Goal: Transaction & Acquisition: Purchase product/service

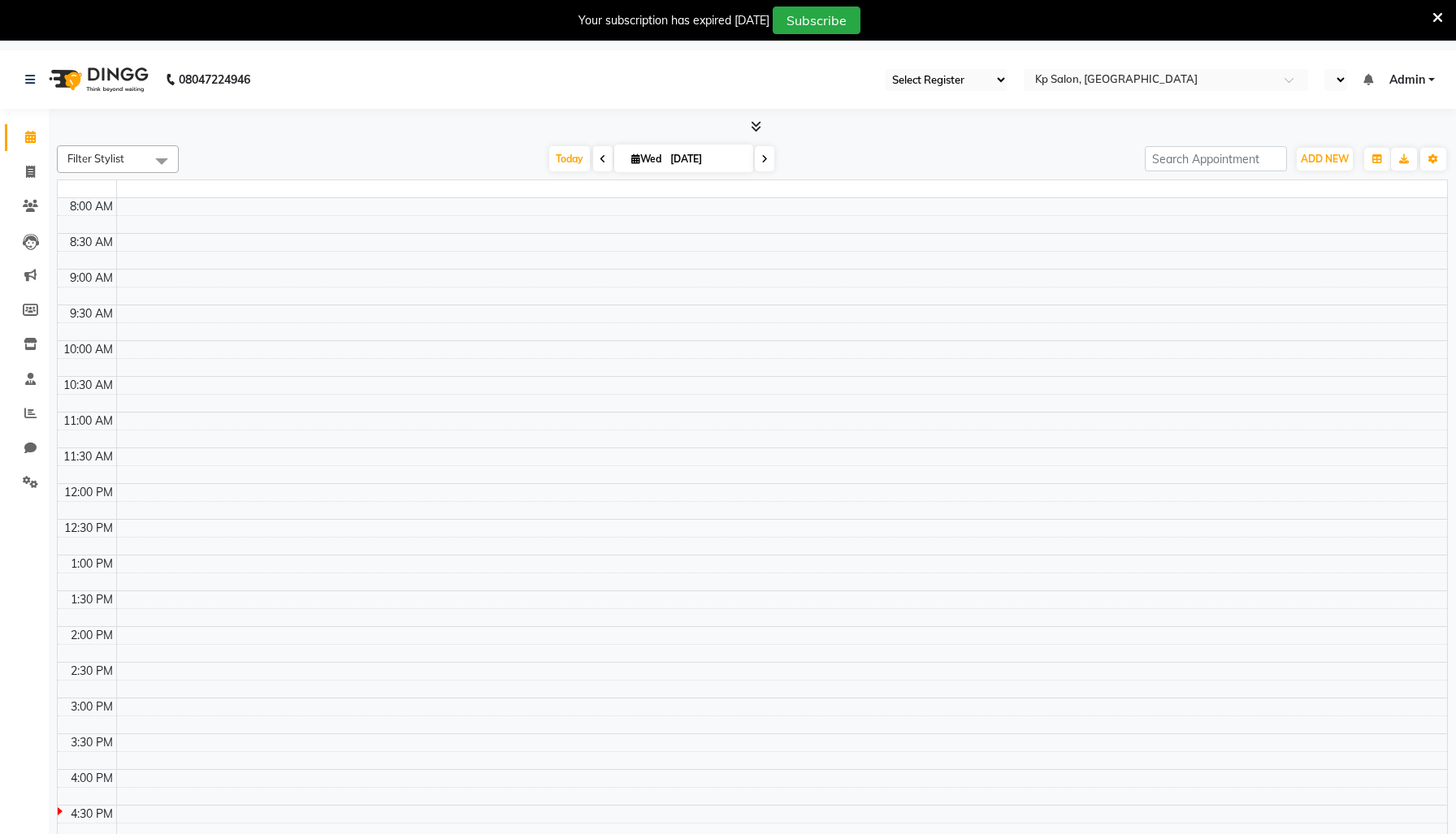
select select "7"
select select "en"
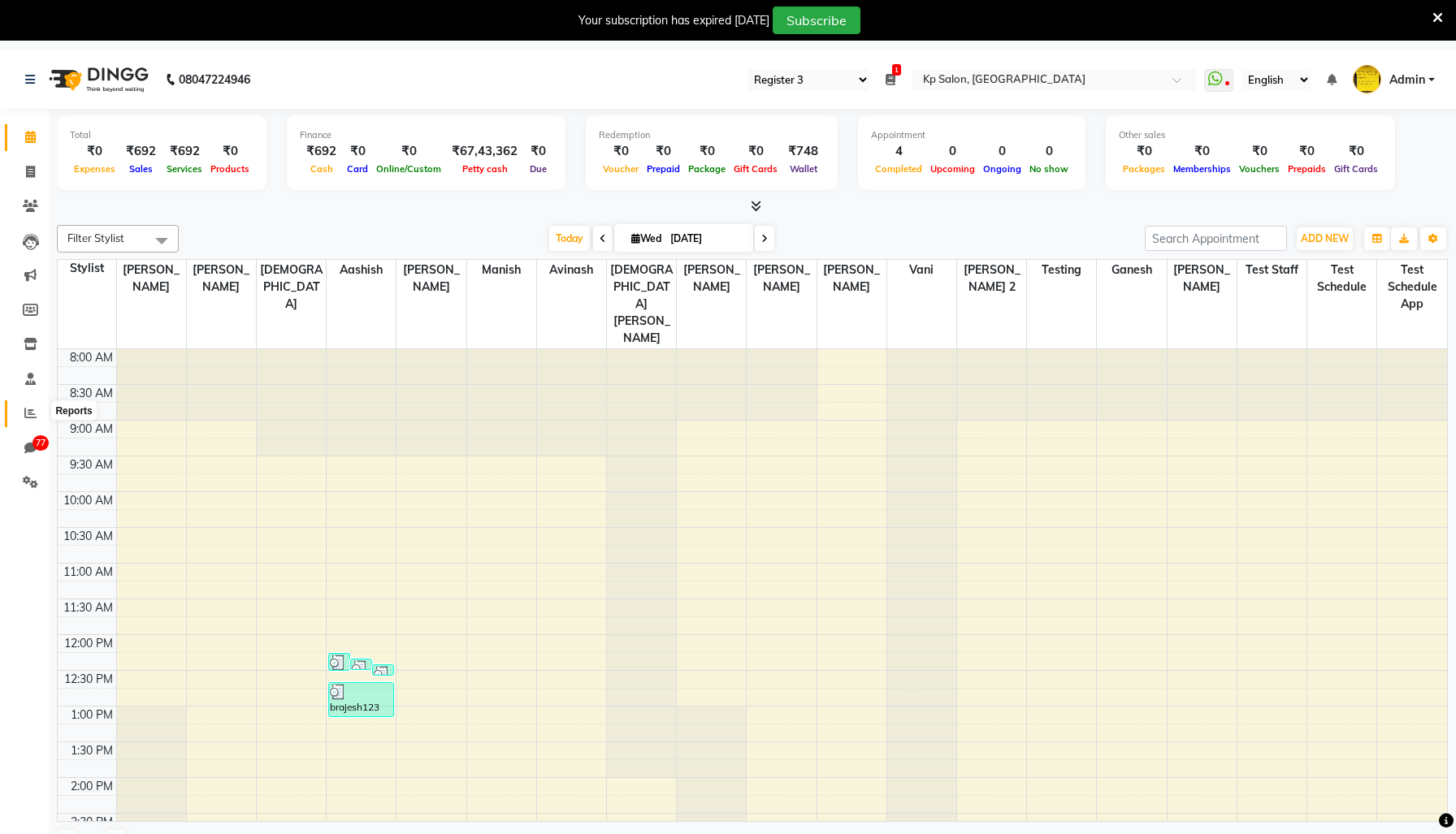
click at [22, 407] on span at bounding box center [30, 414] width 29 height 18
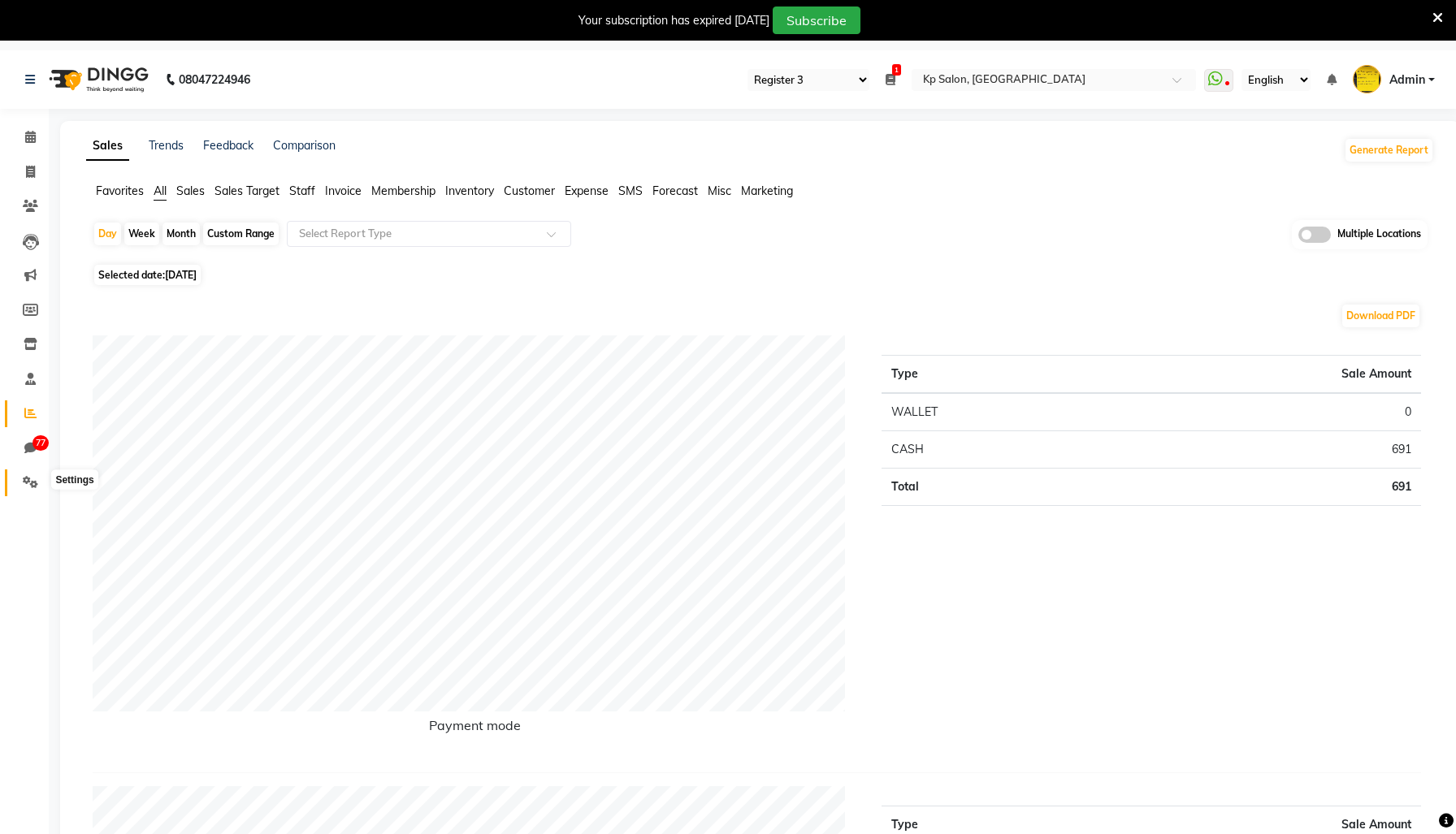
click at [30, 487] on icon at bounding box center [30, 482] width 15 height 13
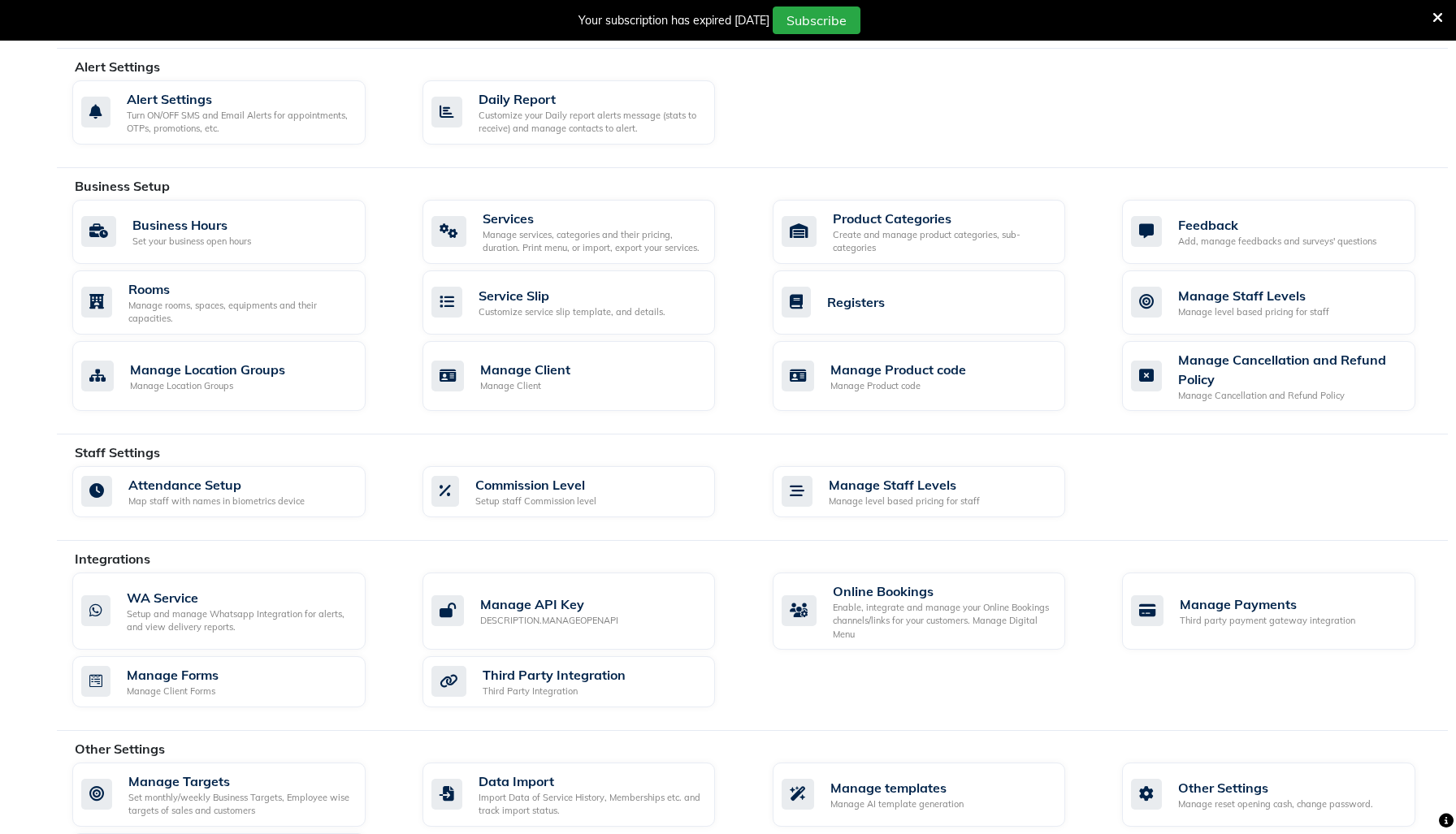
scroll to position [588, 0]
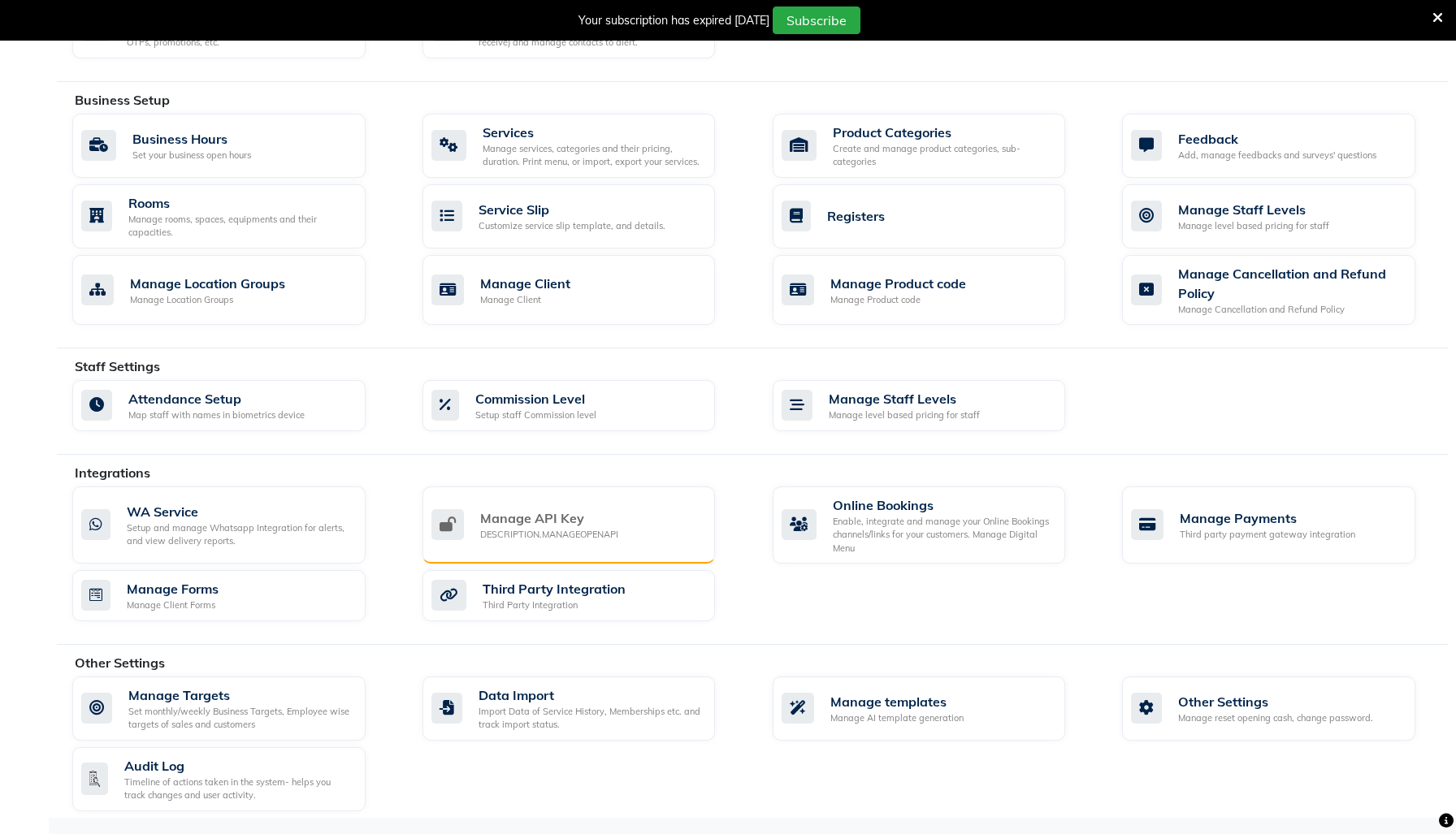
click at [510, 518] on div "Manage API Key" at bounding box center [549, 518] width 138 height 19
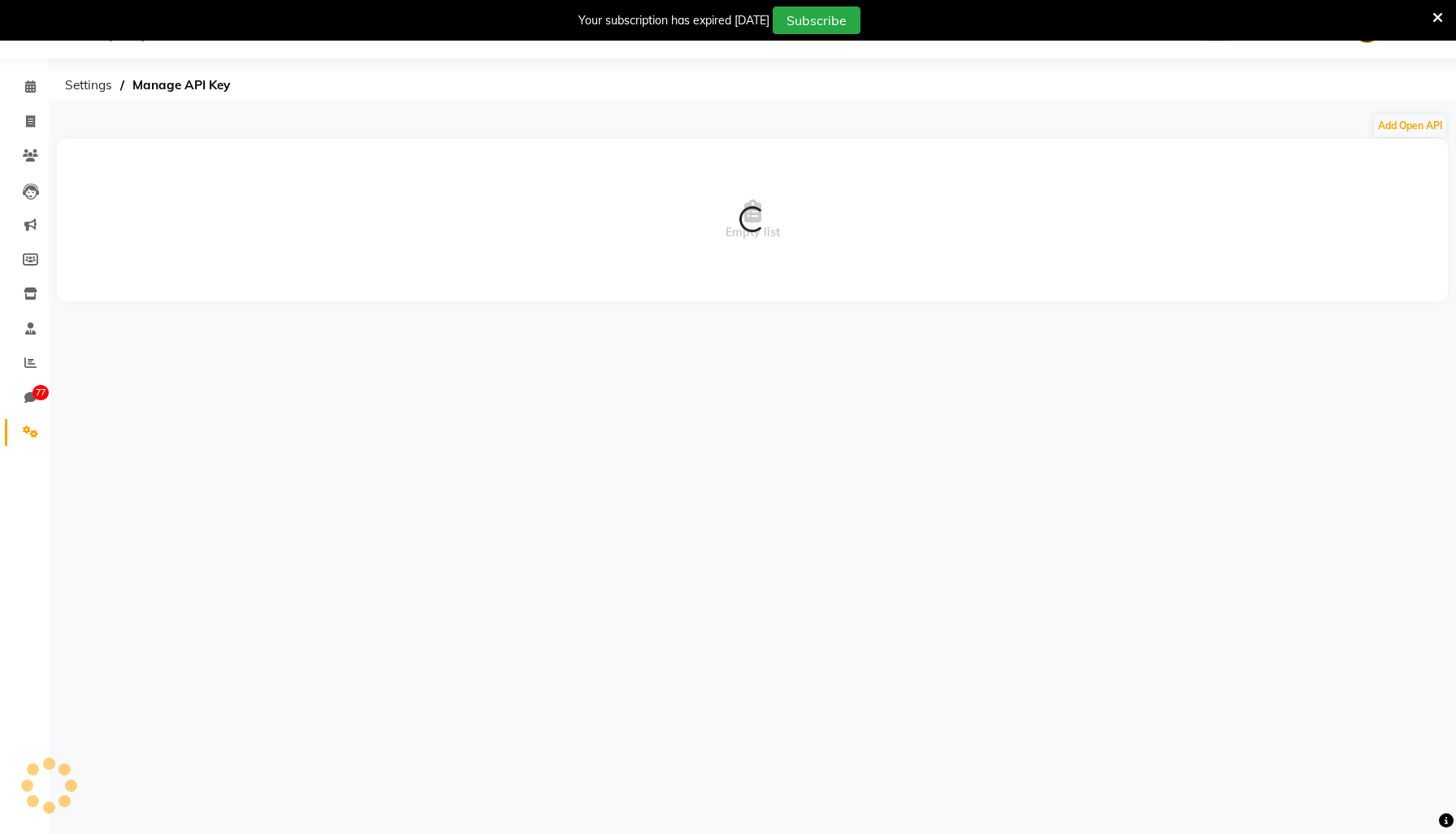
scroll to position [50, 0]
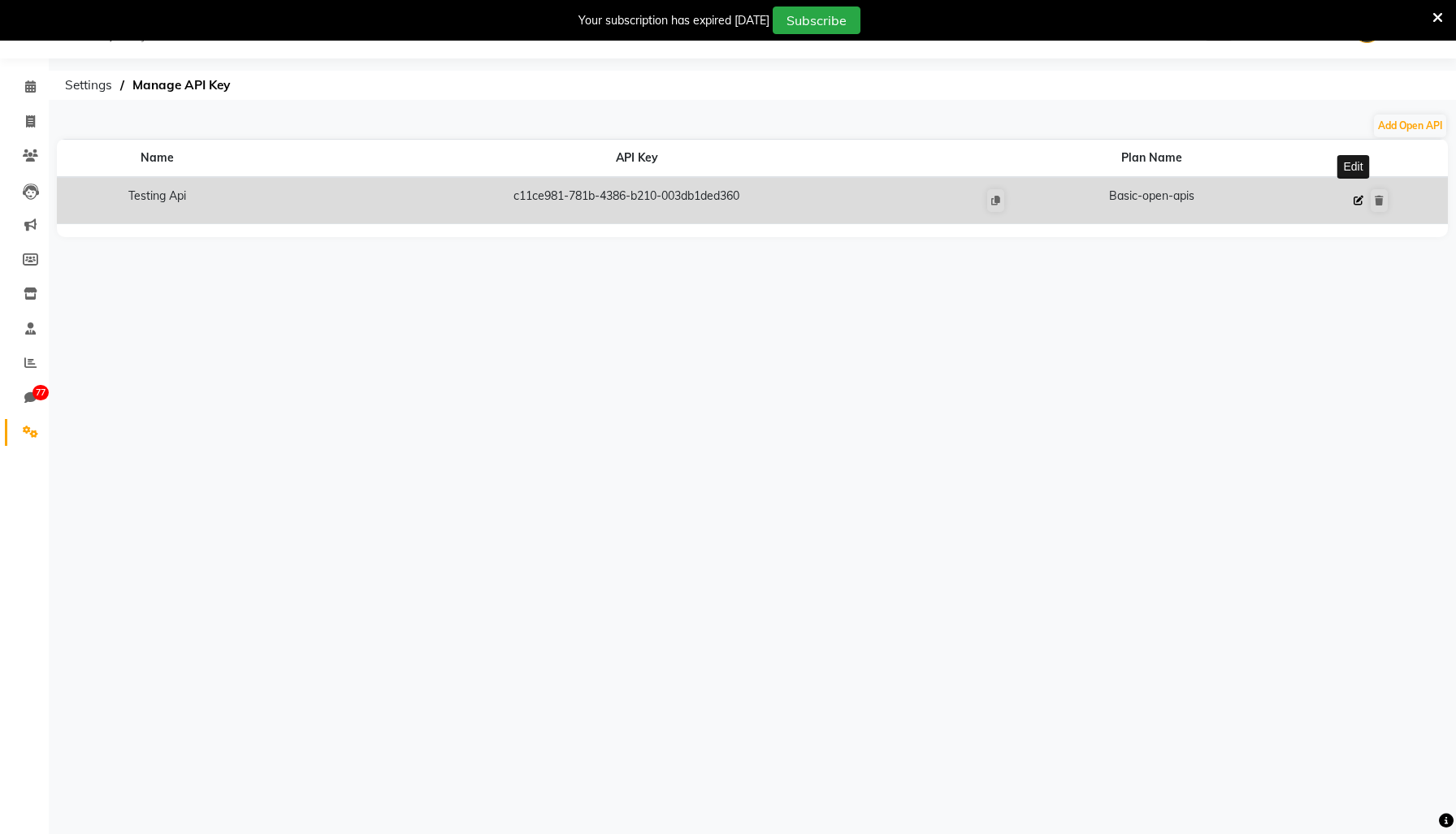
click at [1356, 206] on icon at bounding box center [1359, 201] width 10 height 10
select select "1: basic-open-apis"
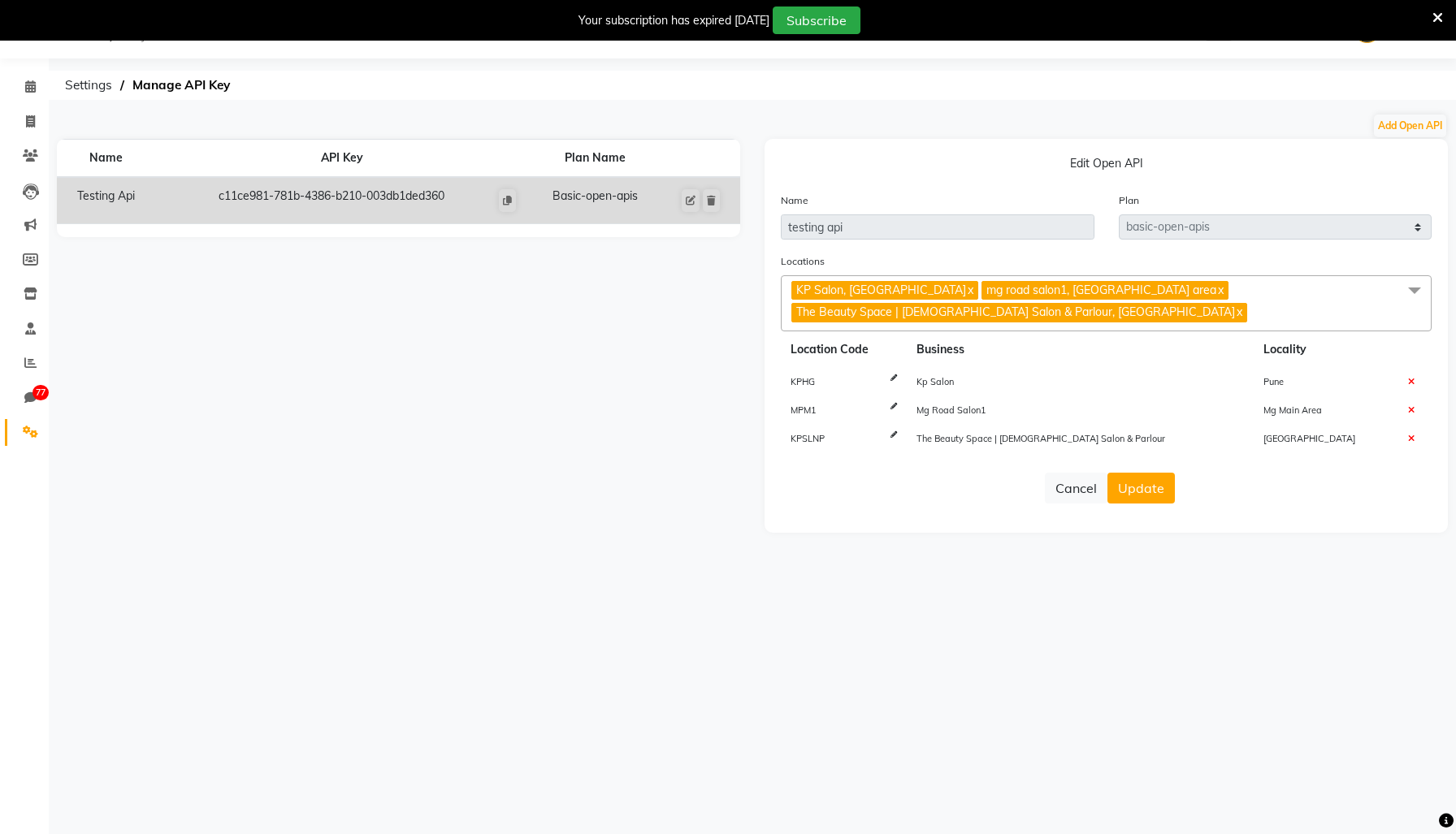
click at [806, 416] on span "MPM1" at bounding box center [803, 410] width 26 height 12
copy span "MPM1"
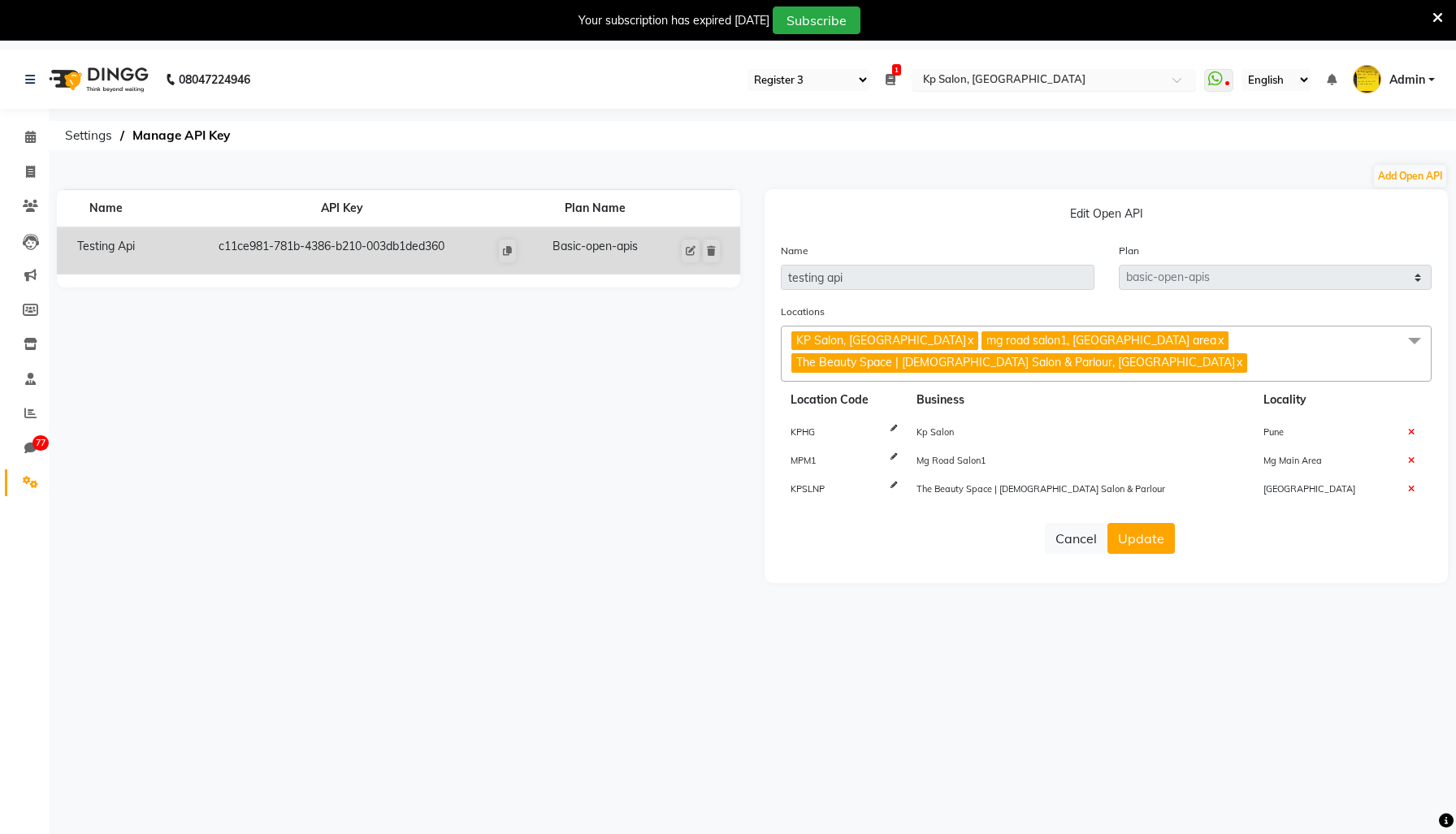
click at [1021, 81] on input "text" at bounding box center [1037, 81] width 236 height 16
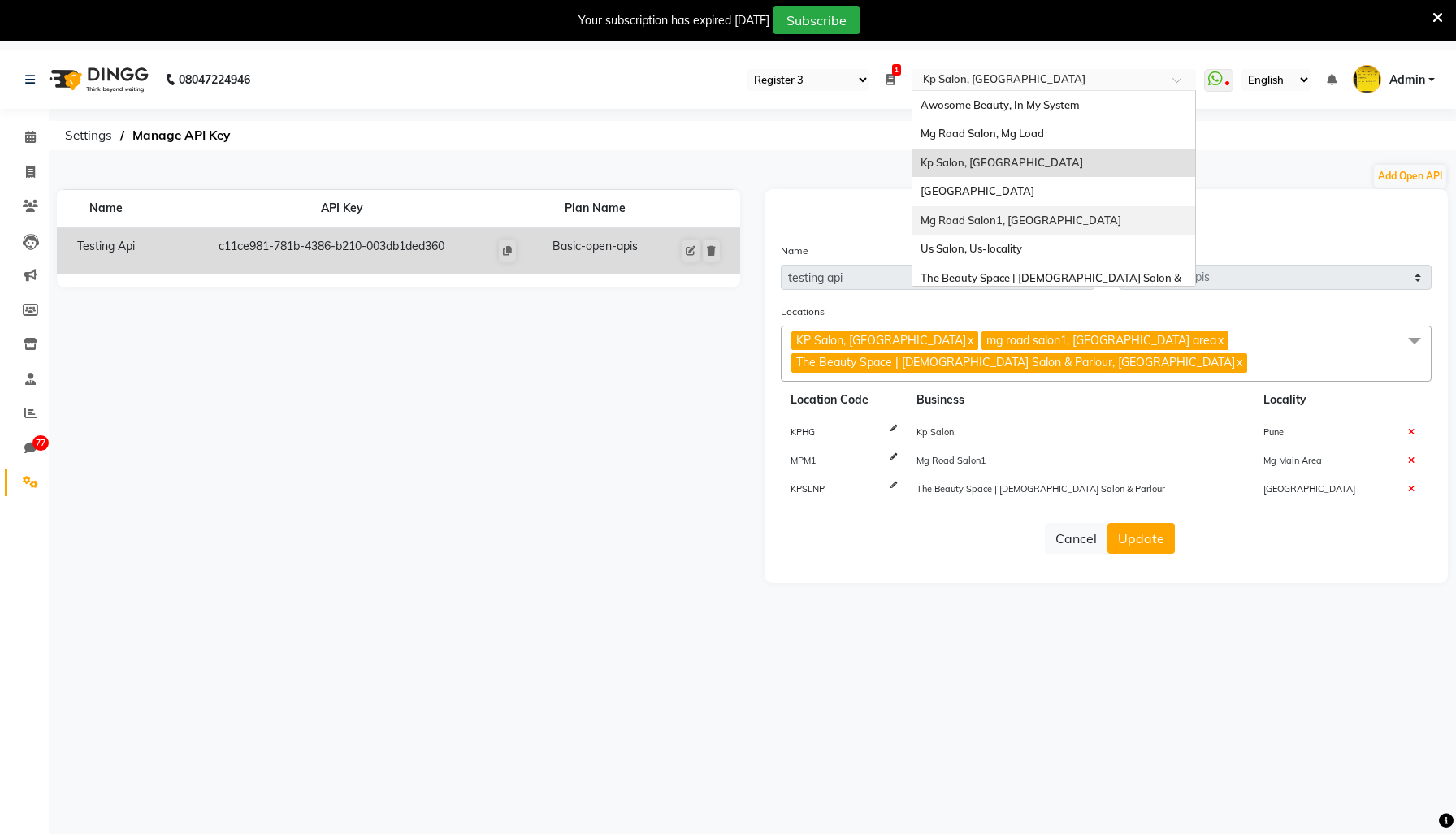
click at [1055, 223] on span "Mg Road Salon1, [GEOGRAPHIC_DATA]" at bounding box center [1020, 220] width 201 height 13
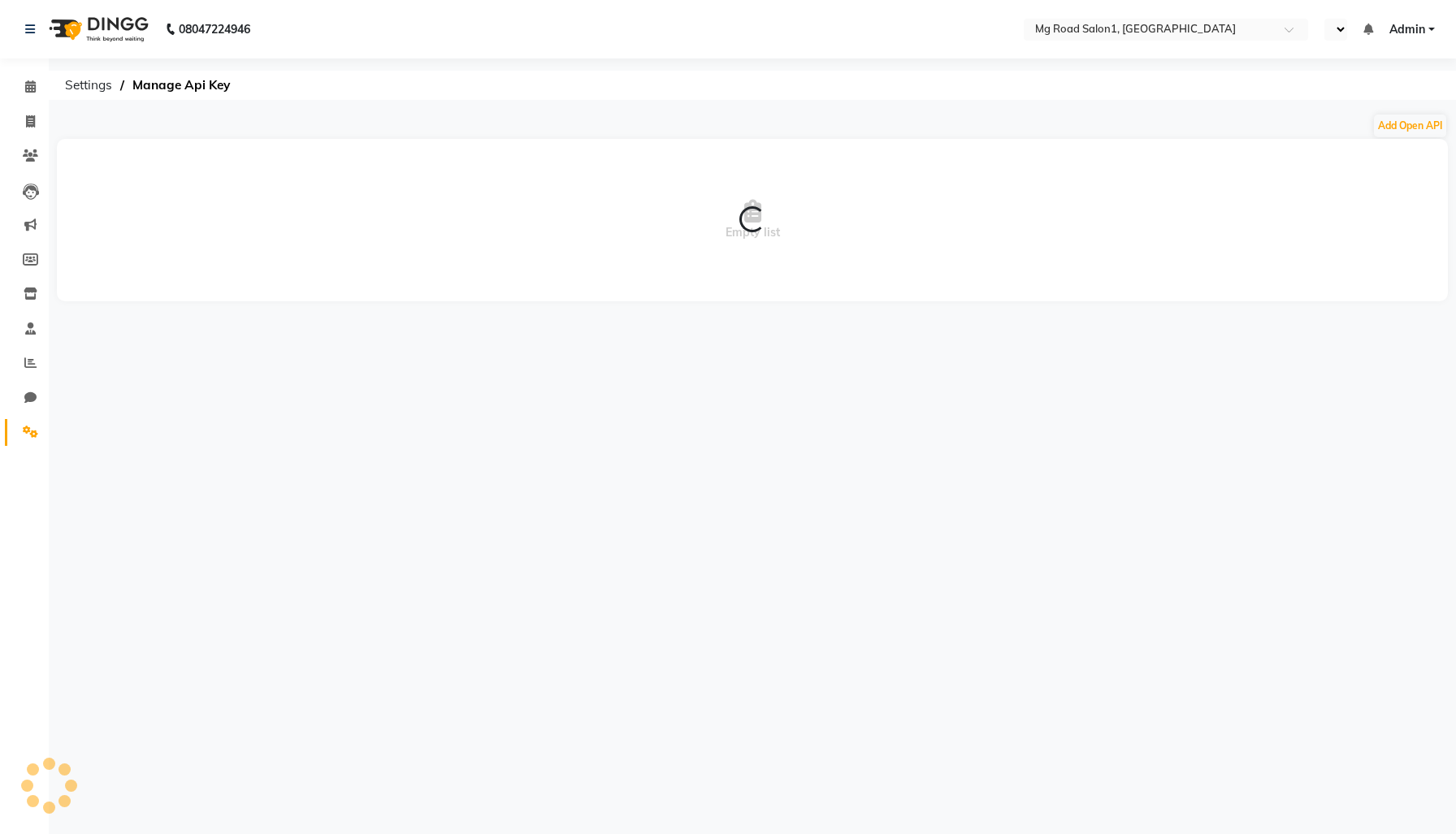
select select "en"
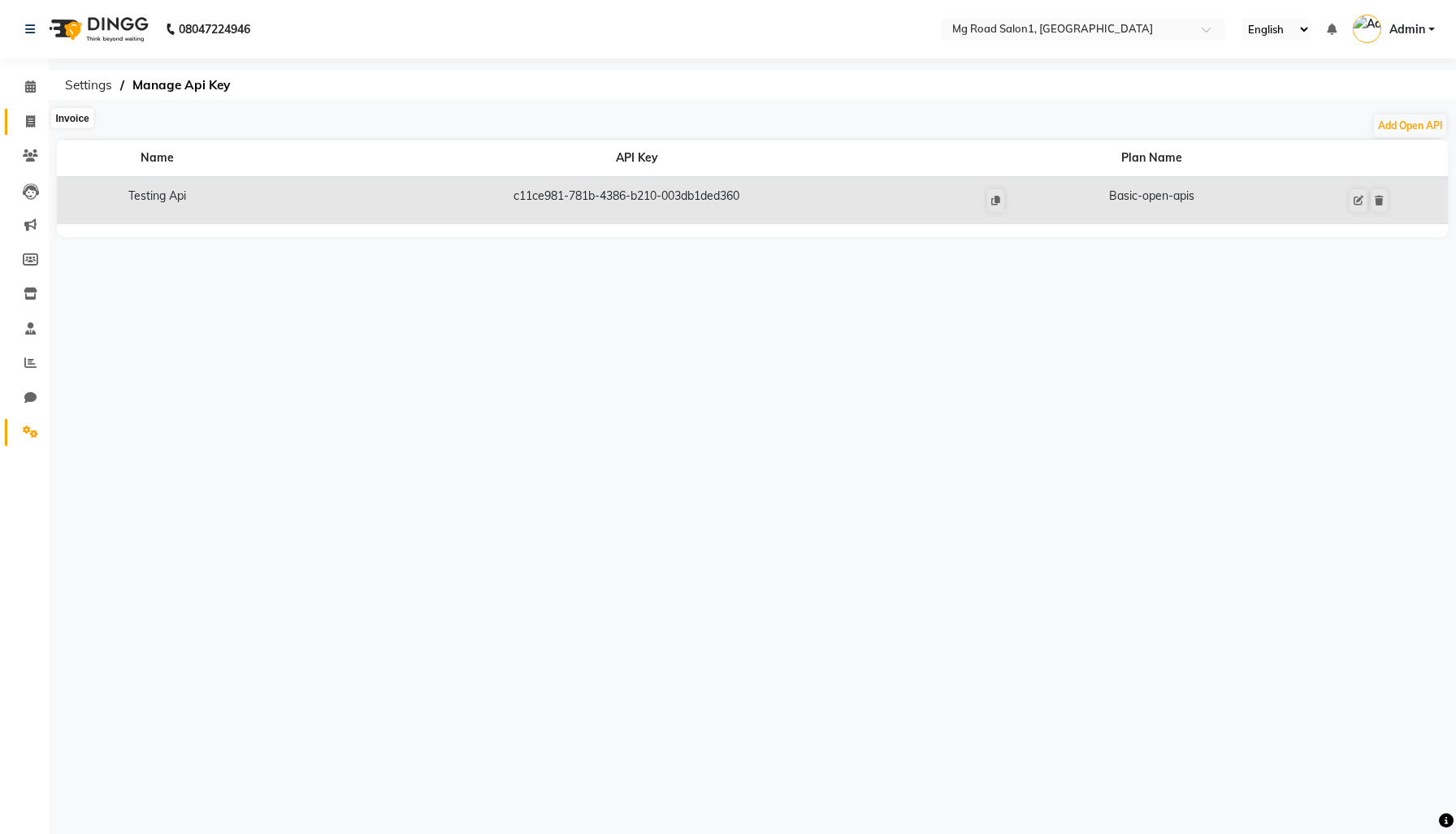
click at [23, 125] on span at bounding box center [30, 122] width 29 height 18
select select "service"
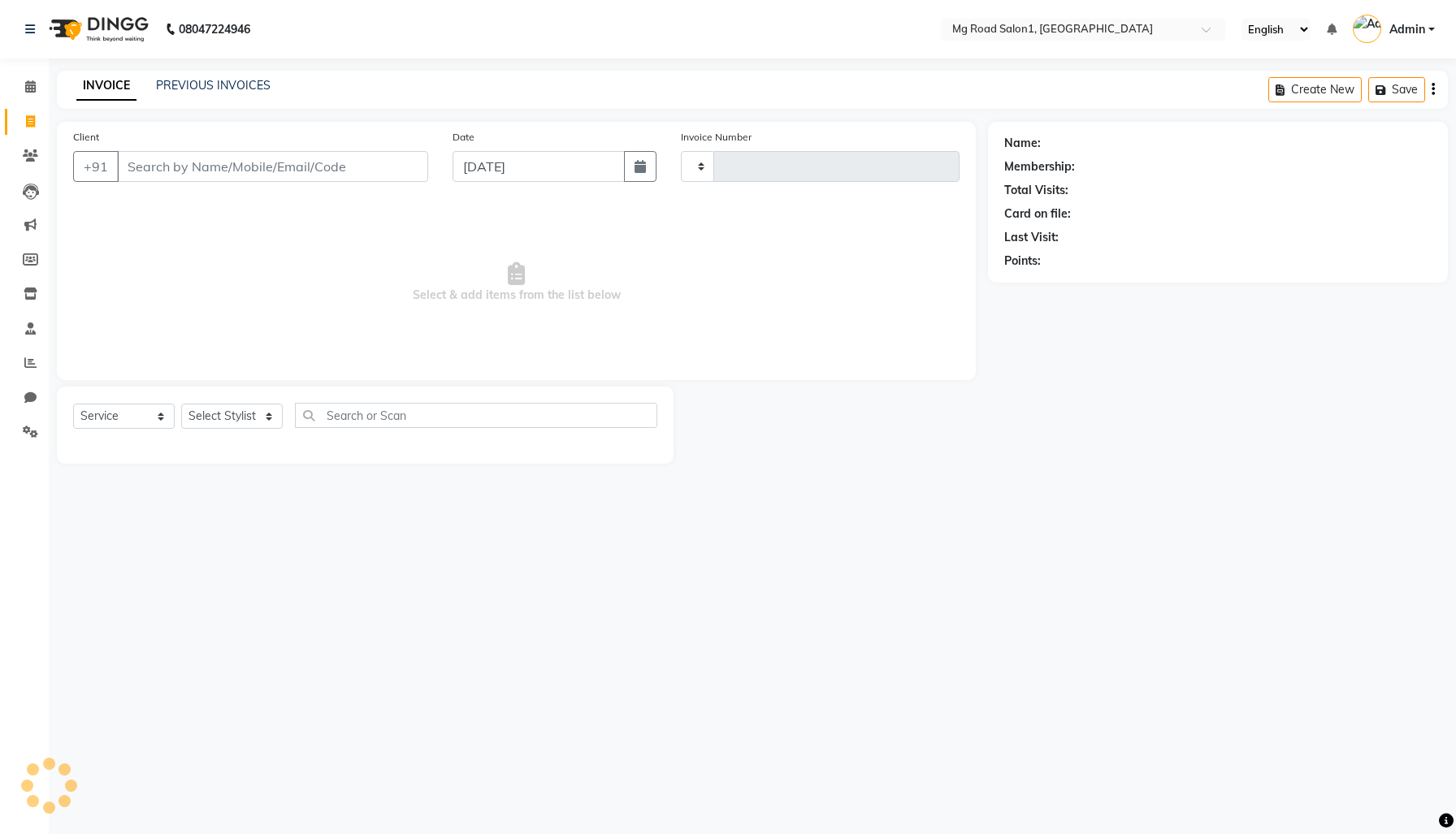
type input "0001"
select select "656"
click at [25, 365] on icon at bounding box center [30, 362] width 13 height 13
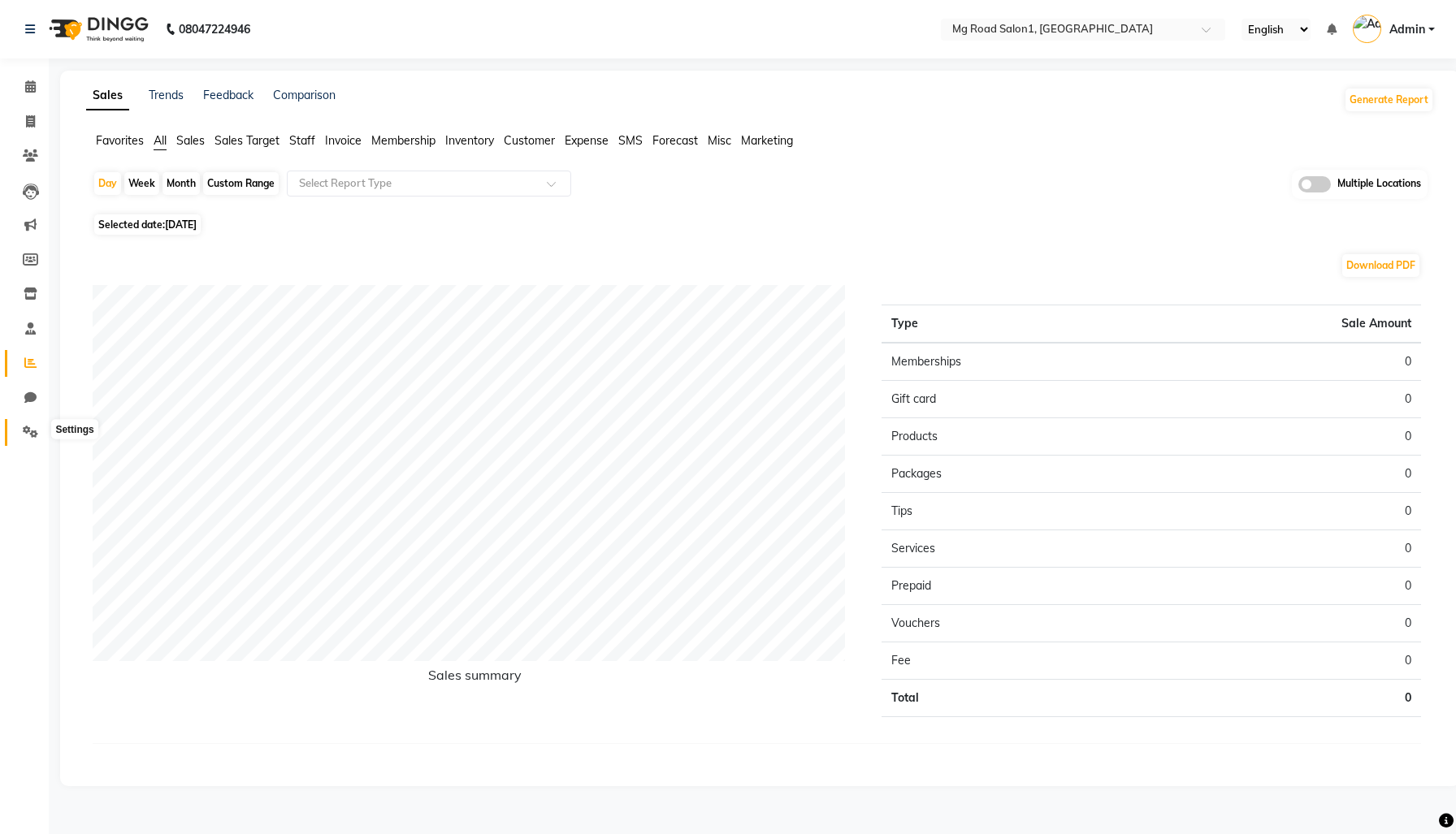
click at [30, 429] on icon at bounding box center [30, 431] width 15 height 13
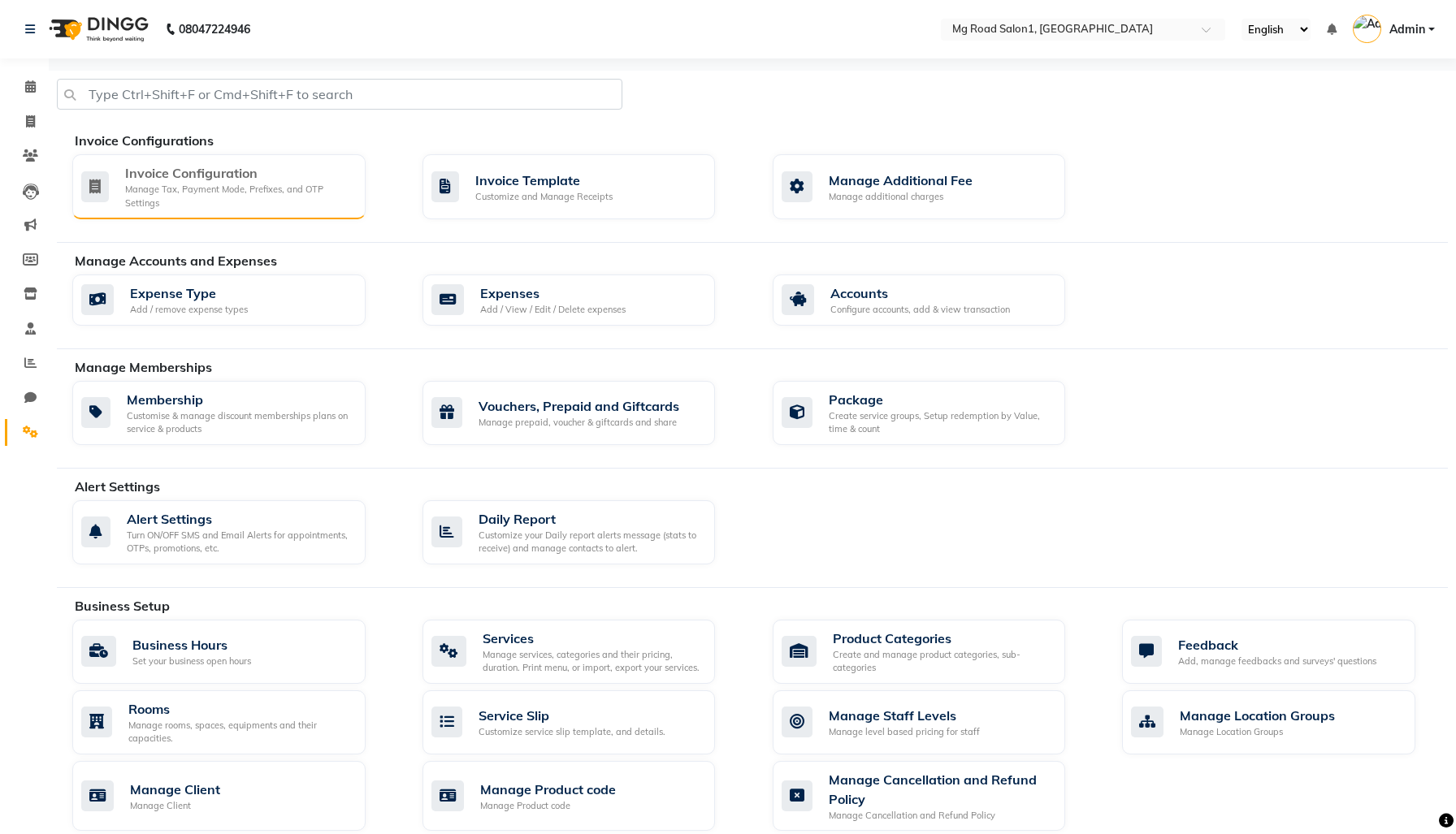
click at [188, 183] on div "Invoice Configuration" at bounding box center [238, 173] width 227 height 19
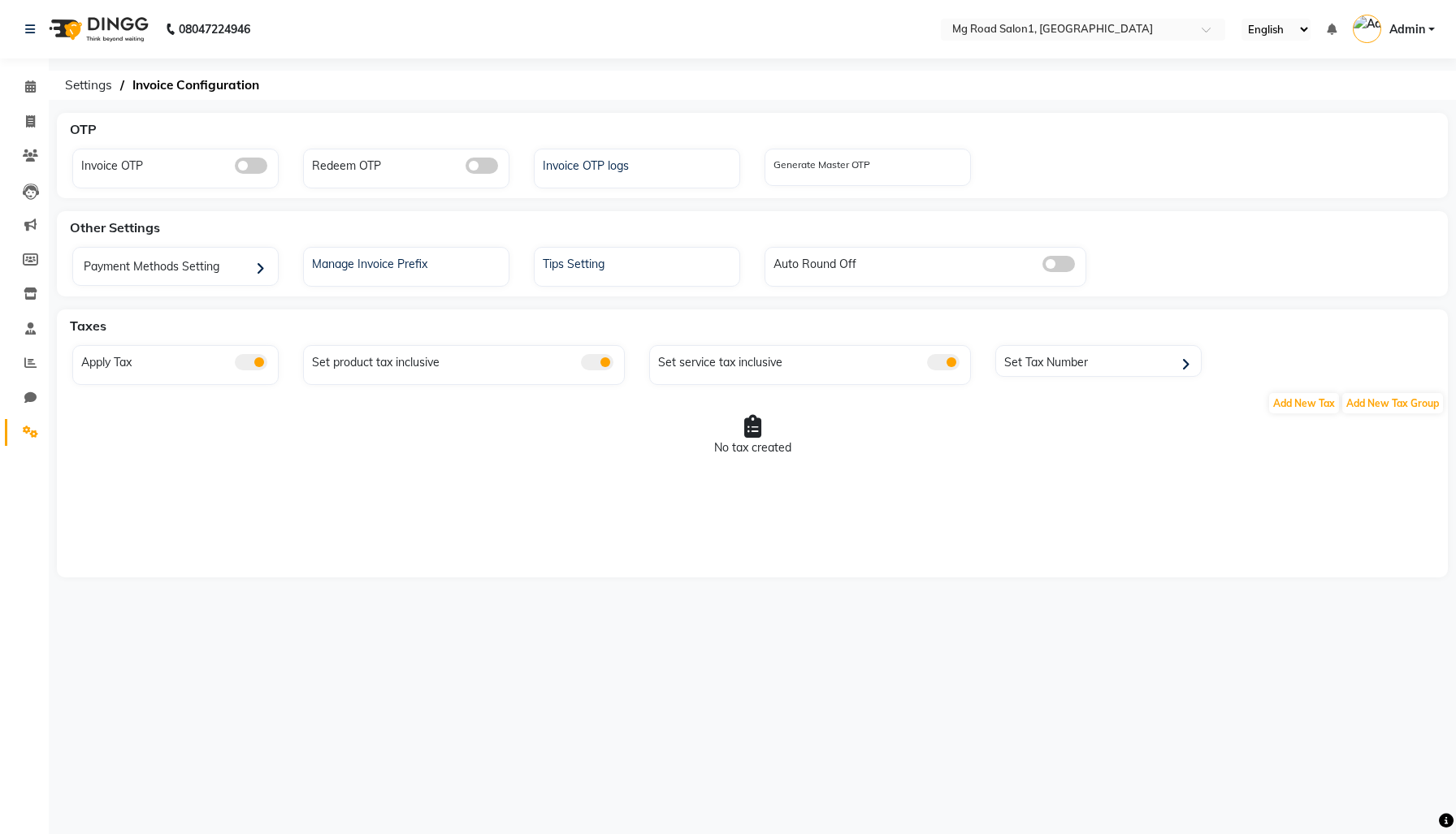
click at [1292, 433] on div "Taxes Apply Tax Set product tax inclusive Set service tax inclusive Set Tax Num…" at bounding box center [753, 444] width 1391 height 268
click at [1305, 414] on span "Add New Tax" at bounding box center [1303, 404] width 70 height 20
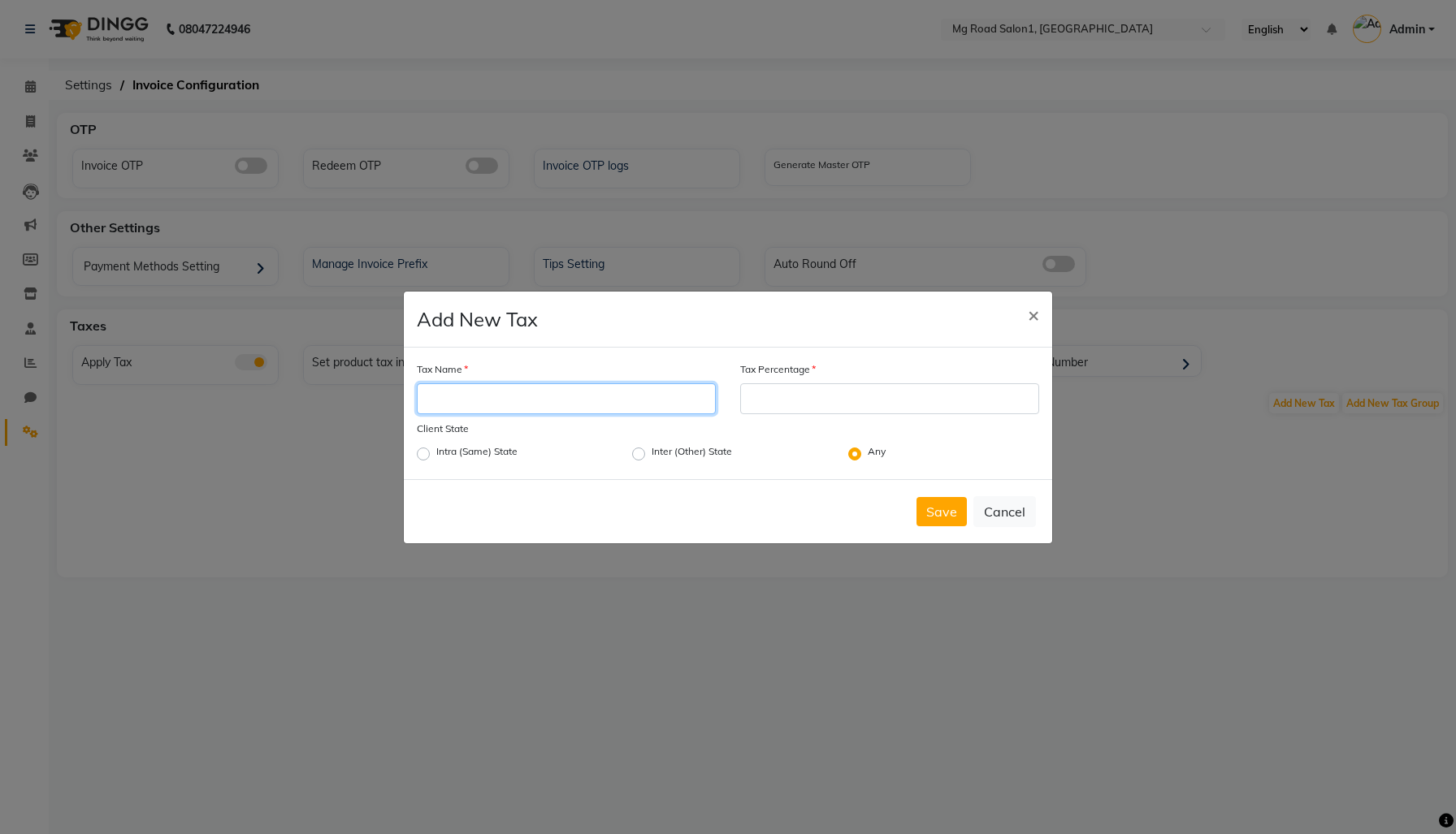
click at [471, 394] on input "Tax Name" at bounding box center [566, 399] width 299 height 31
type input "cgst"
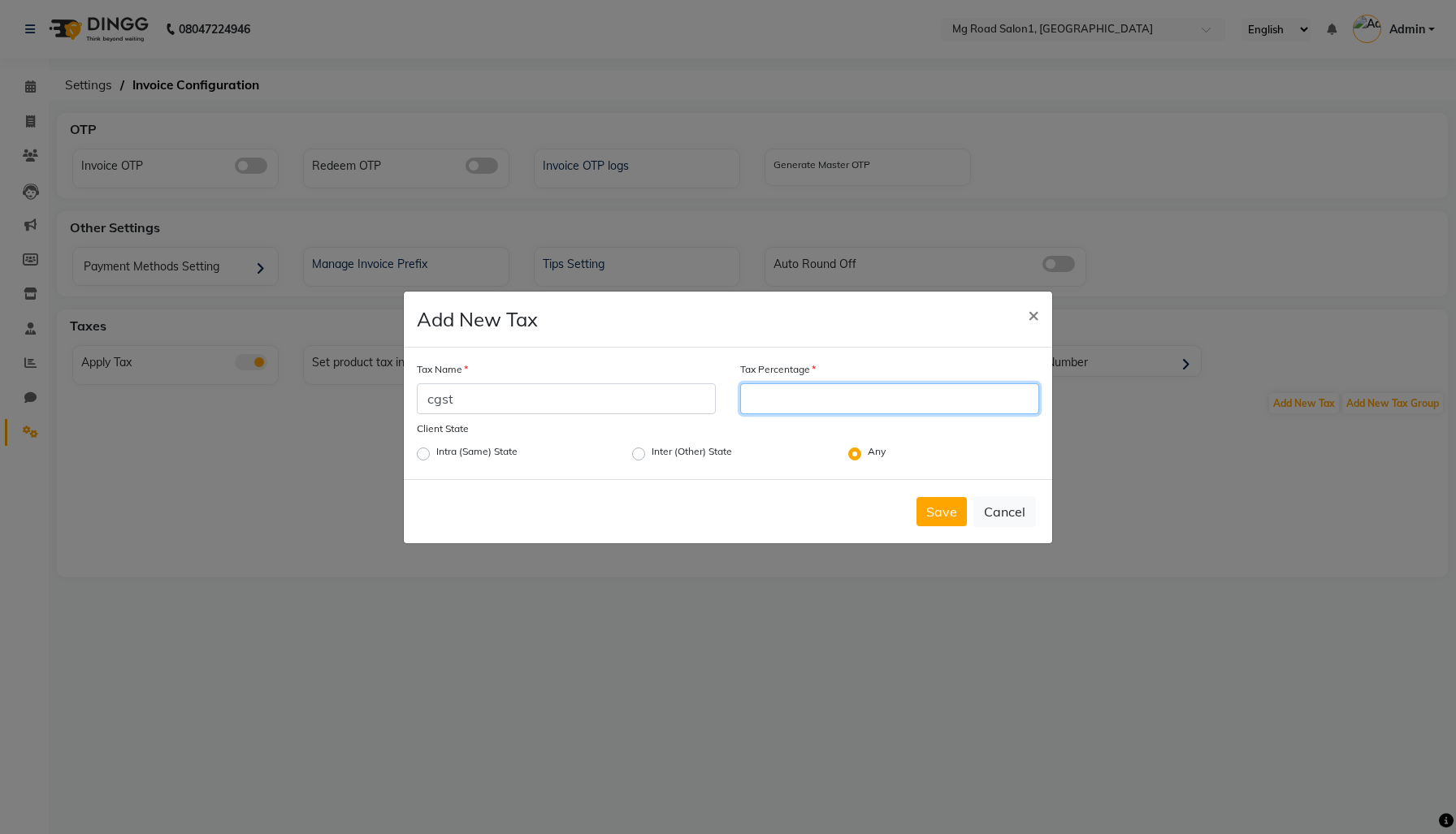
click at [754, 399] on input "Tax Percentage" at bounding box center [890, 399] width 299 height 31
type input "9"
click at [916, 526] on button "Save" at bounding box center [942, 512] width 50 height 29
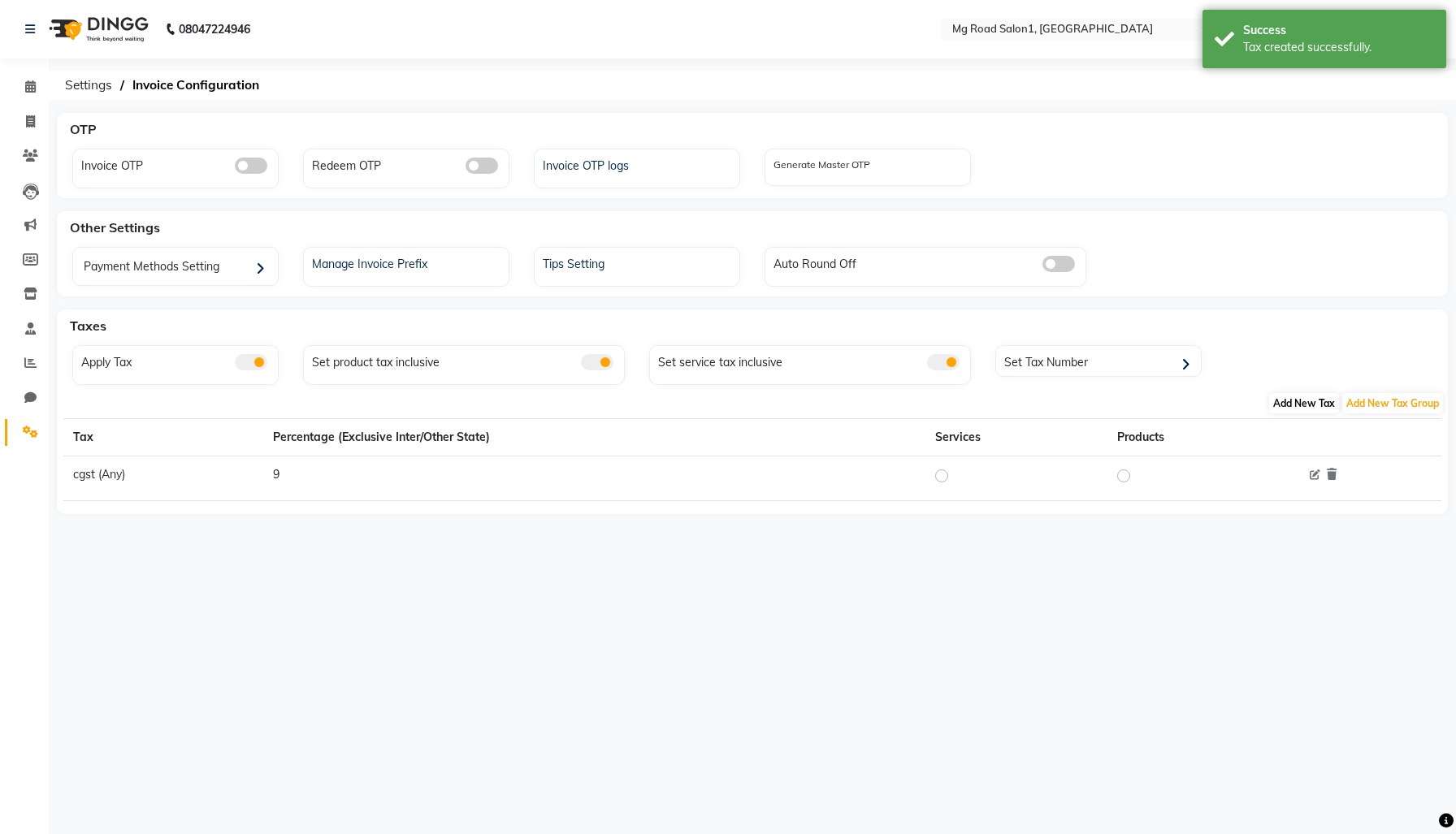
click at [1295, 414] on span "Add New Tax" at bounding box center [1303, 404] width 70 height 20
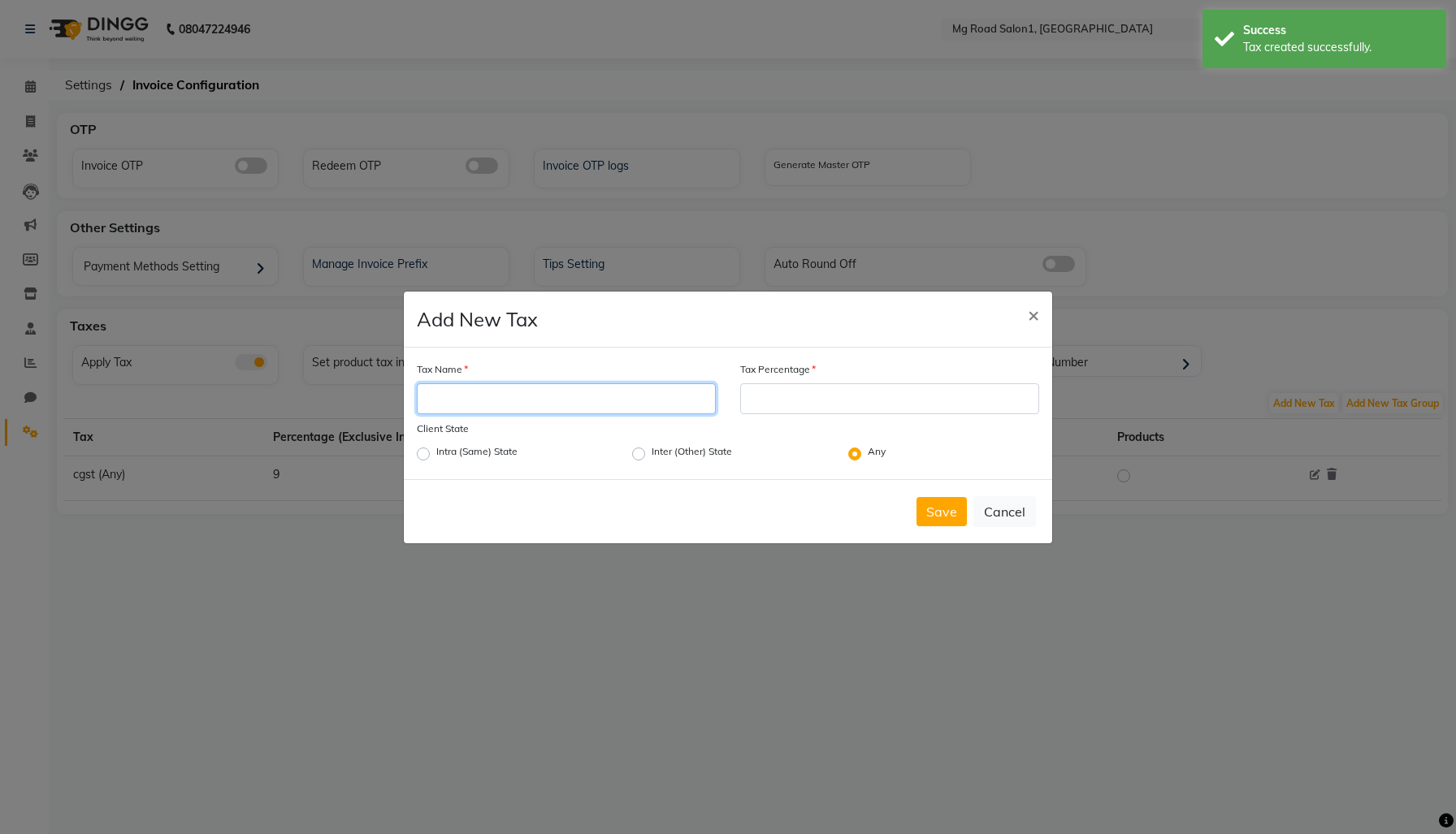
click at [561, 383] on input "Tax Name" at bounding box center [566, 399] width 299 height 31
type input "sgst"
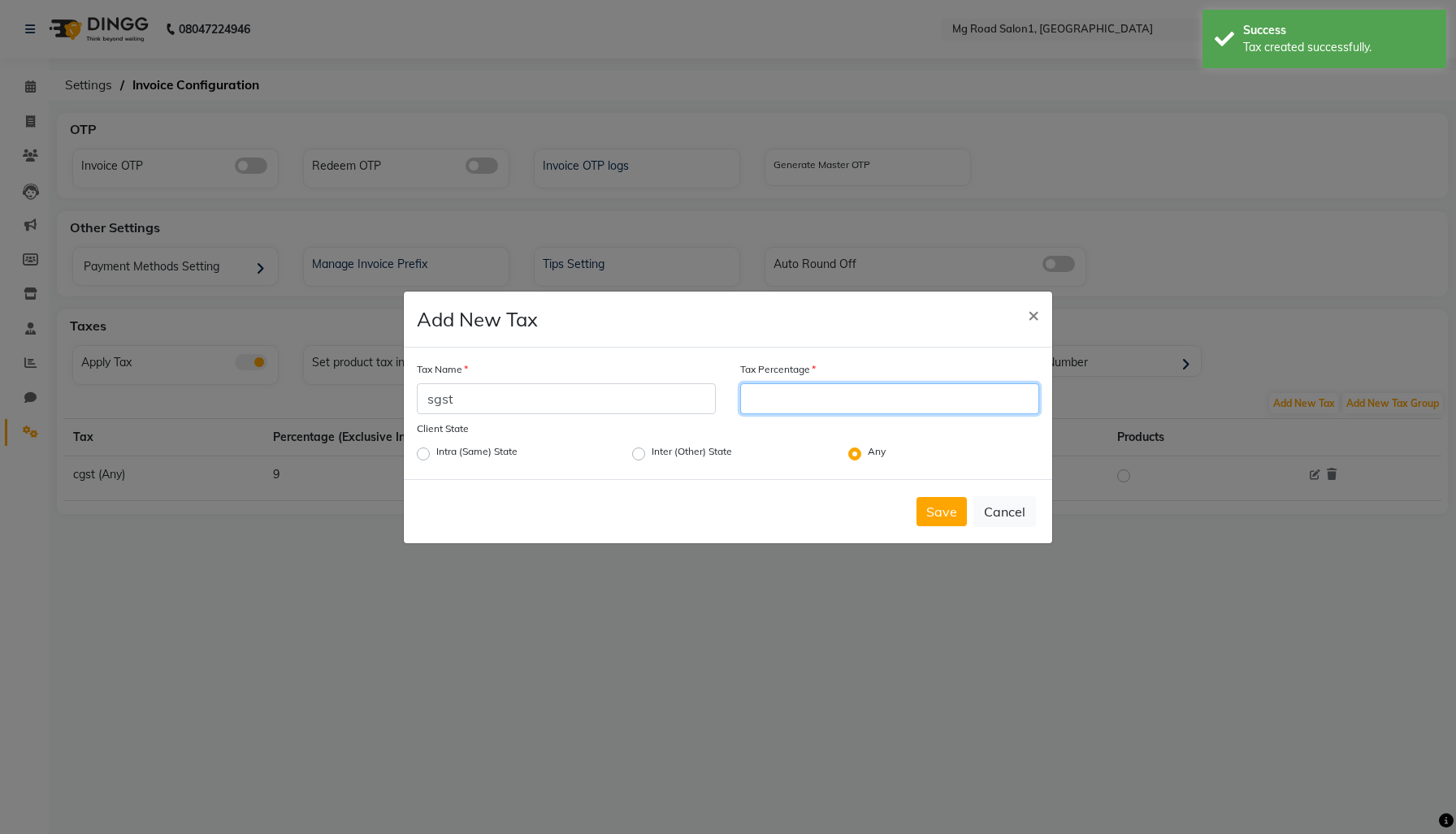
click at [869, 391] on input "Tax Percentage" at bounding box center [890, 399] width 299 height 31
type input "9"
click at [916, 526] on button "Save" at bounding box center [942, 512] width 50 height 29
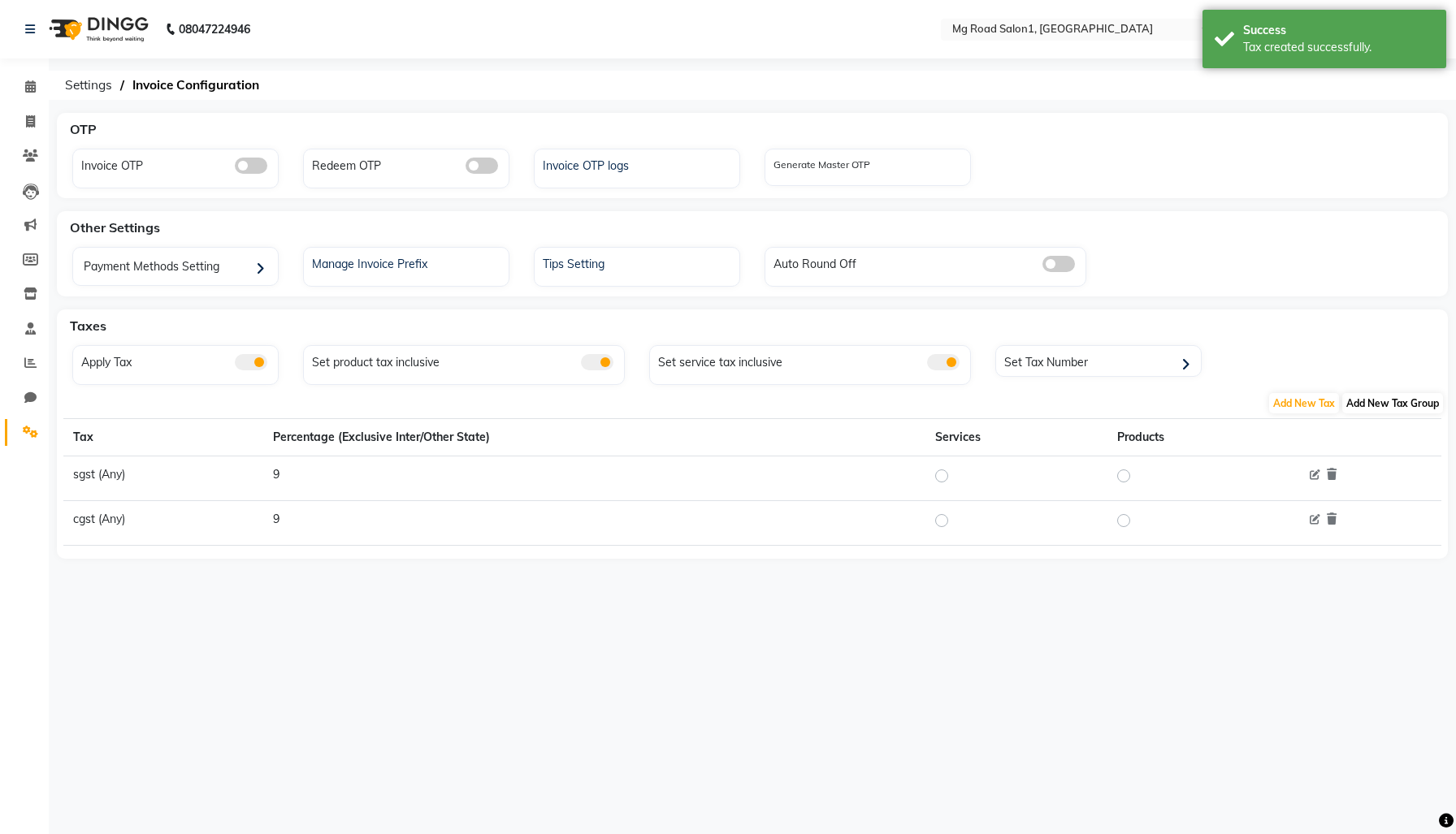
click at [1376, 414] on span "Add New Tax Group" at bounding box center [1392, 404] width 101 height 20
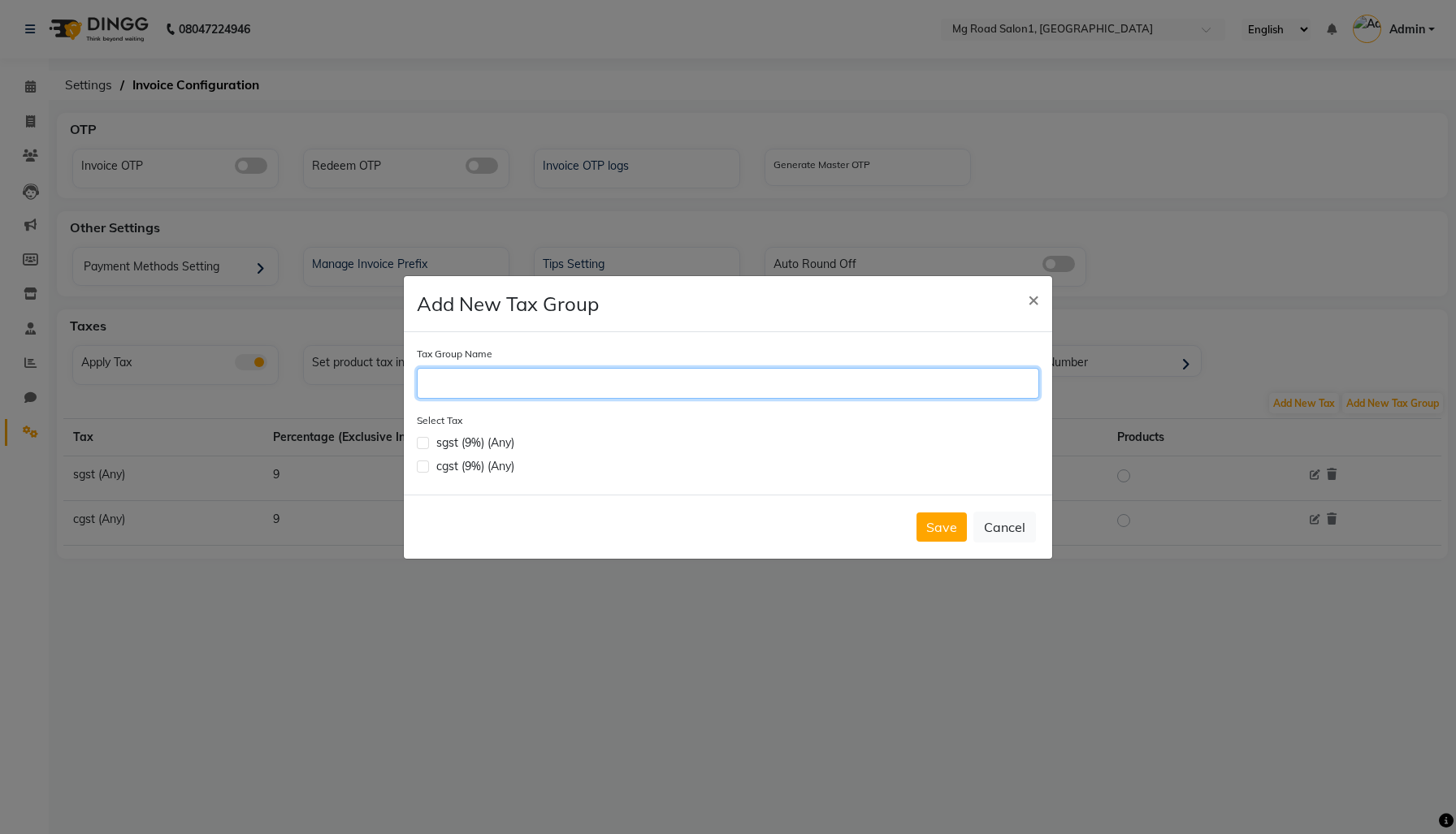
click at [535, 375] on input "Tax Group Name" at bounding box center [728, 383] width 623 height 31
type input "GST"
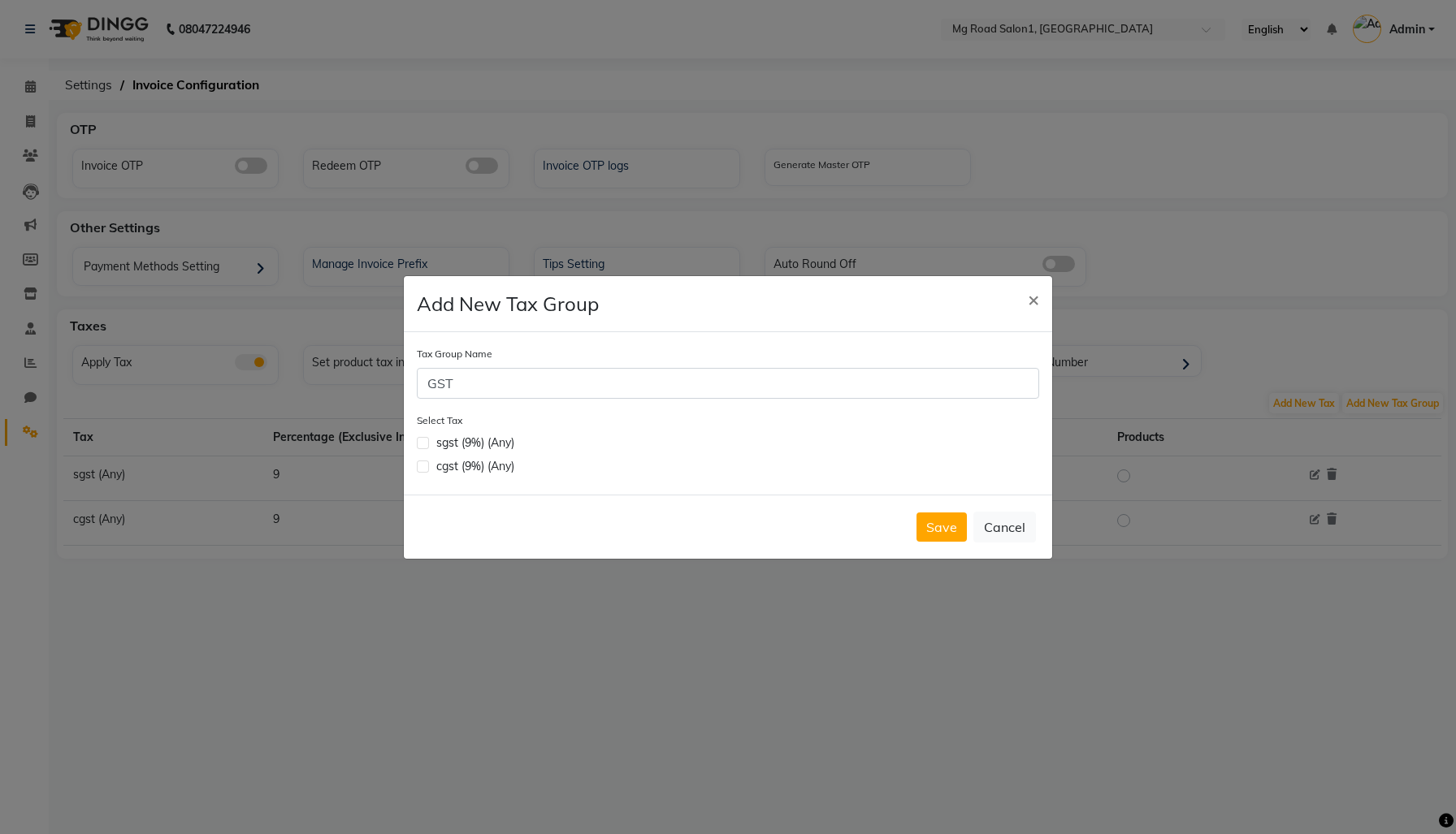
click at [493, 445] on div "sgst (9%) (Any)" at bounding box center [738, 443] width 603 height 17
click at [426, 446] on label at bounding box center [423, 443] width 13 height 13
click at [426, 446] on input "checkbox" at bounding box center [422, 441] width 11 height 11
checkbox input "true"
click at [429, 472] on label at bounding box center [423, 467] width 13 height 13
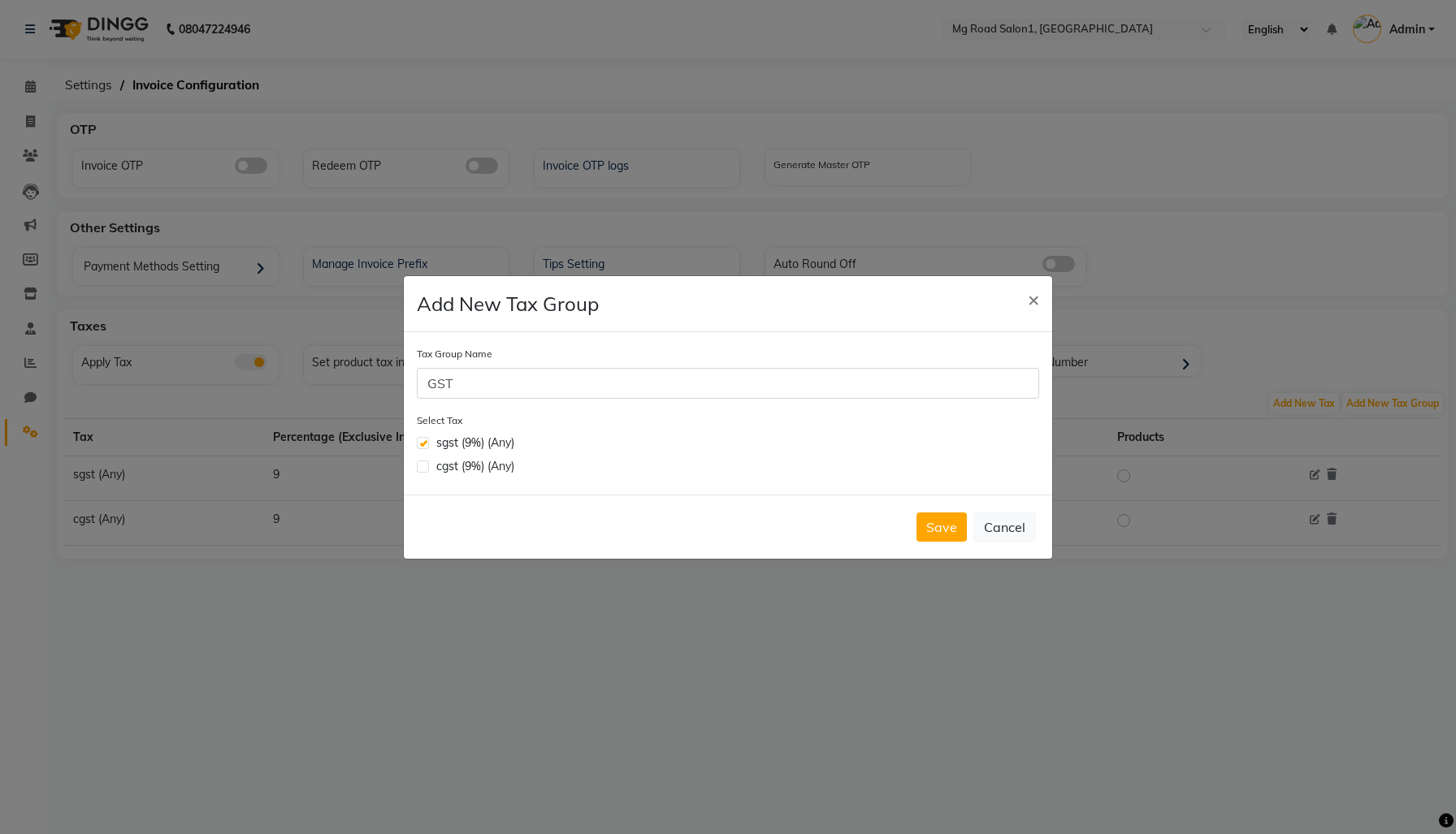
click at [427, 471] on input "checkbox" at bounding box center [422, 465] width 11 height 11
checkbox input "true"
click at [926, 542] on button "Save" at bounding box center [942, 527] width 50 height 29
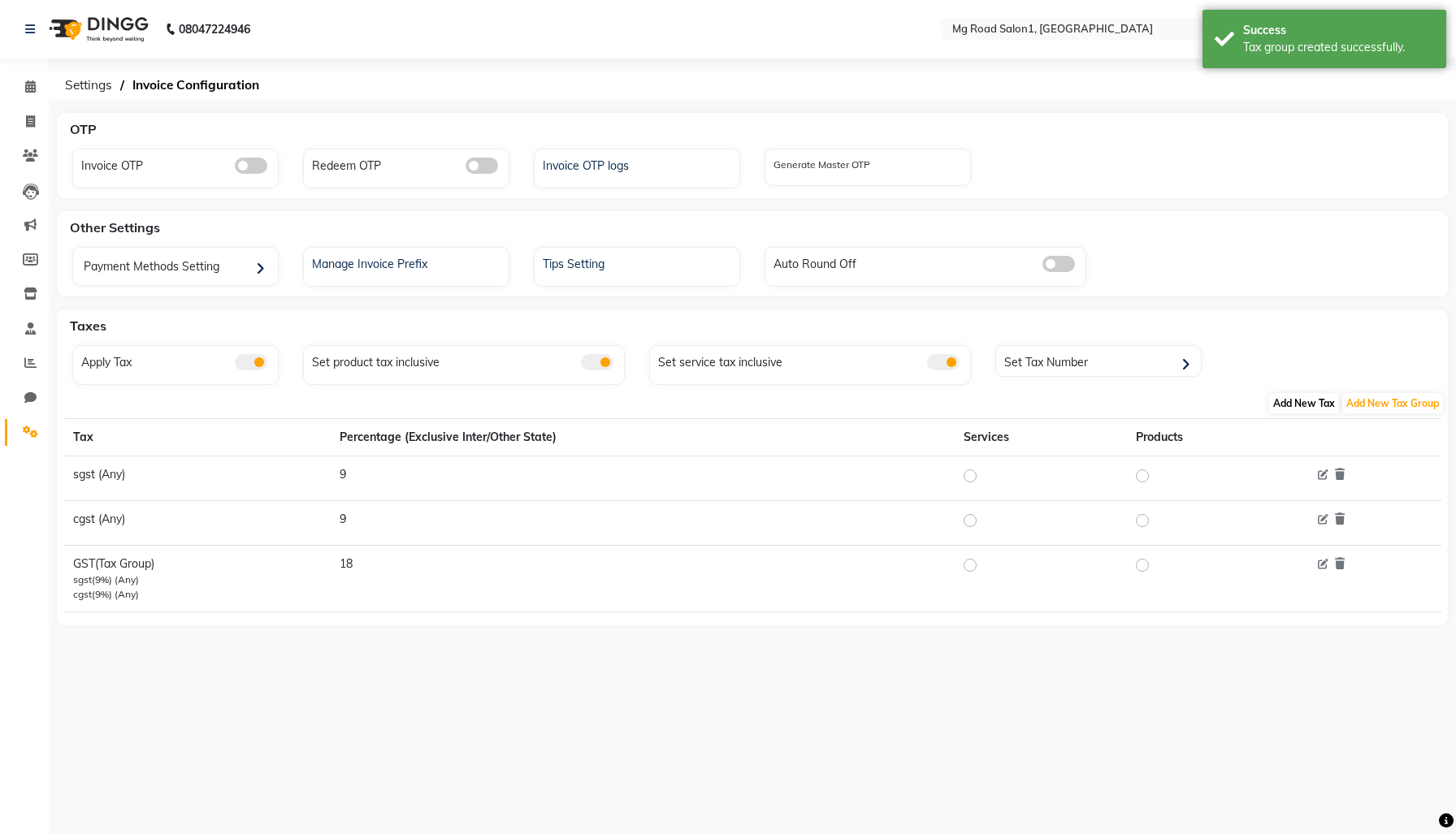
click at [1291, 414] on span "Add New Tax" at bounding box center [1303, 404] width 70 height 20
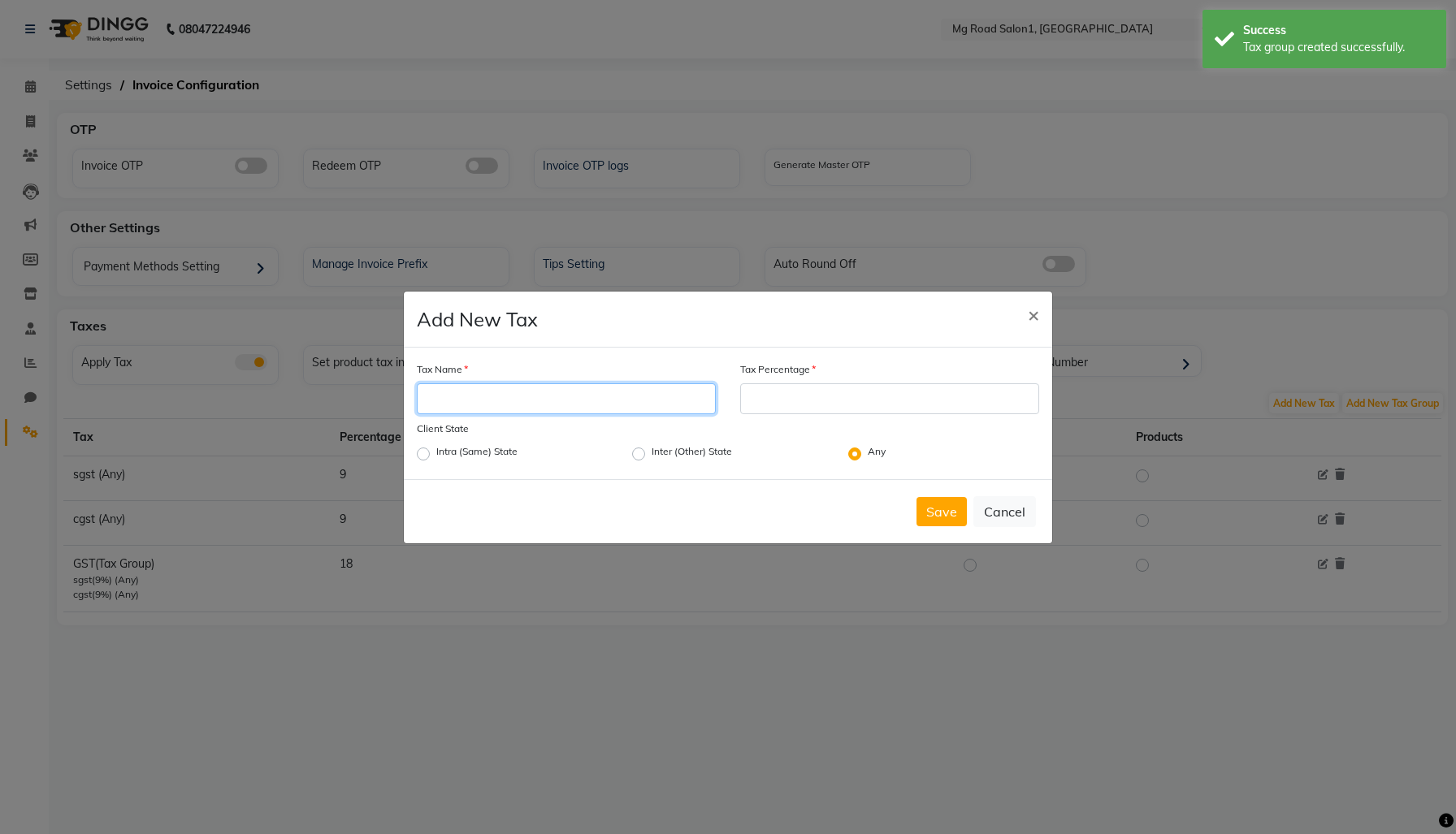
click at [550, 396] on input "Tax Name" at bounding box center [566, 399] width 299 height 31
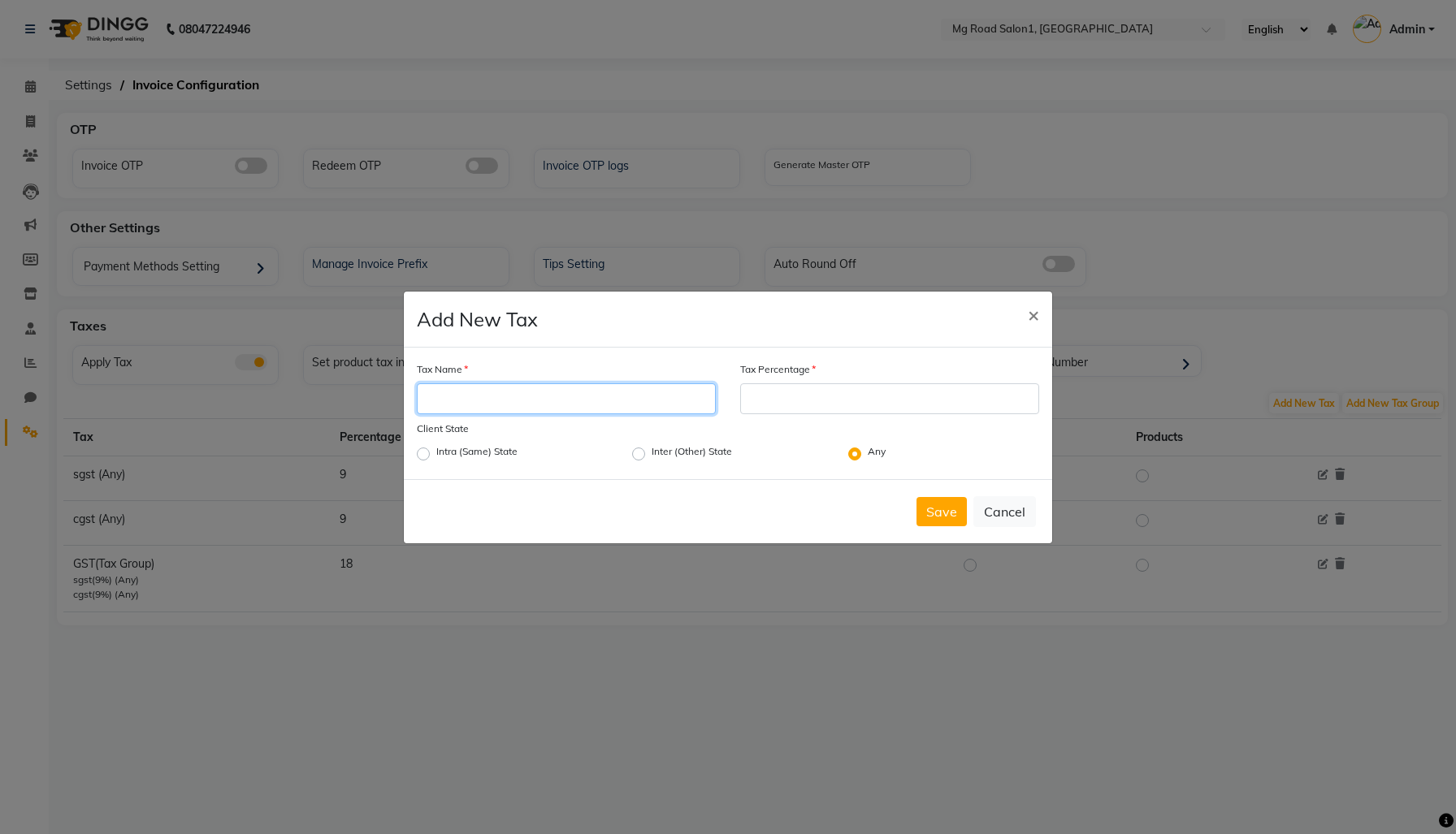
type input "g"
type input "product-csgt"
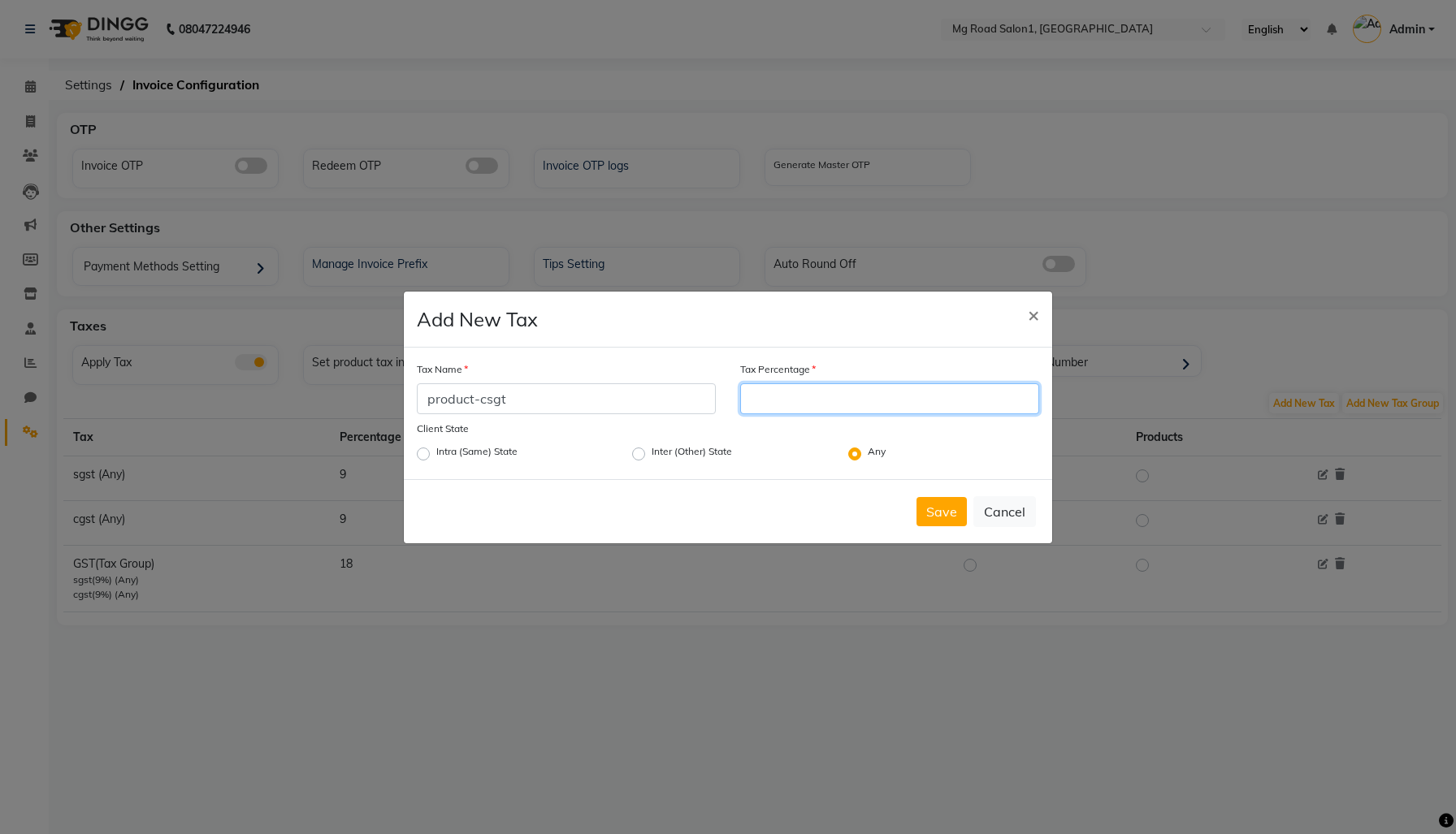
click at [842, 388] on input "Tax Percentage" at bounding box center [890, 399] width 299 height 31
type input "9"
type input "8"
type input "5"
click at [916, 526] on button "Save" at bounding box center [942, 512] width 50 height 29
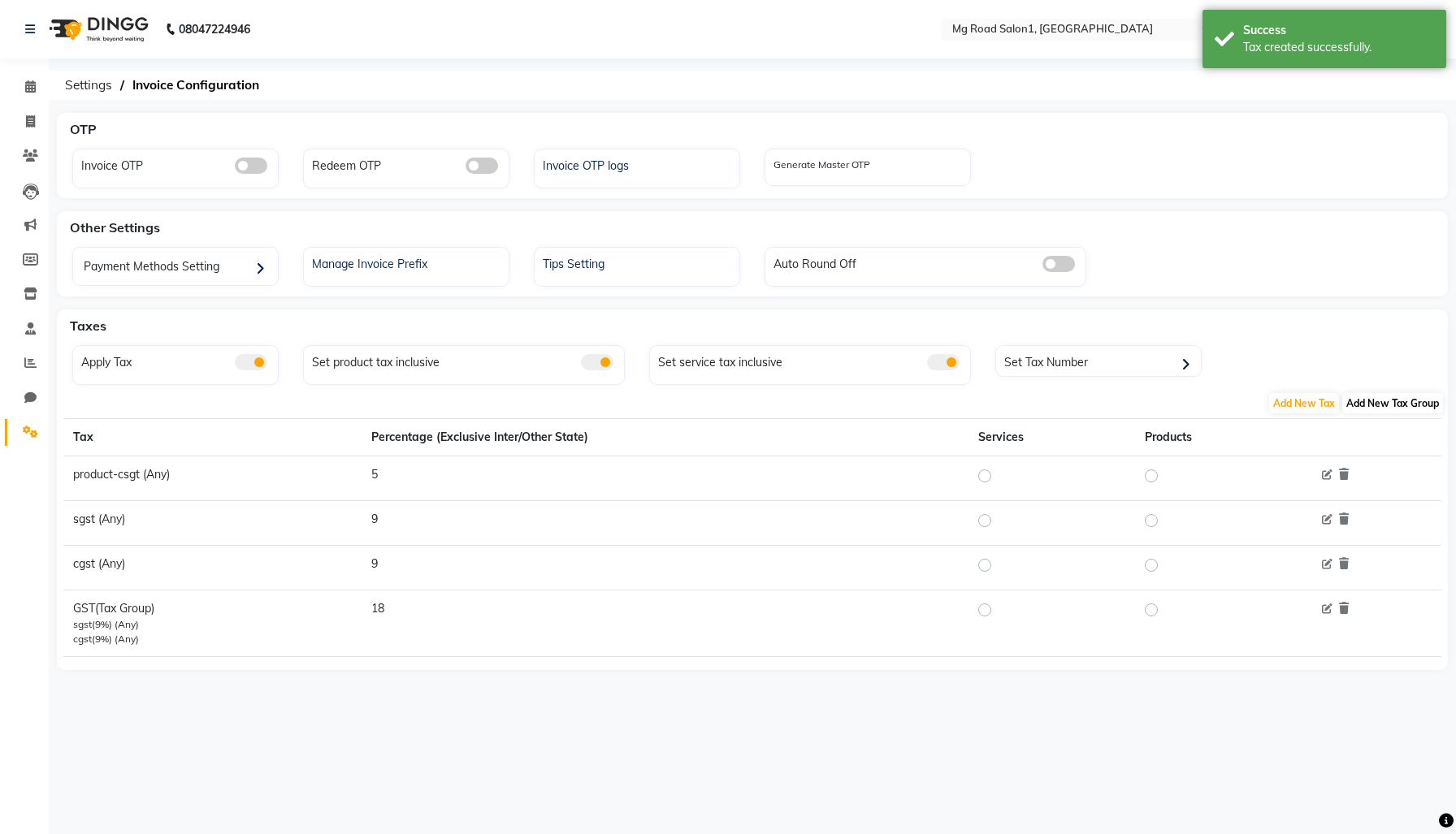
click at [1373, 414] on span "Add New Tax Group" at bounding box center [1392, 404] width 101 height 20
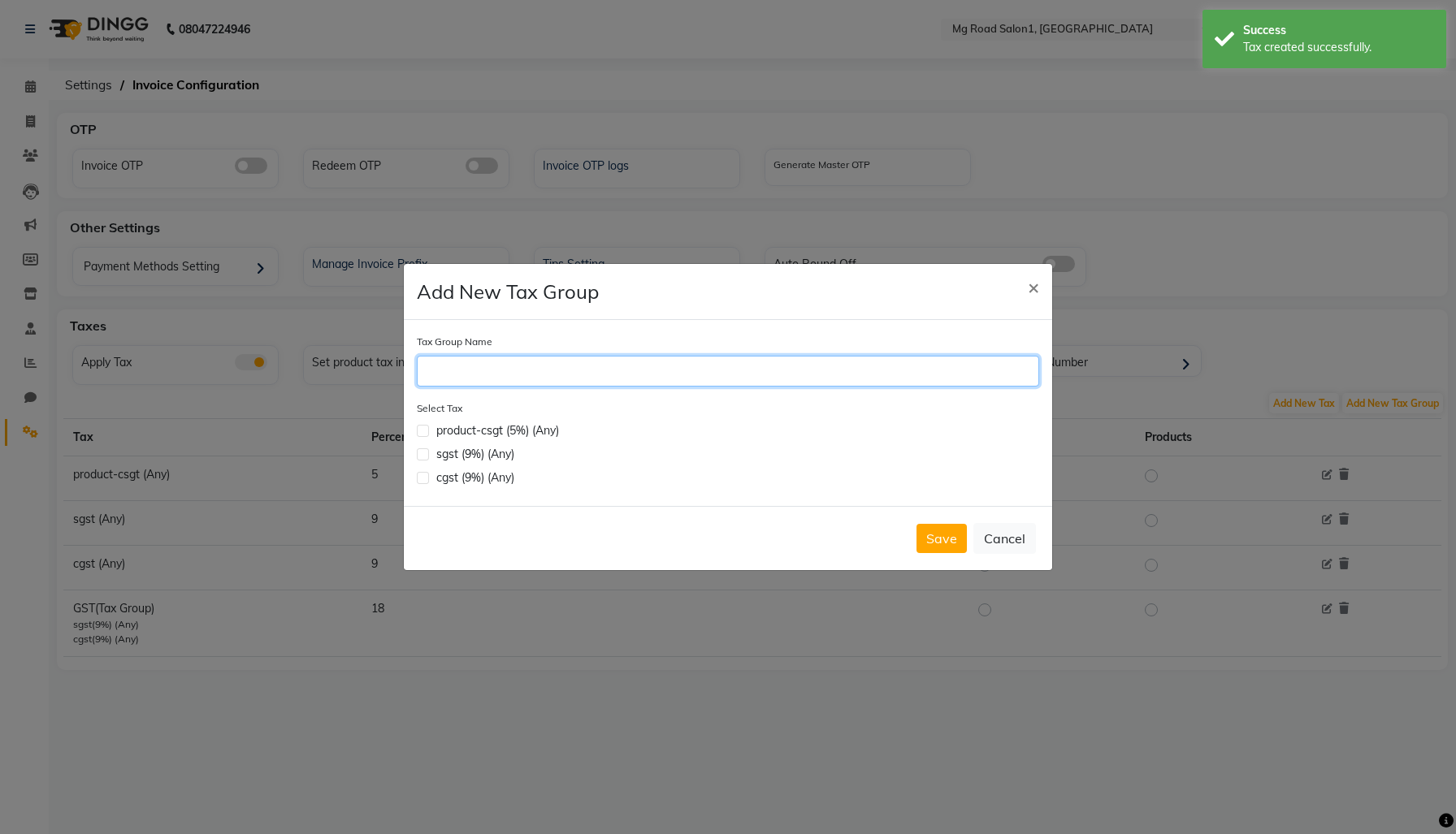
click at [785, 368] on input "Tax Group Name" at bounding box center [728, 371] width 623 height 31
click at [507, 368] on input "product-csgt" at bounding box center [728, 371] width 623 height 31
type input "product-gst"
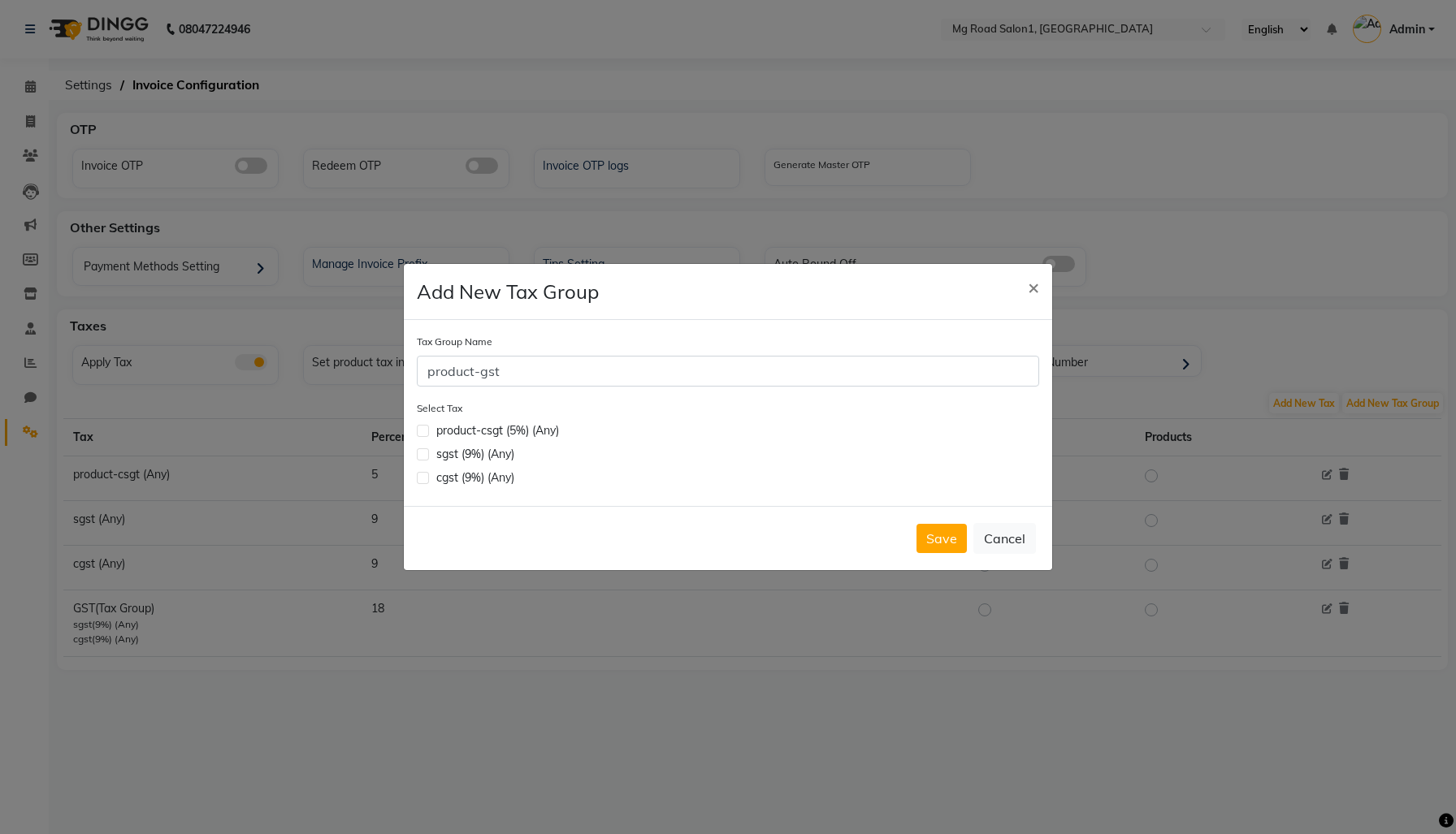
click at [530, 529] on div "Save Cancel" at bounding box center [728, 538] width 649 height 64
click at [422, 435] on label at bounding box center [423, 430] width 13 height 13
click at [422, 435] on input "checkbox" at bounding box center [422, 429] width 11 height 11
checkbox input "true"
click at [429, 461] on label at bounding box center [423, 454] width 13 height 13
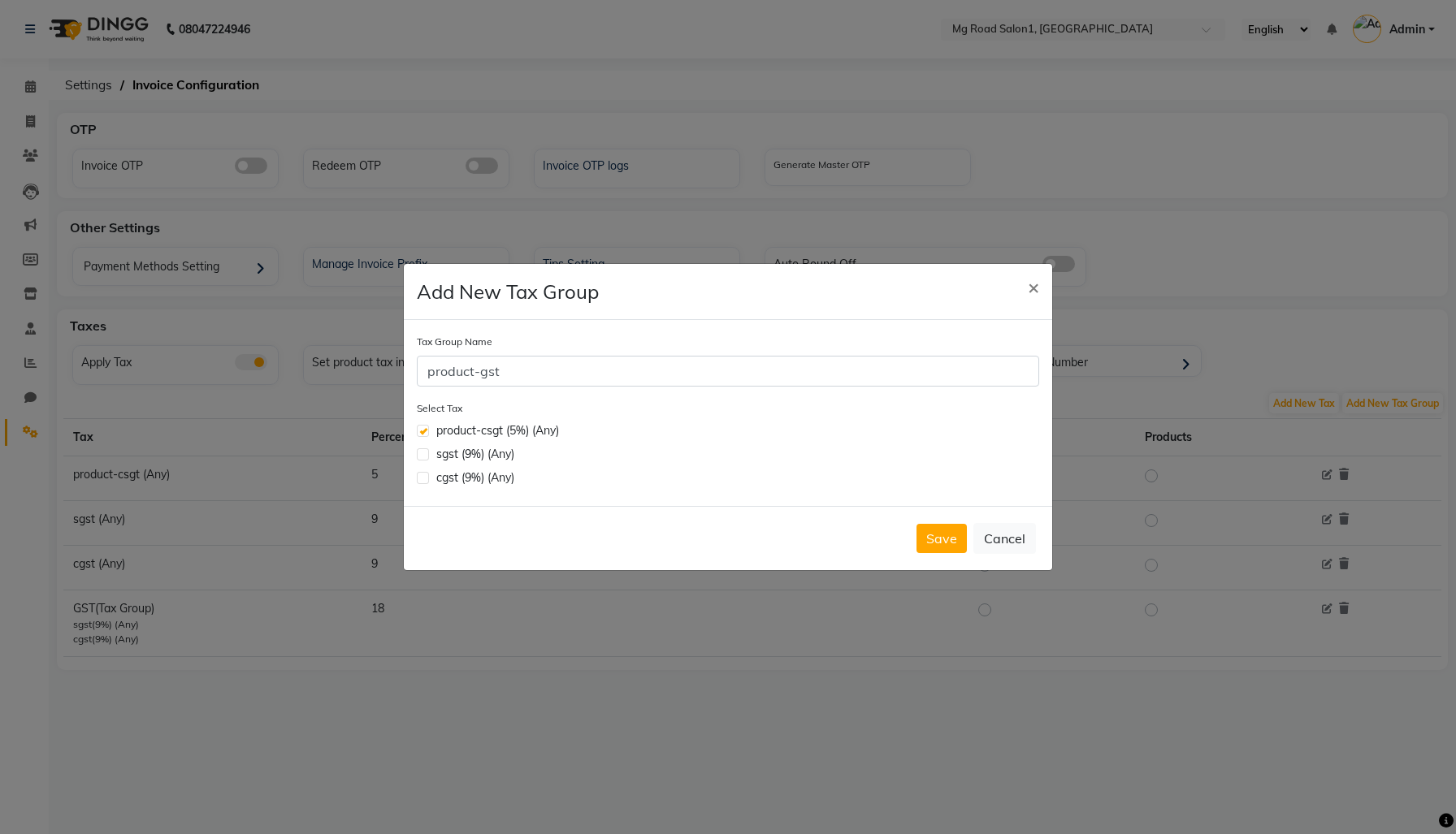
click at [427, 458] on input "checkbox" at bounding box center [422, 452] width 11 height 11
checkbox input "true"
click at [916, 553] on button "Save" at bounding box center [942, 538] width 50 height 29
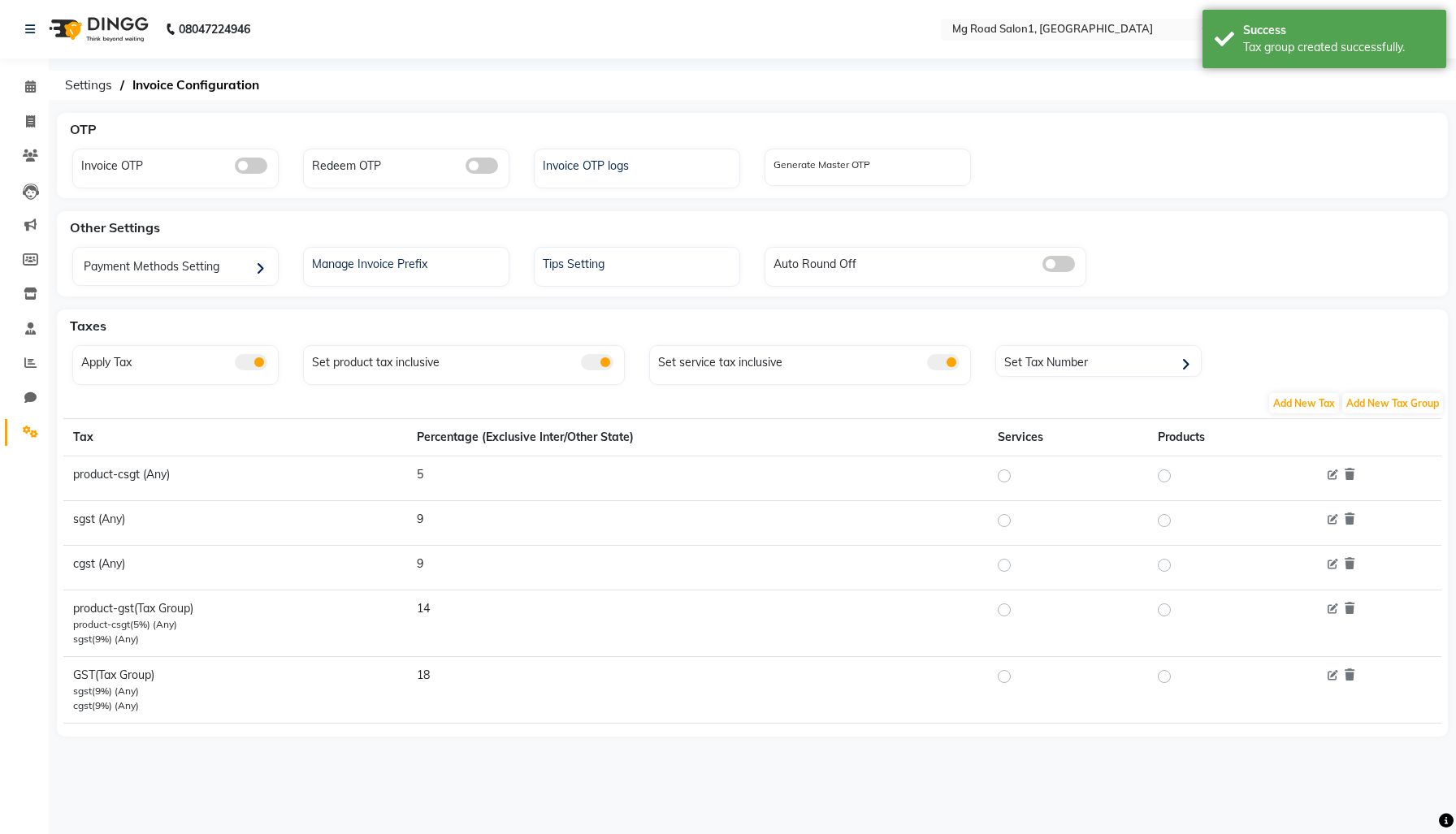
scroll to position [33, 0]
click at [1017, 620] on label at bounding box center [1017, 609] width 0 height 19
click at [1001, 616] on input "radio" at bounding box center [1007, 610] width 12 height 12
radio input "true"
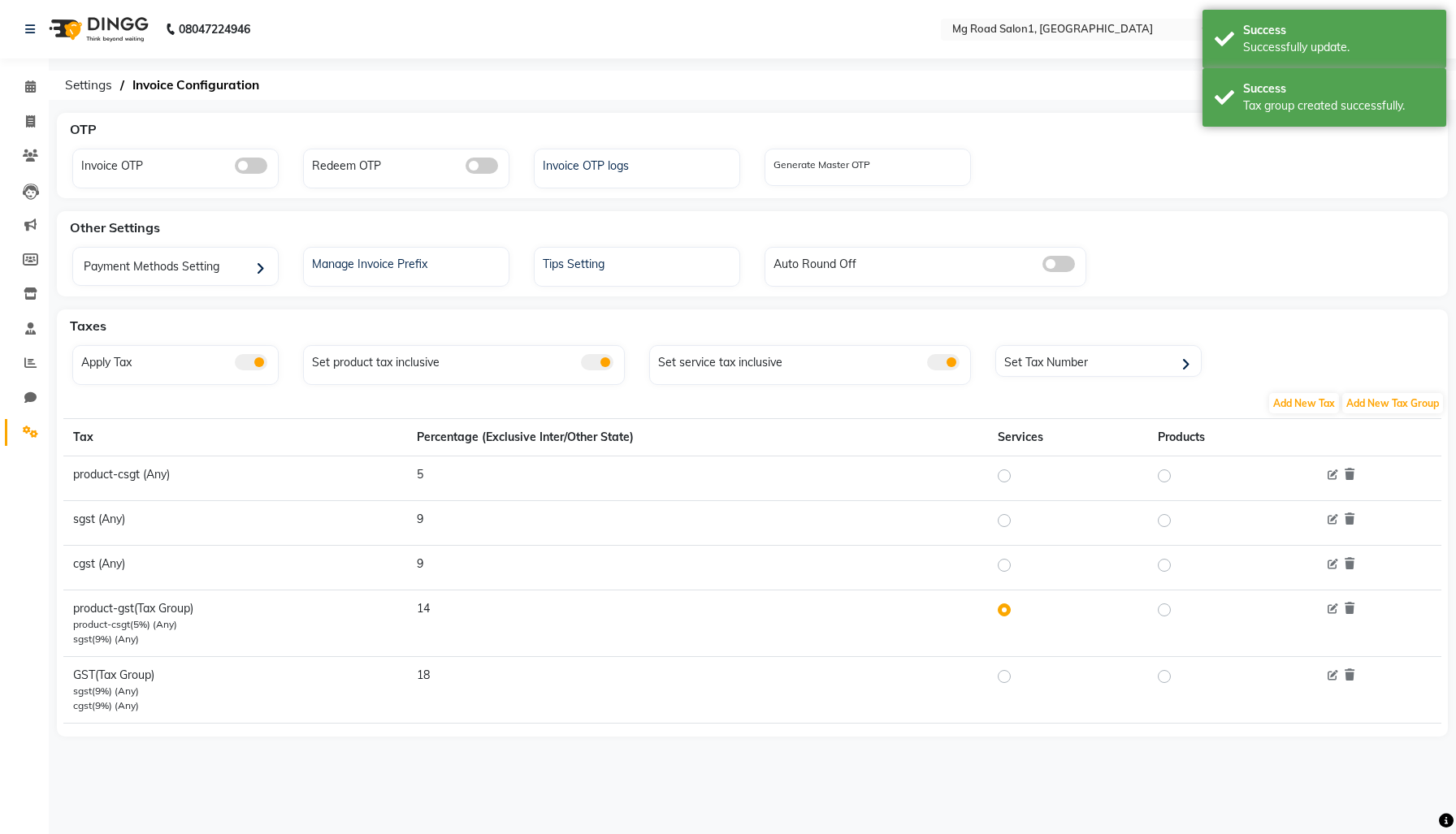
click at [1177, 620] on label at bounding box center [1177, 609] width 0 height 19
click at [1161, 616] on input "radio" at bounding box center [1167, 610] width 12 height 12
radio input "true"
click at [1017, 686] on label at bounding box center [1017, 676] width 0 height 19
click at [1001, 682] on input "radio" at bounding box center [1007, 677] width 12 height 12
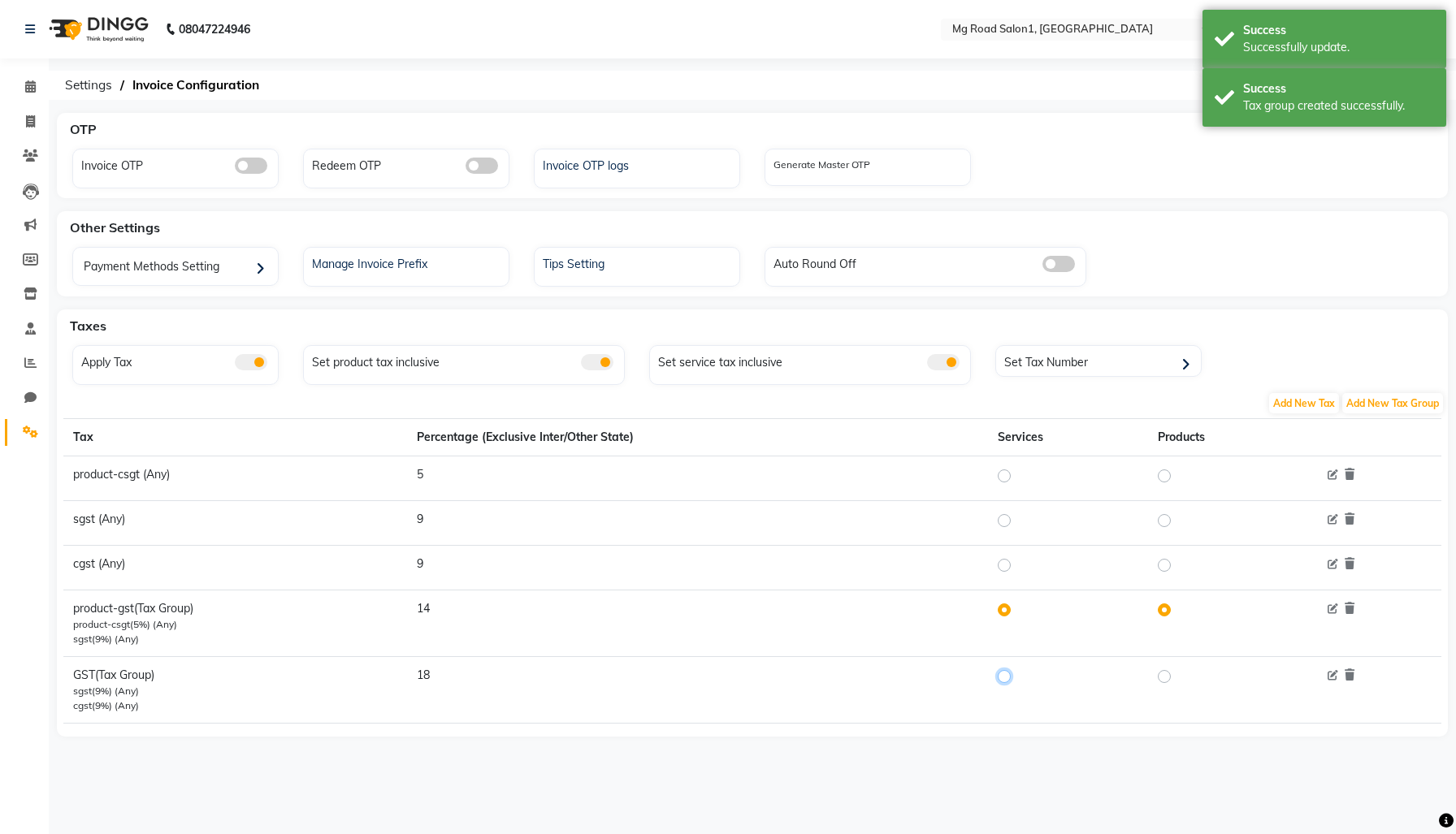
radio input "true"
click at [34, 109] on link "Invoice" at bounding box center [24, 122] width 39 height 27
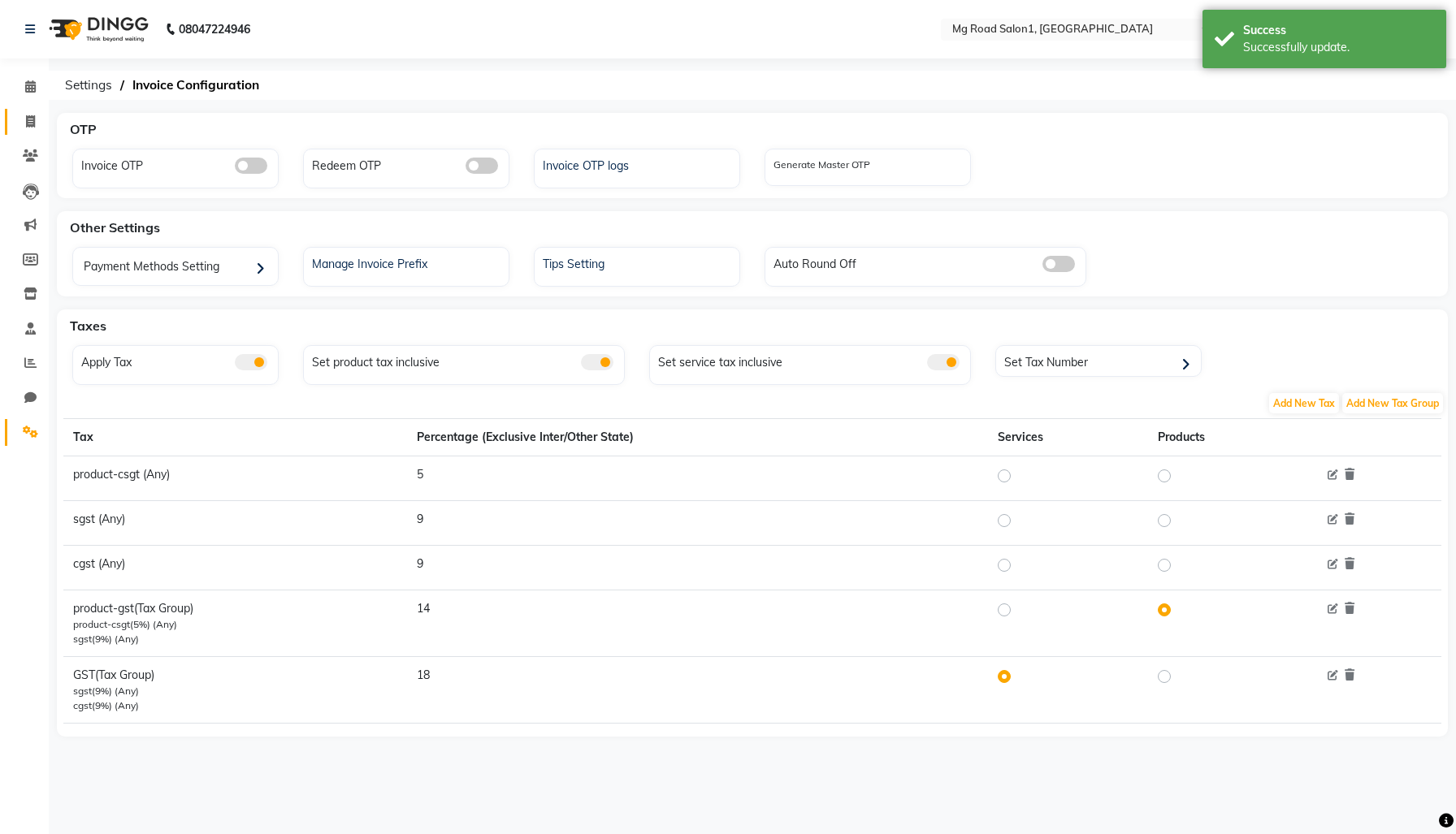
select select "service"
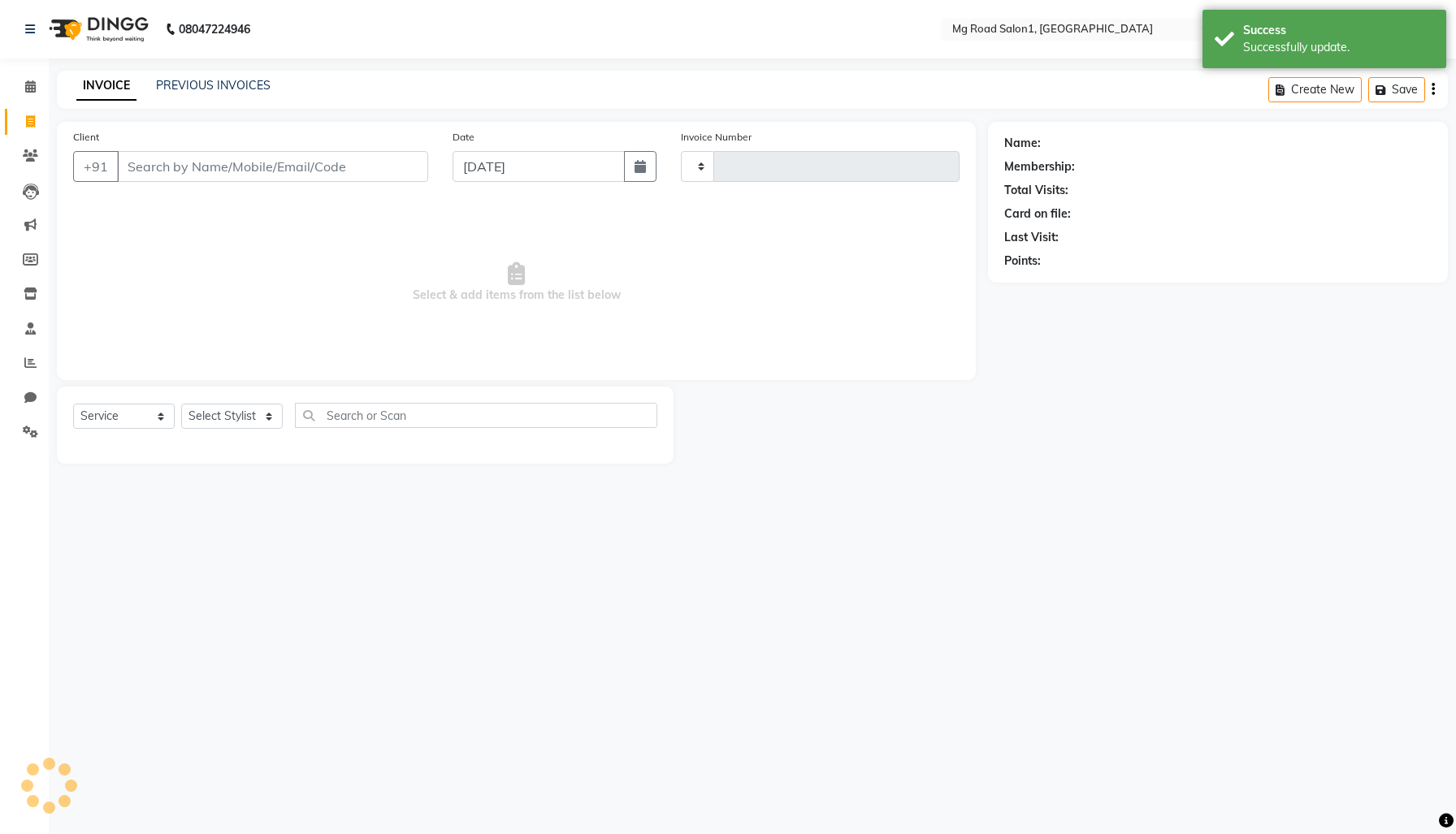
type input "0001"
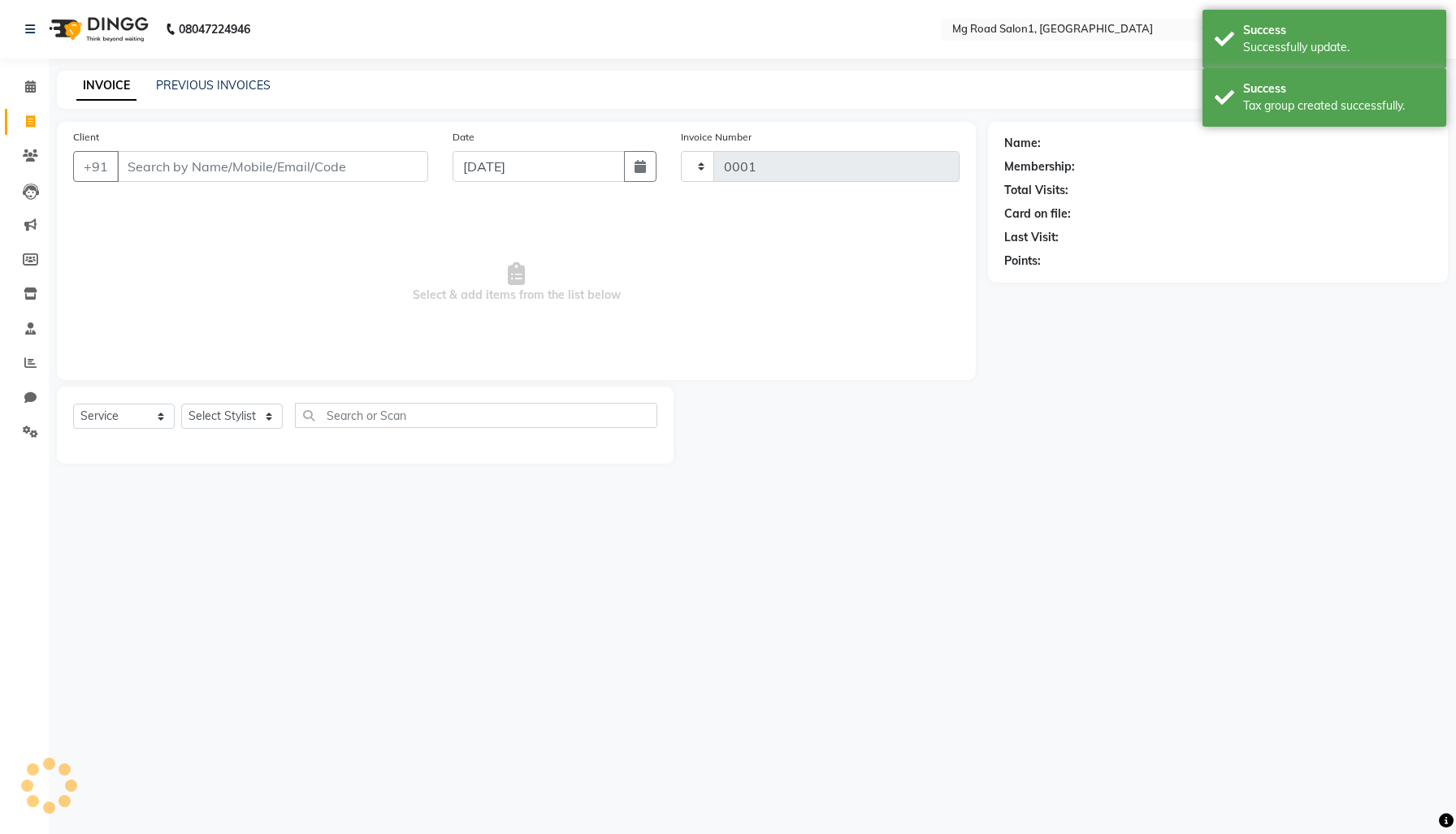
select select "656"
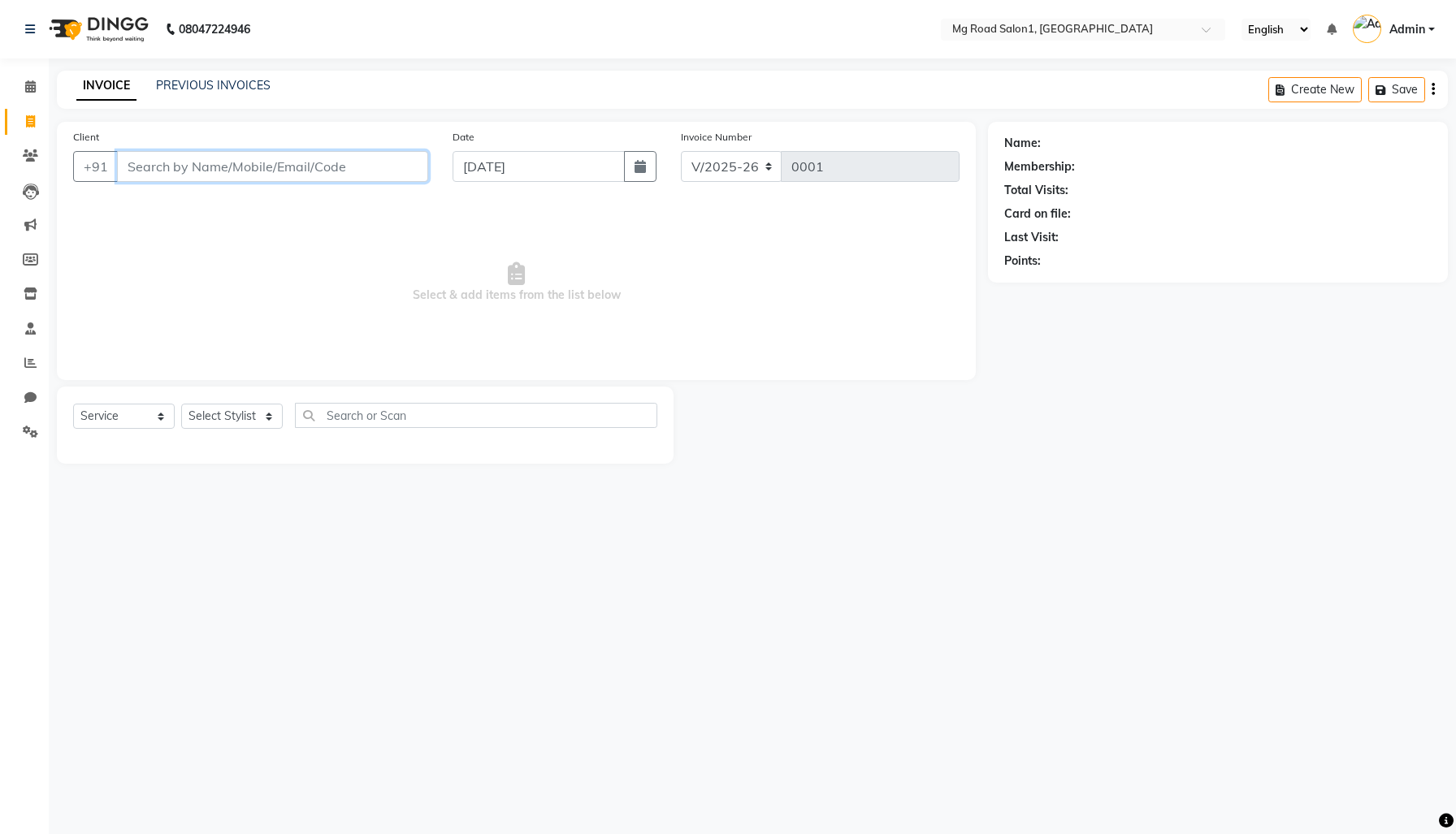
type input "9"
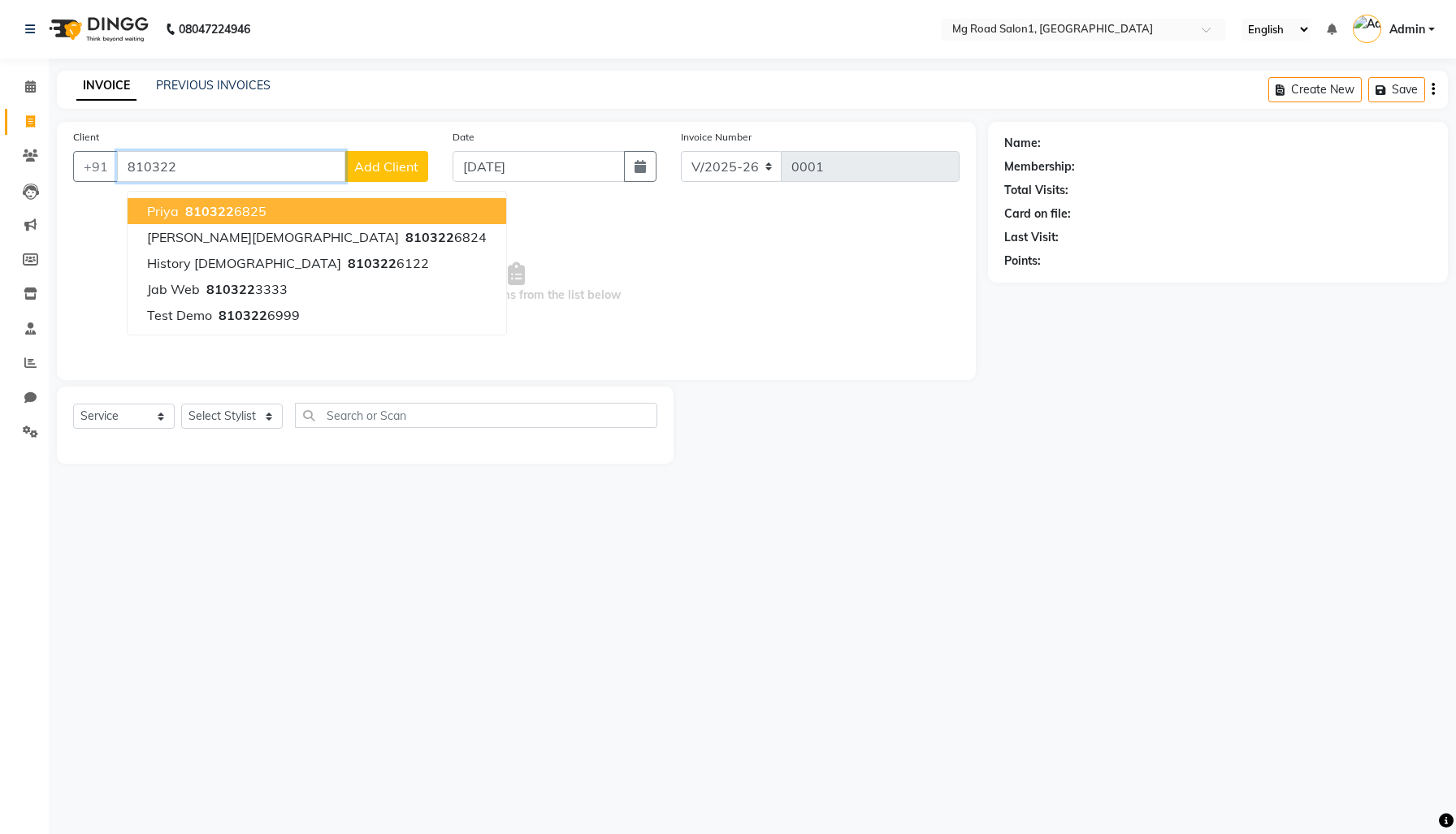
click at [179, 219] on span "priya" at bounding box center [163, 211] width 32 height 16
type input "8103226825"
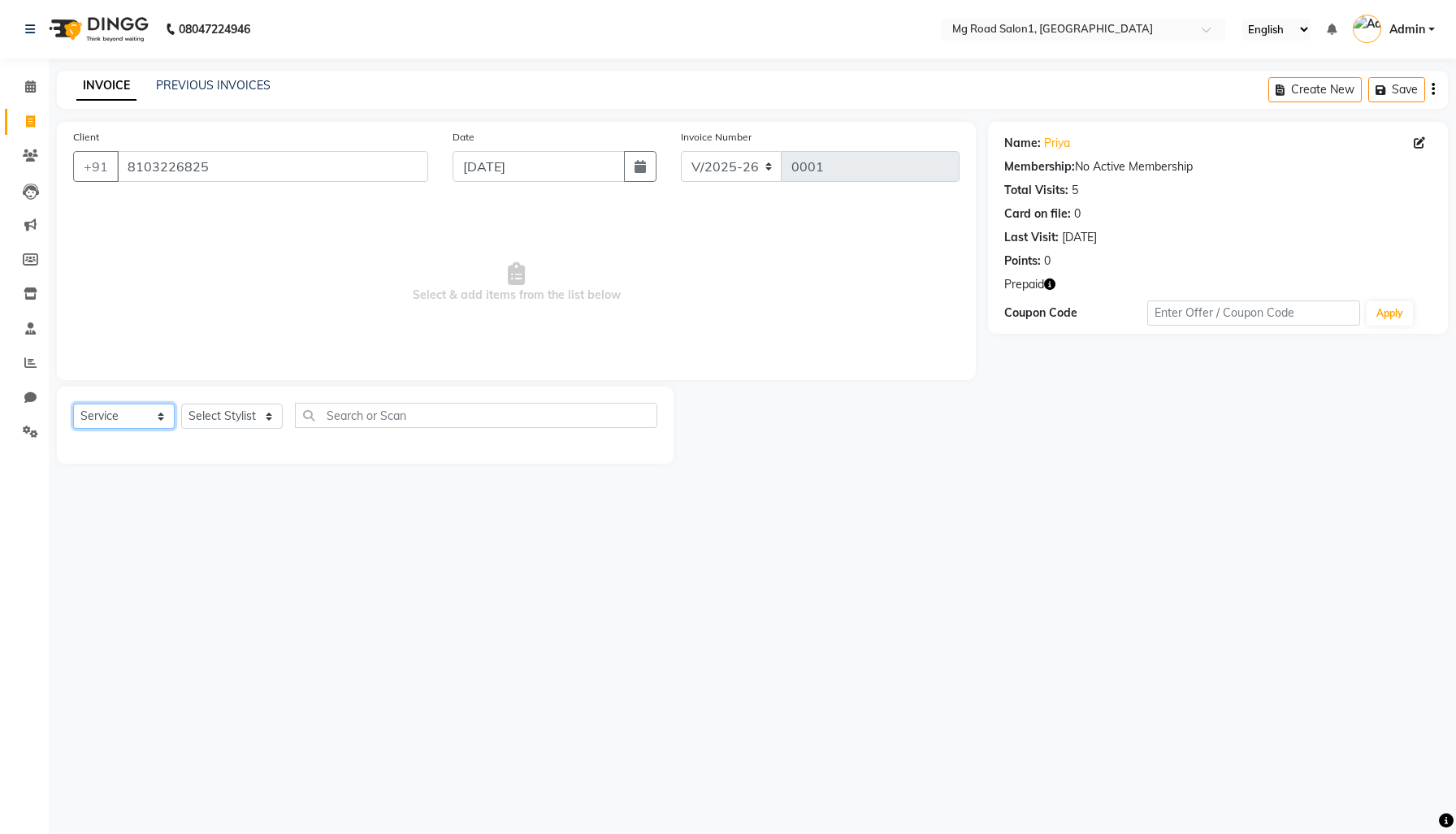
click at [127, 429] on select "Select Service Product Membership Package Voucher Prepaid Gift Card" at bounding box center [123, 416] width 102 height 25
click at [77, 429] on select "Select Service Product Membership Package Voucher Prepaid Gift Card" at bounding box center [123, 416] width 102 height 25
click at [230, 429] on select "Select Stylist [PERSON_NAME] mg staff test cache test [MEDICAL_DATA] permissions" at bounding box center [232, 416] width 102 height 25
select select "1789"
click at [187, 429] on select "Select Stylist [PERSON_NAME] mg staff test cache test [MEDICAL_DATA] permissions" at bounding box center [232, 416] width 102 height 25
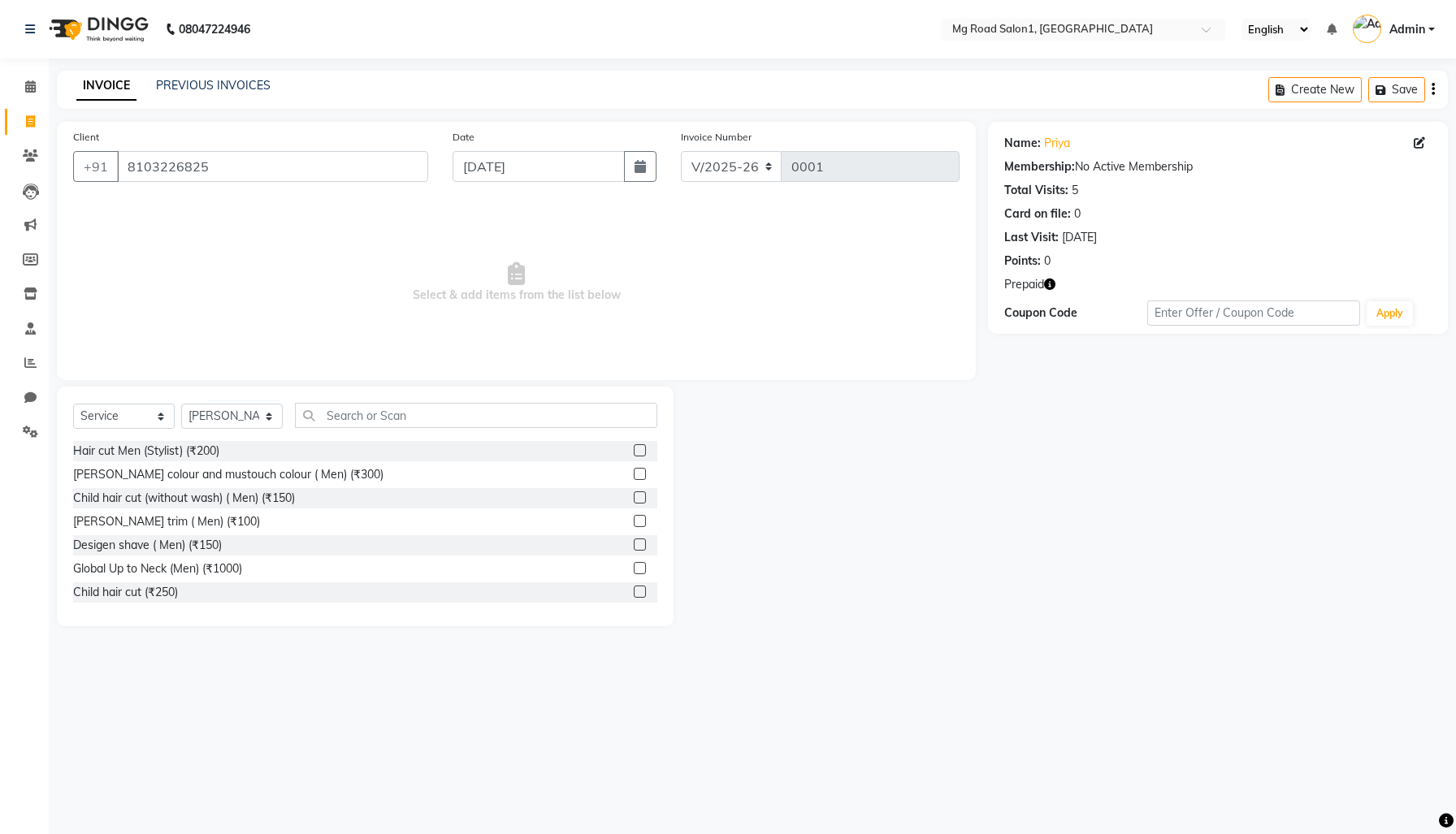
click at [634, 456] on label at bounding box center [639, 451] width 13 height 13
click at [634, 456] on input "checkbox" at bounding box center [639, 451] width 11 height 11
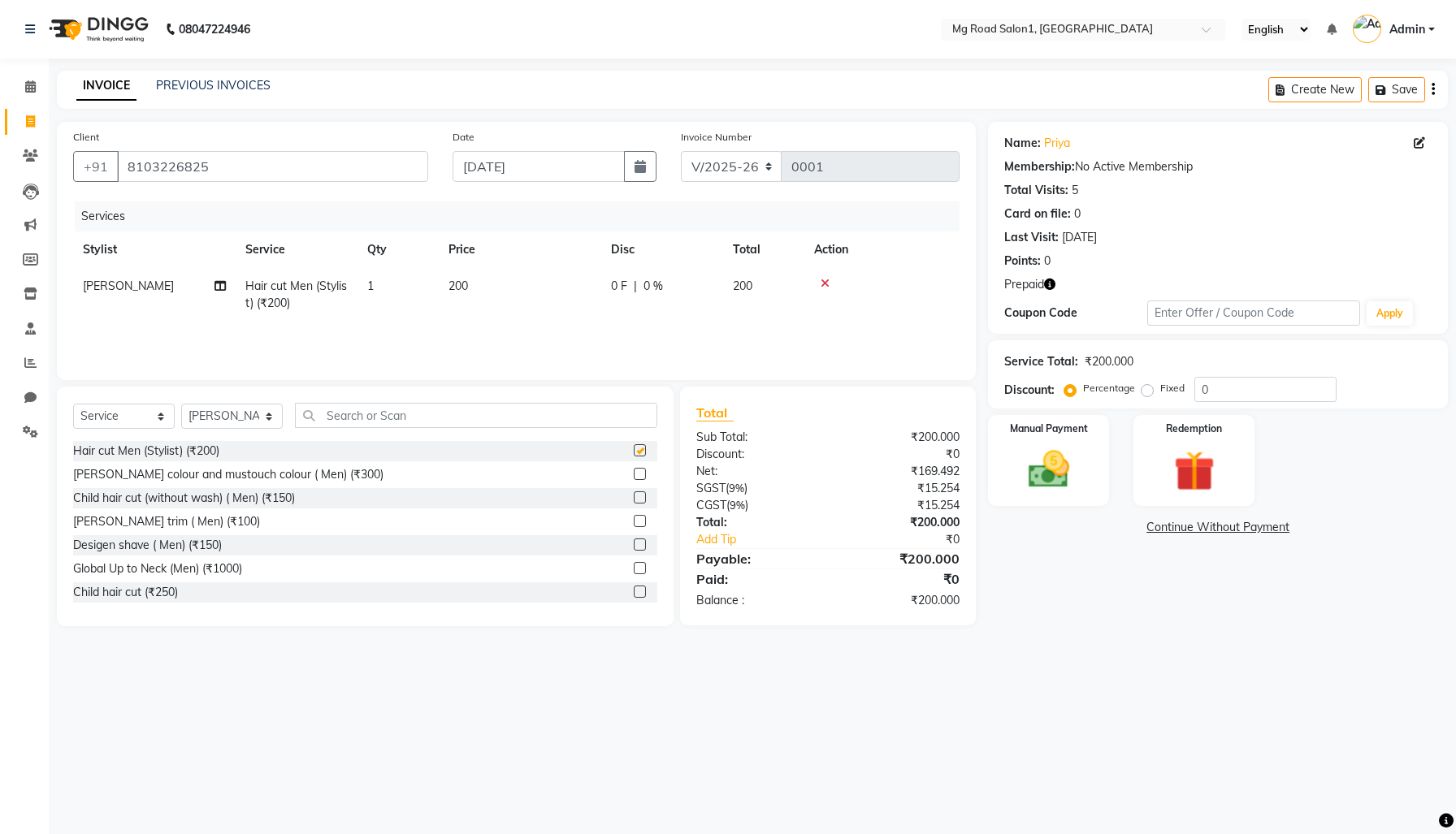
checkbox input "false"
click at [76, 463] on div "Select Service Product Membership Package Voucher Prepaid Gift Card Select Styl…" at bounding box center [365, 507] width 617 height 240
click at [109, 429] on select "Select Service Product Membership Package Voucher Prepaid Gift Card" at bounding box center [123, 416] width 102 height 25
select select "product"
click at [77, 429] on select "Select Service Product Membership Package Voucher Prepaid Gift Card" at bounding box center [123, 416] width 102 height 25
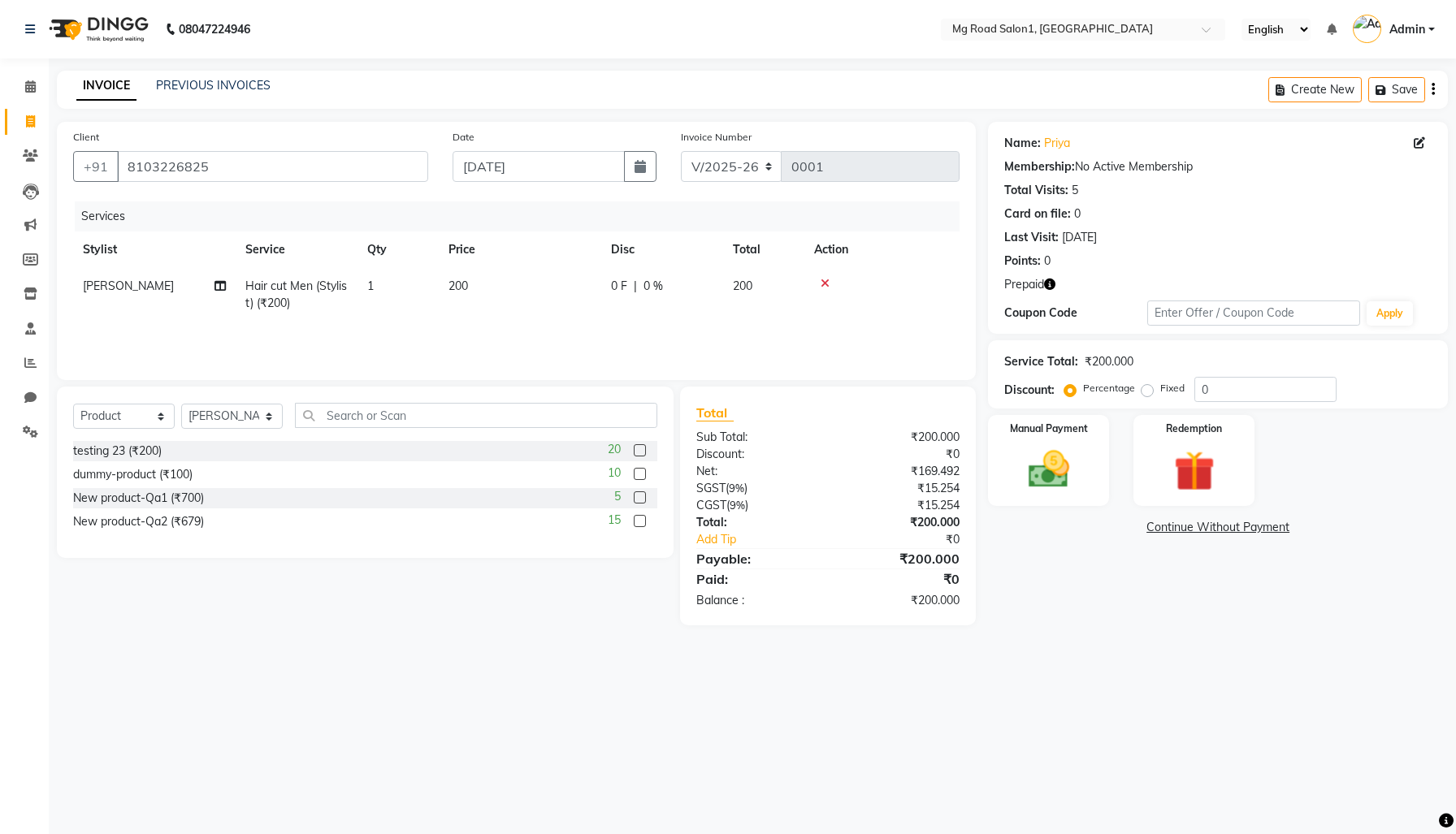
click at [634, 456] on label at bounding box center [639, 451] width 13 height 13
click at [634, 456] on input "checkbox" at bounding box center [639, 451] width 11 height 11
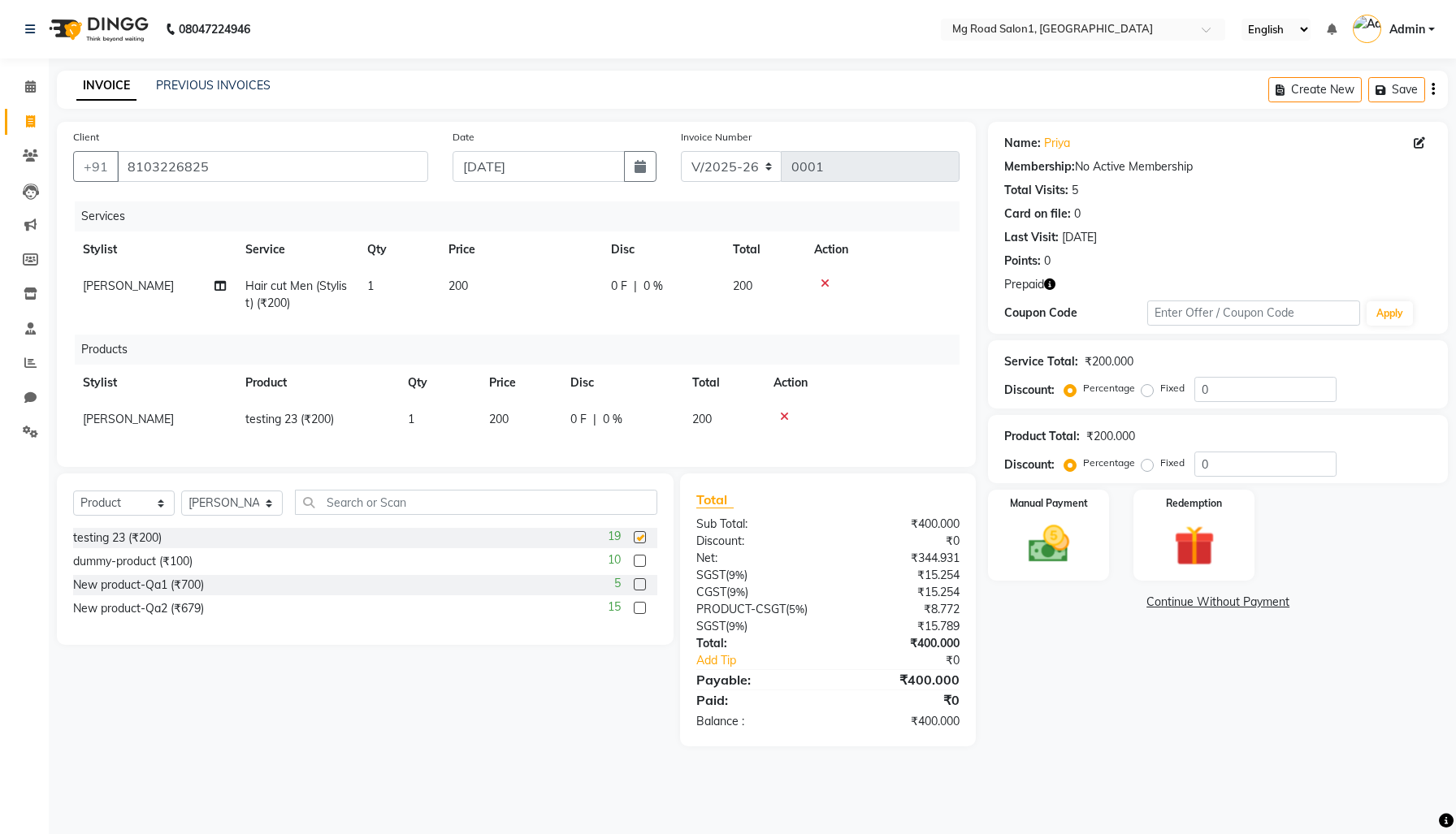
checkbox input "false"
click at [1057, 545] on img at bounding box center [1048, 545] width 69 height 49
click at [1193, 612] on span "CASH" at bounding box center [1177, 603] width 35 height 18
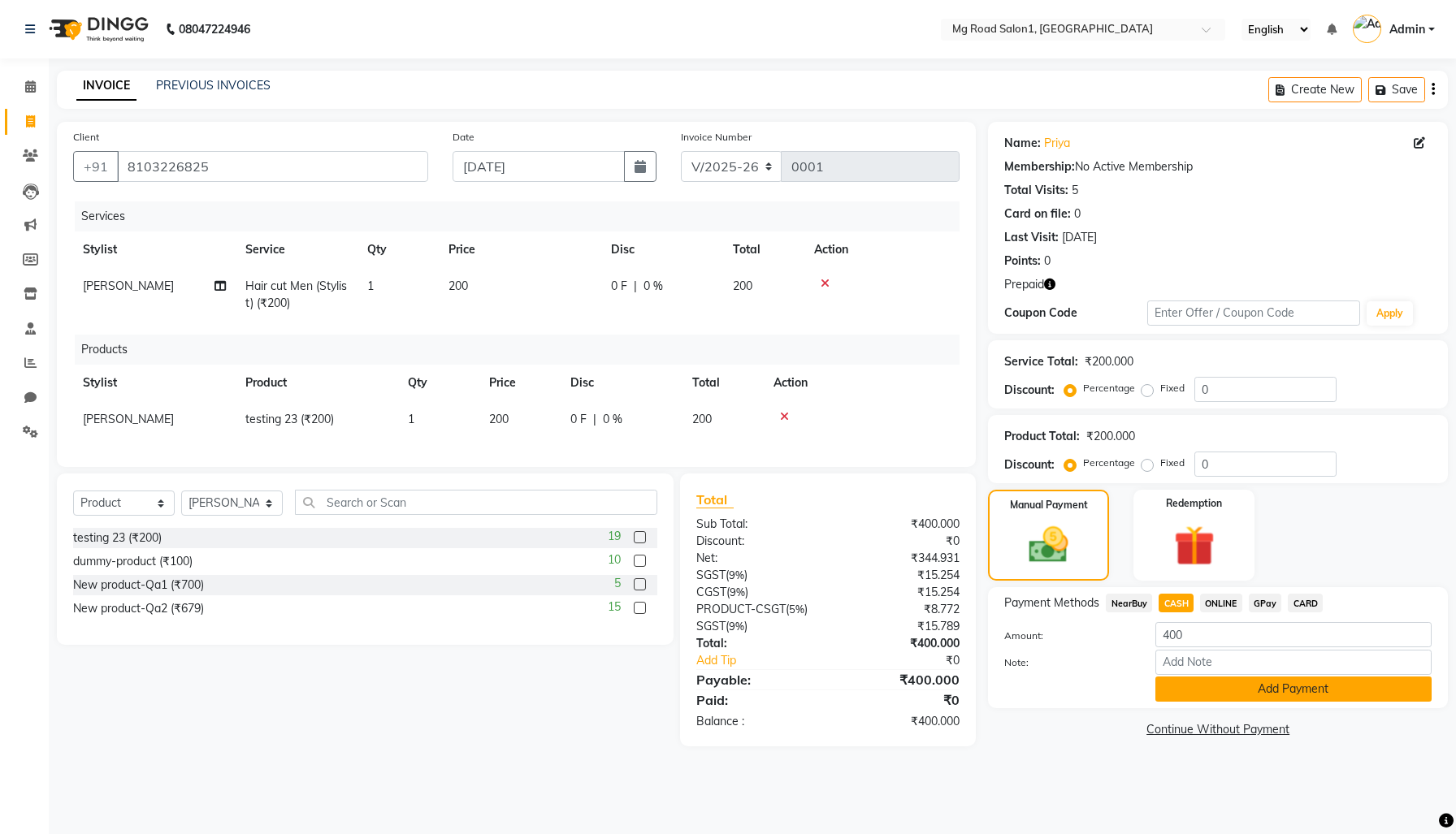
click at [1214, 702] on button "Add Payment" at bounding box center [1293, 690] width 276 height 25
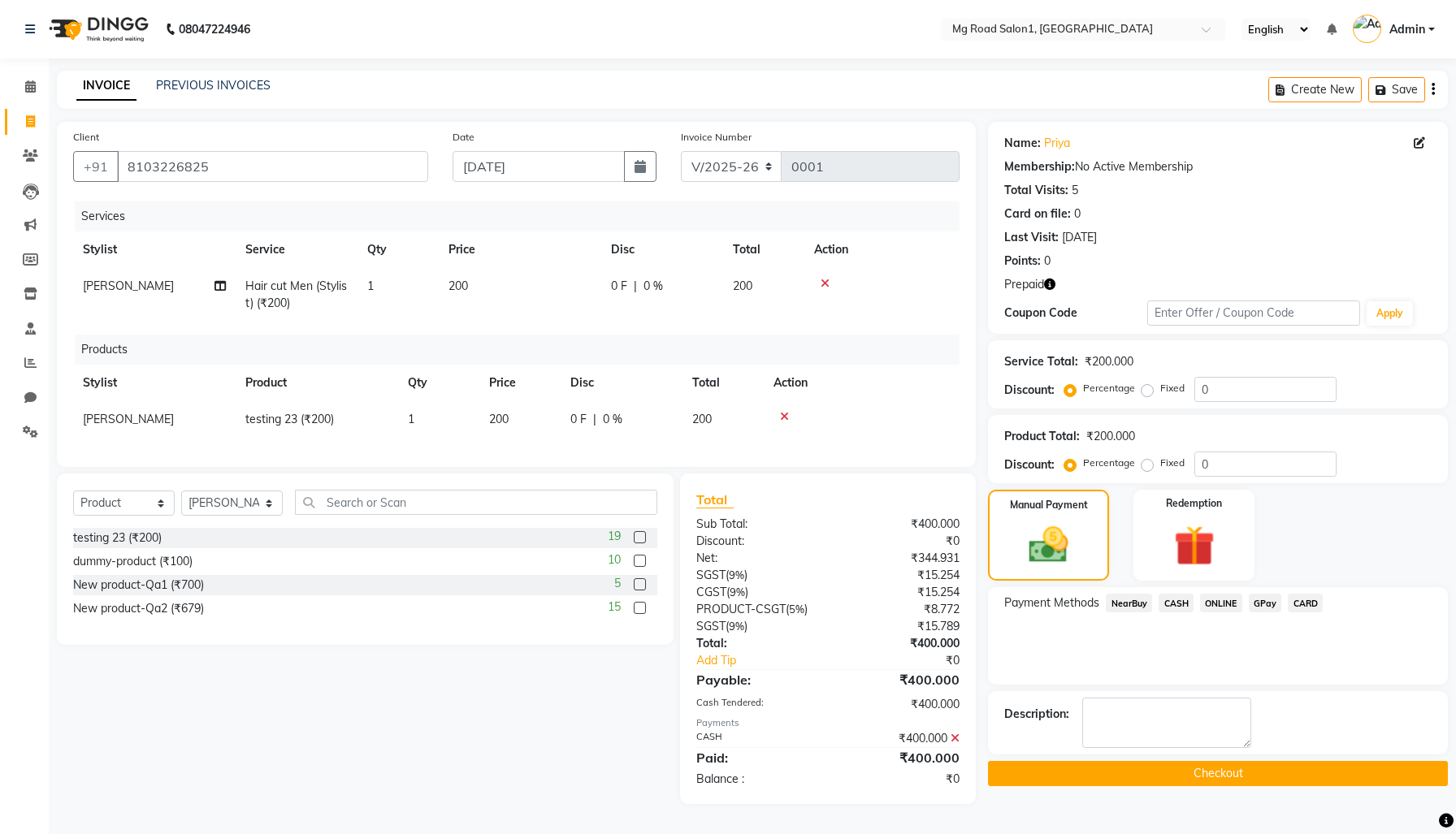
scroll to position [122, 0]
click at [1185, 761] on button "Checkout" at bounding box center [1218, 774] width 460 height 25
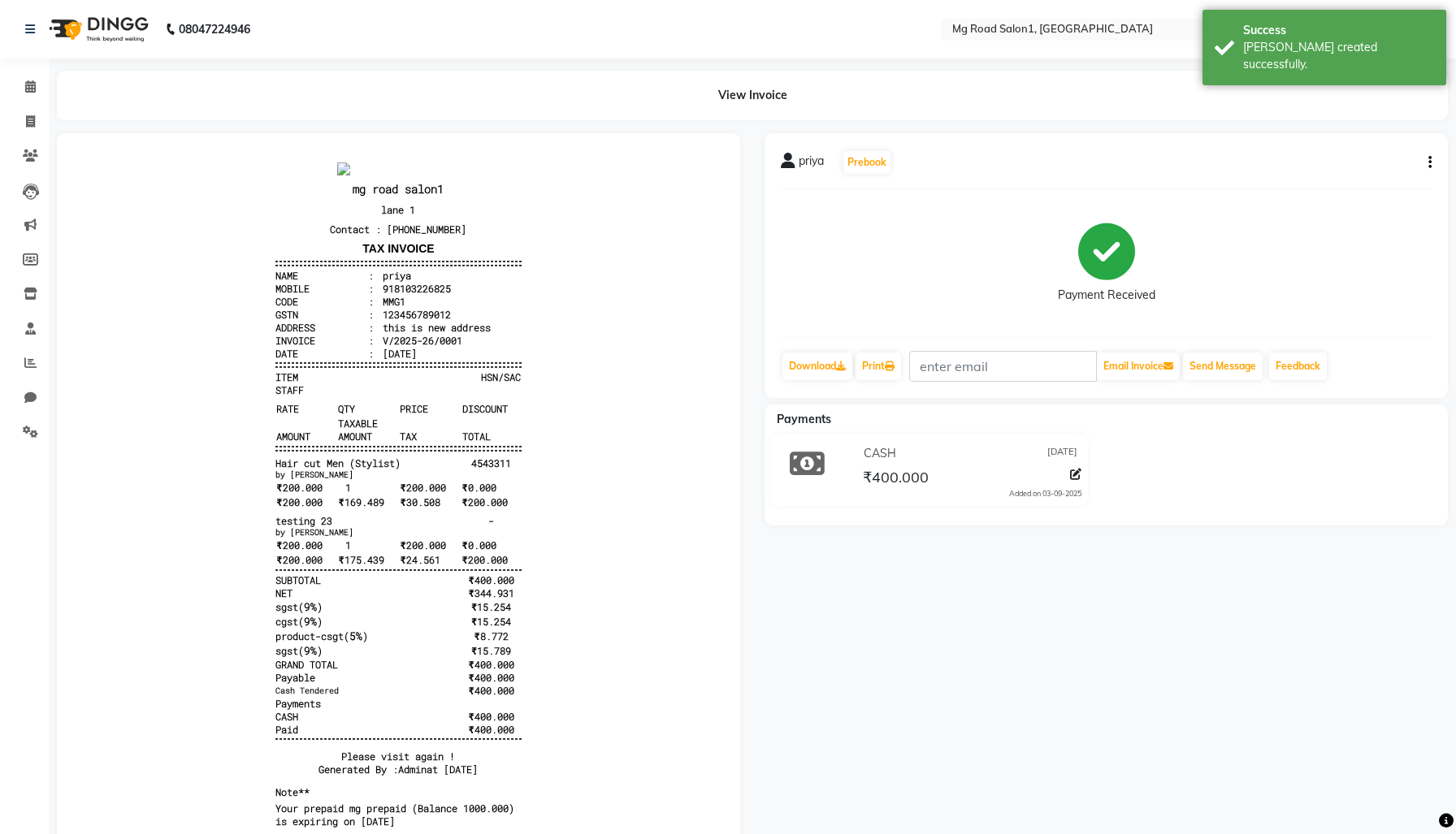
click at [1422, 171] on button "button" at bounding box center [1427, 163] width 10 height 17
click at [1340, 200] on div "Edit Invoice" at bounding box center [1343, 190] width 112 height 20
select select "service"
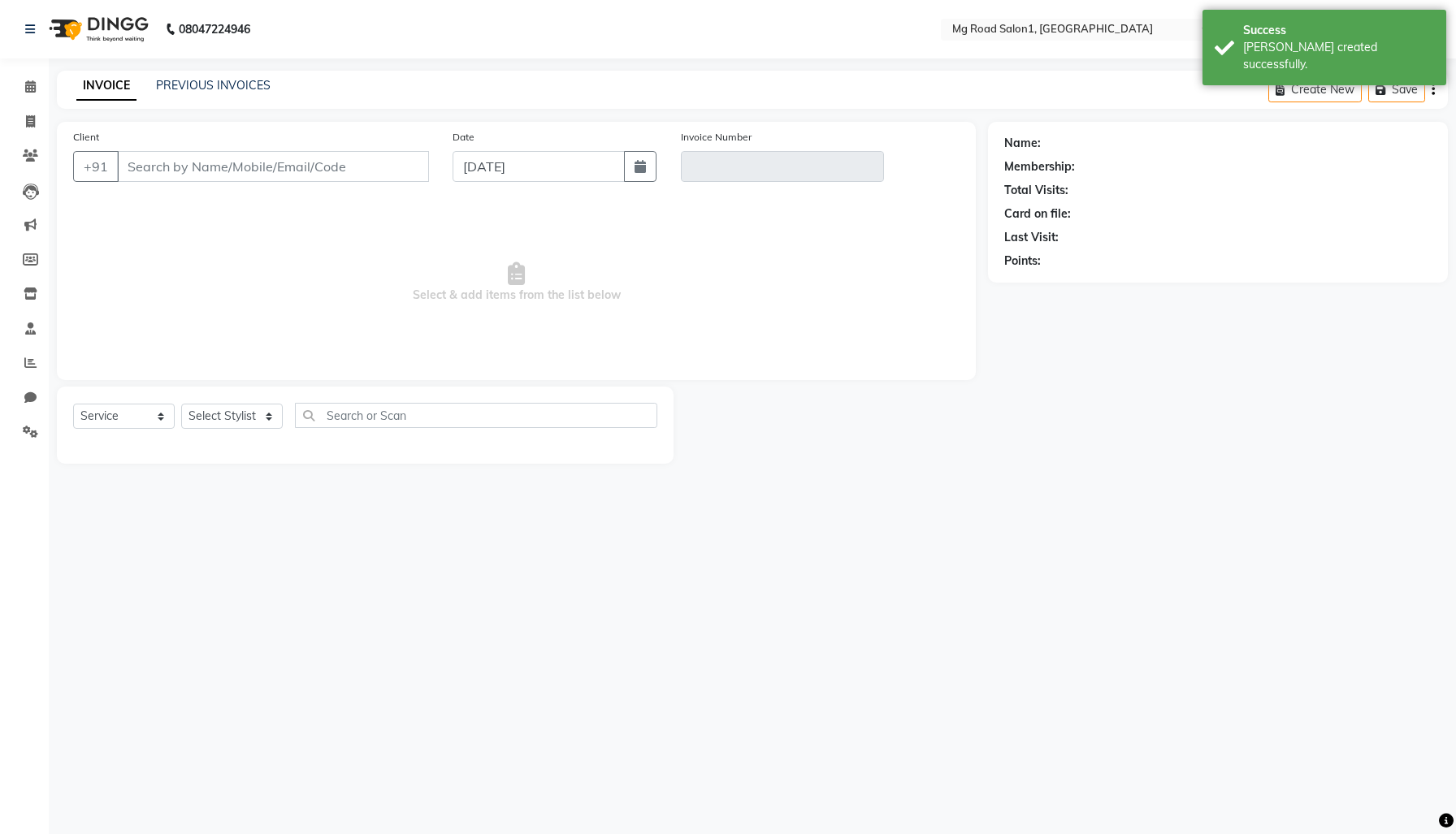
type input "8103226825"
type input "V/2025-26/0001"
select select "select"
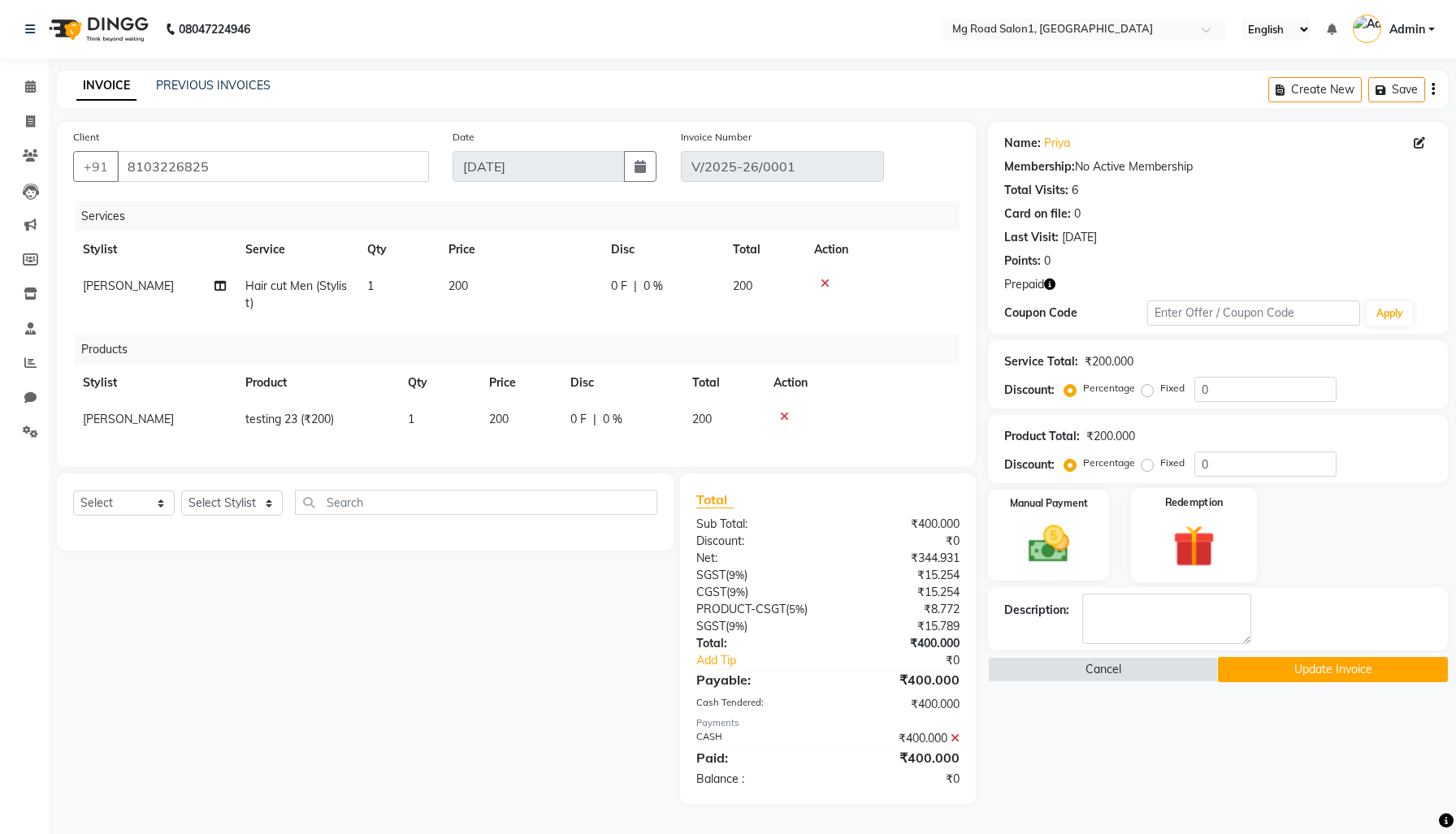
click at [1219, 573] on img at bounding box center [1194, 546] width 69 height 53
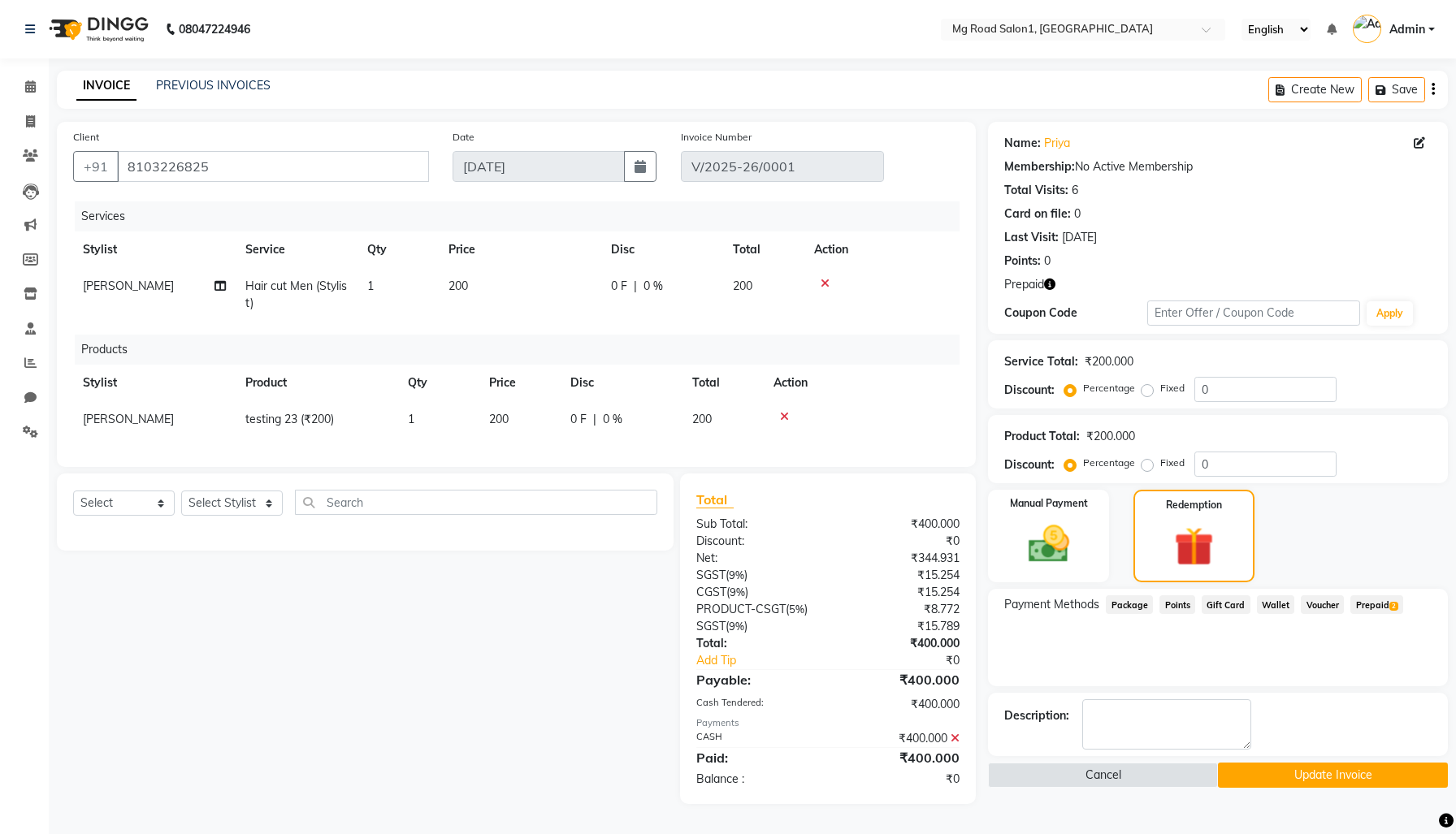
click at [1350, 614] on span "Prepaid 2" at bounding box center [1376, 605] width 53 height 18
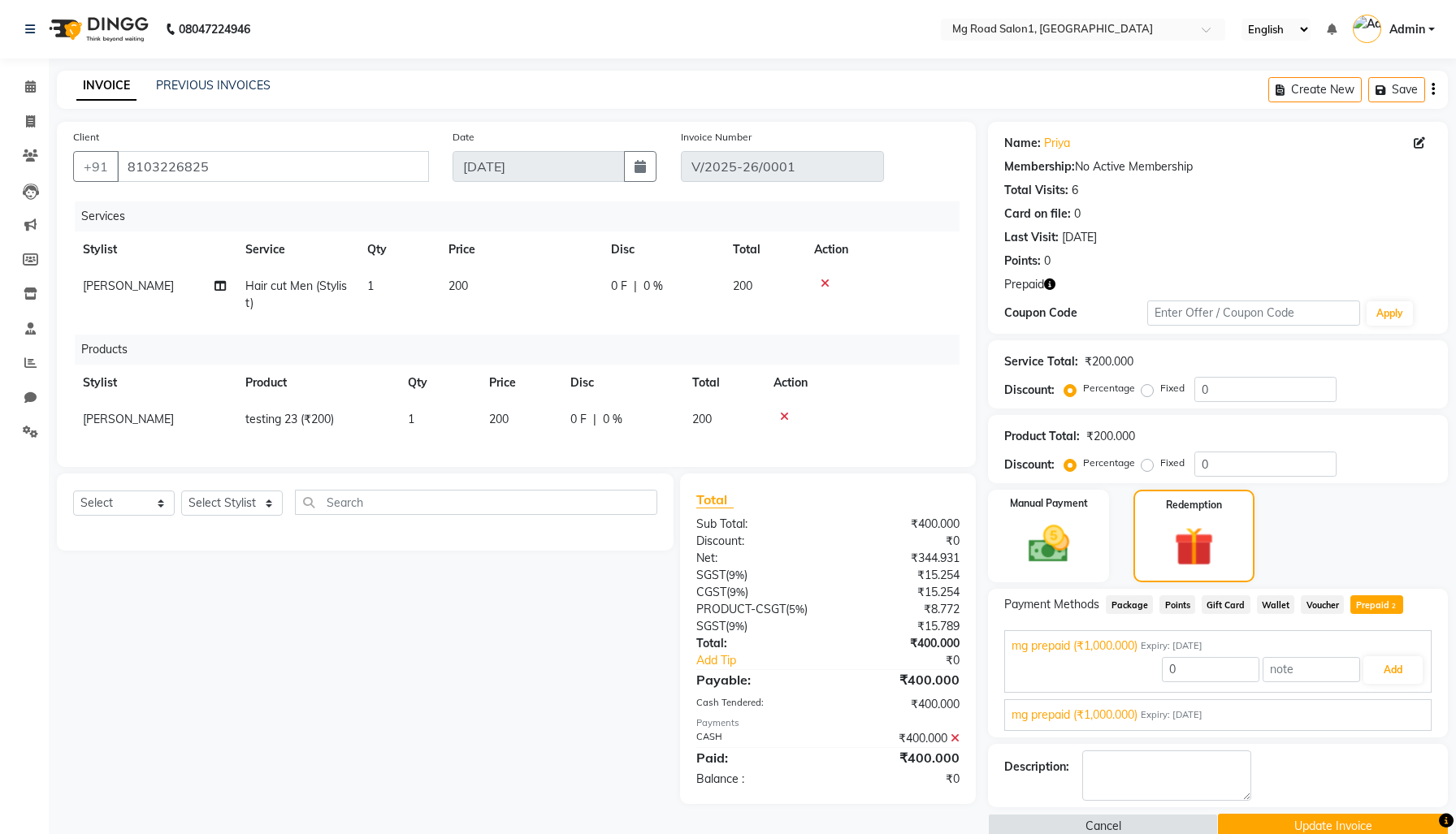
scroll to position [163, 0]
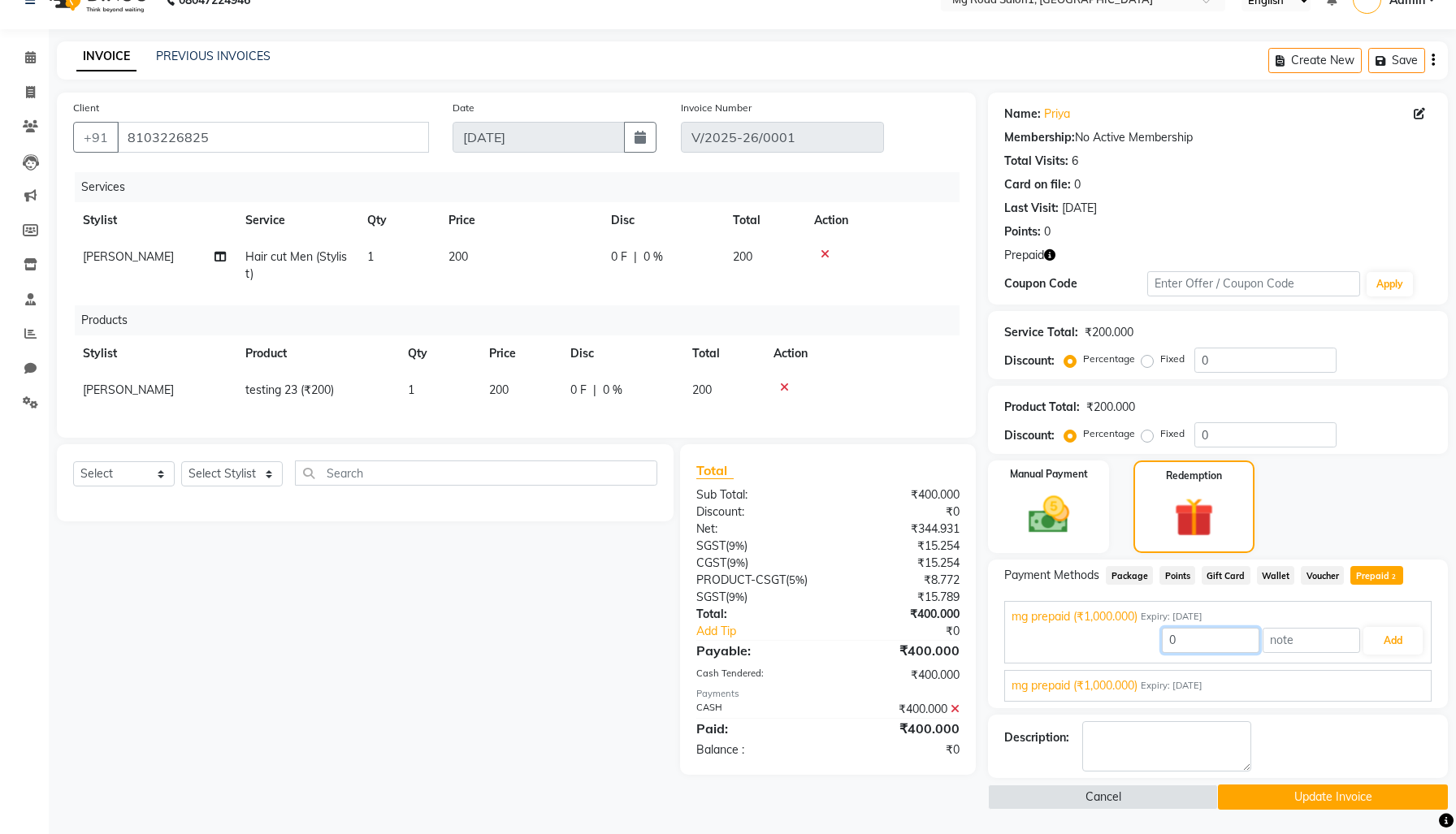
click at [1188, 628] on input "0" at bounding box center [1211, 640] width 97 height 25
click at [952, 703] on icon at bounding box center [955, 709] width 9 height 12
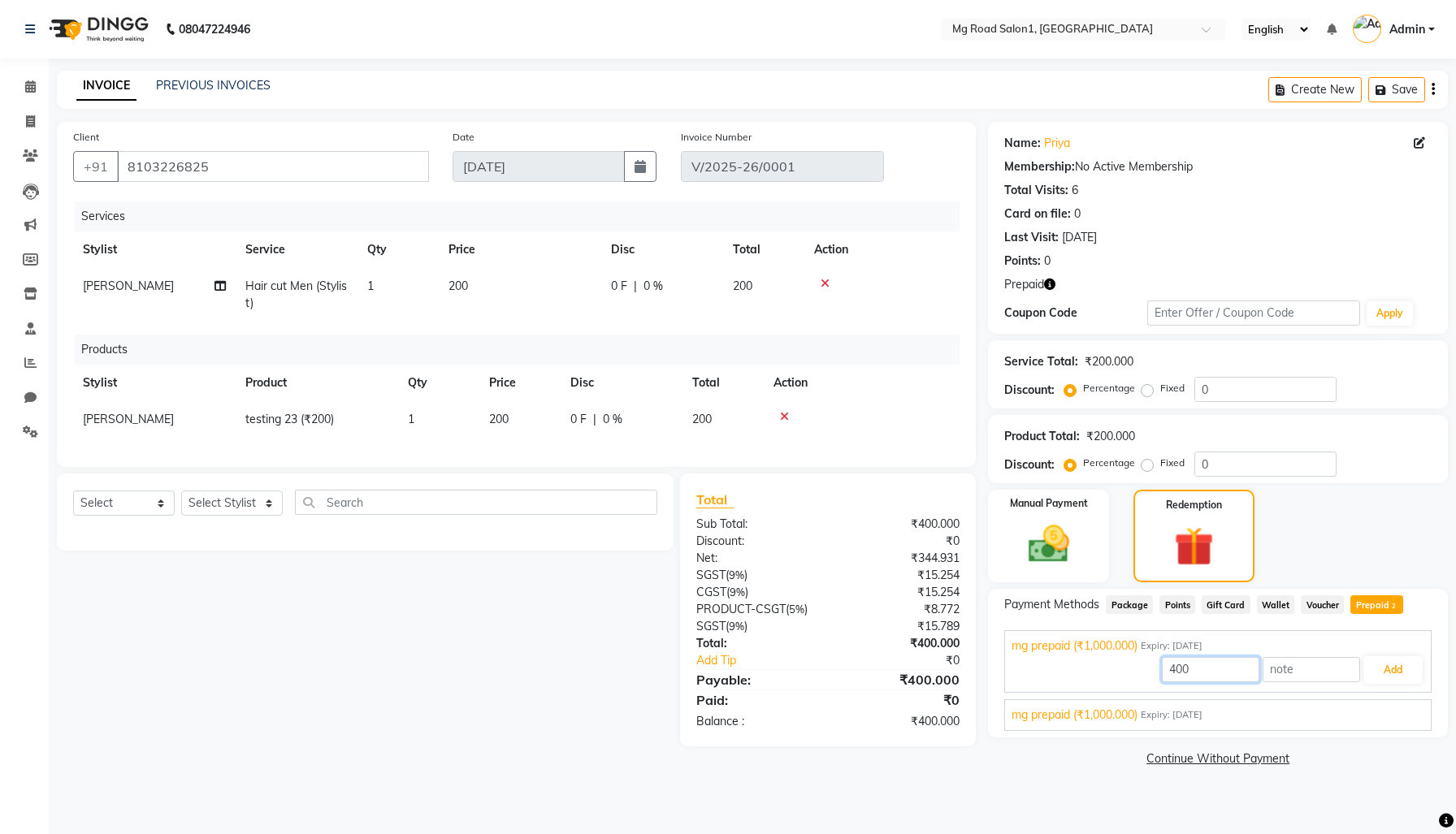
click at [1197, 682] on input "400" at bounding box center [1211, 670] width 97 height 25
click at [1170, 682] on input "400" at bounding box center [1211, 670] width 97 height 25
type input "300"
click at [1392, 684] on button "Add" at bounding box center [1393, 670] width 60 height 28
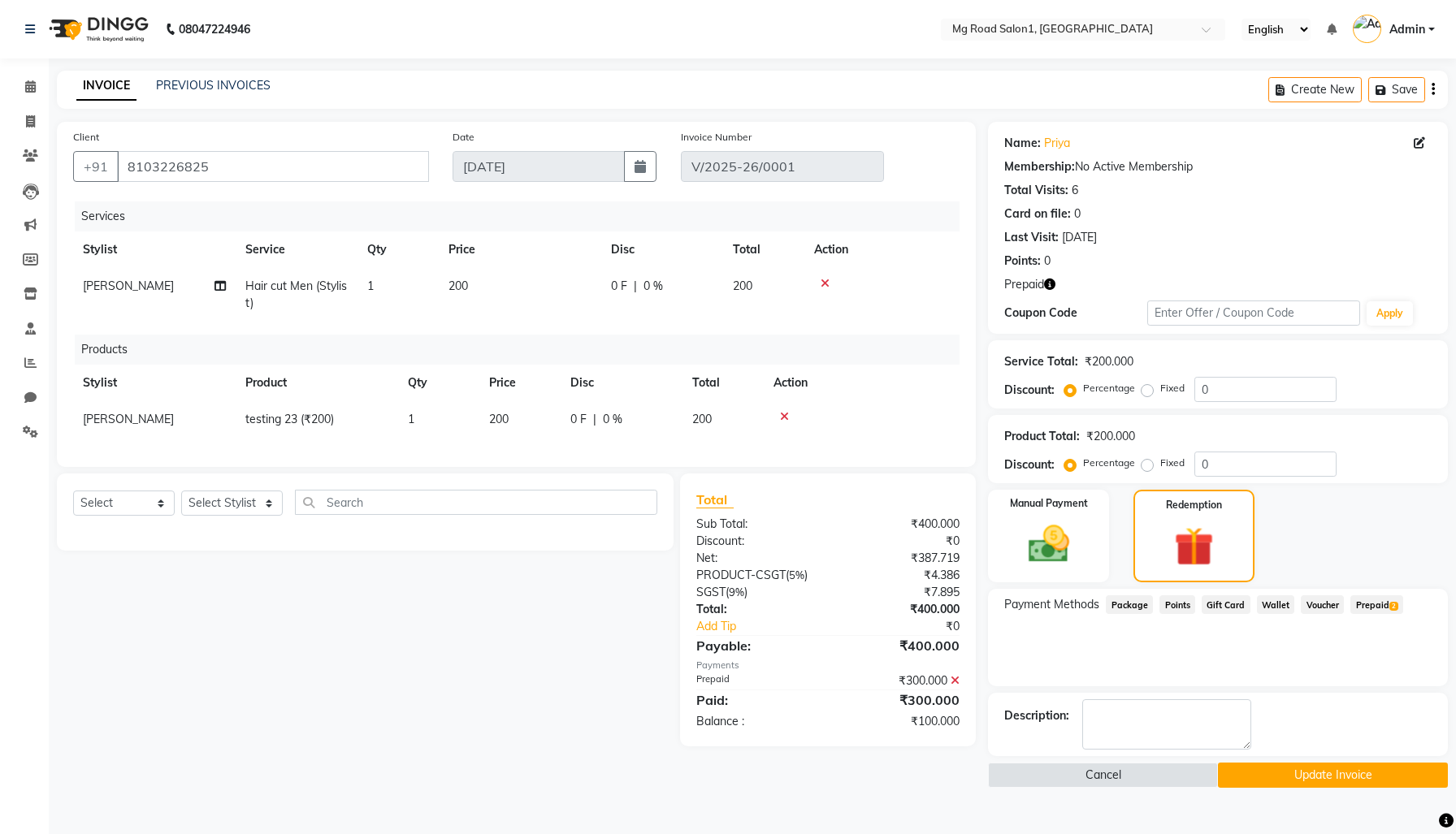
scroll to position [70, 0]
click at [1067, 531] on img at bounding box center [1048, 545] width 69 height 49
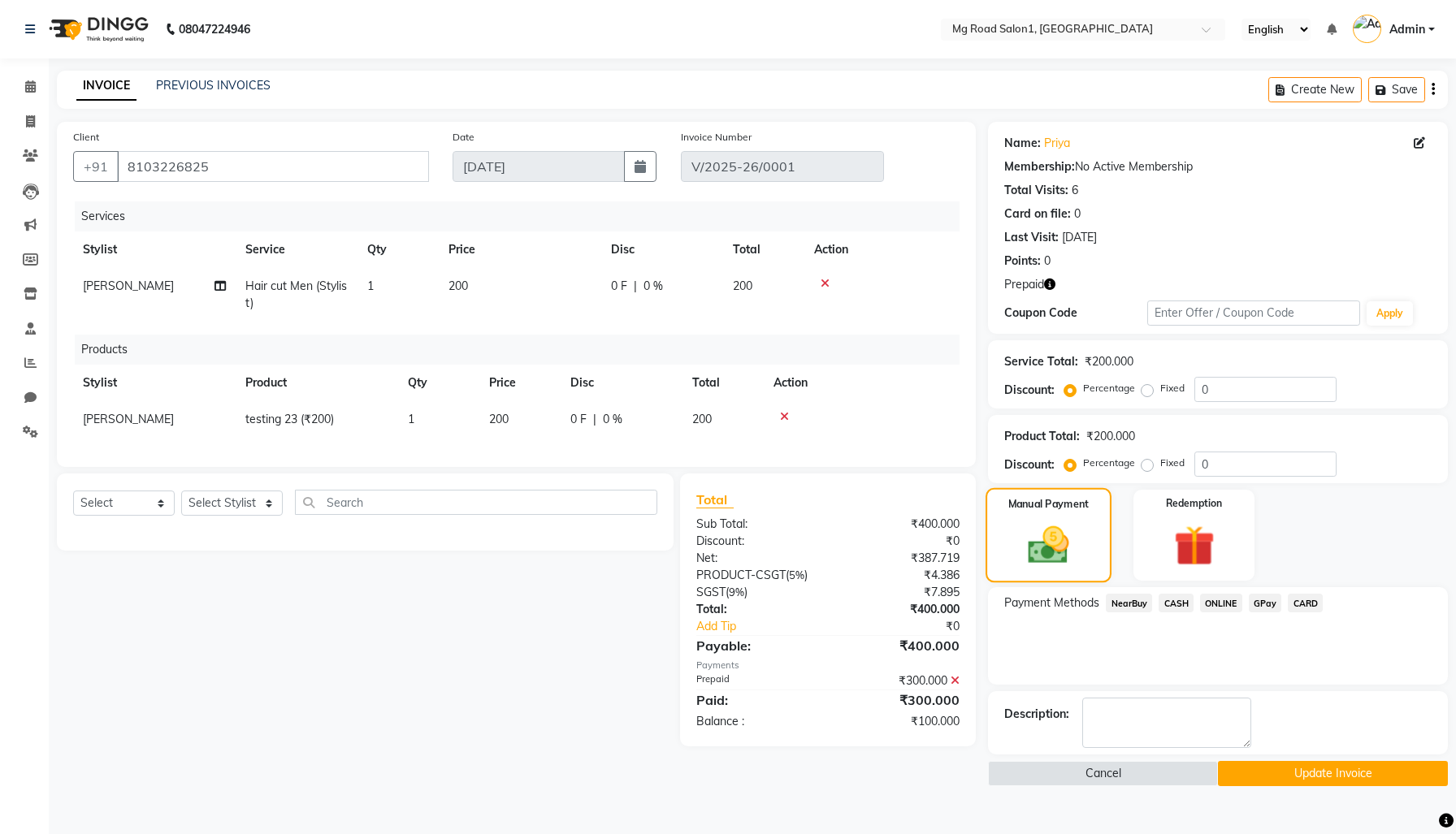
scroll to position [70, 0]
click at [1190, 602] on span "CASH" at bounding box center [1177, 603] width 35 height 18
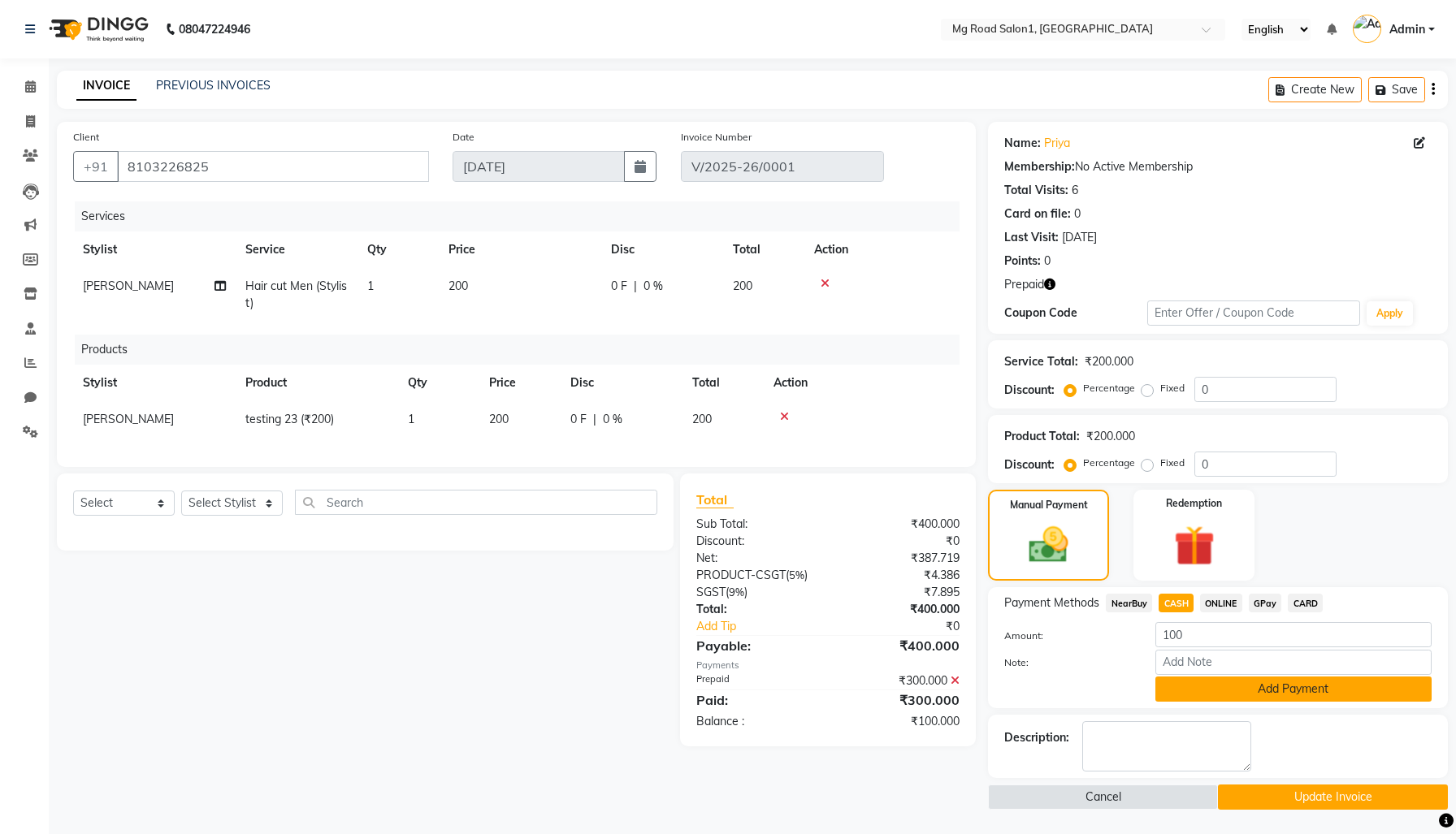
click at [1244, 702] on button "Add Payment" at bounding box center [1293, 690] width 276 height 25
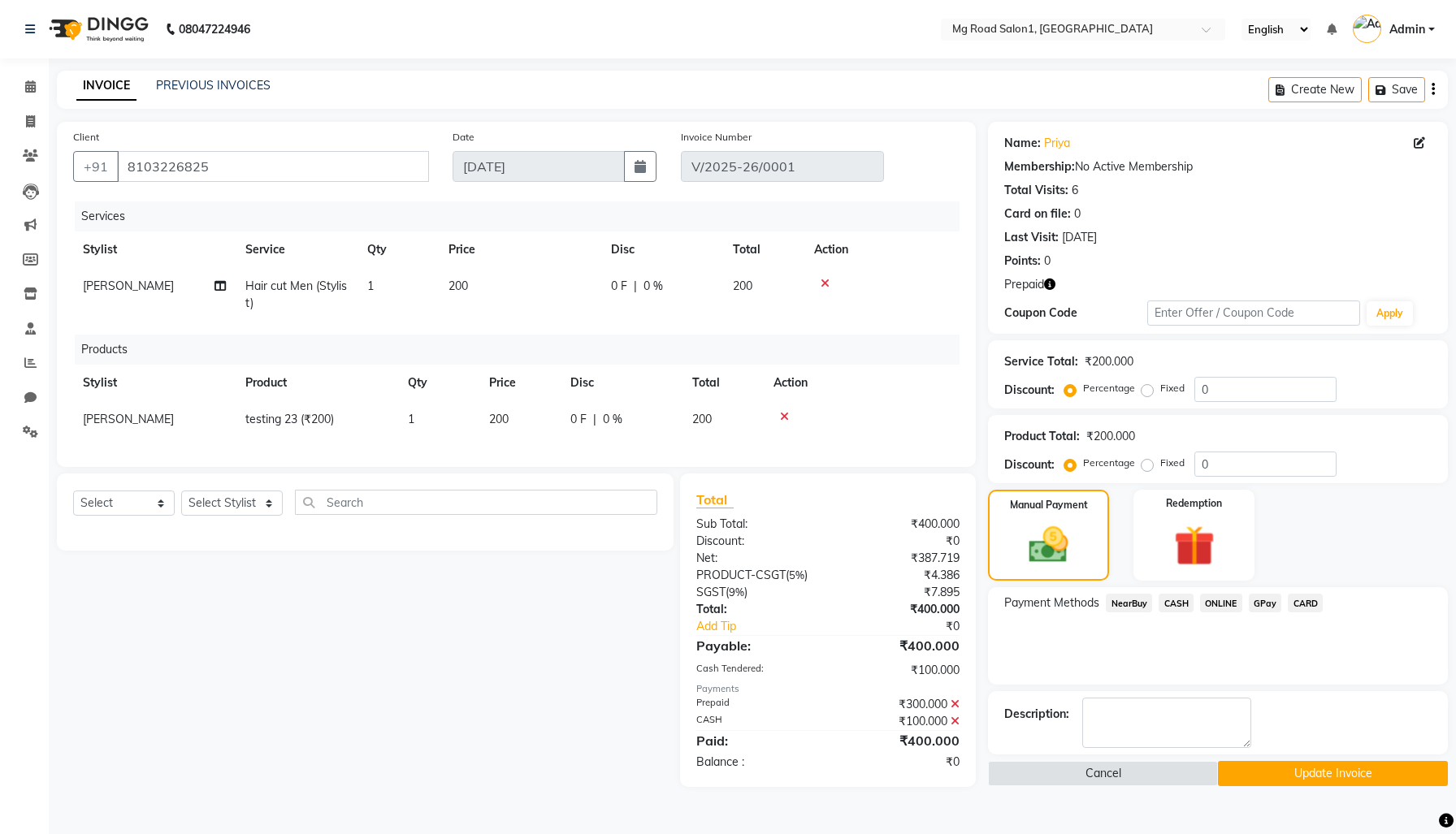
scroll to position [95, 0]
click at [1282, 752] on div "Name: Priya Membership: No Active Membership Total Visits: 6 Card on file: 0 La…" at bounding box center [1224, 454] width 472 height 665
click at [1293, 769] on button "Update Invoice" at bounding box center [1333, 774] width 230 height 25
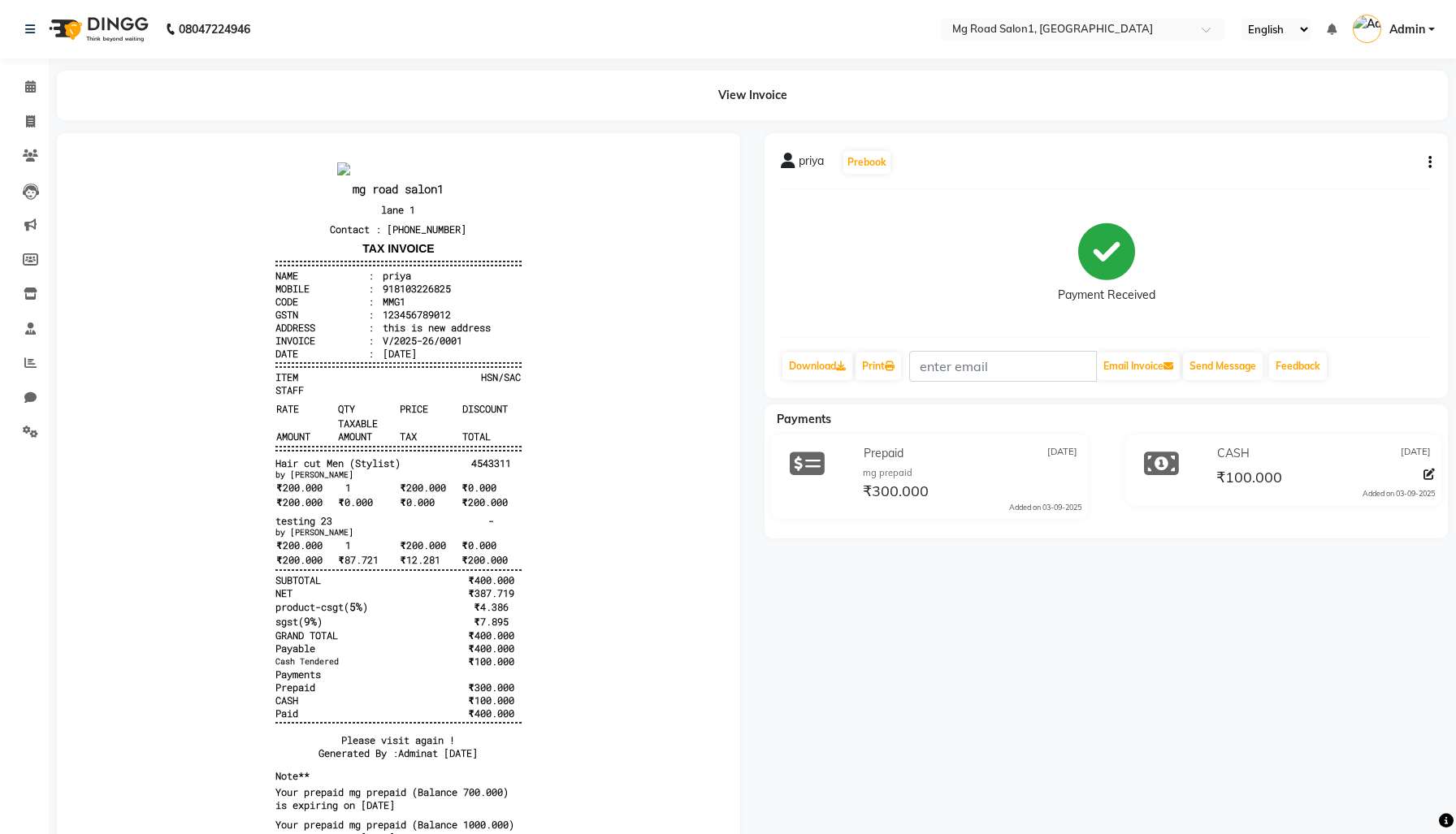
click at [755, 462] on div "priya Prebook Payment Received Download Print Email Invoice Send Message Feedba…" at bounding box center [1106, 513] width 707 height 758
click at [811, 800] on div "priya Prebook Payment Received Download Print Email Invoice Send Message Feedba…" at bounding box center [1106, 513] width 707 height 758
click at [15, 434] on link "Settings" at bounding box center [24, 433] width 39 height 27
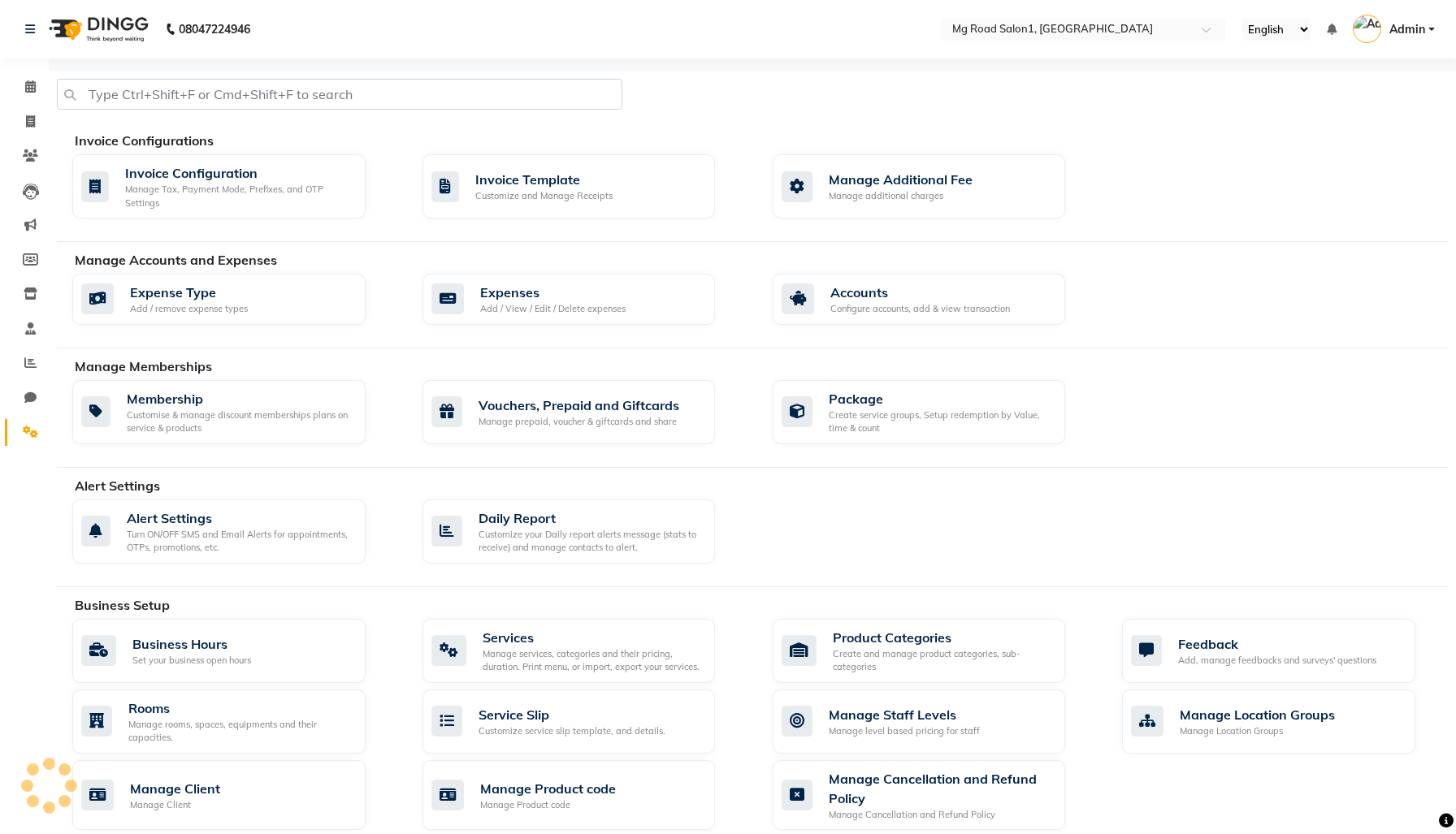
scroll to position [538, 0]
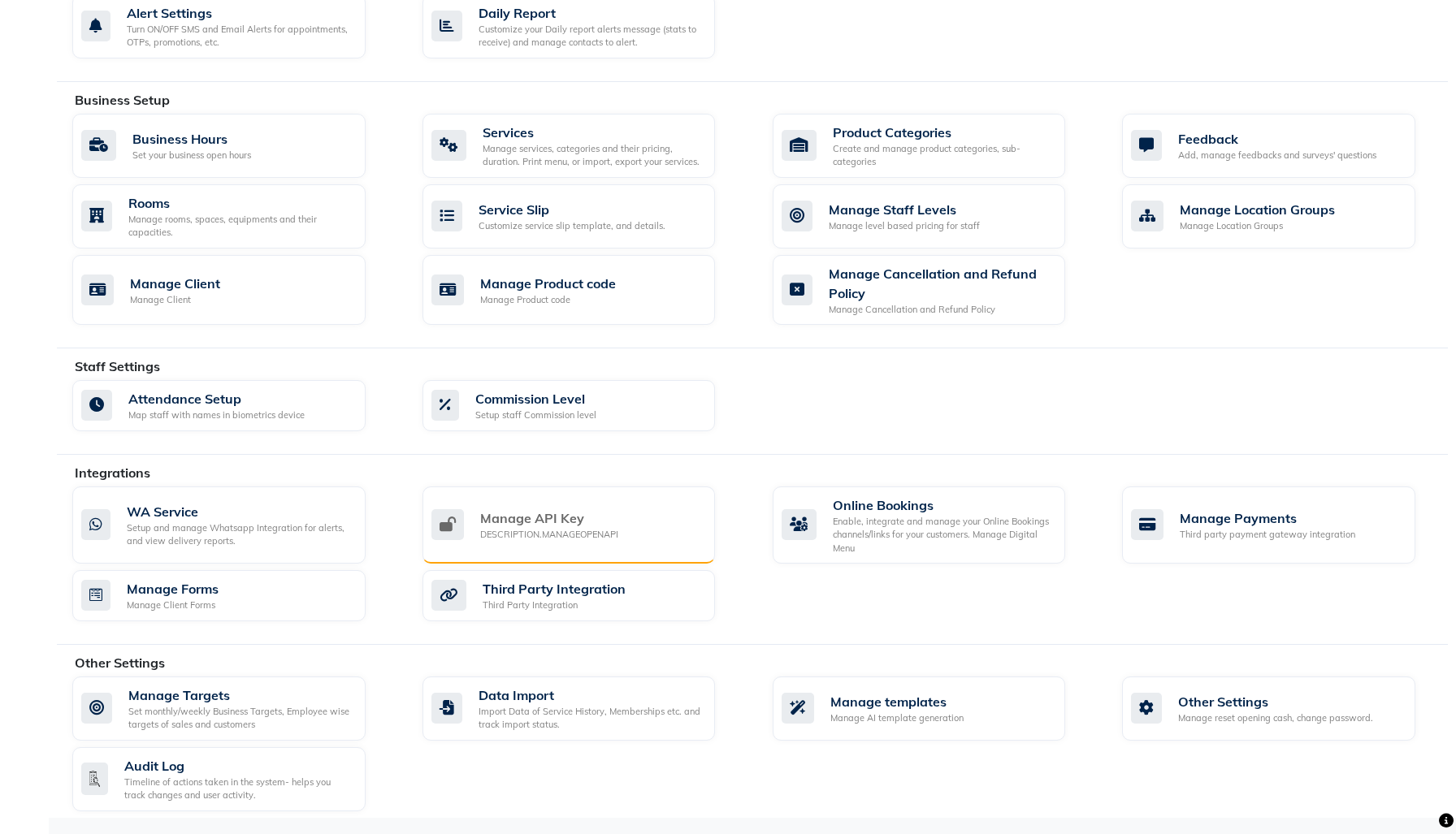
click at [540, 528] on div "DESCRIPTION.MANAGEOPENAPI" at bounding box center [549, 534] width 138 height 13
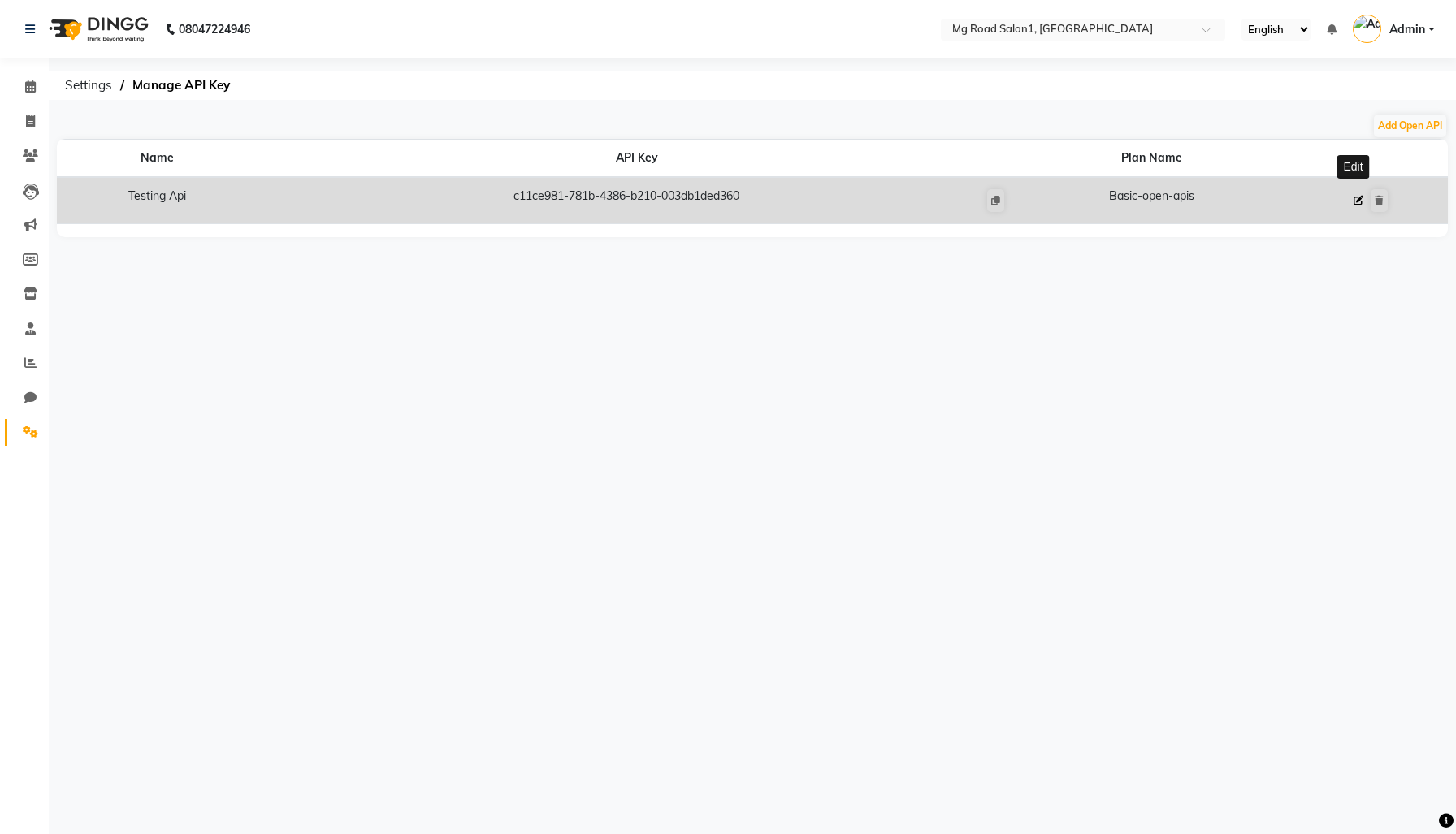
click at [1358, 206] on icon at bounding box center [1359, 201] width 10 height 10
select select "1: basic-open-apis"
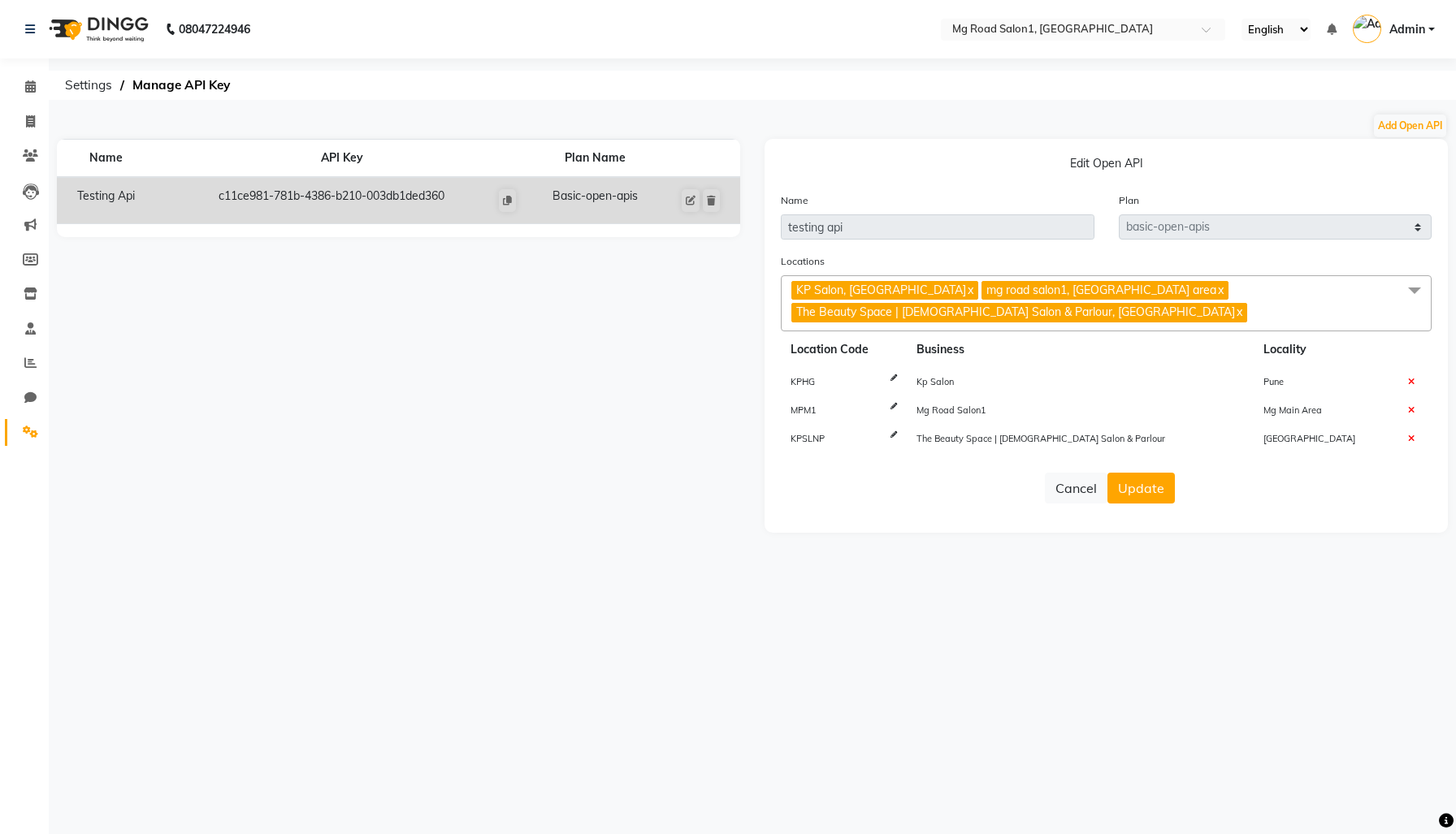
click at [813, 416] on span "MPM1" at bounding box center [803, 410] width 26 height 12
copy span "MPM1"
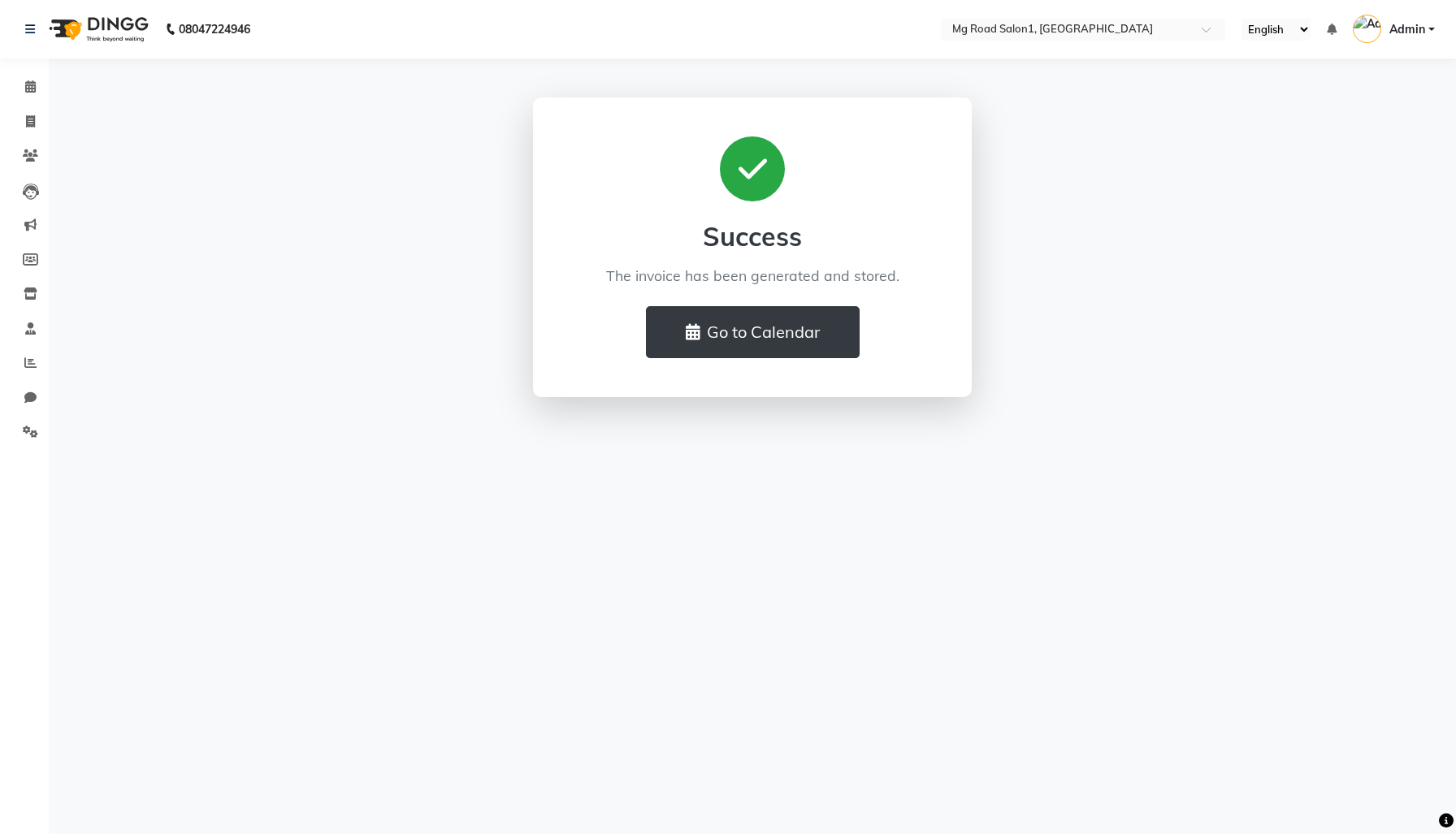
click at [1040, 663] on div "08047224946 Select Location × Mg Road Salon1, Mg Main Area ENGLISH English Espa…" at bounding box center [728, 417] width 1456 height 834
select select "en"
click at [30, 424] on span at bounding box center [30, 432] width 29 height 18
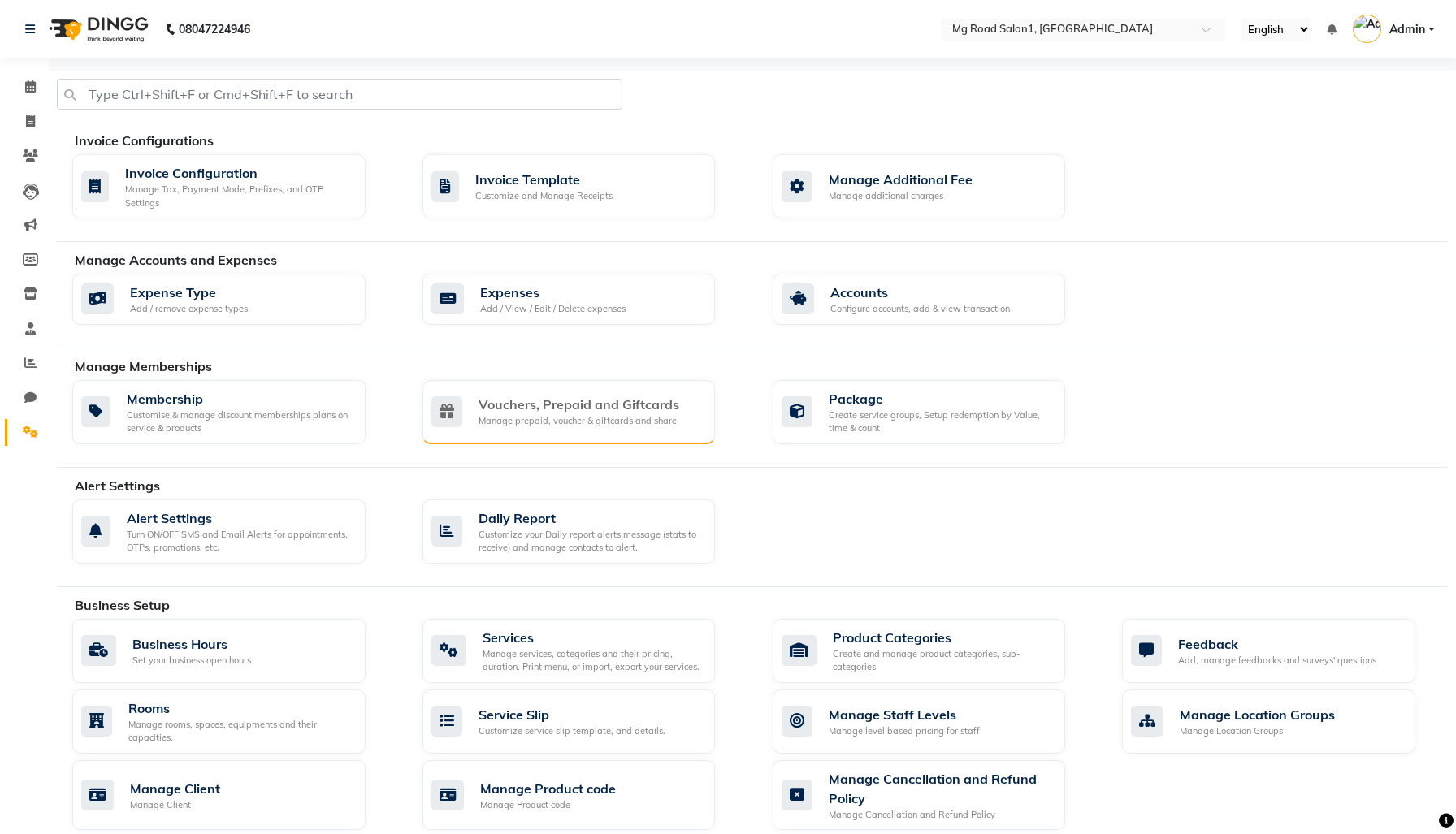
click at [633, 414] on div "Vouchers, Prepaid and Giftcards" at bounding box center [578, 404] width 201 height 19
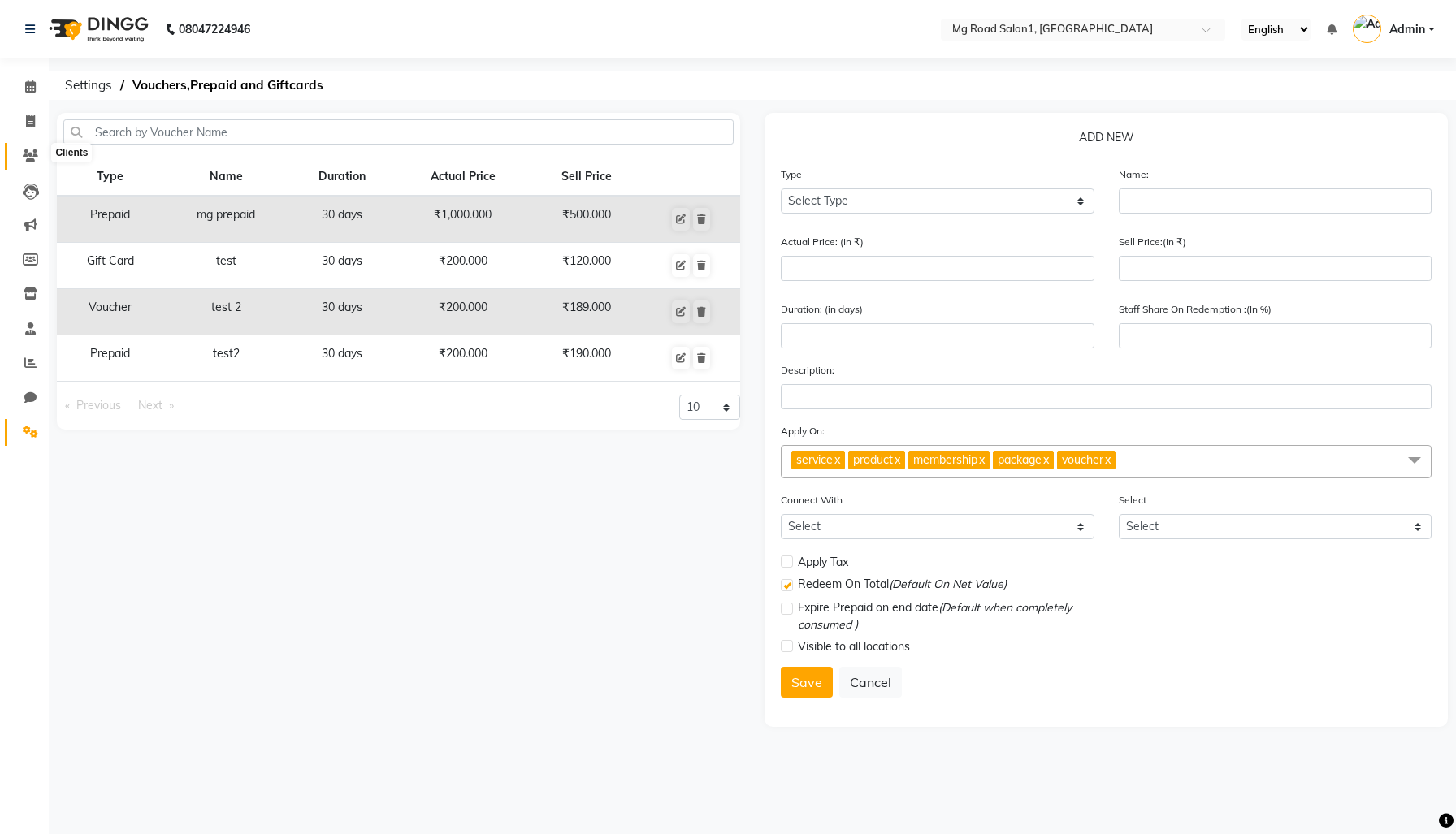
click at [23, 154] on icon at bounding box center [30, 155] width 15 height 13
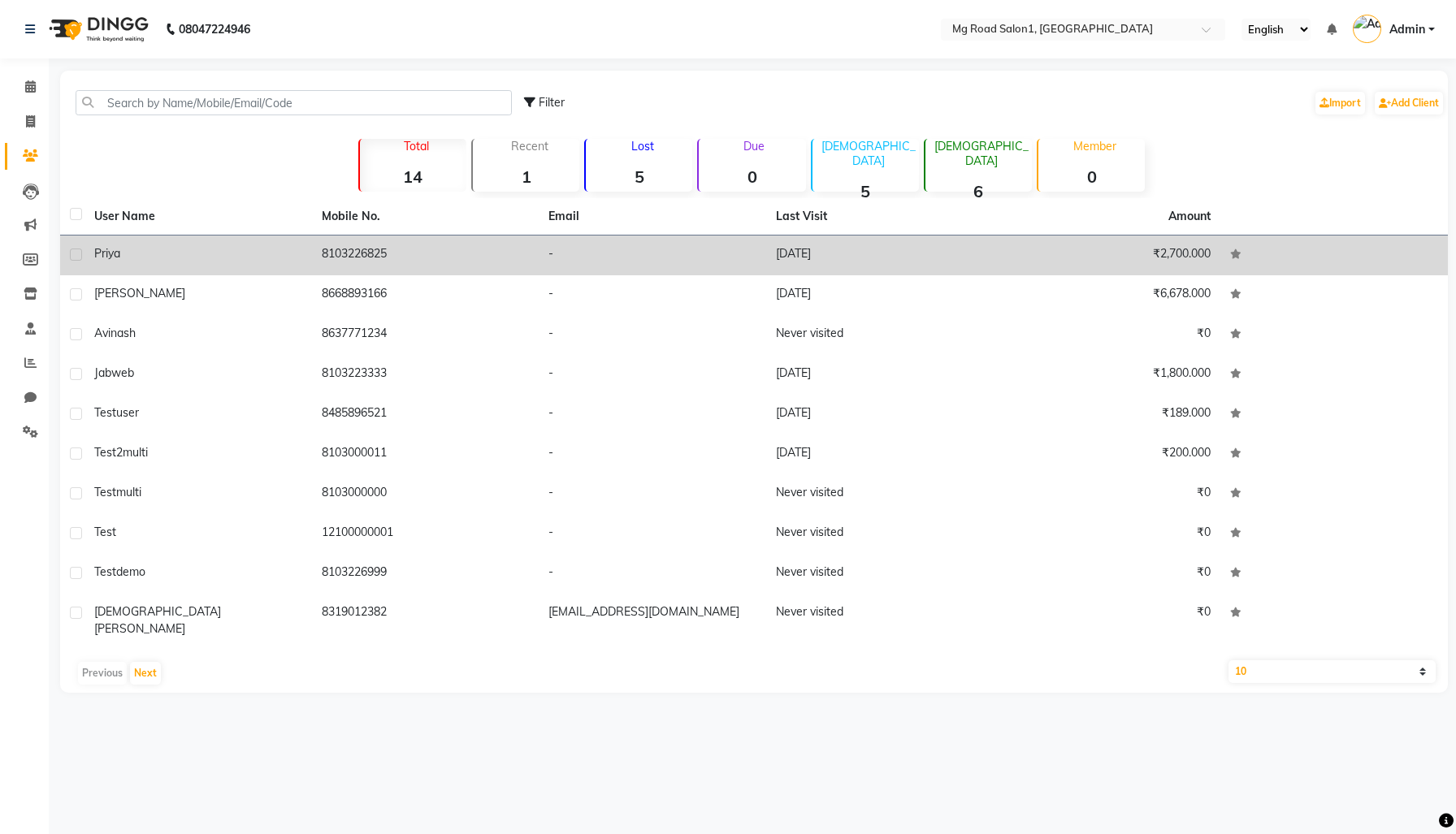
click at [201, 263] on div "priya" at bounding box center [198, 253] width 208 height 17
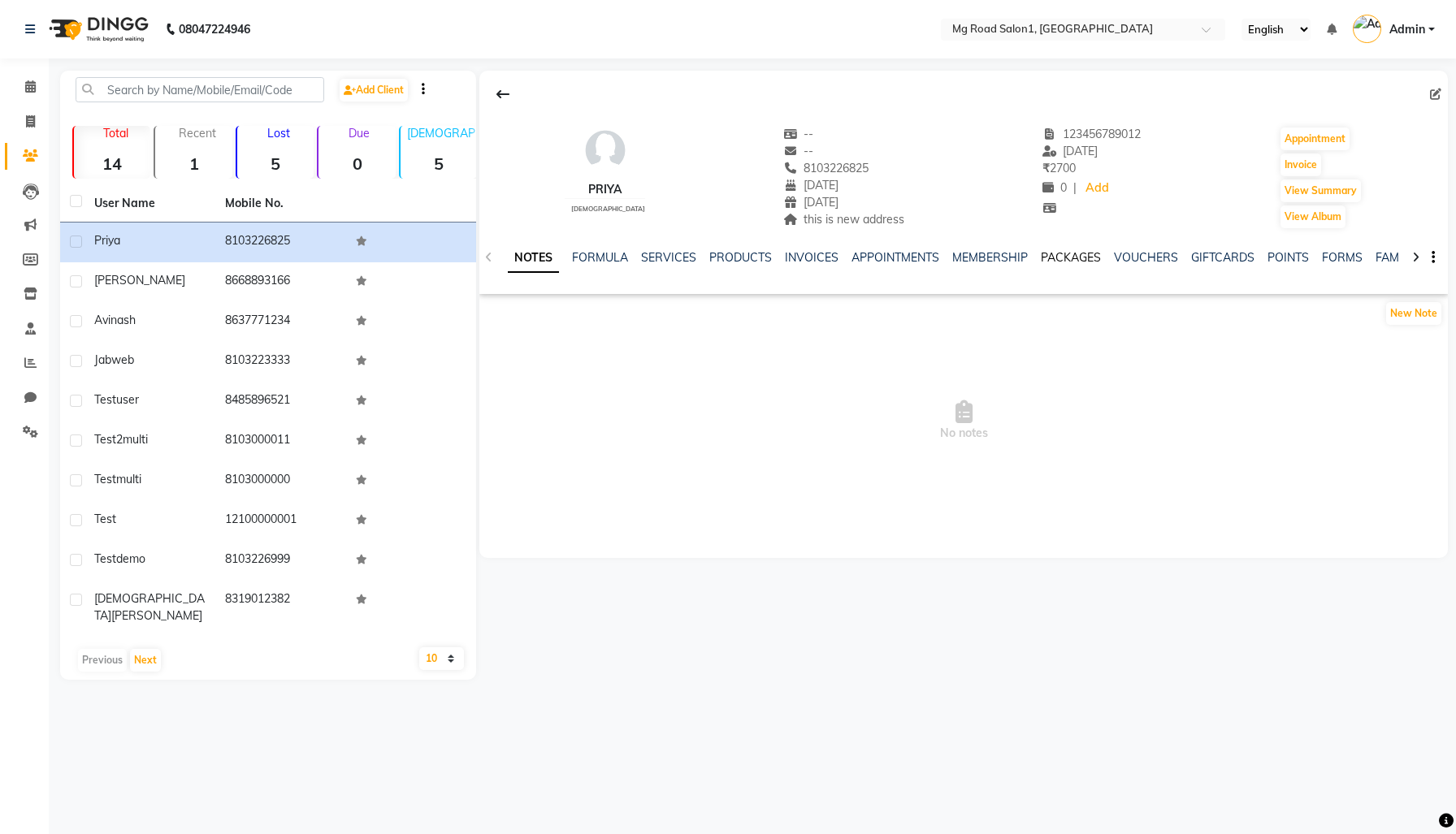
click at [1086, 265] on link "PACKAGES" at bounding box center [1071, 257] width 60 height 14
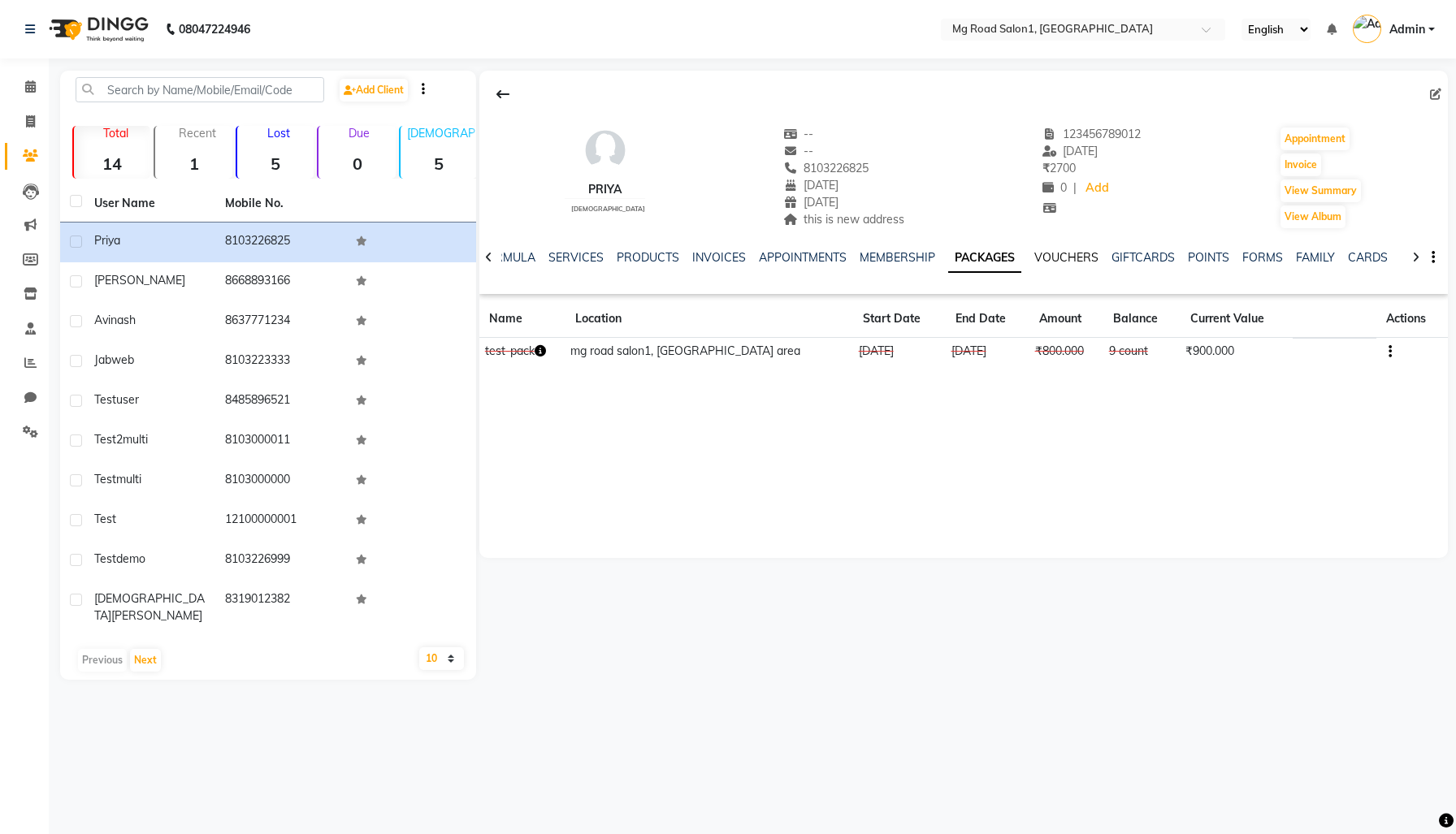
click at [1099, 265] on link "VOUCHERS" at bounding box center [1067, 257] width 64 height 14
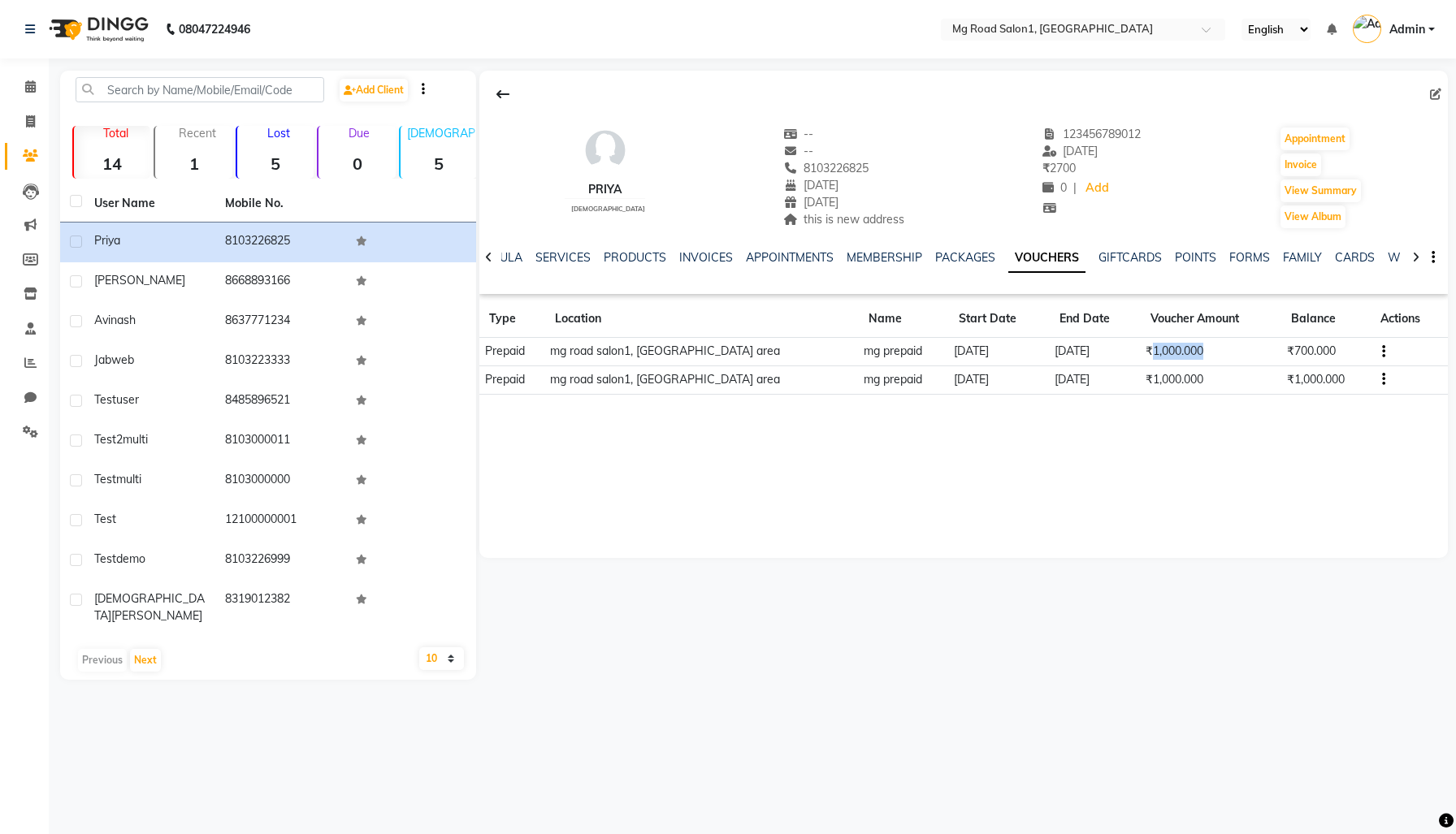
drag, startPoint x: 1119, startPoint y: 385, endPoint x: 1205, endPoint y: 384, distance: 86.0
click at [1205, 367] on td "₹1,000.000" at bounding box center [1211, 352] width 141 height 29
copy td "1,000.000"
click at [517, 367] on td "Prepaid" at bounding box center [512, 352] width 65 height 29
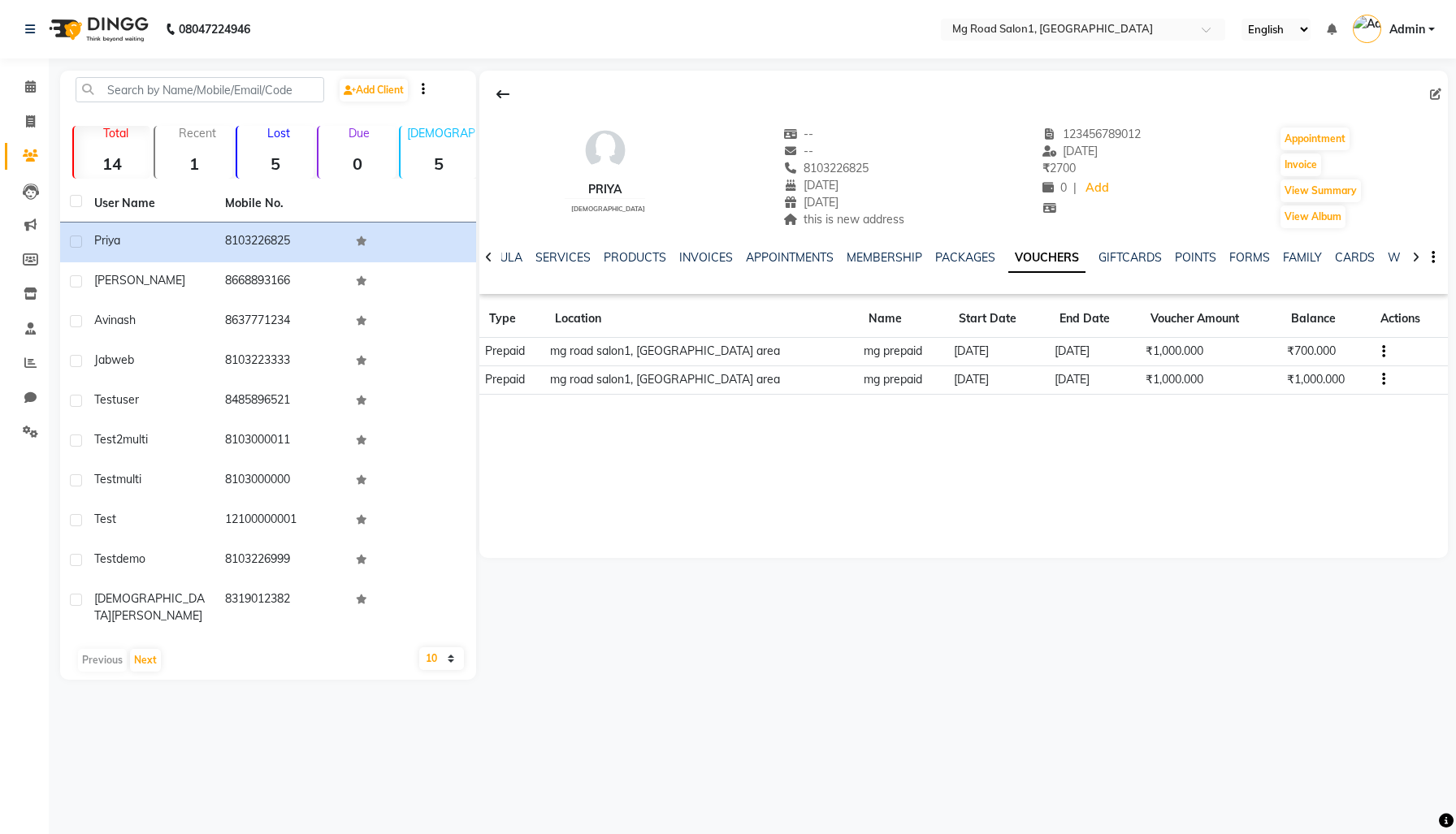
click at [858, 367] on td "mg prepaid" at bounding box center [903, 352] width 90 height 29
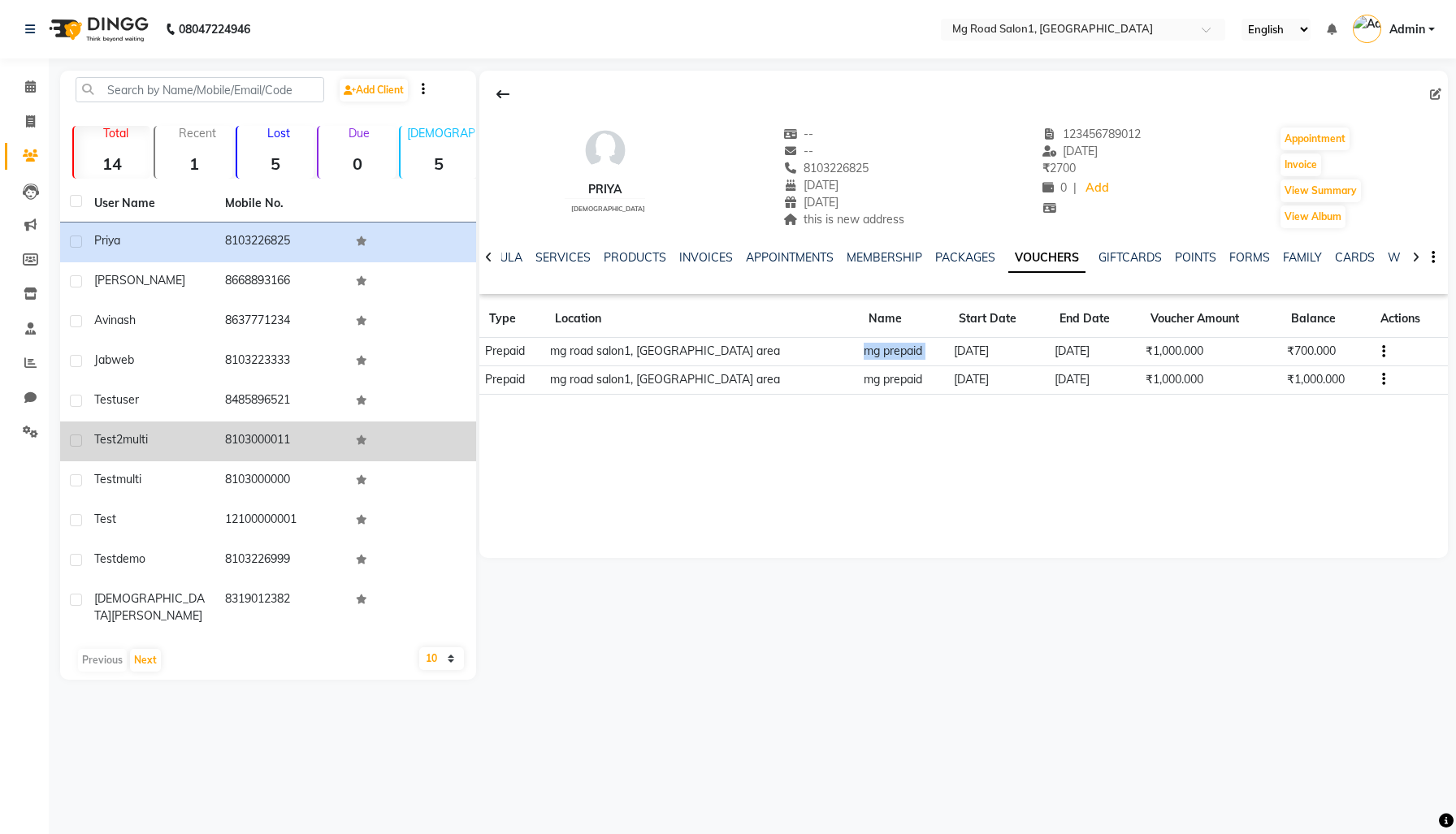
copy td "mg prepaid"
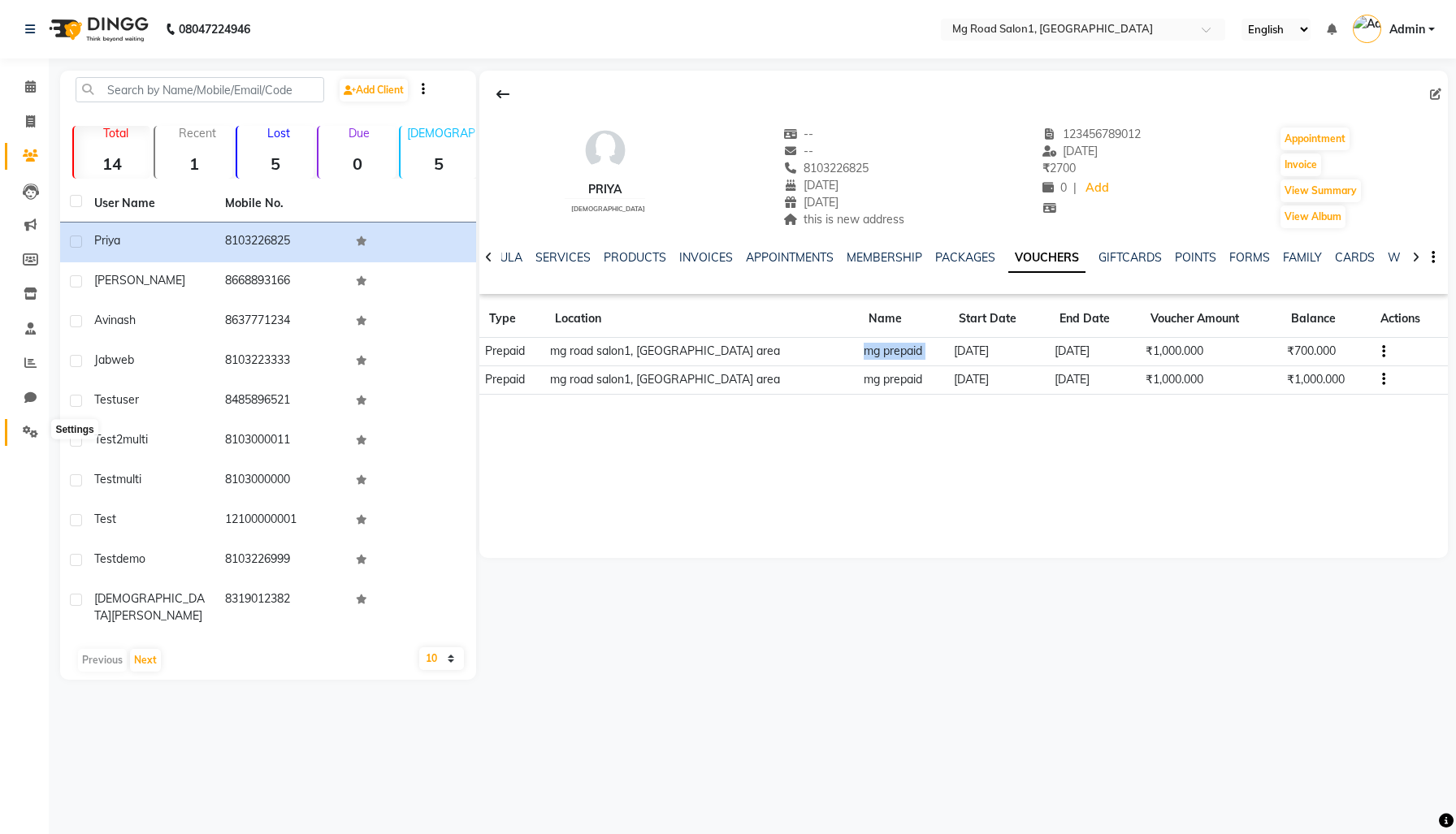
click at [25, 432] on icon at bounding box center [30, 431] width 15 height 13
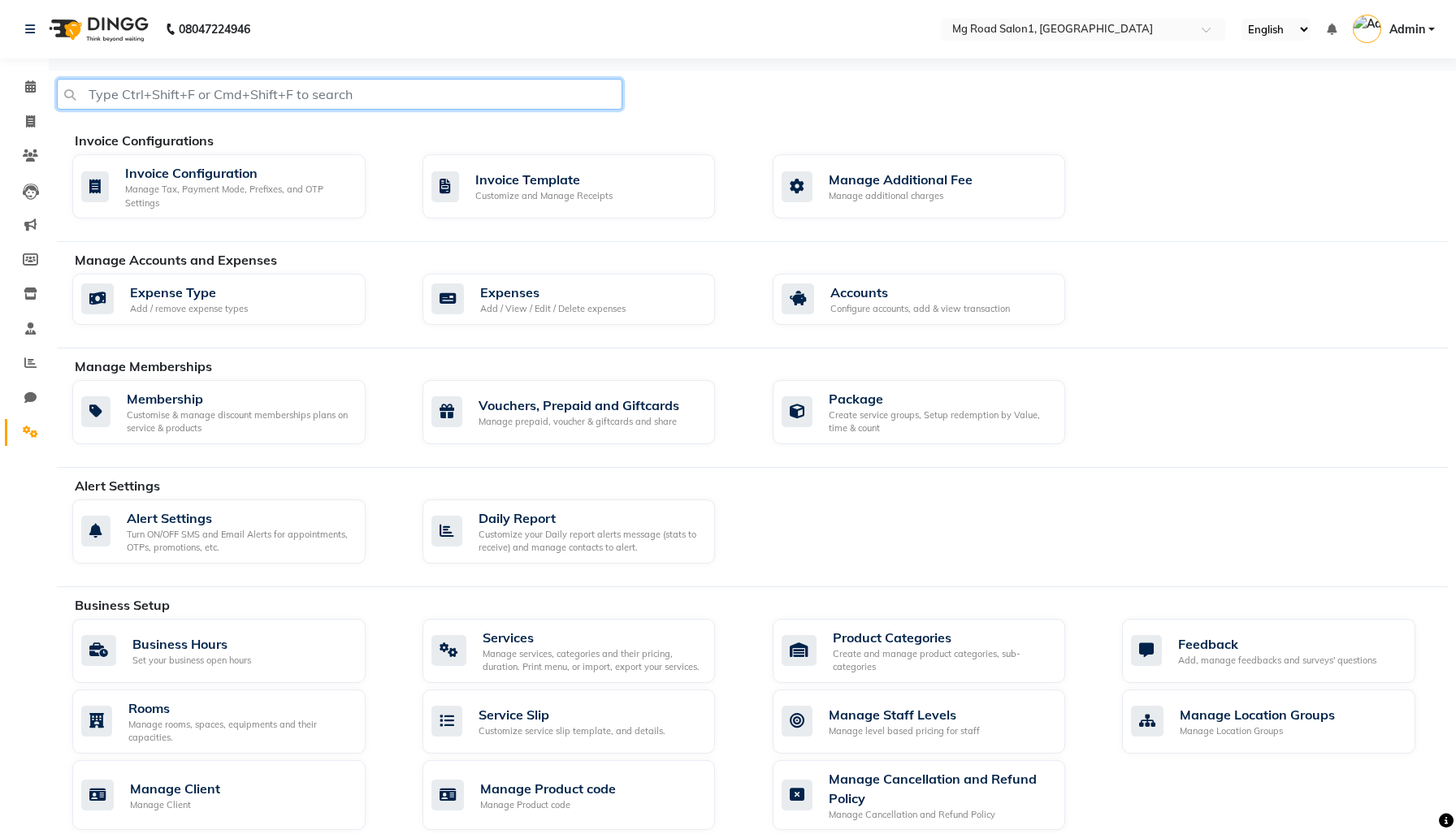
click at [232, 89] on input "text" at bounding box center [340, 94] width 566 height 31
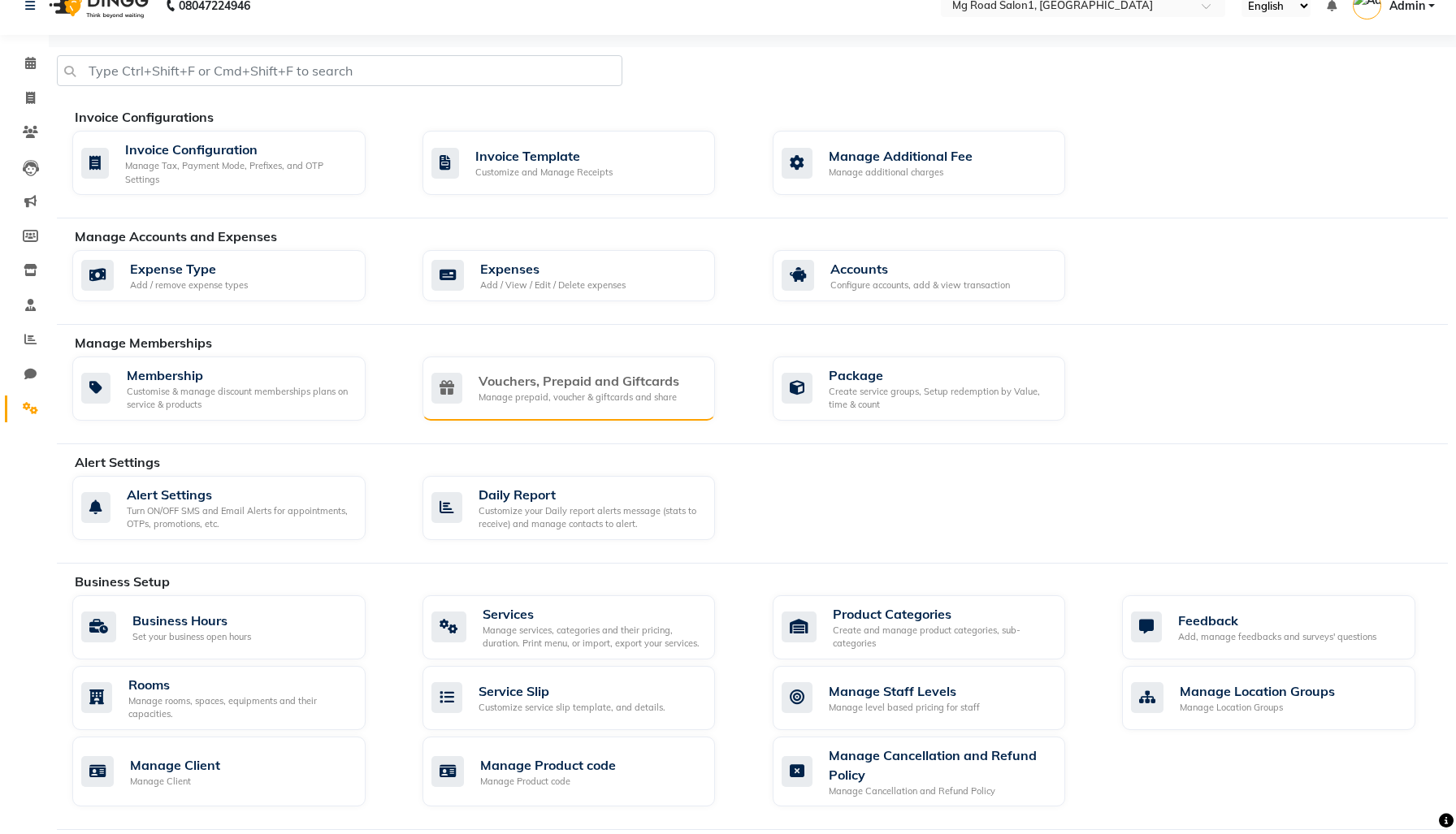
click at [583, 404] on div "Manage prepaid, voucher & giftcards and share" at bounding box center [578, 398] width 201 height 13
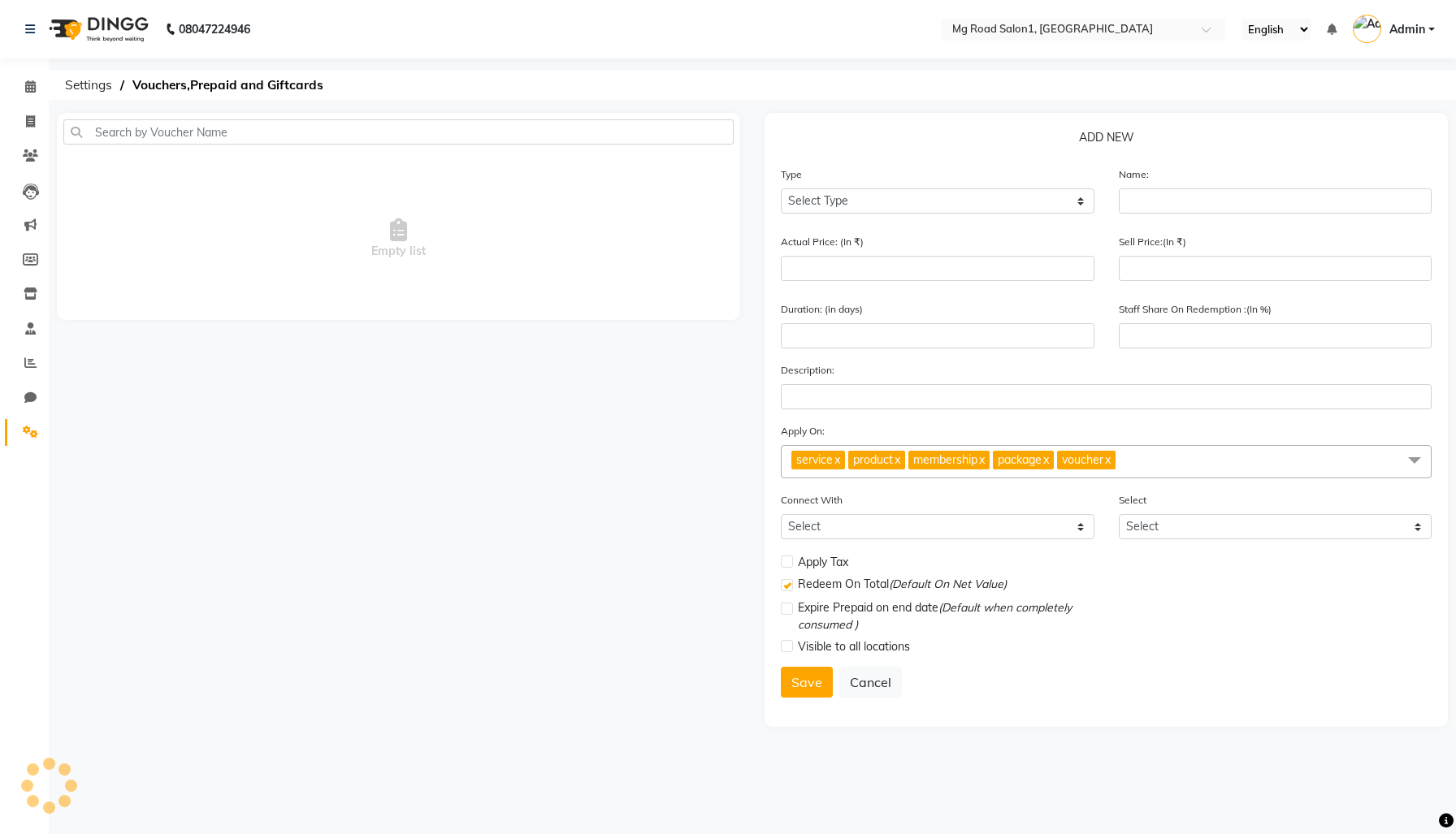
scroll to position [16, 0]
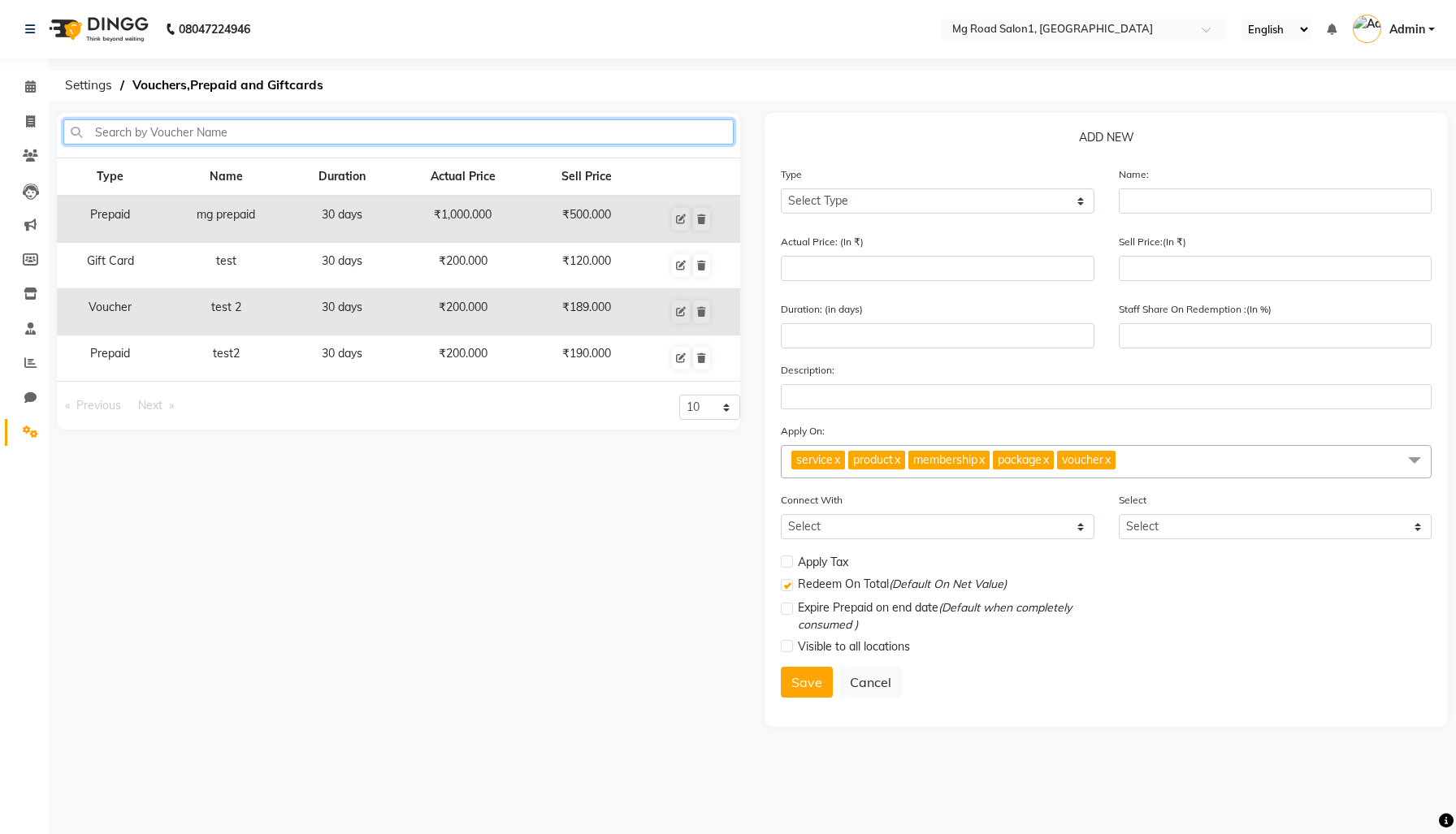
click at [241, 126] on input "text" at bounding box center [399, 132] width 671 height 25
paste input "mg prepaid"
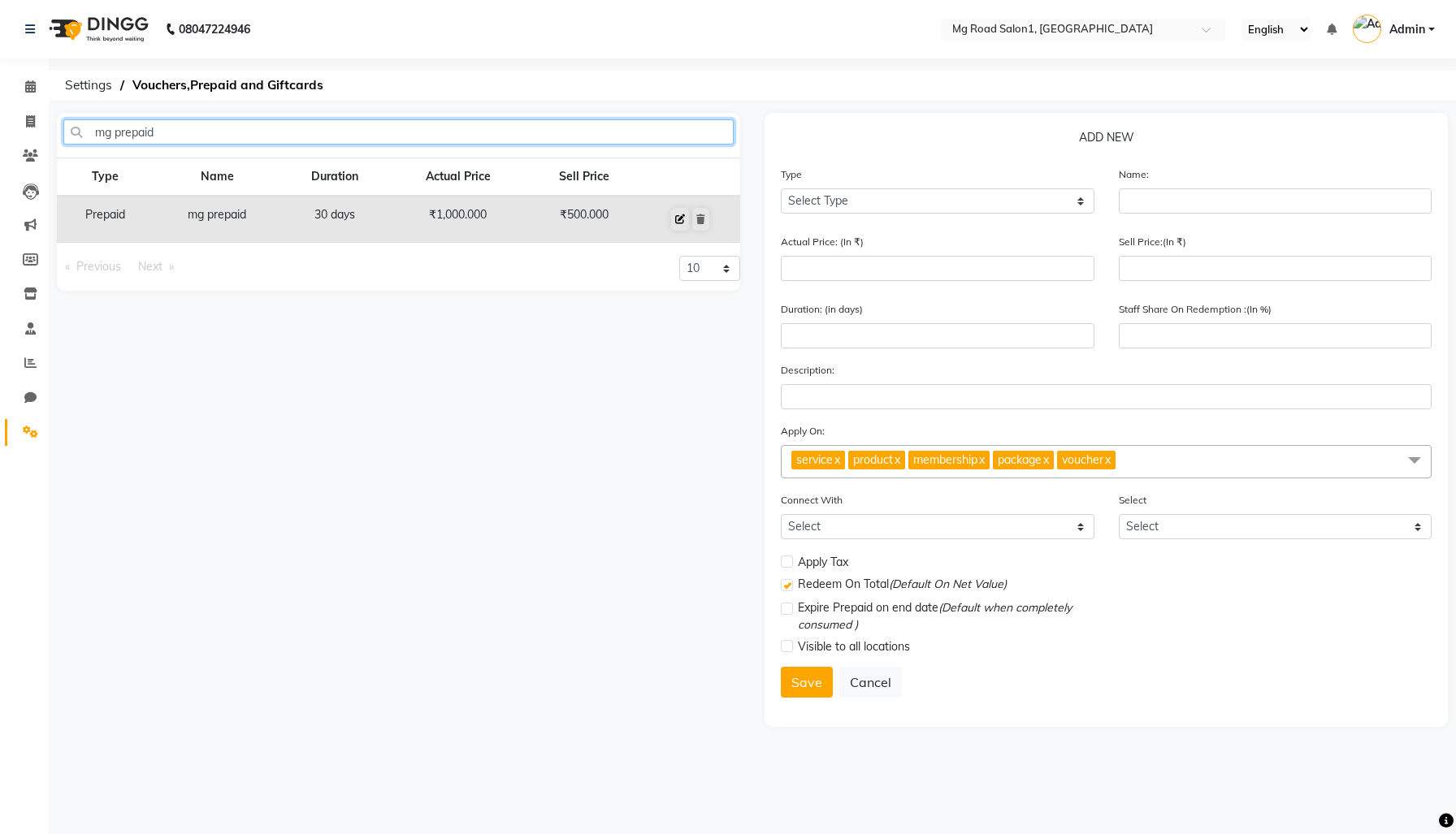
type input "mg prepaid"
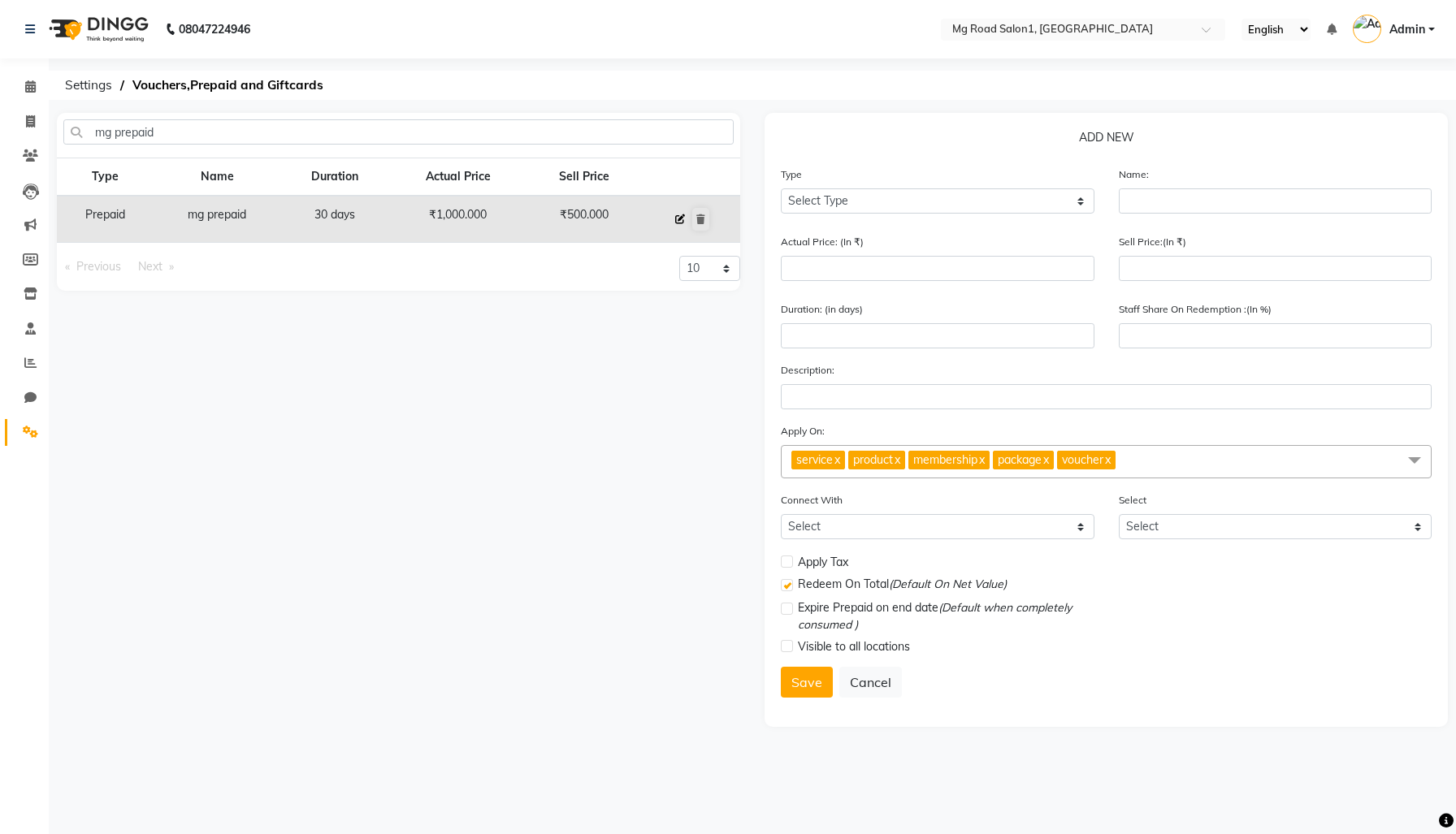
click at [682, 224] on icon at bounding box center [681, 220] width 10 height 10
select select "P"
type input "mg prepaid"
type input "1000"
type input "500"
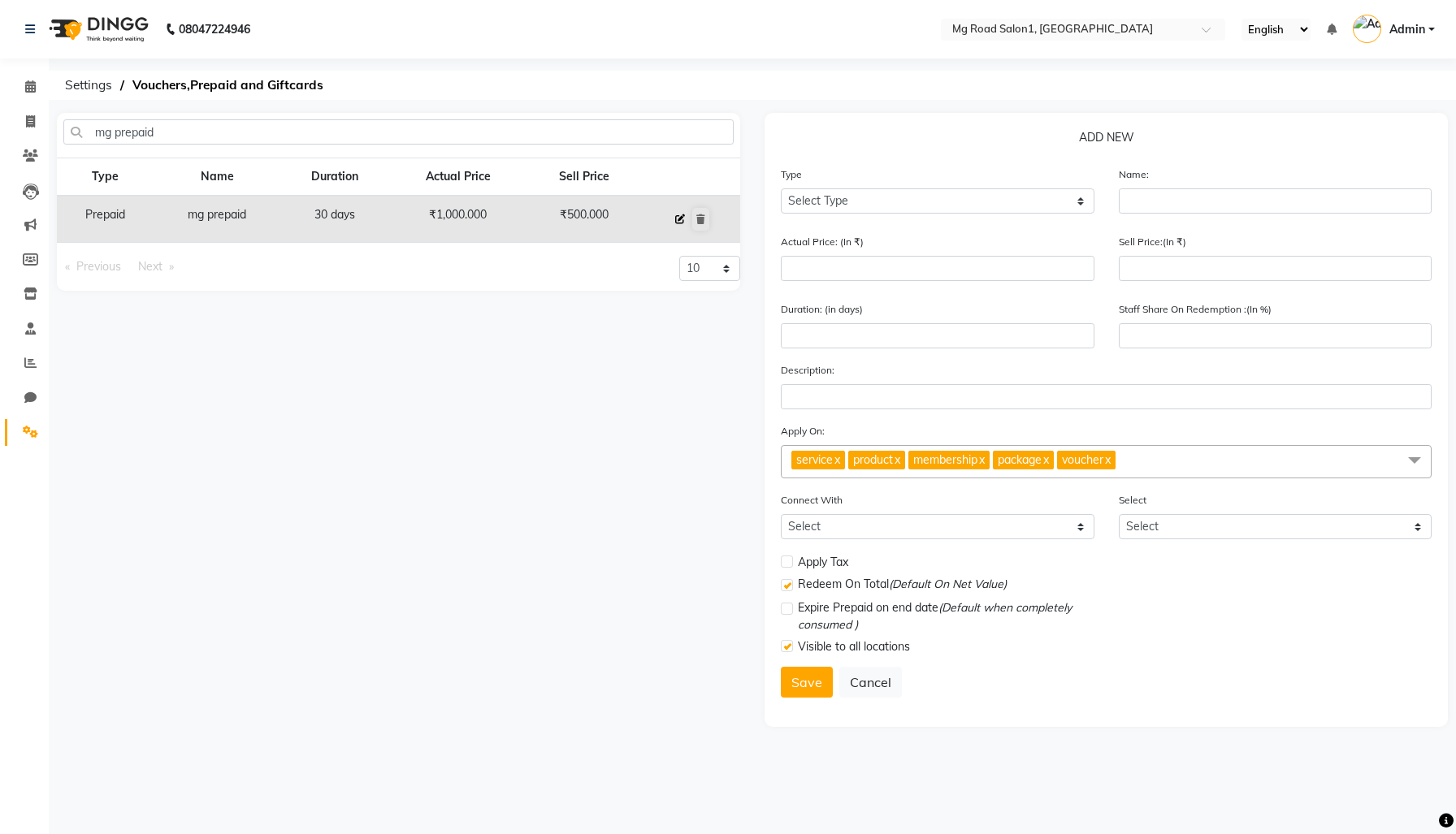
type input "30"
type input "100"
checkbox input "true"
click at [791, 568] on label at bounding box center [786, 561] width 13 height 13
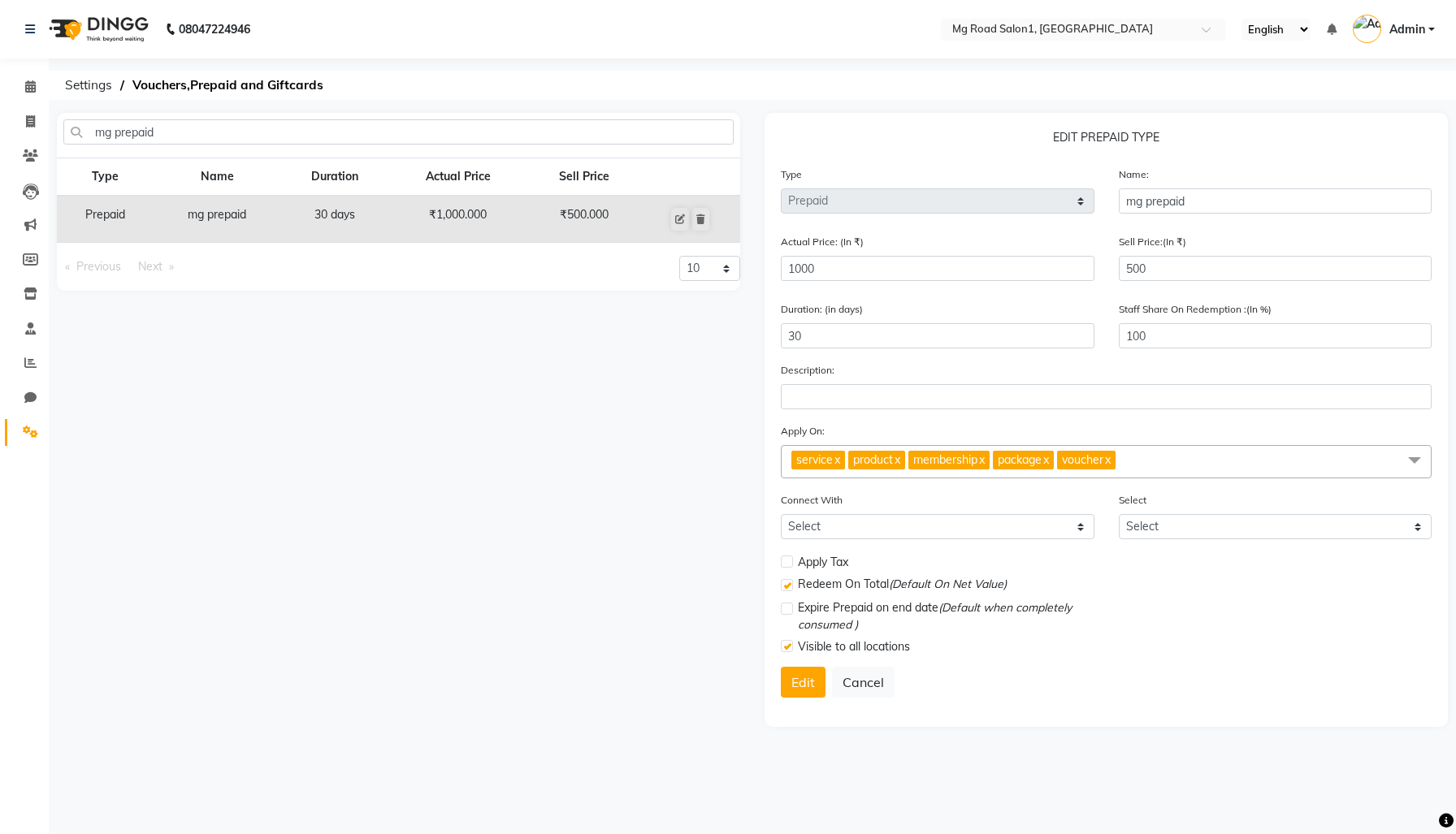
click at [791, 568] on input "checkbox" at bounding box center [785, 562] width 11 height 11
checkbox input "true"
click at [802, 702] on button "Edit" at bounding box center [802, 686] width 44 height 31
select select
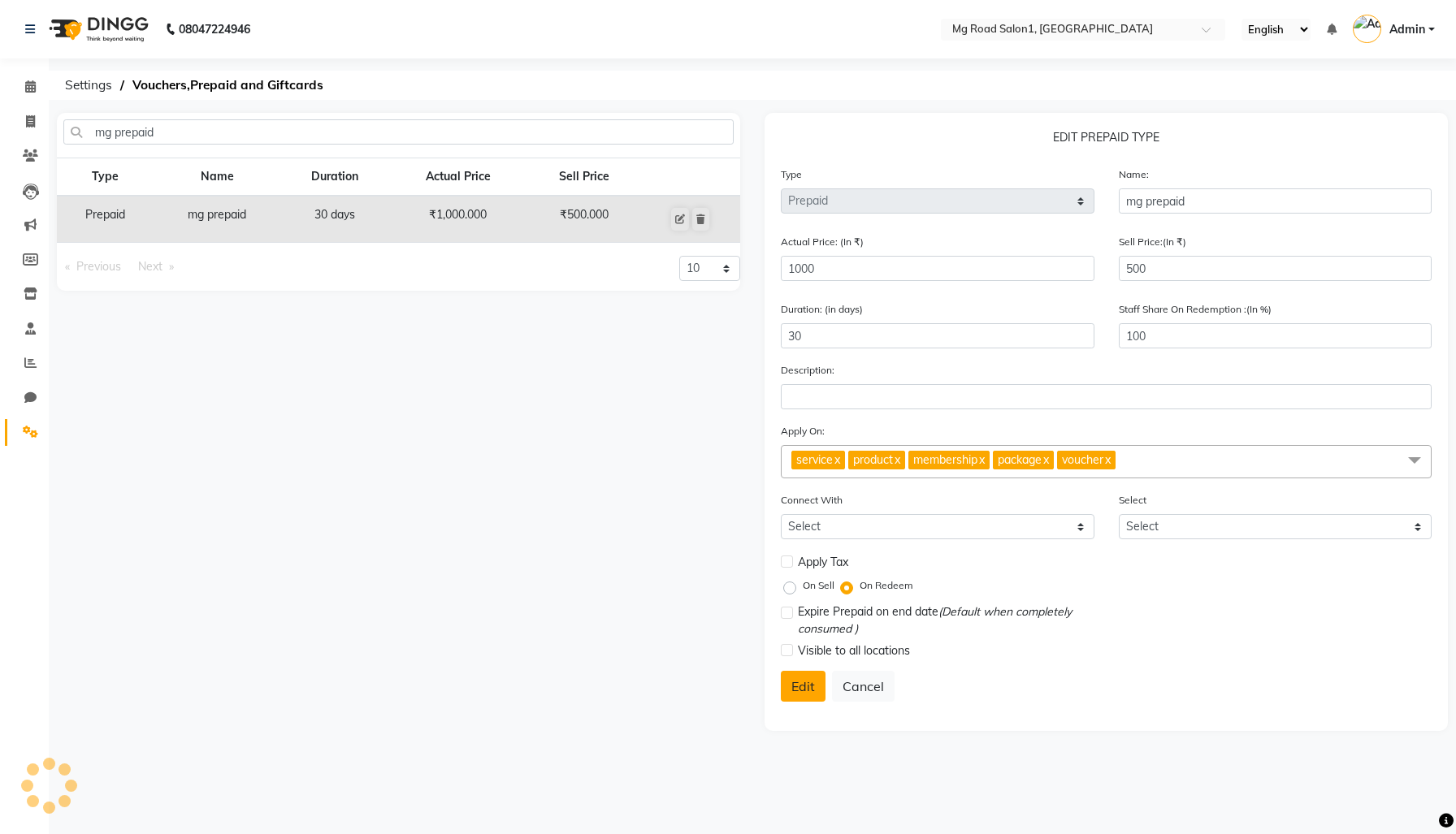
select select
checkbox input "false"
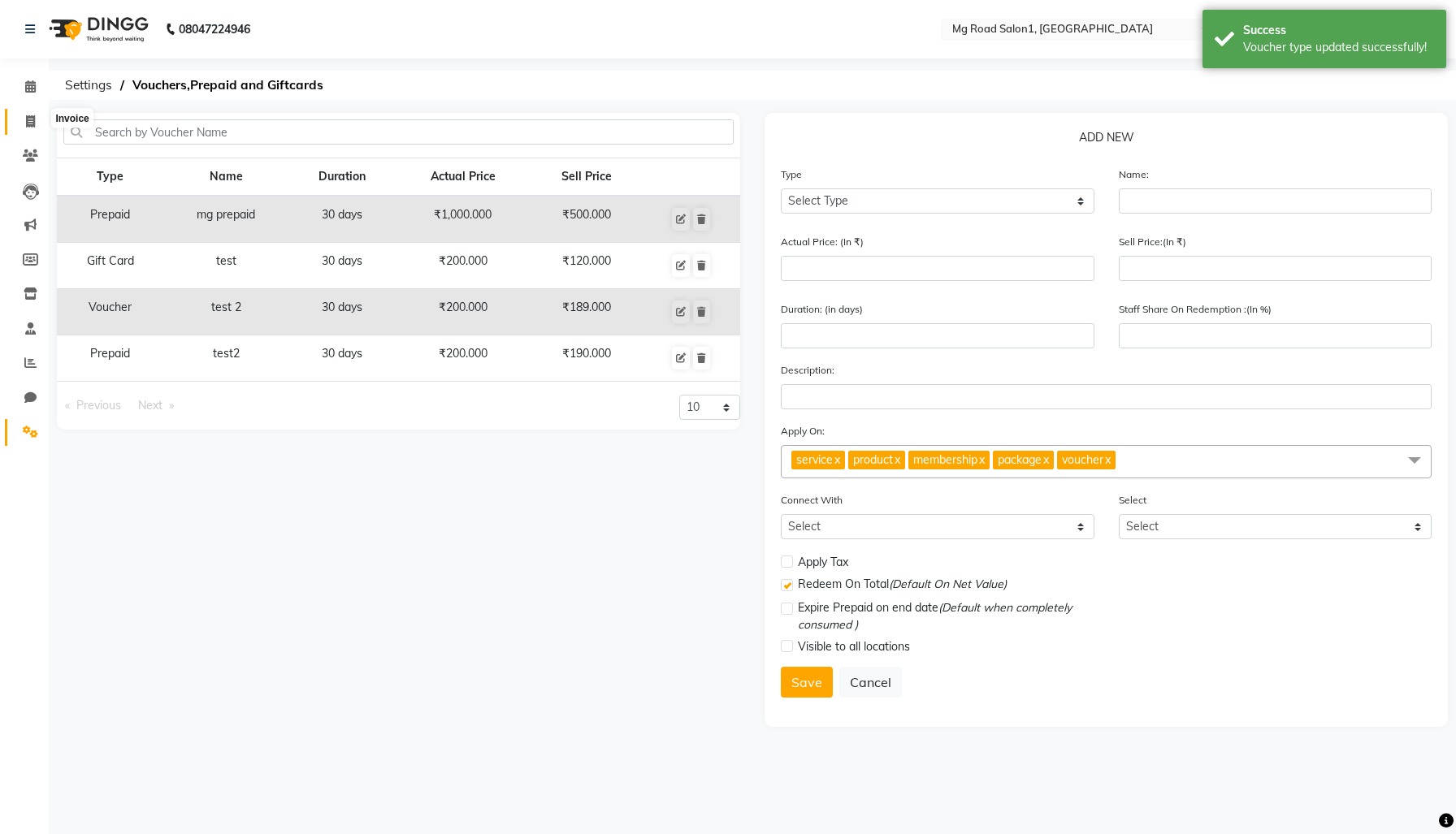
click at [25, 115] on span at bounding box center [30, 122] width 29 height 18
select select "service"
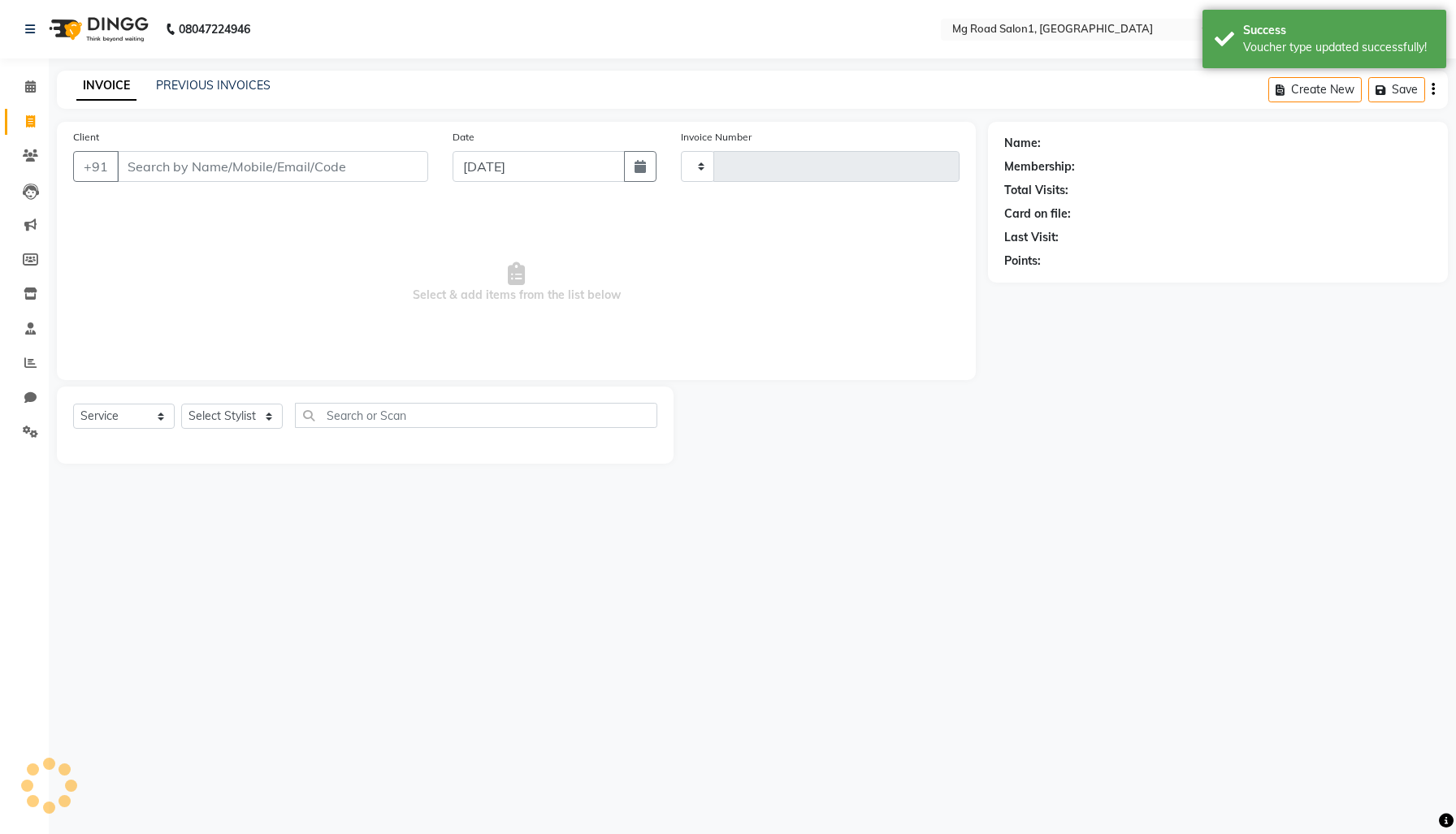
type input "0002"
select select "656"
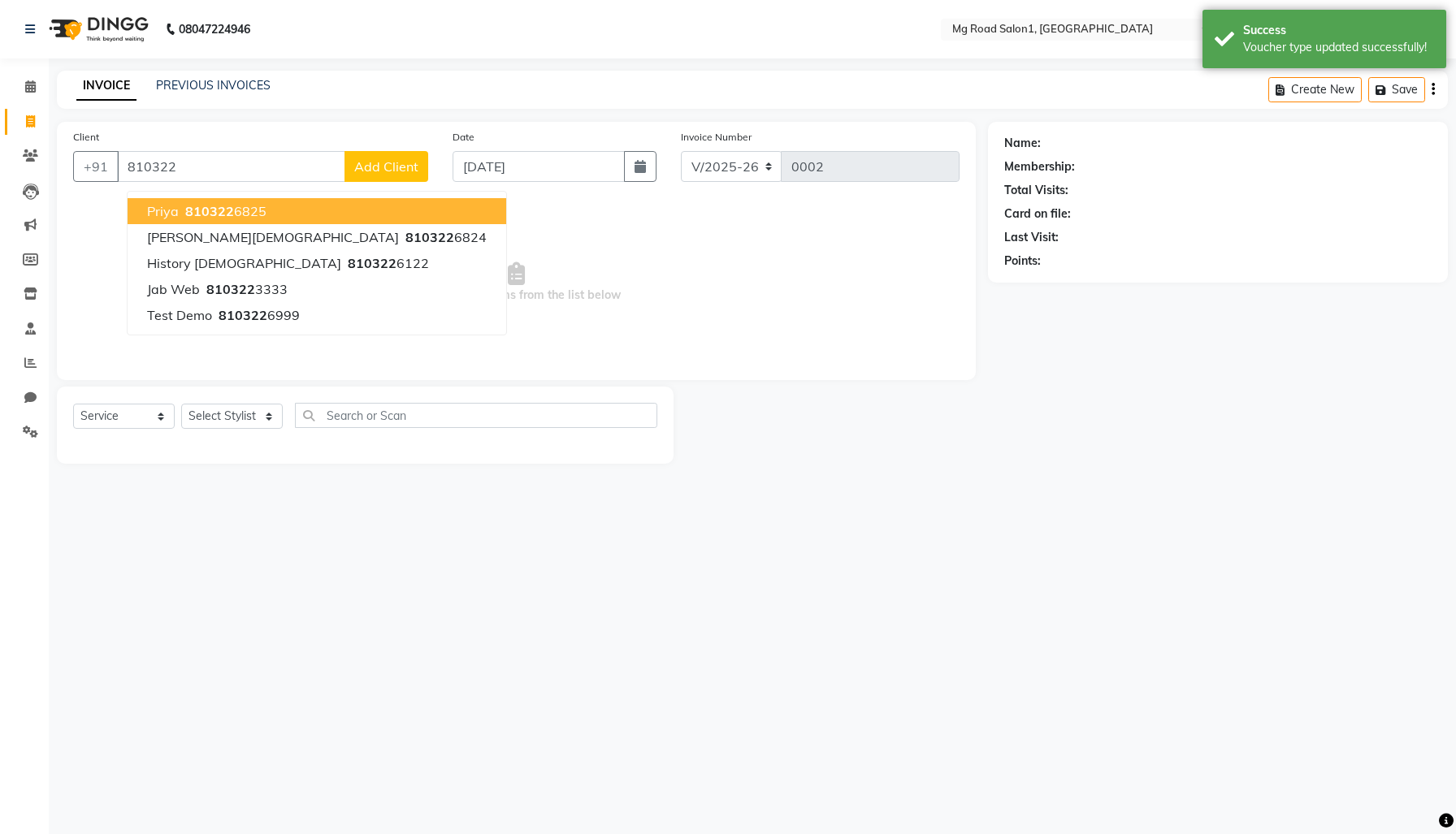
click at [234, 219] on span "810322" at bounding box center [210, 211] width 49 height 16
type input "8103226825"
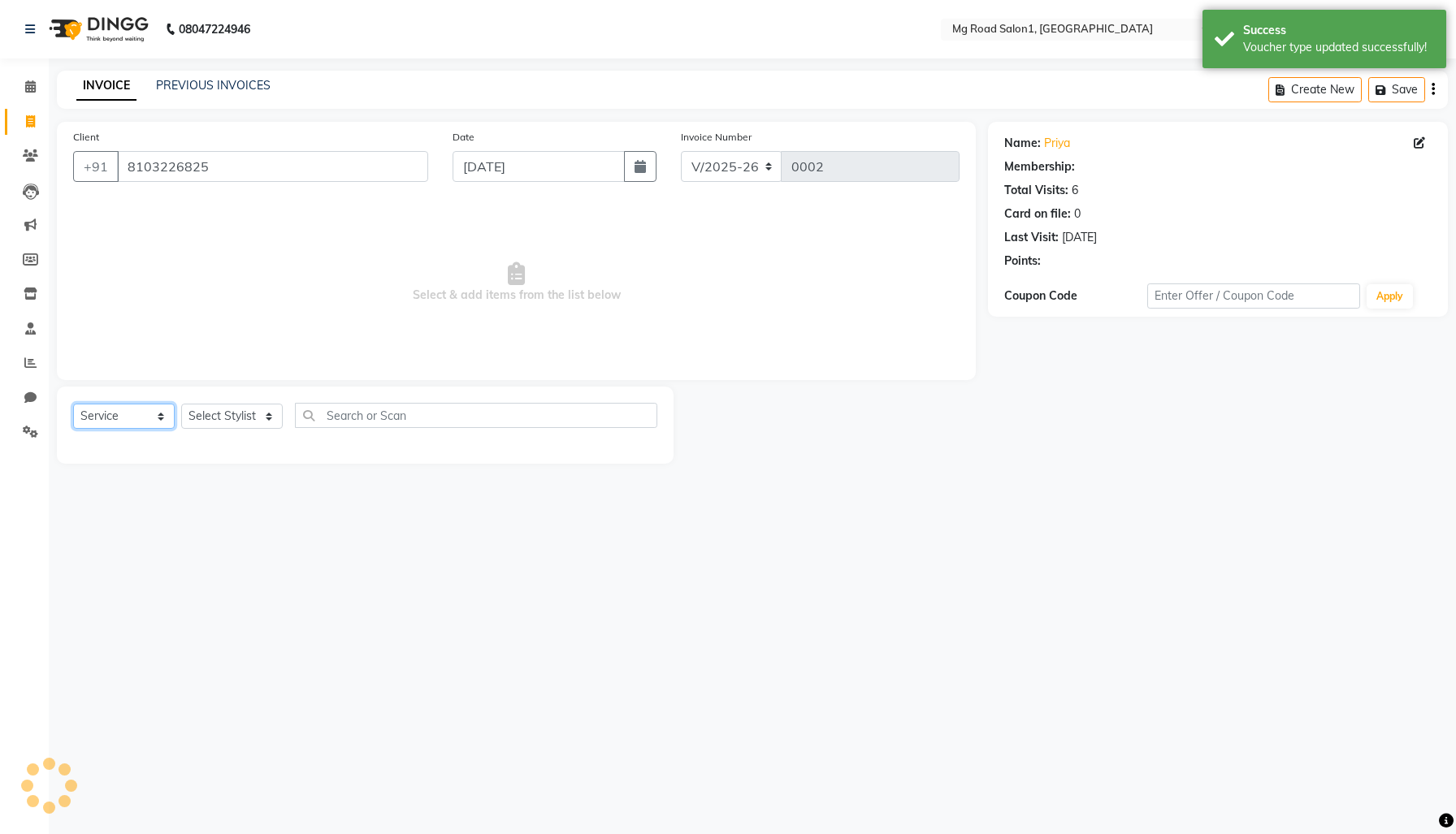
click at [132, 429] on select "Select Service Product Membership Package Voucher Prepaid Gift Card" at bounding box center [123, 416] width 102 height 25
click at [77, 429] on select "Select Service Product Membership Package Voucher Prepaid Gift Card" at bounding box center [123, 416] width 102 height 25
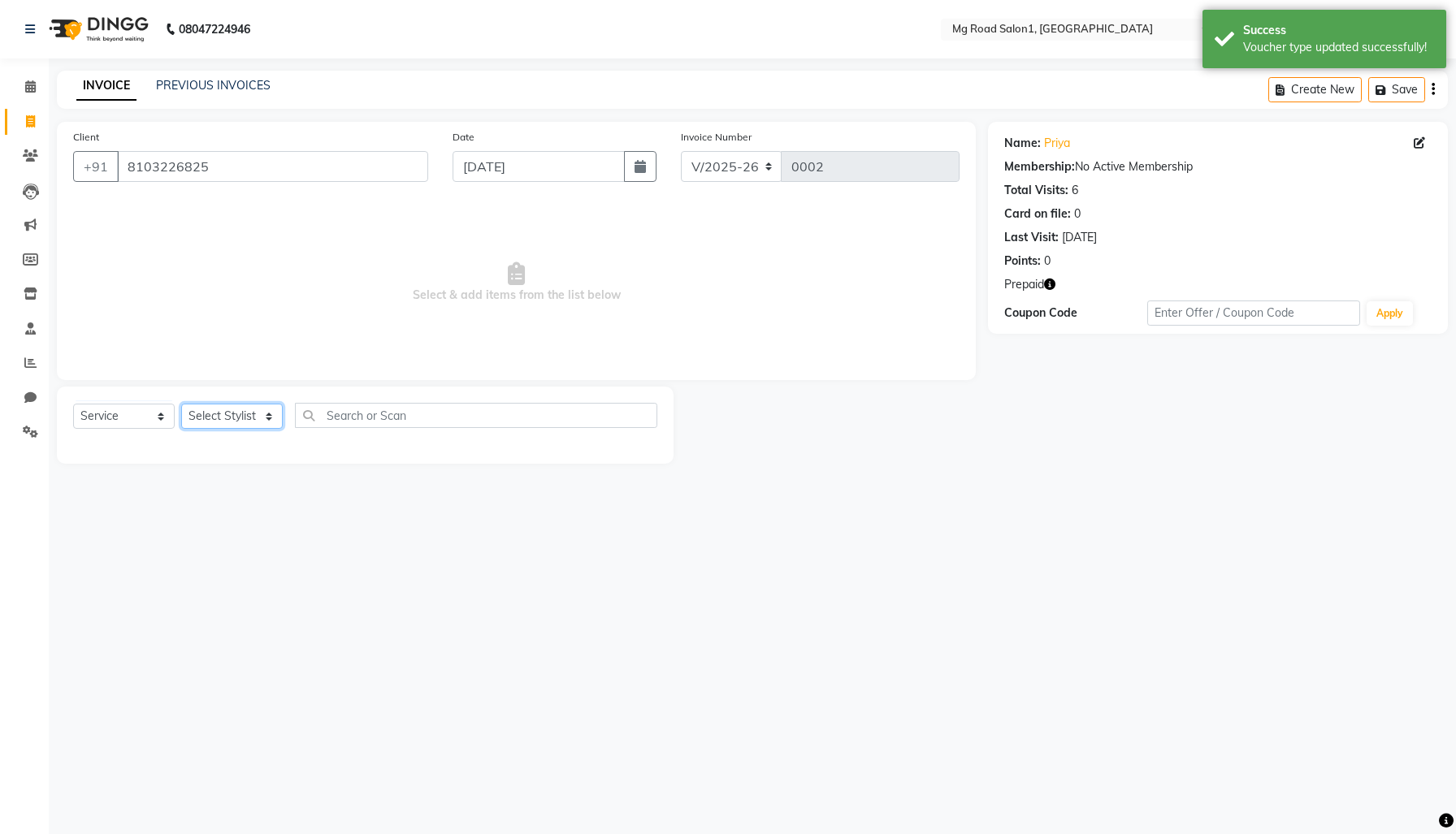
click at [269, 429] on select "Select Stylist [PERSON_NAME] mg staff test cache test [MEDICAL_DATA] permissions" at bounding box center [232, 416] width 102 height 25
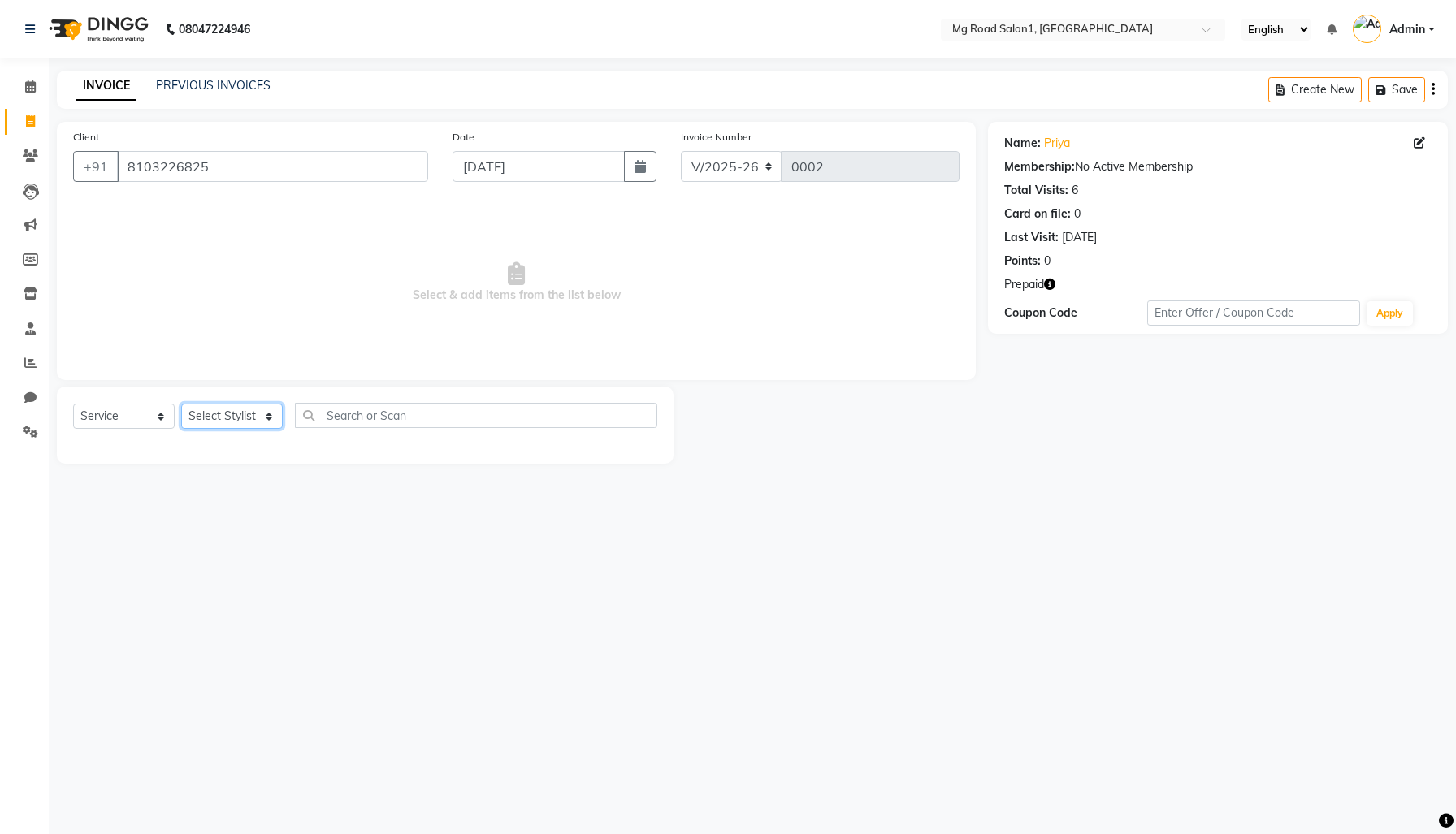
select select "1789"
click at [187, 429] on select "Select Stylist [PERSON_NAME] mg staff test cache test [MEDICAL_DATA] permissions" at bounding box center [232, 416] width 102 height 25
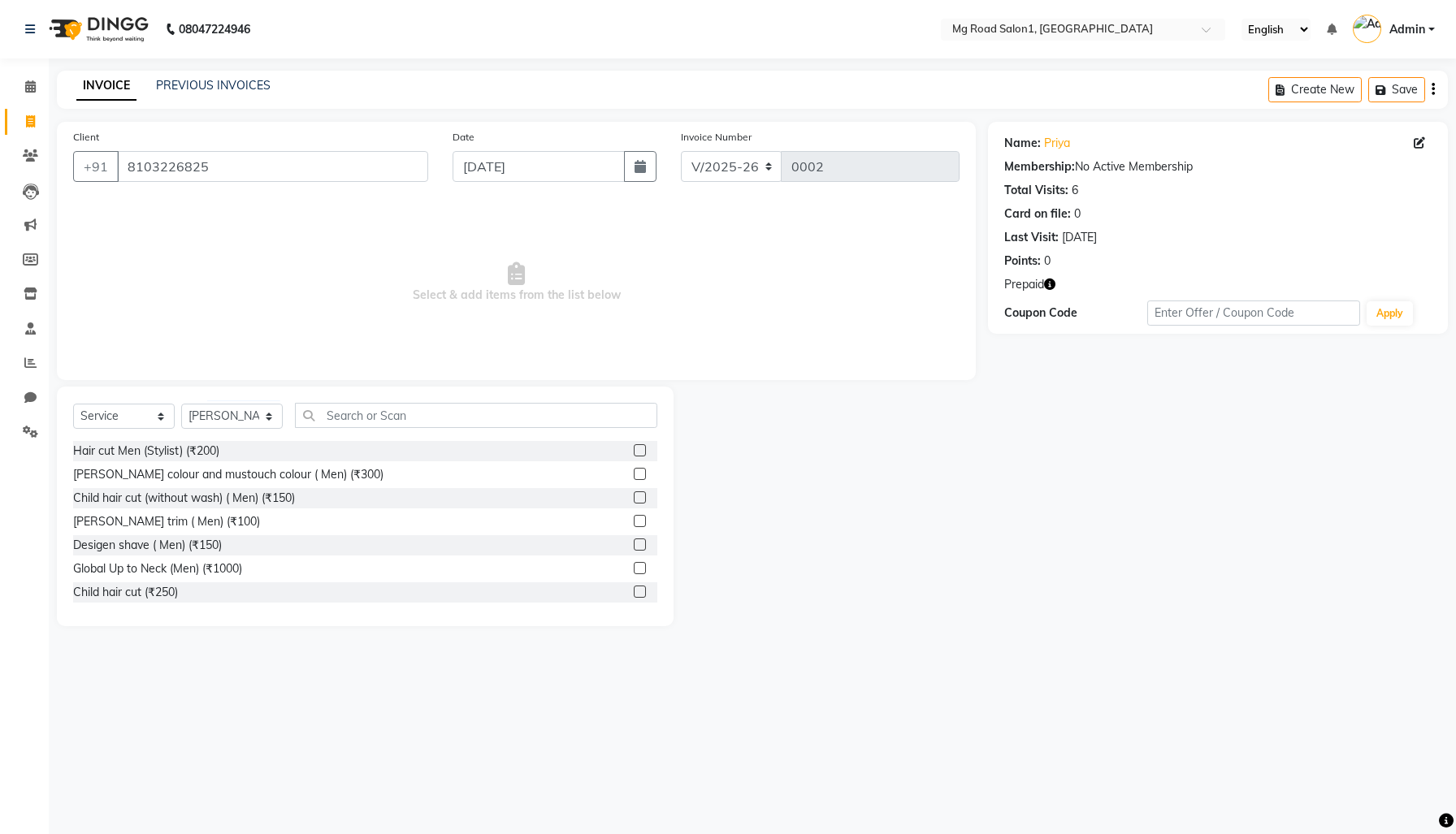
click at [634, 456] on label at bounding box center [639, 451] width 13 height 13
click at [634, 456] on input "checkbox" at bounding box center [639, 451] width 11 height 11
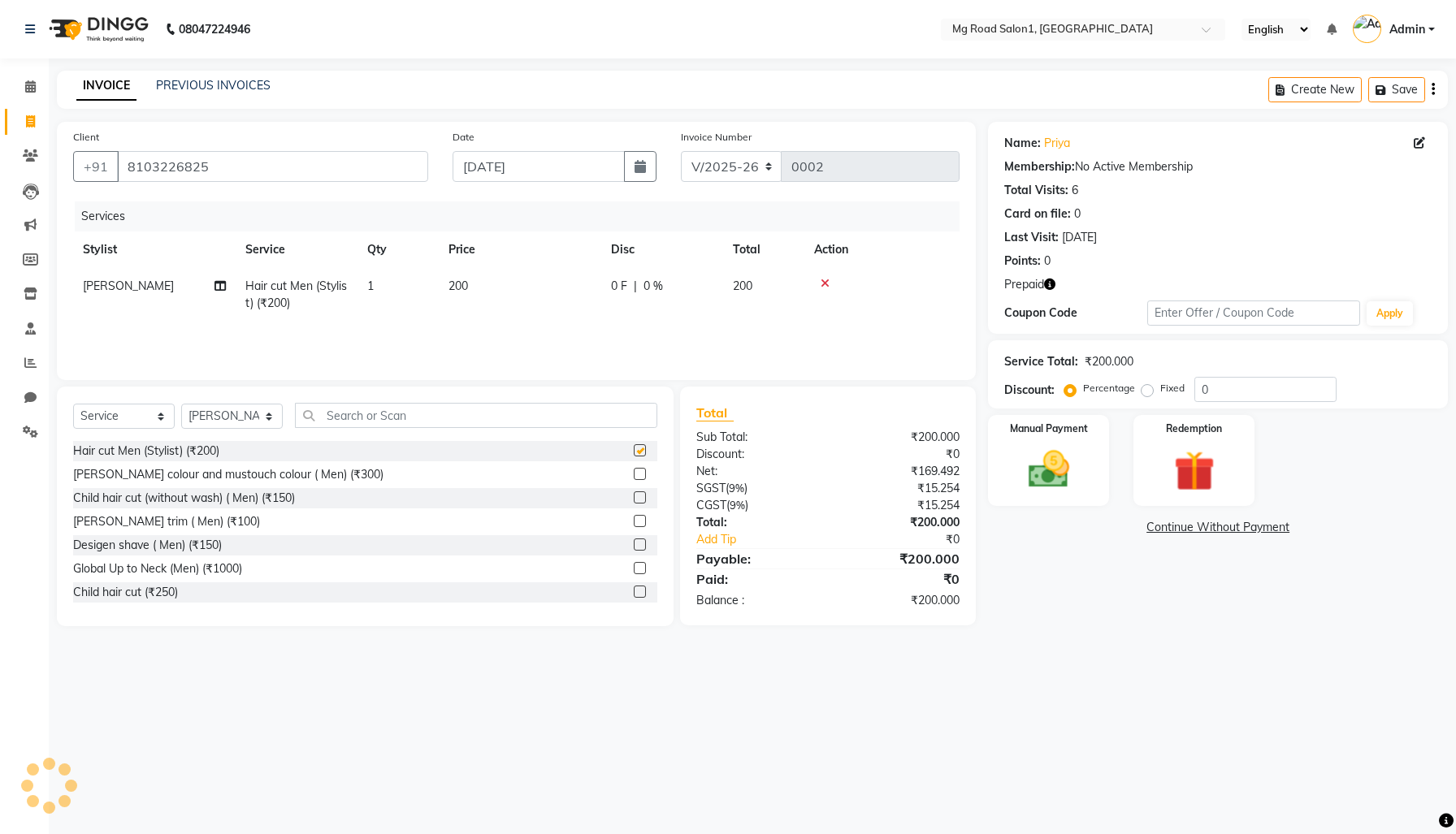
checkbox input "false"
click at [1175, 493] on div "Redemption" at bounding box center [1194, 461] width 126 height 95
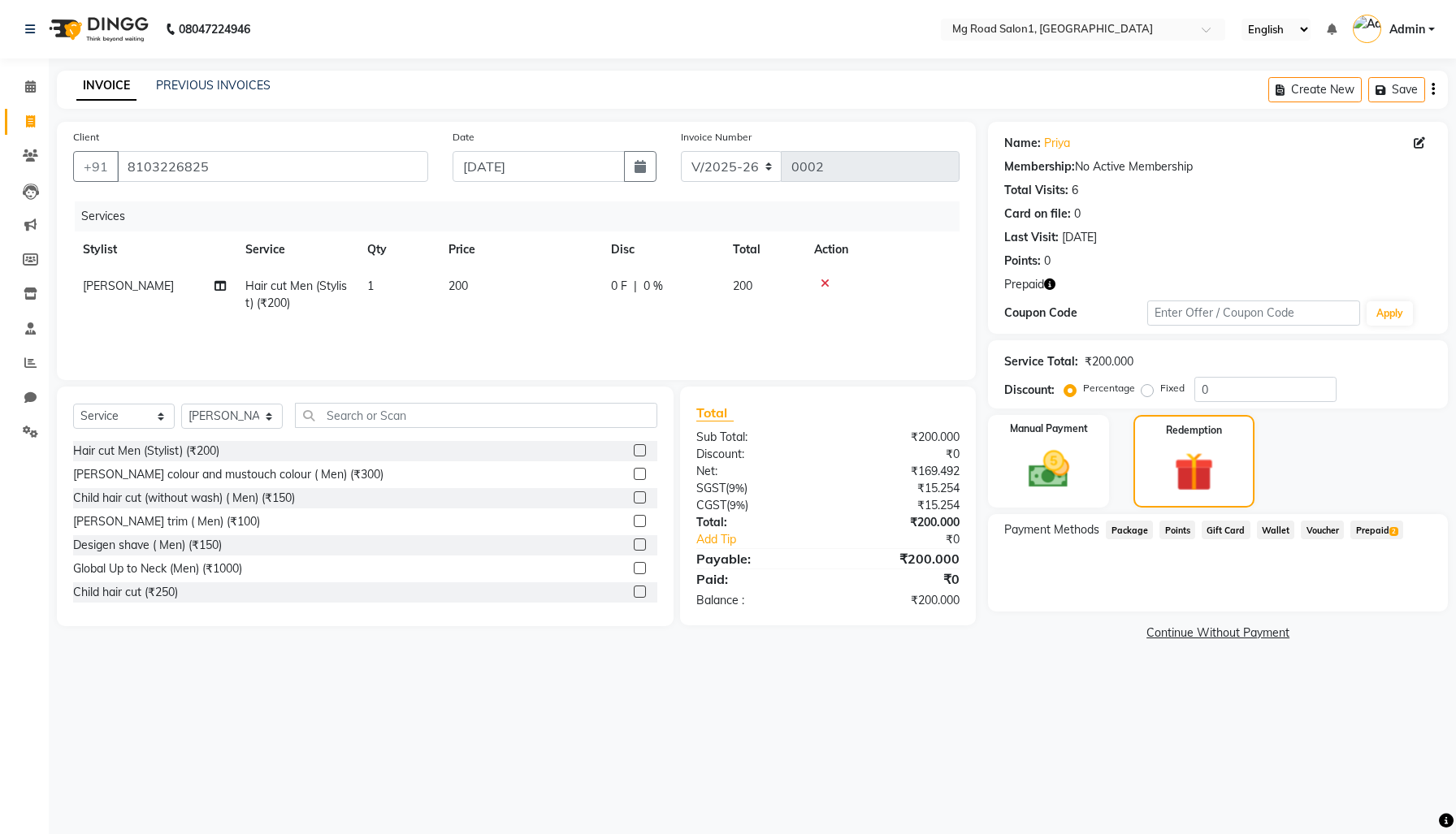
click at [1350, 539] on span "Prepaid 2" at bounding box center [1376, 530] width 53 height 18
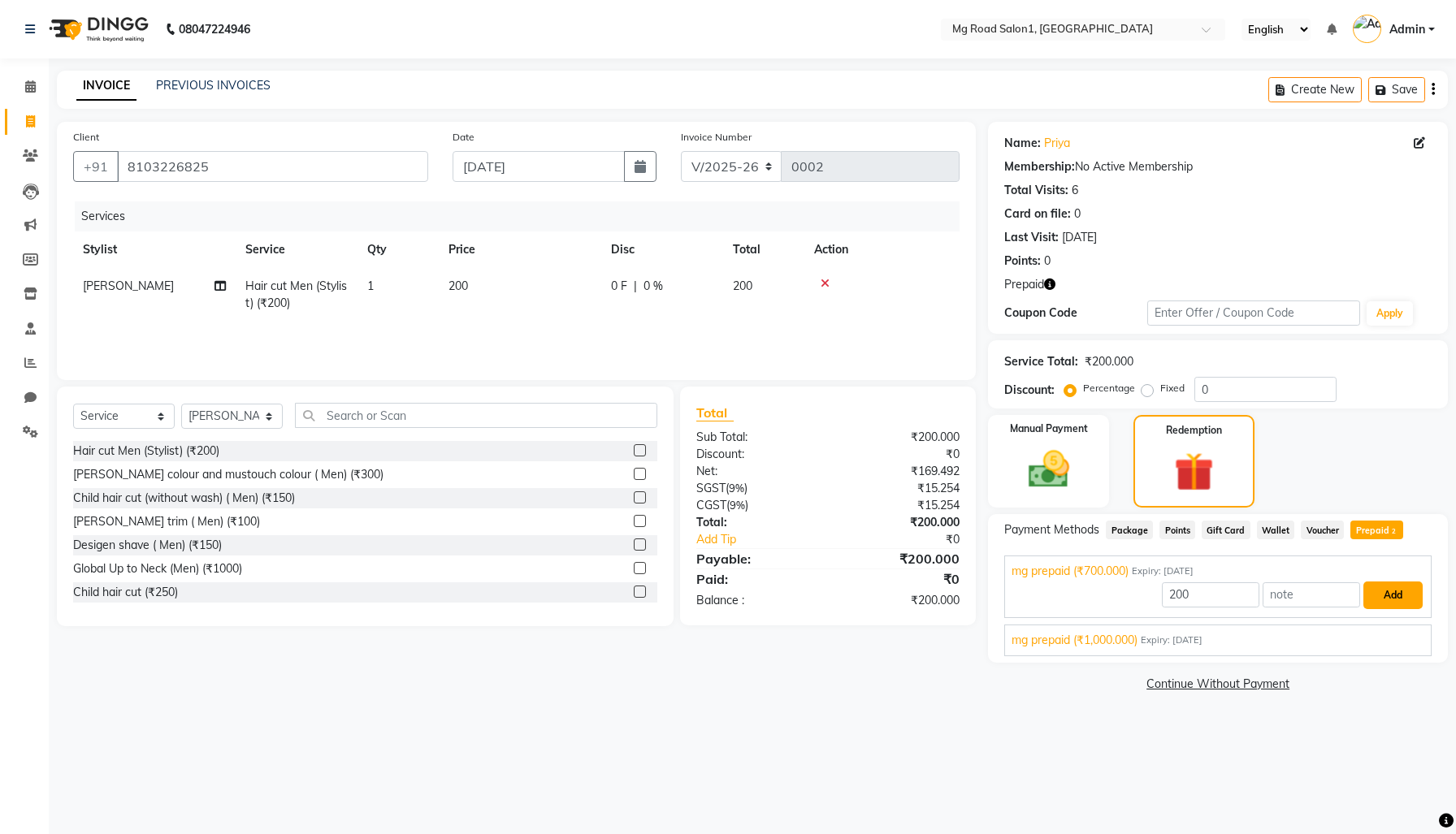
click at [1396, 609] on button "Add" at bounding box center [1393, 595] width 60 height 28
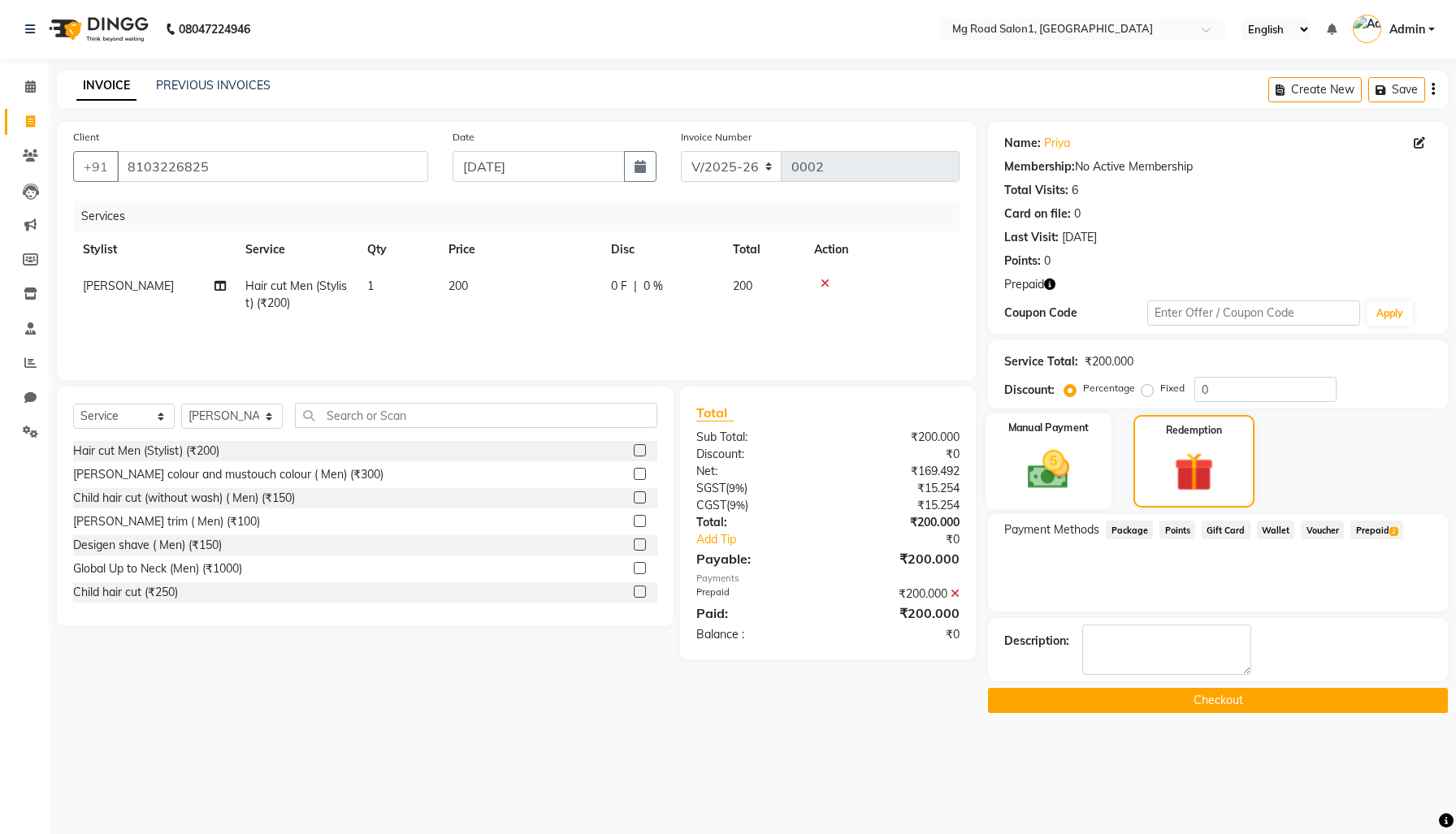
click at [1057, 494] on img at bounding box center [1048, 470] width 69 height 49
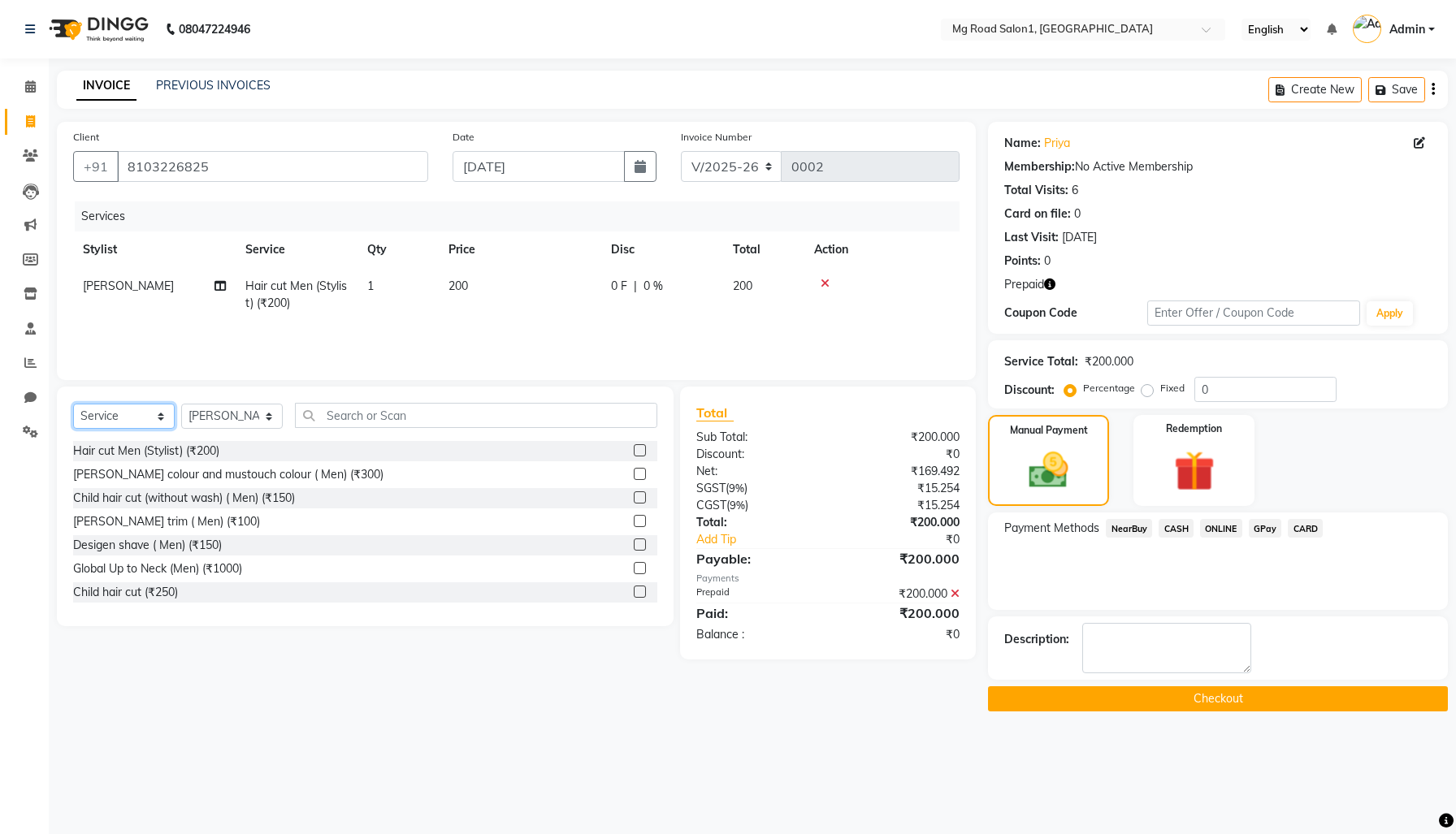
click at [97, 429] on select "Select Service Product Membership Package Voucher Prepaid Gift Card" at bounding box center [123, 416] width 102 height 25
select select "product"
click at [77, 429] on select "Select Service Product Membership Package Voucher Prepaid Gift Card" at bounding box center [123, 416] width 102 height 25
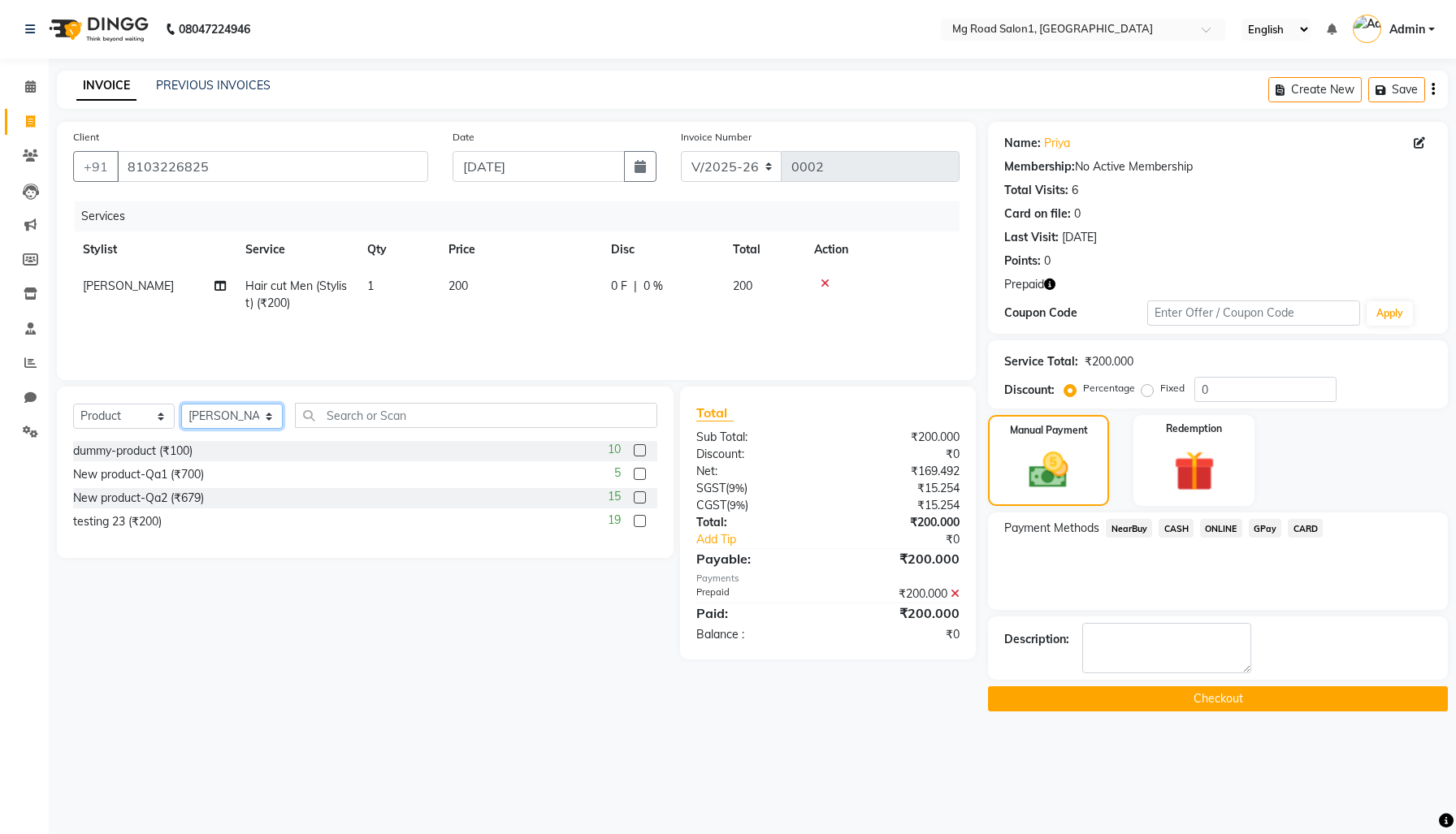
click at [220, 429] on select "Select Stylist [PERSON_NAME] mg staff test cache test [MEDICAL_DATA] permissions" at bounding box center [232, 416] width 102 height 25
click at [187, 429] on select "Select Stylist [PERSON_NAME] mg staff test cache test [MEDICAL_DATA] permissions" at bounding box center [232, 416] width 102 height 25
click at [634, 480] on label at bounding box center [639, 474] width 13 height 13
click at [634, 480] on input "checkbox" at bounding box center [639, 475] width 11 height 11
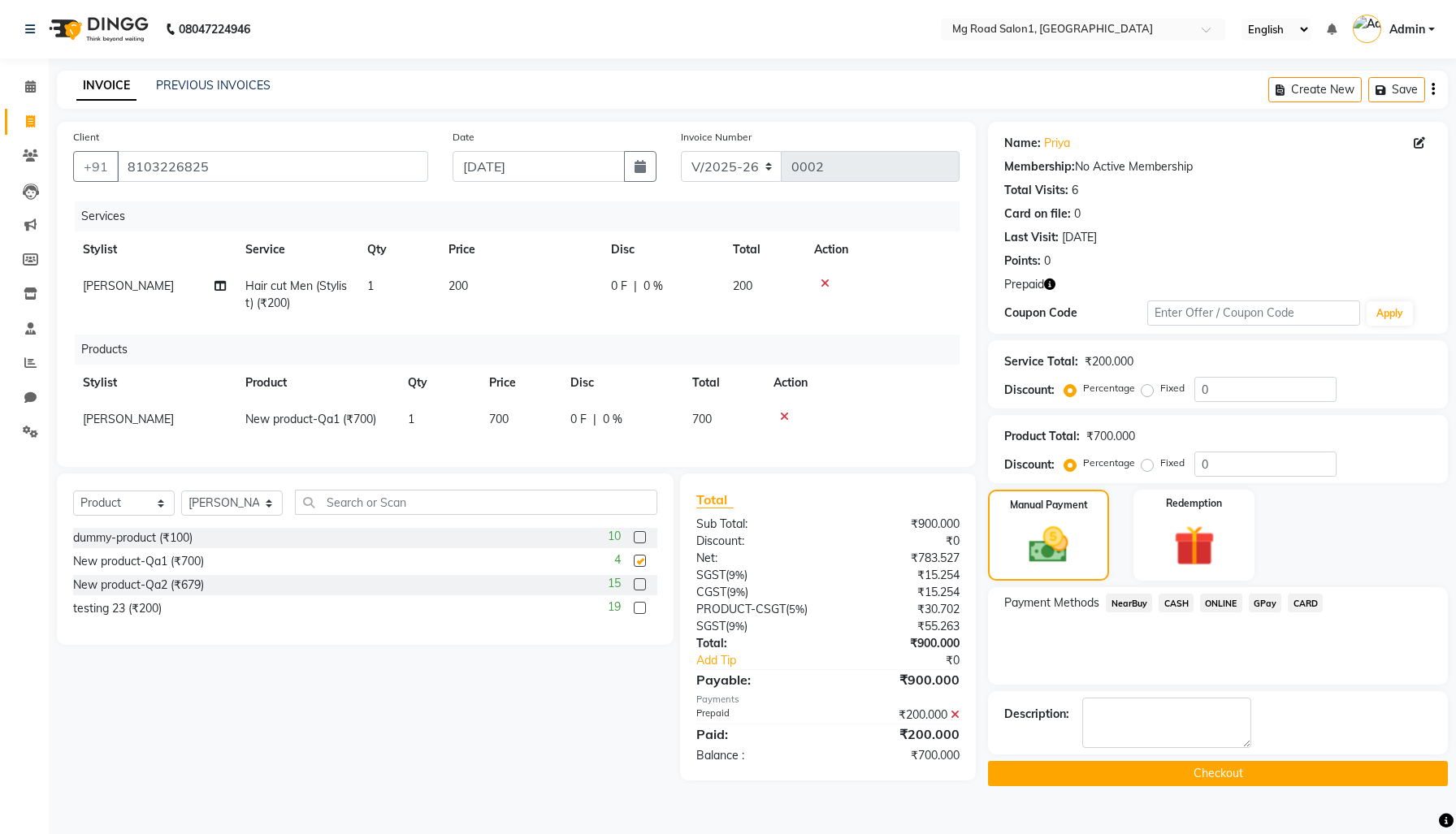
checkbox input "false"
click at [953, 721] on icon at bounding box center [955, 715] width 9 height 12
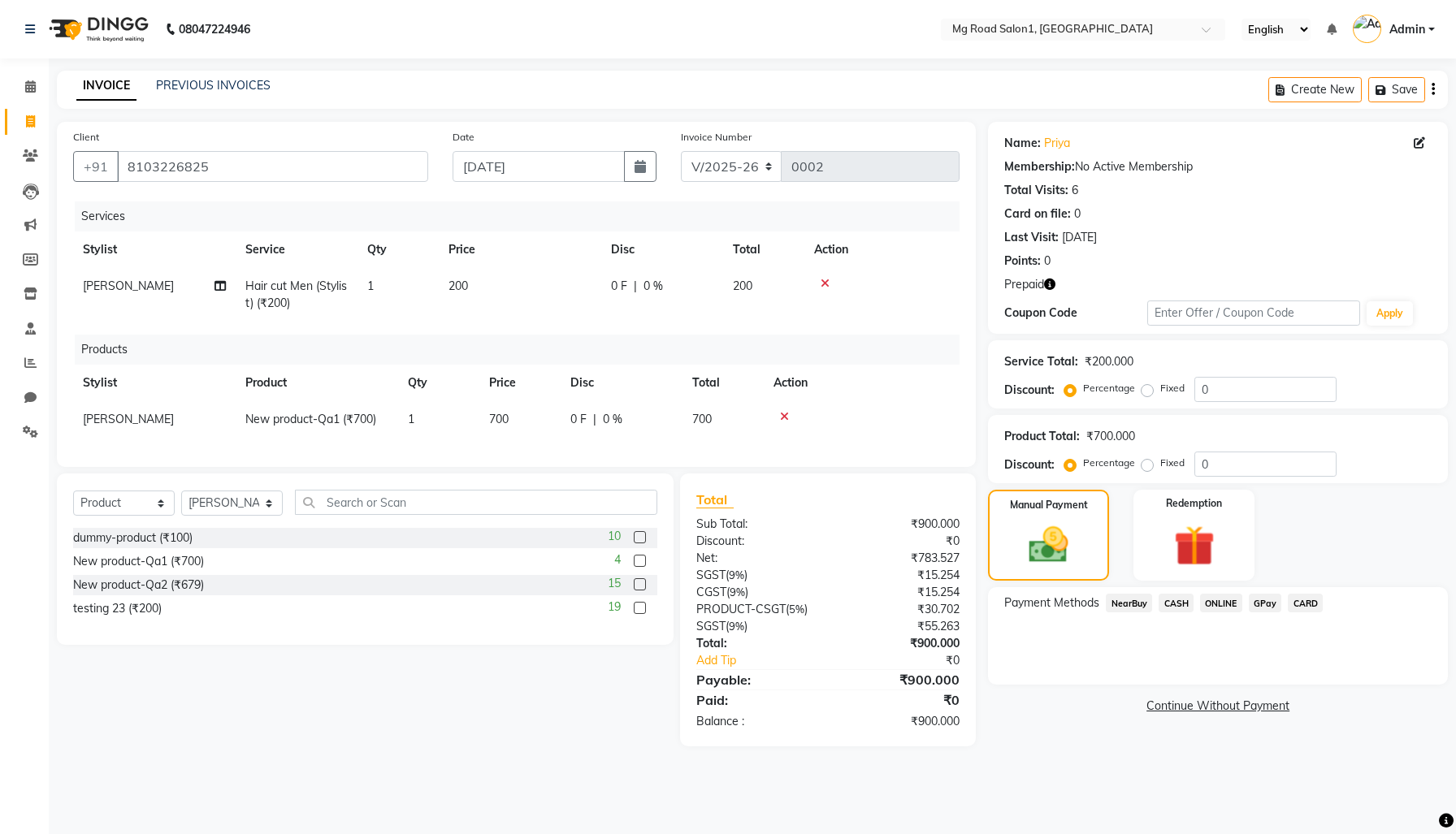
scroll to position [62, 0]
click at [1167, 554] on img at bounding box center [1194, 546] width 69 height 53
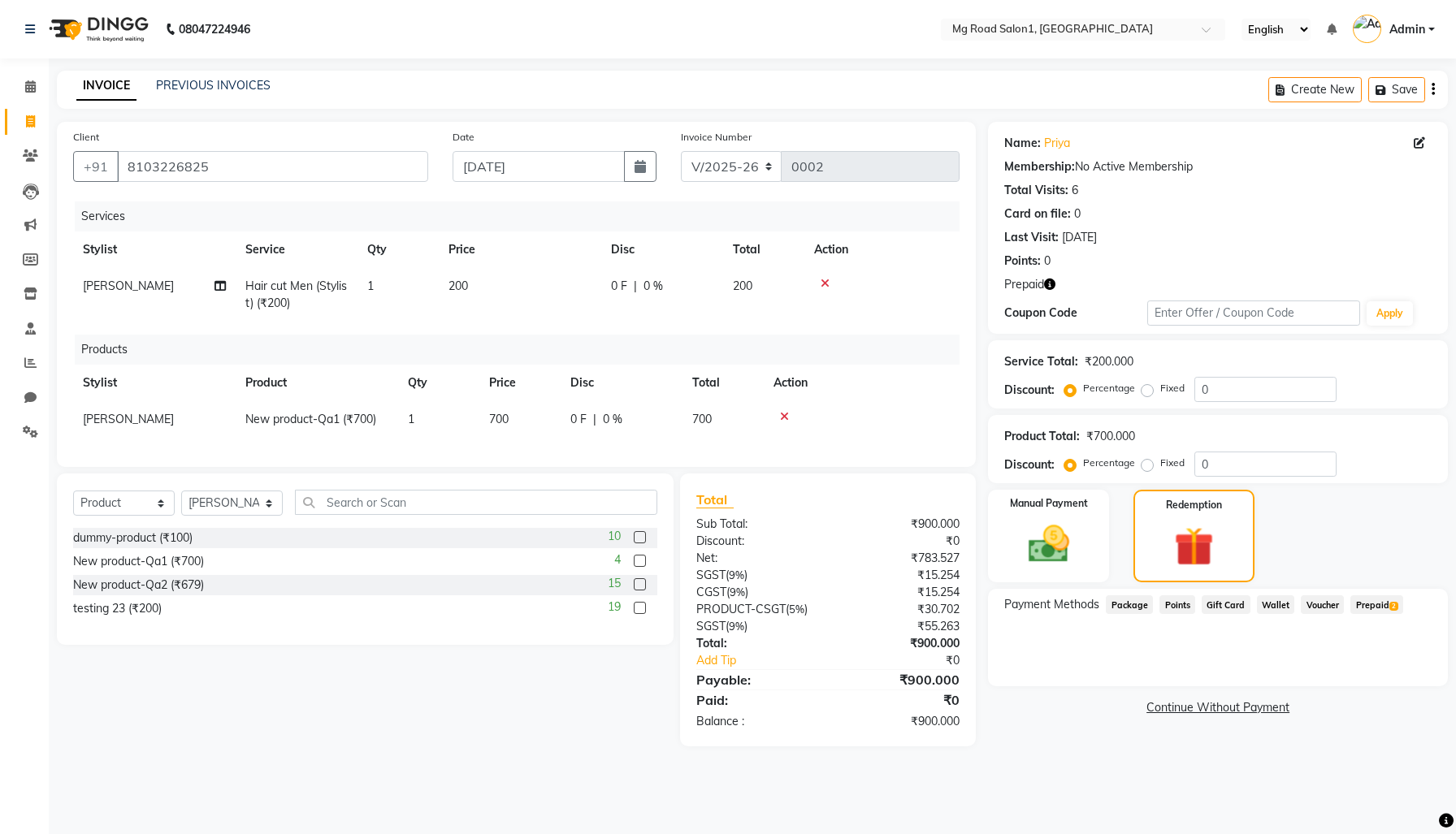
click at [1350, 614] on span "Prepaid 2" at bounding box center [1376, 605] width 53 height 18
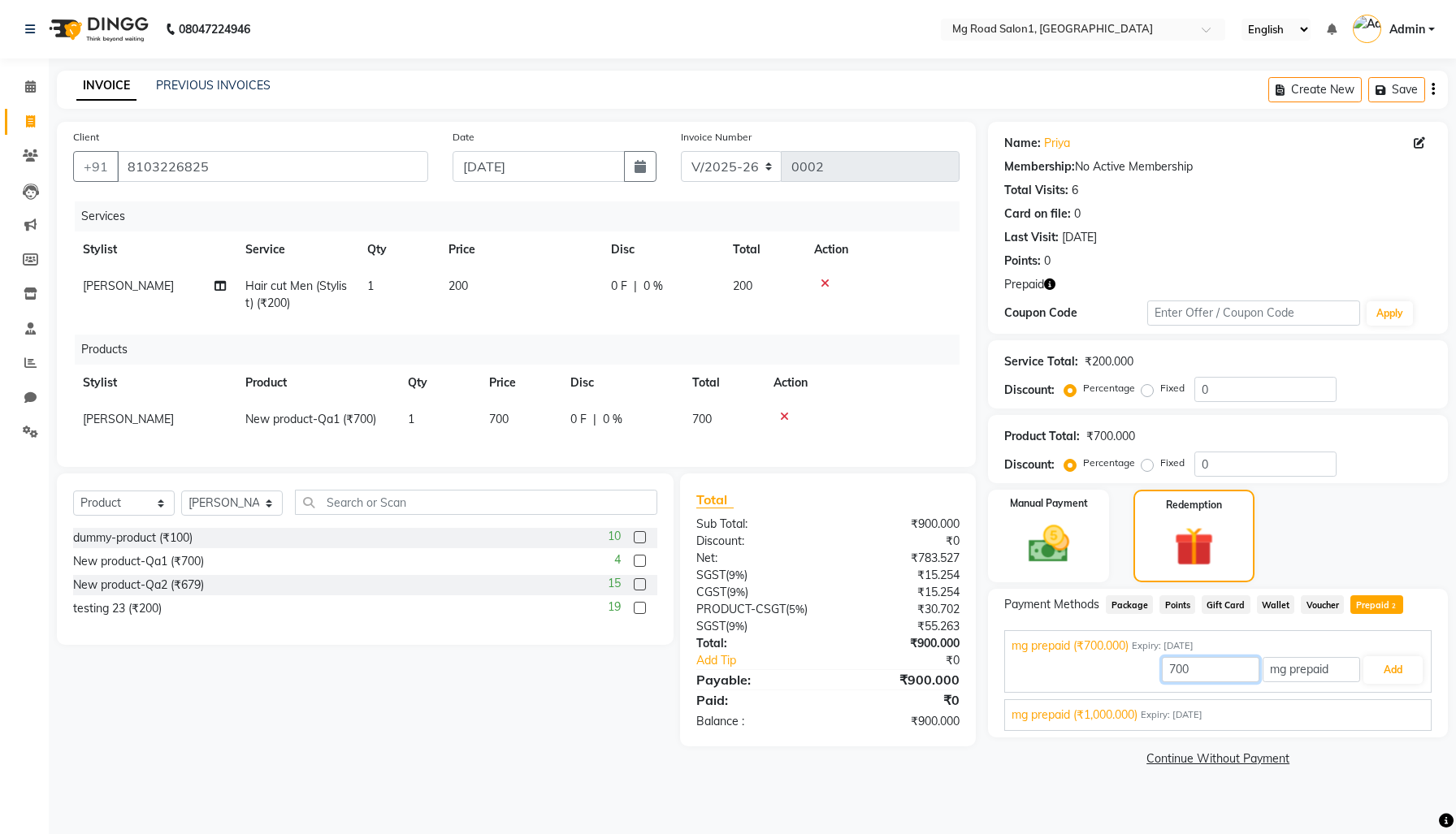
click at [1169, 682] on input "700" at bounding box center [1211, 670] width 97 height 25
type input "300"
click at [1392, 684] on button "Add" at bounding box center [1393, 670] width 60 height 28
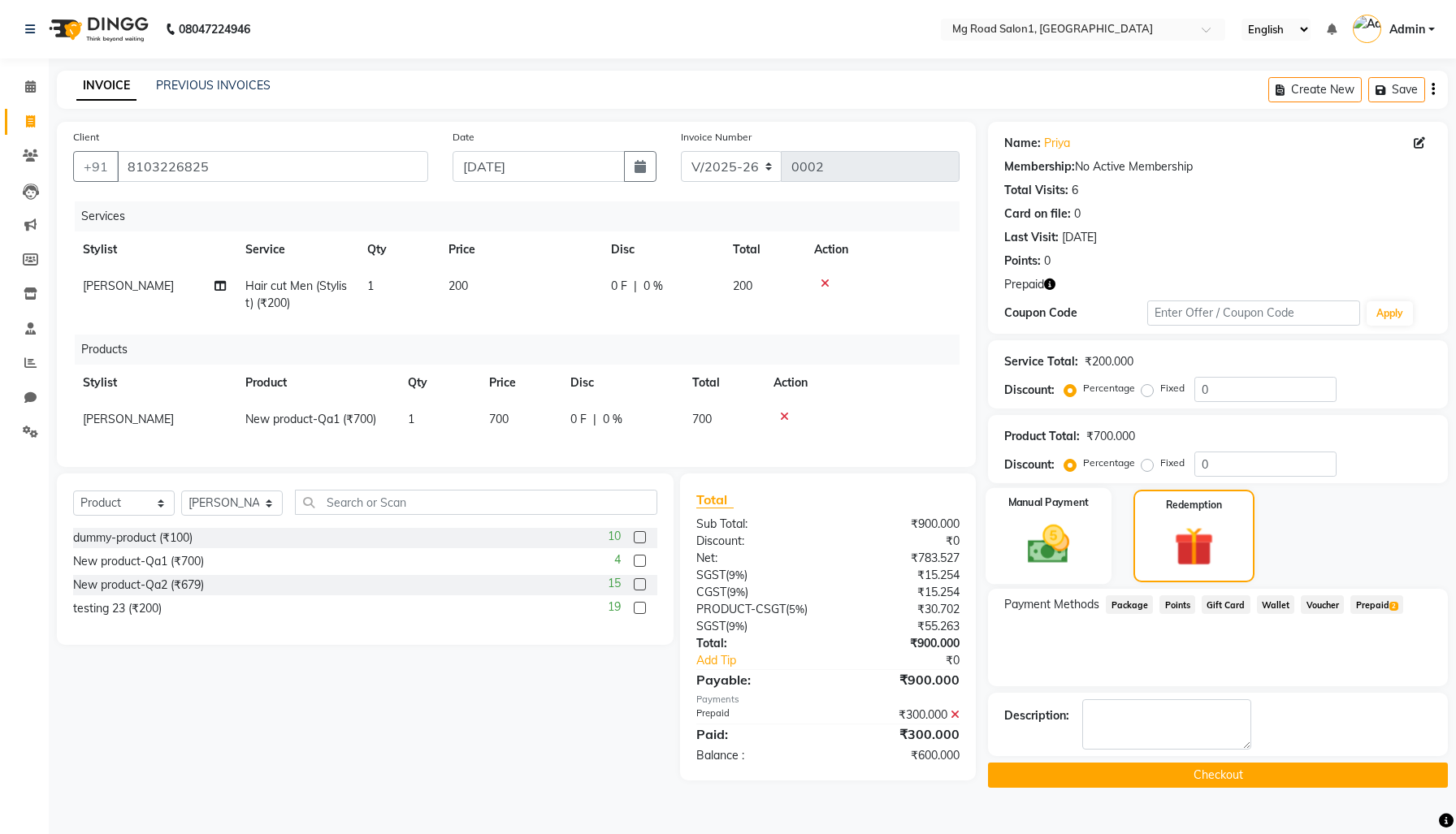
click at [1060, 534] on img at bounding box center [1048, 545] width 69 height 49
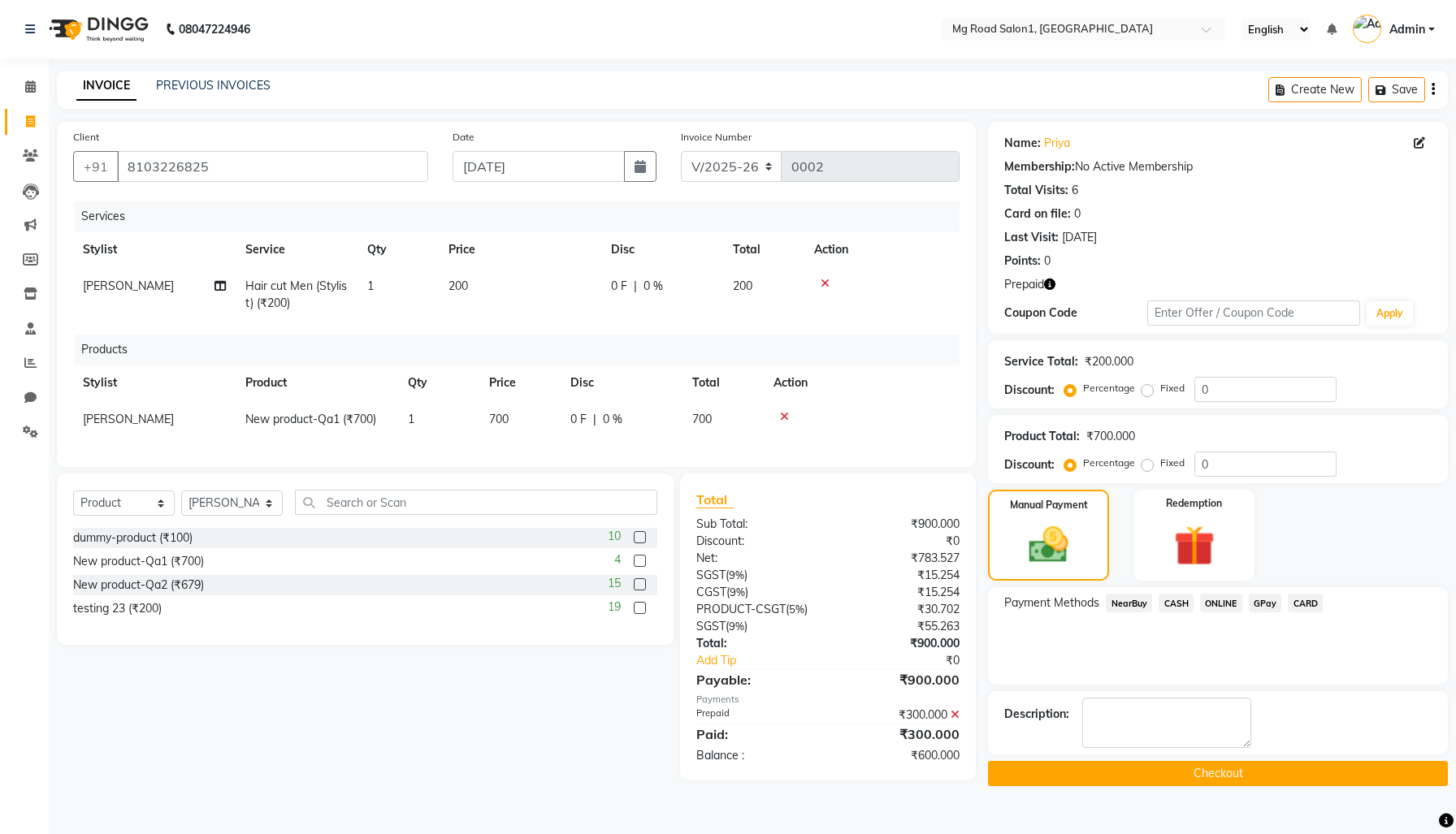
click at [1187, 602] on span "CASH" at bounding box center [1177, 603] width 35 height 18
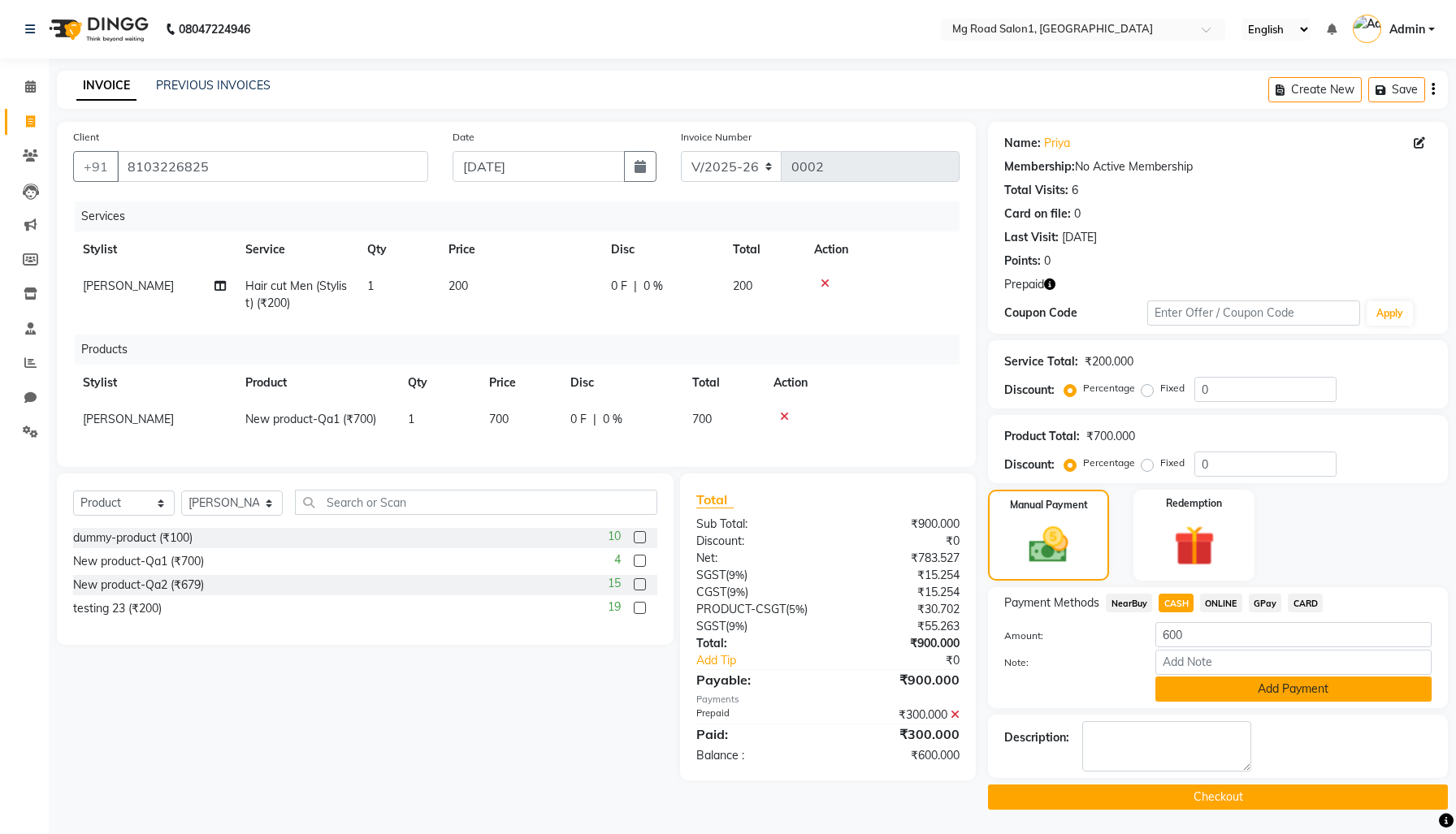
click at [1209, 695] on button "Add Payment" at bounding box center [1293, 690] width 276 height 25
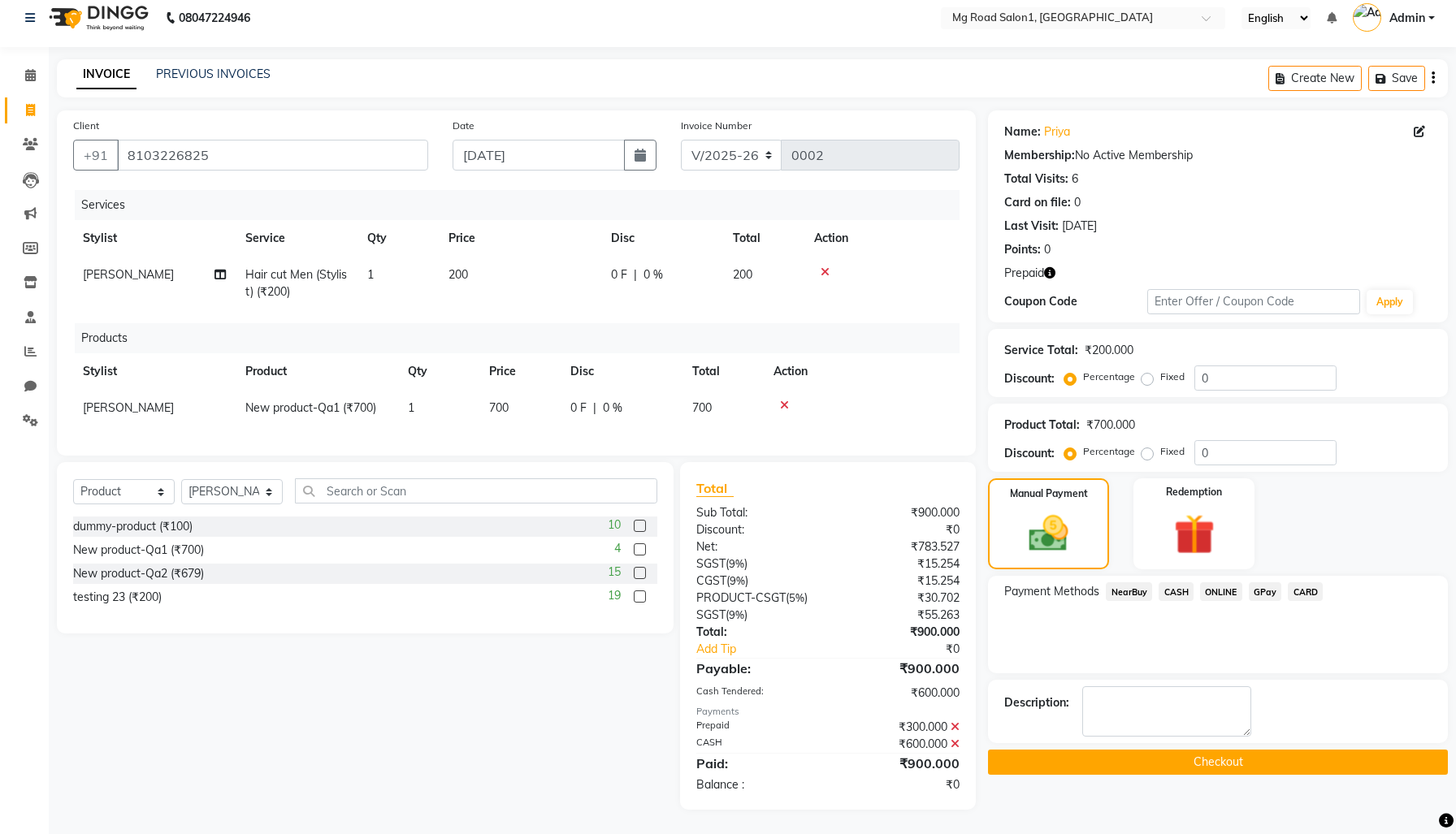
scroll to position [139, 0]
click at [1204, 750] on button "Checkout" at bounding box center [1218, 763] width 460 height 25
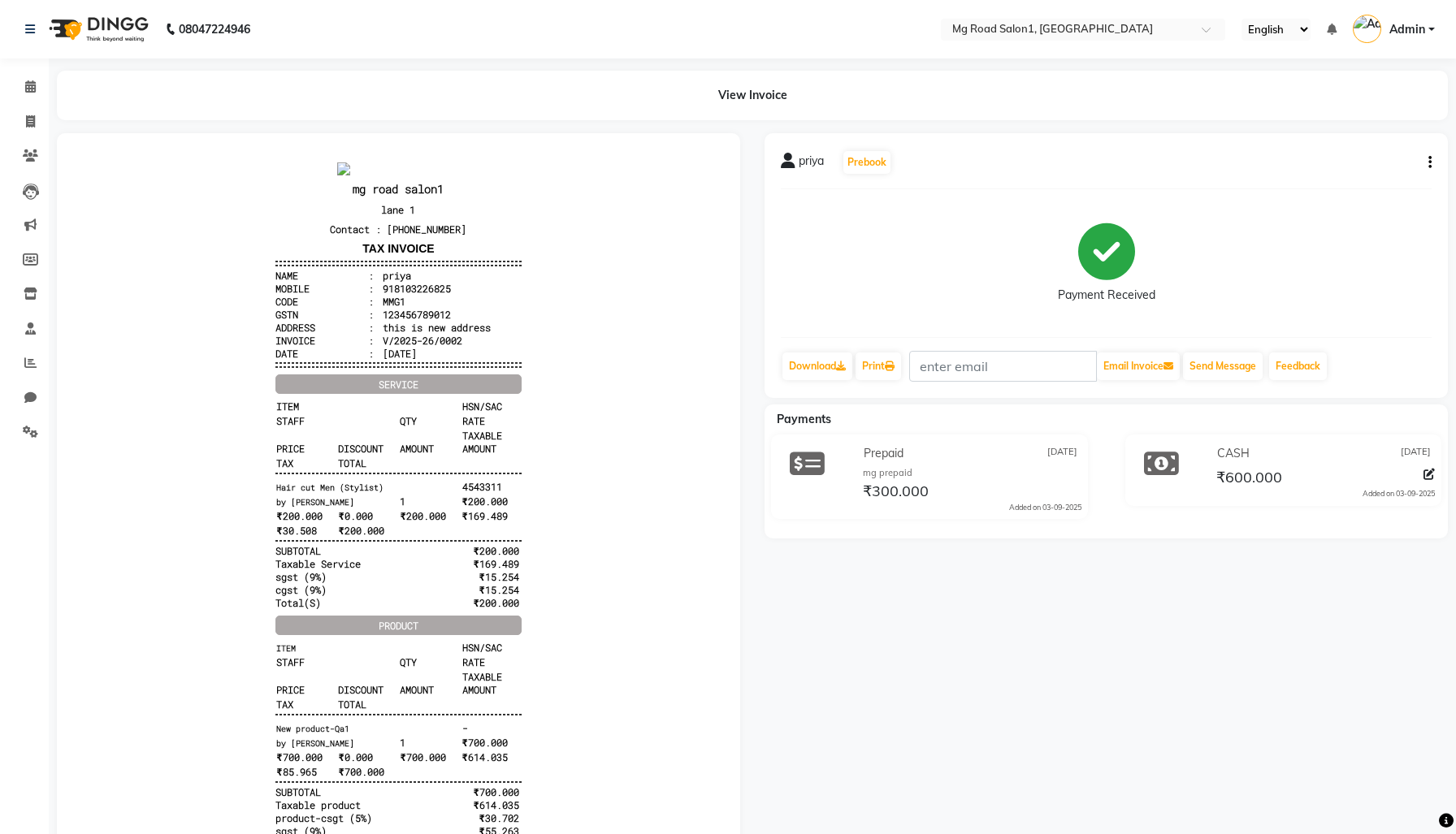
select select "service"
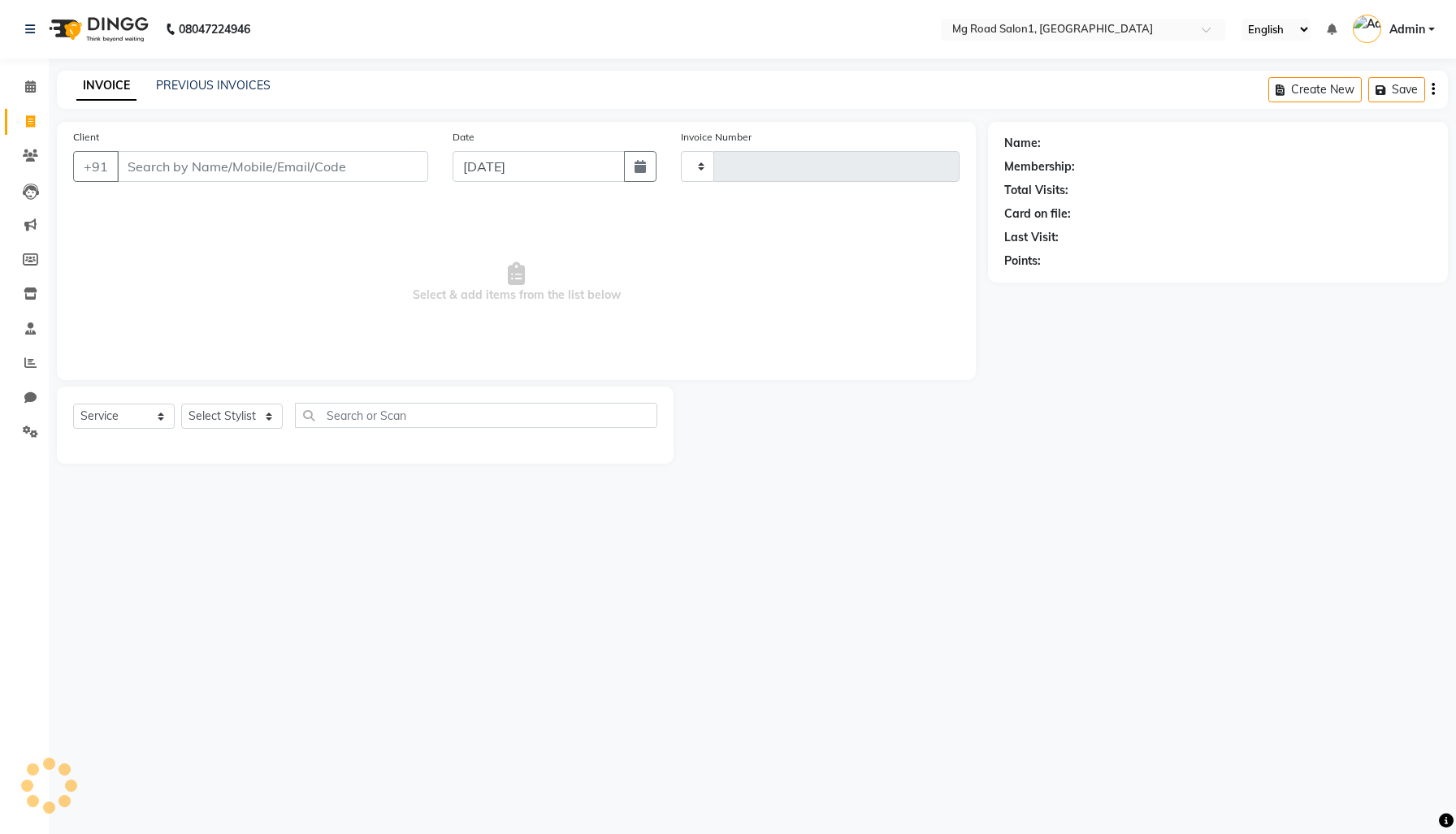
type input "0003"
select select "656"
click at [236, 92] on link "PREVIOUS INVOICES" at bounding box center [213, 85] width 115 height 14
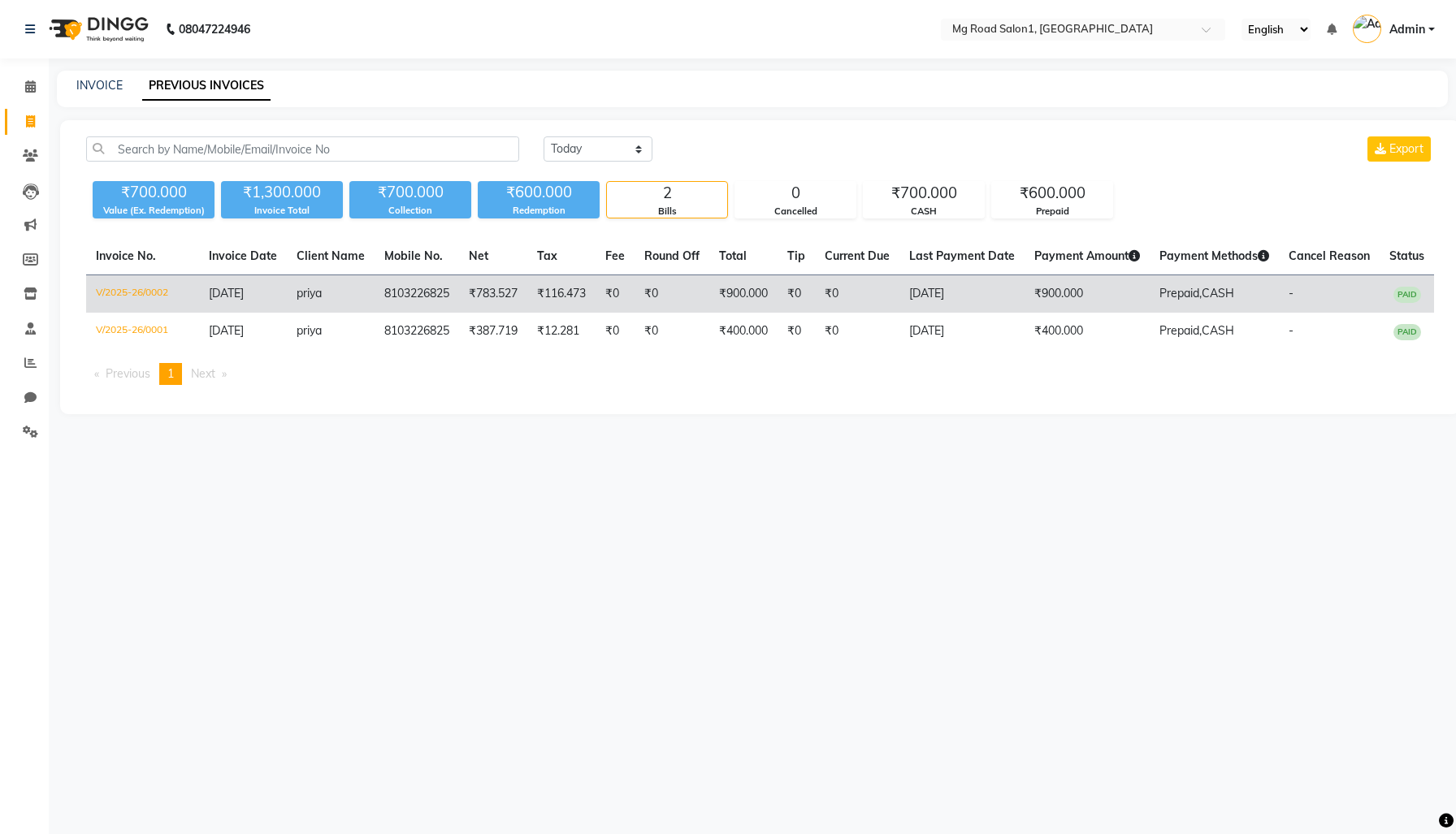
click at [156, 314] on td "V/2025-26/0002" at bounding box center [143, 295] width 113 height 39
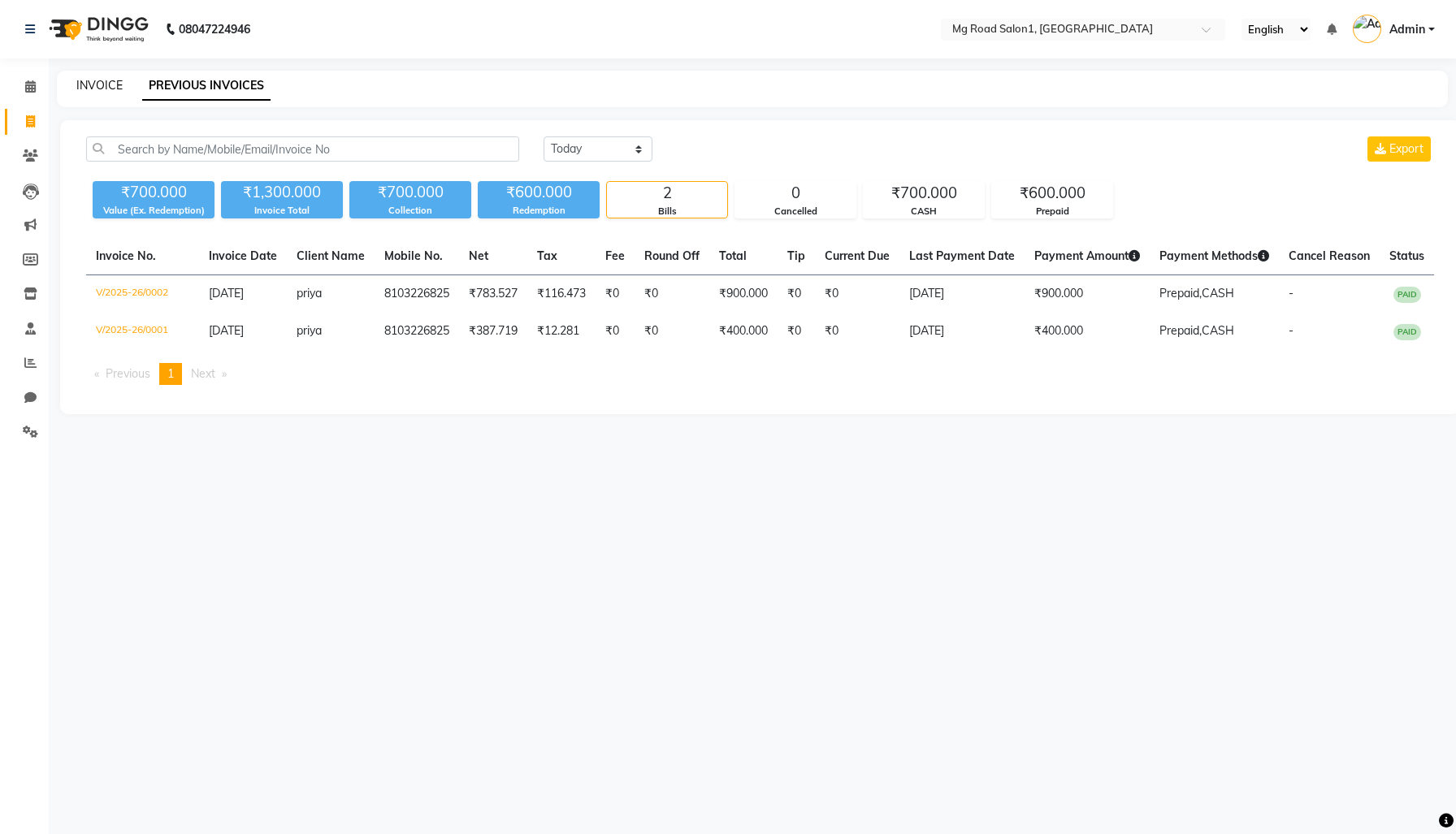
click at [97, 90] on link "INVOICE" at bounding box center [99, 85] width 46 height 14
select select "service"
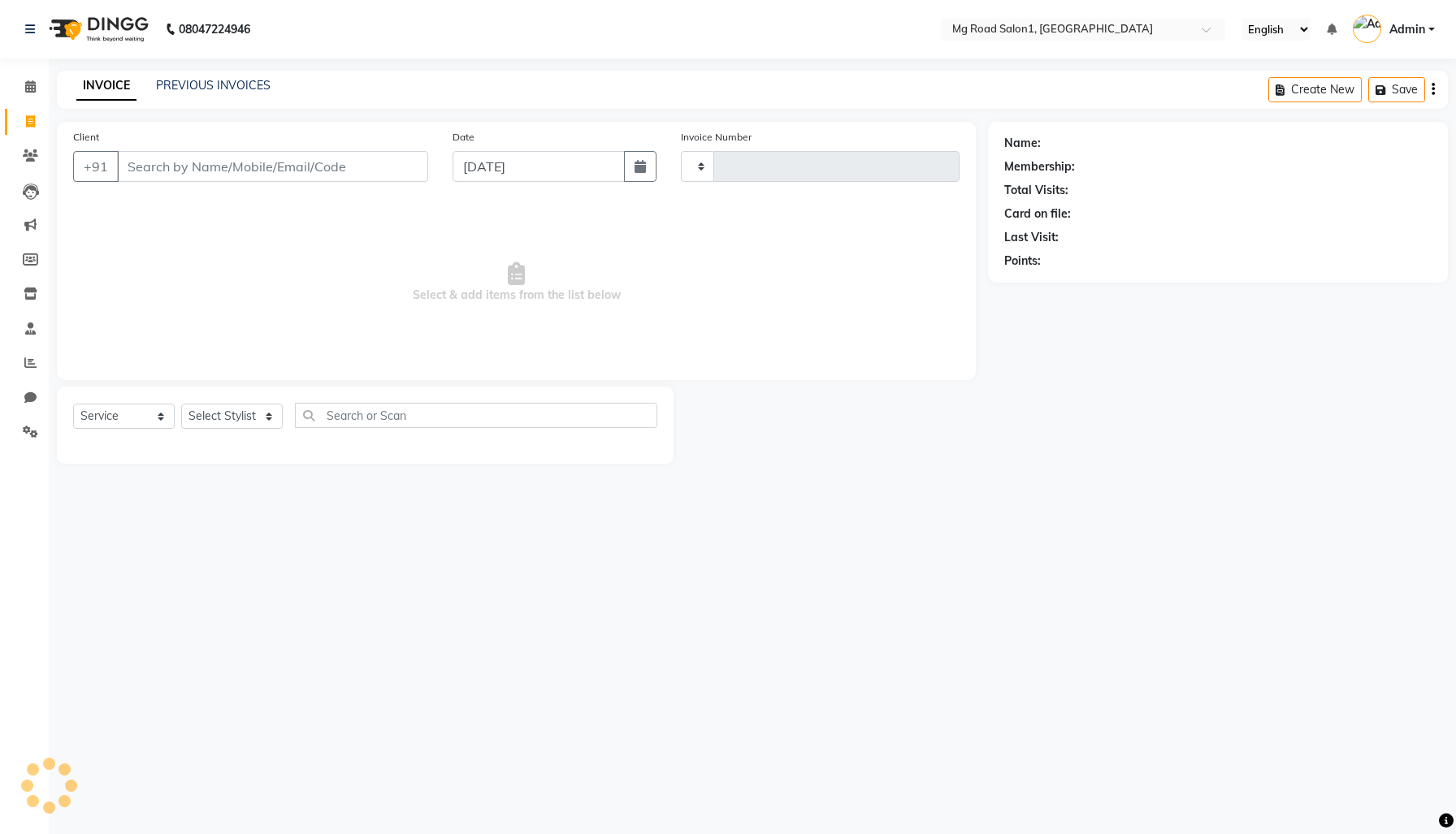
type input "0003"
select select "656"
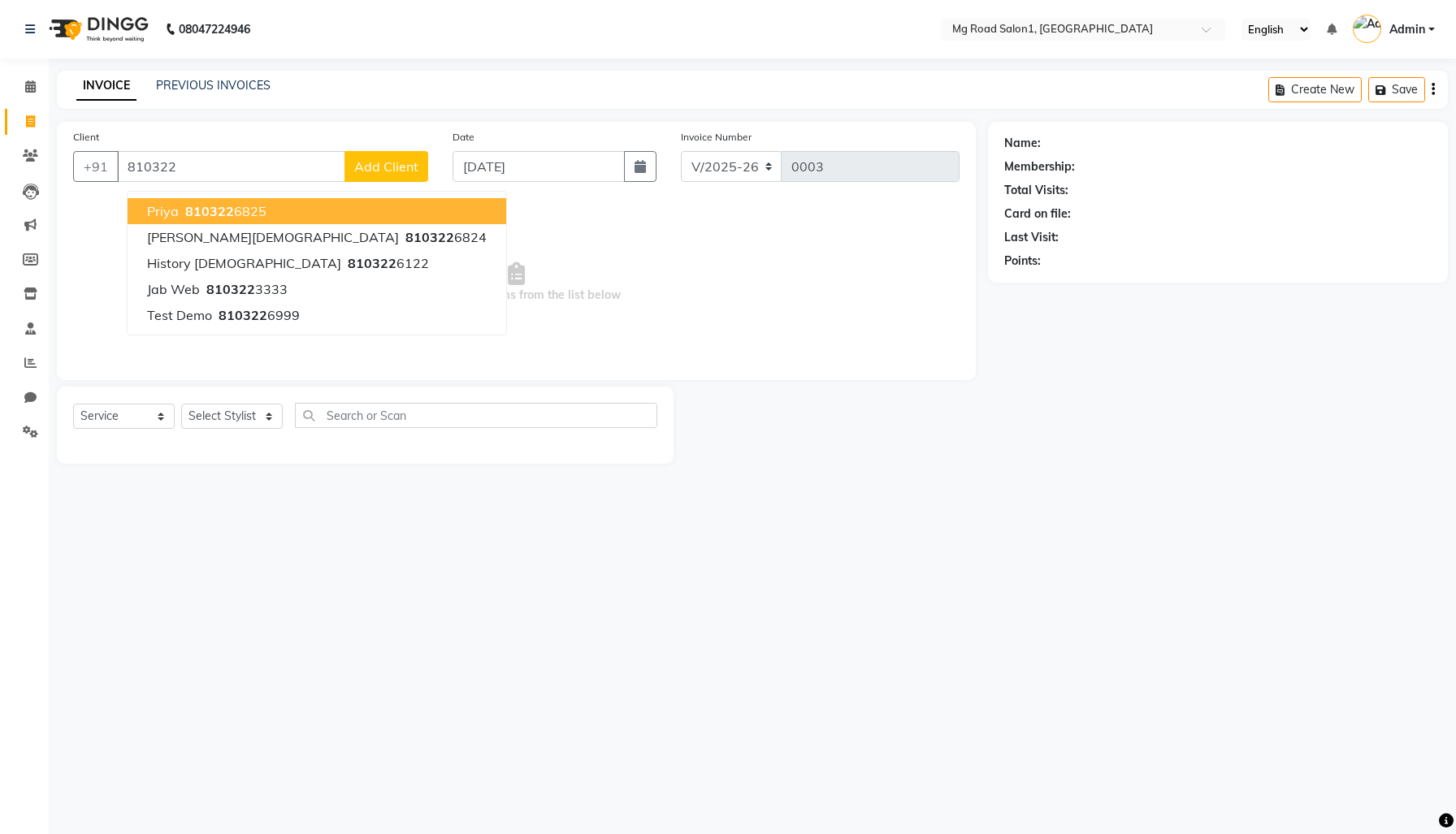
click at [272, 224] on button "priya 810322 6825" at bounding box center [316, 211] width 378 height 26
type input "8103226825"
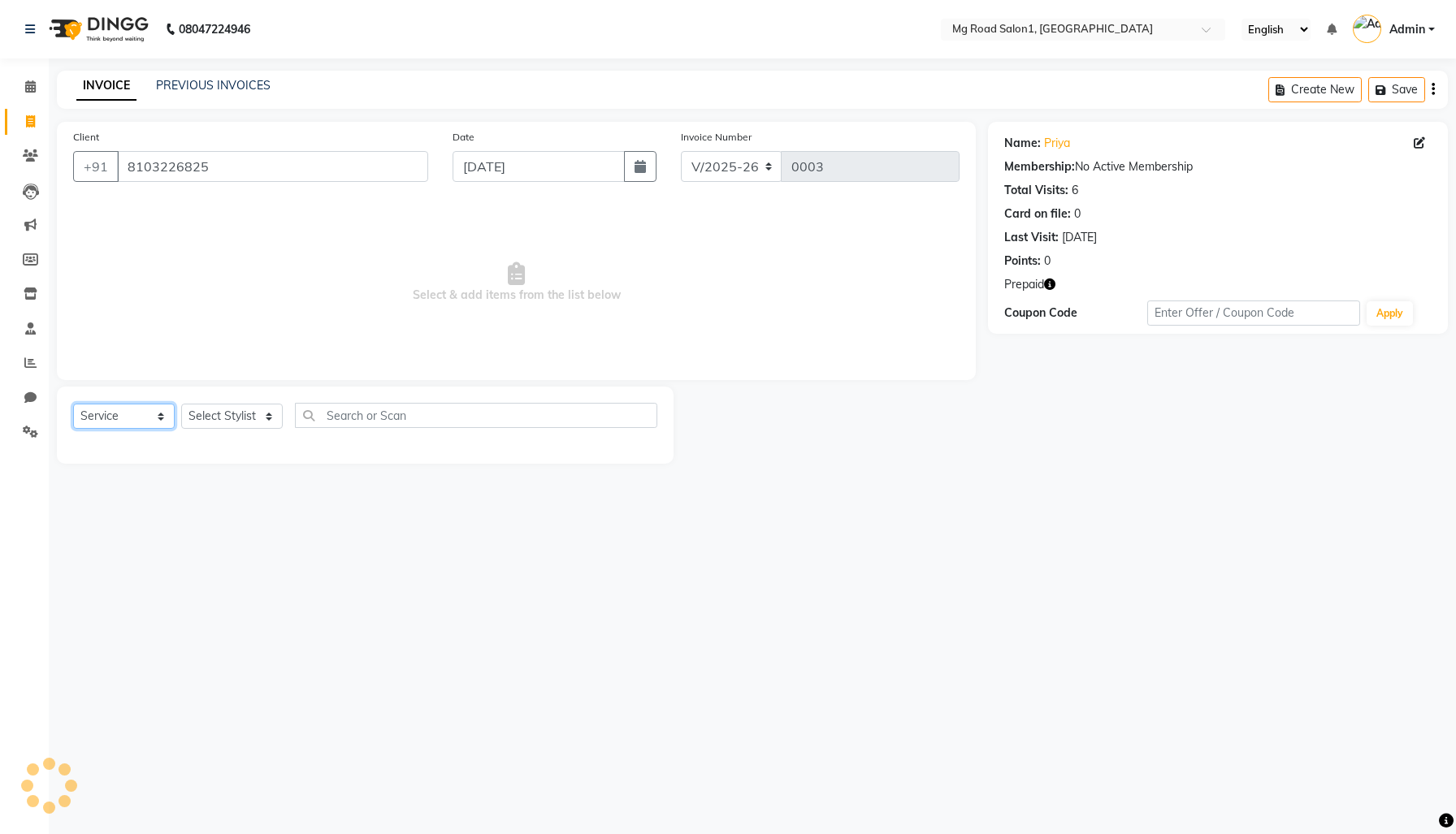
click at [118, 429] on select "Select Service Product Membership Package Voucher Prepaid Gift Card" at bounding box center [123, 416] width 102 height 25
click at [77, 429] on select "Select Service Product Membership Package Voucher Prepaid Gift Card" at bounding box center [123, 416] width 102 height 25
click at [218, 429] on select "Select Stylist [PERSON_NAME] mg staff test cache test [MEDICAL_DATA] permissions" at bounding box center [232, 416] width 102 height 25
select select "1789"
click at [187, 429] on select "Select Stylist [PERSON_NAME] mg staff test cache test [MEDICAL_DATA] permissions" at bounding box center [232, 416] width 102 height 25
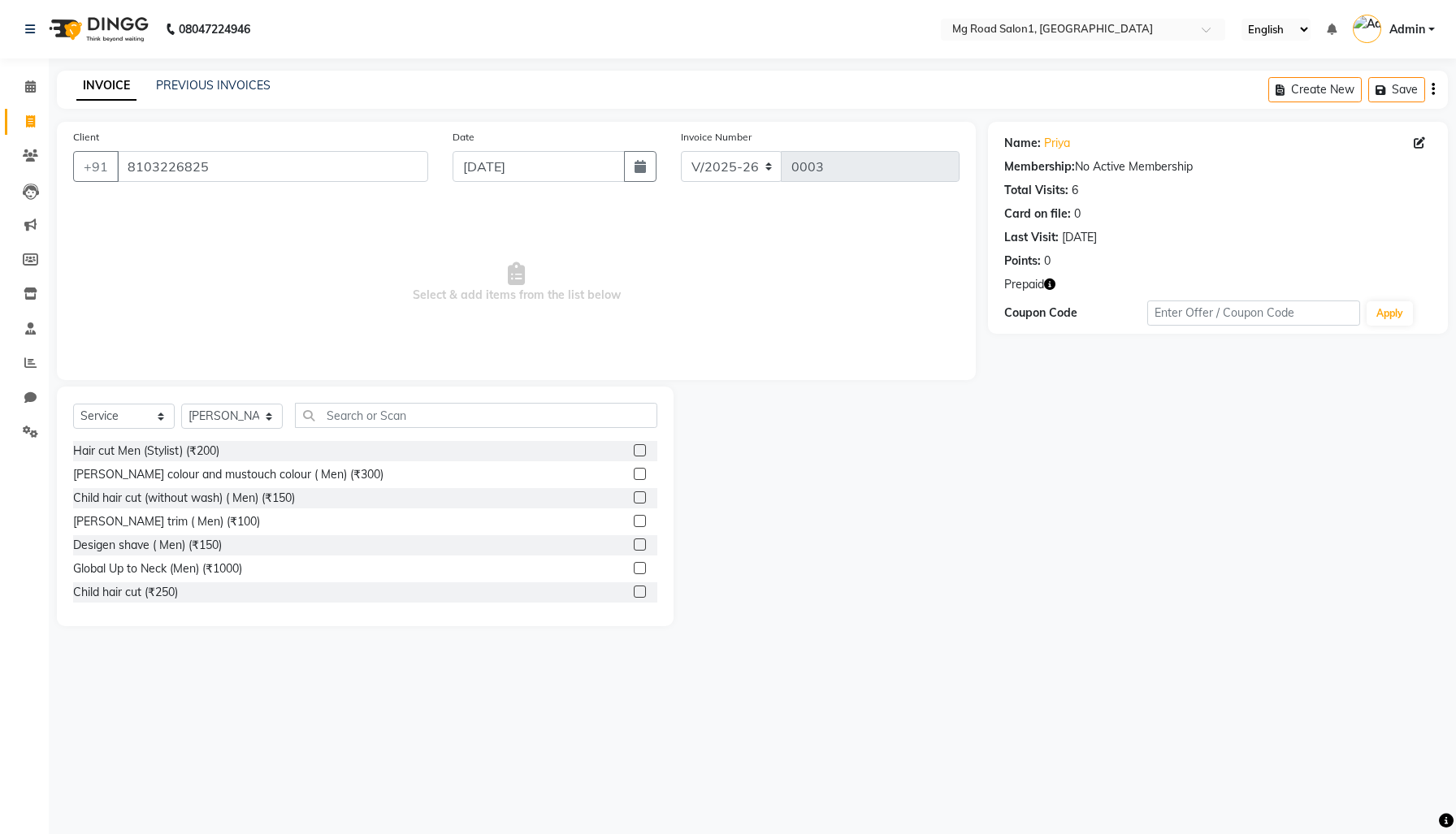
click at [634, 503] on label at bounding box center [639, 498] width 13 height 13
click at [634, 503] on input "checkbox" at bounding box center [639, 498] width 11 height 11
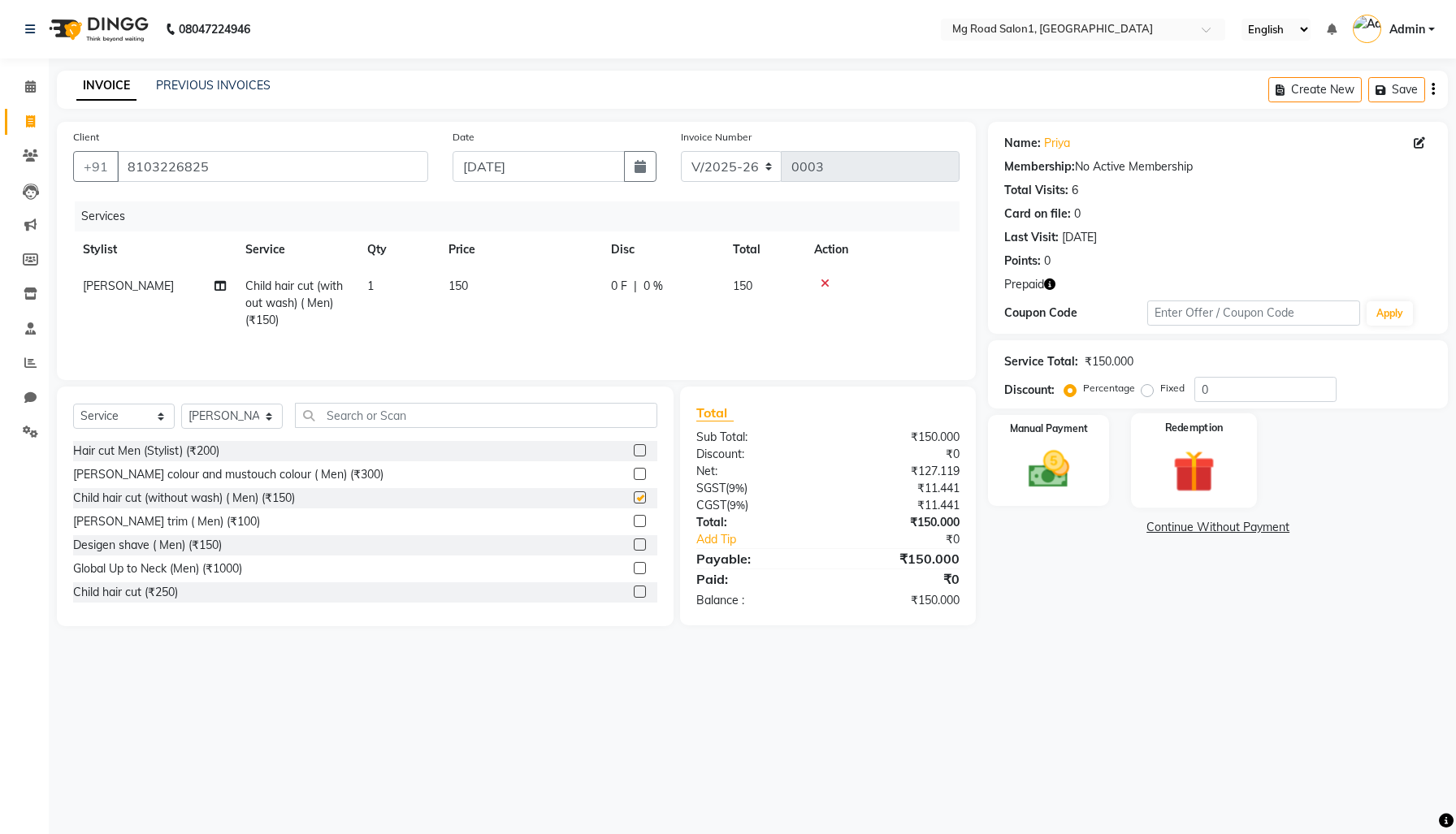
checkbox input "false"
click at [1192, 435] on label "Redemption" at bounding box center [1194, 428] width 59 height 15
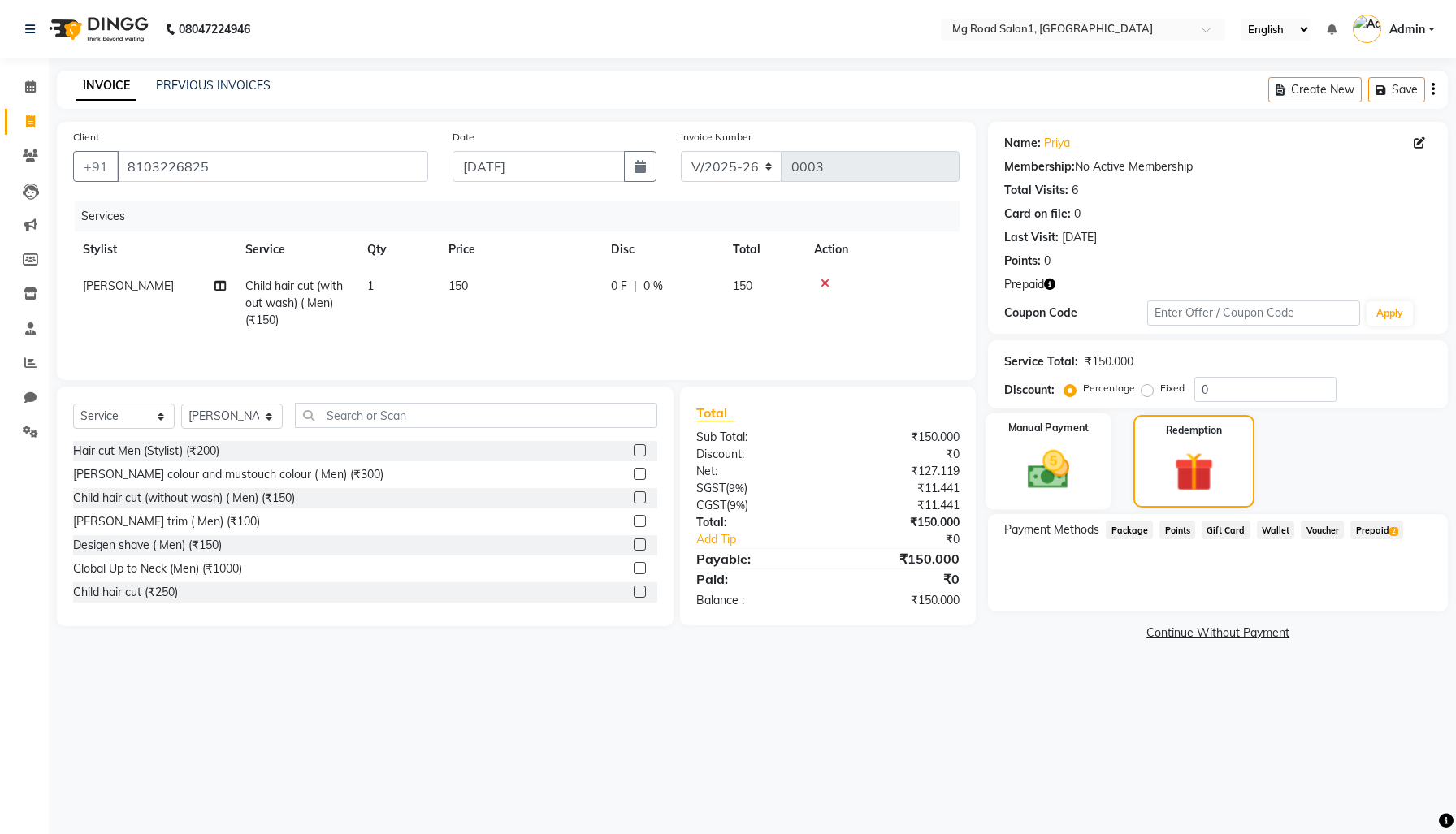
click at [1021, 494] on img at bounding box center [1048, 470] width 69 height 49
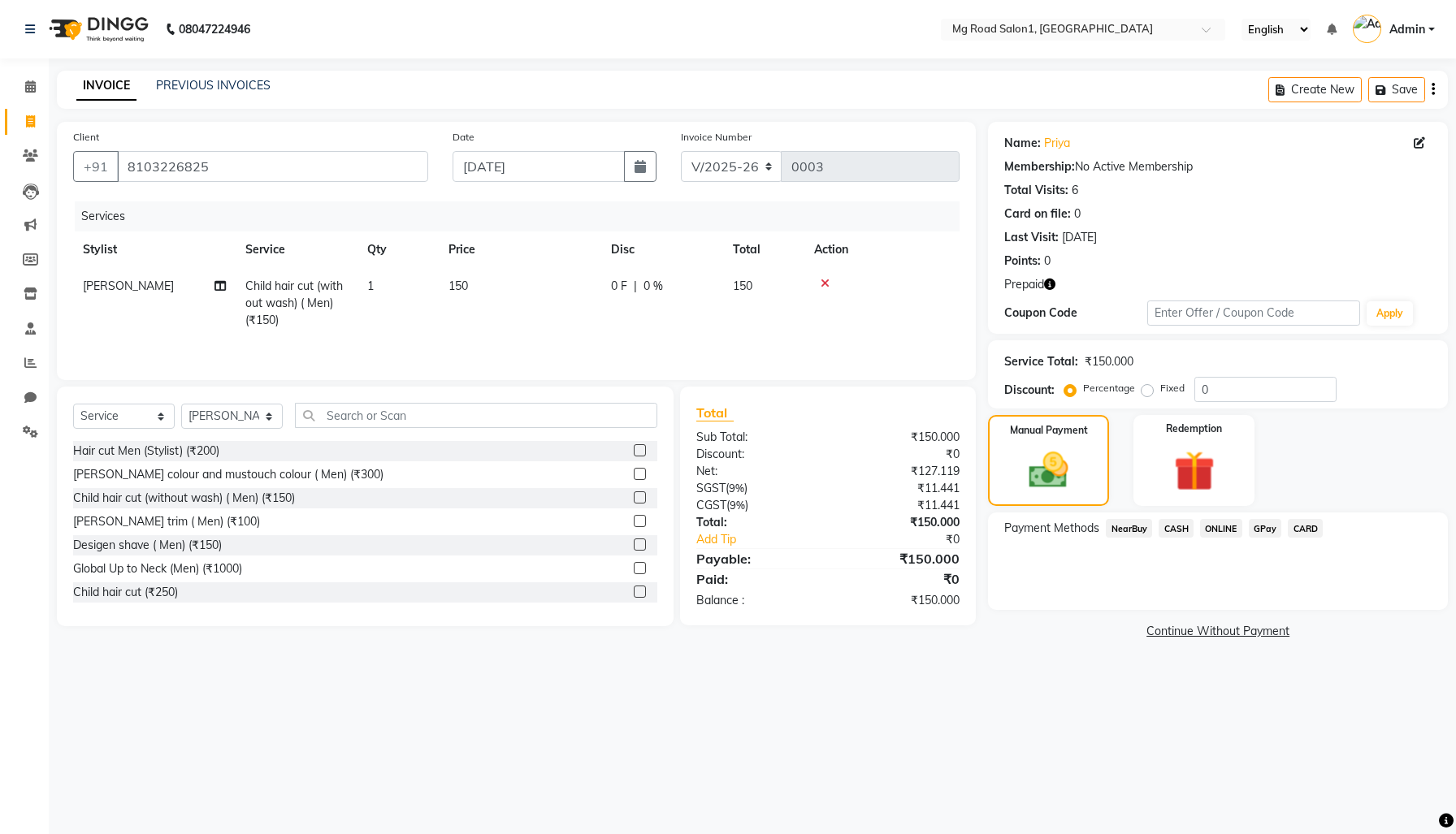
click at [1192, 538] on span "CASH" at bounding box center [1177, 529] width 35 height 18
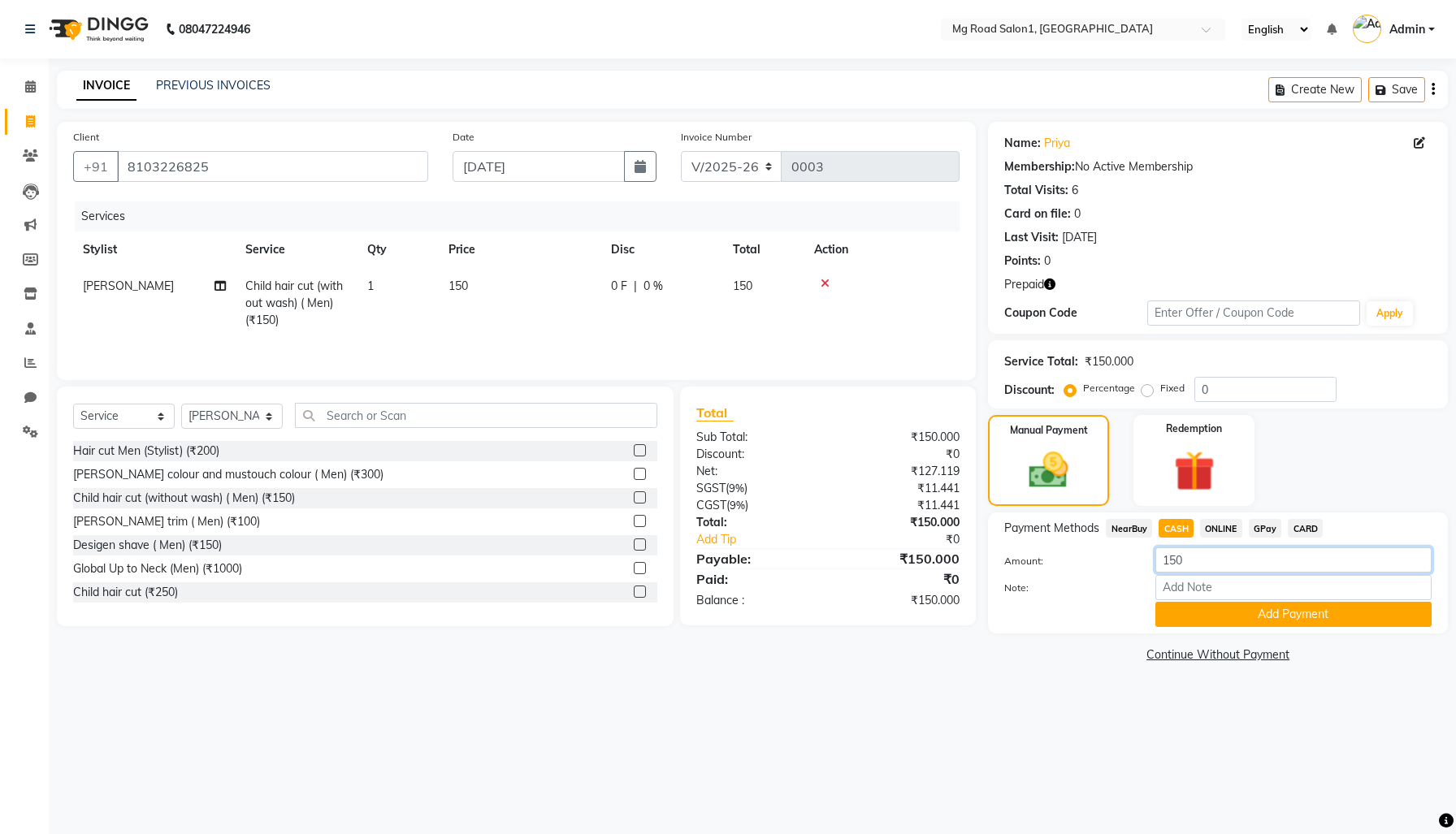
click at [1180, 573] on input "150" at bounding box center [1293, 560] width 276 height 25
type input "100"
click at [1250, 627] on button "Add Payment" at bounding box center [1293, 614] width 276 height 25
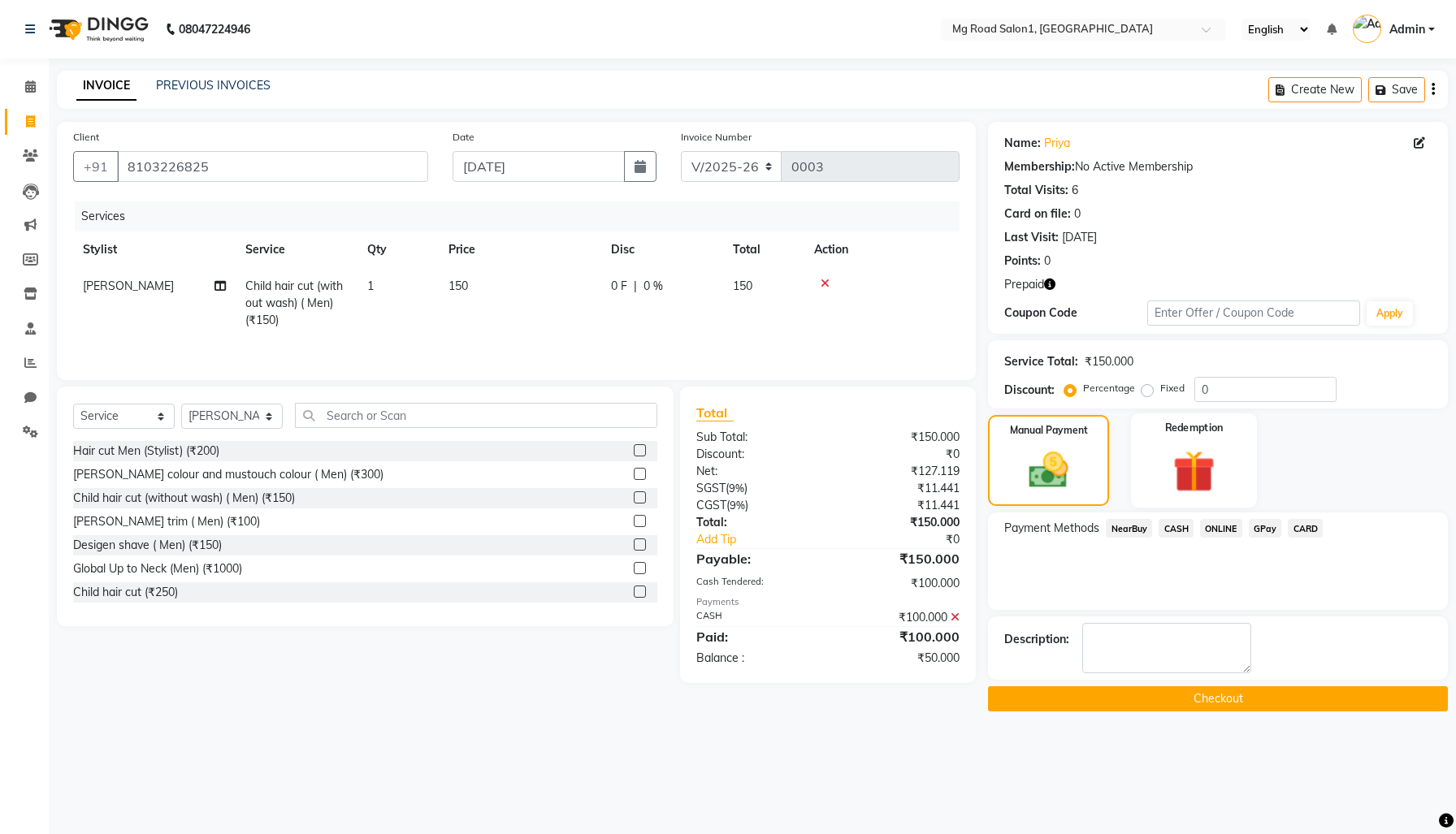
click at [1200, 498] on img at bounding box center [1194, 472] width 69 height 53
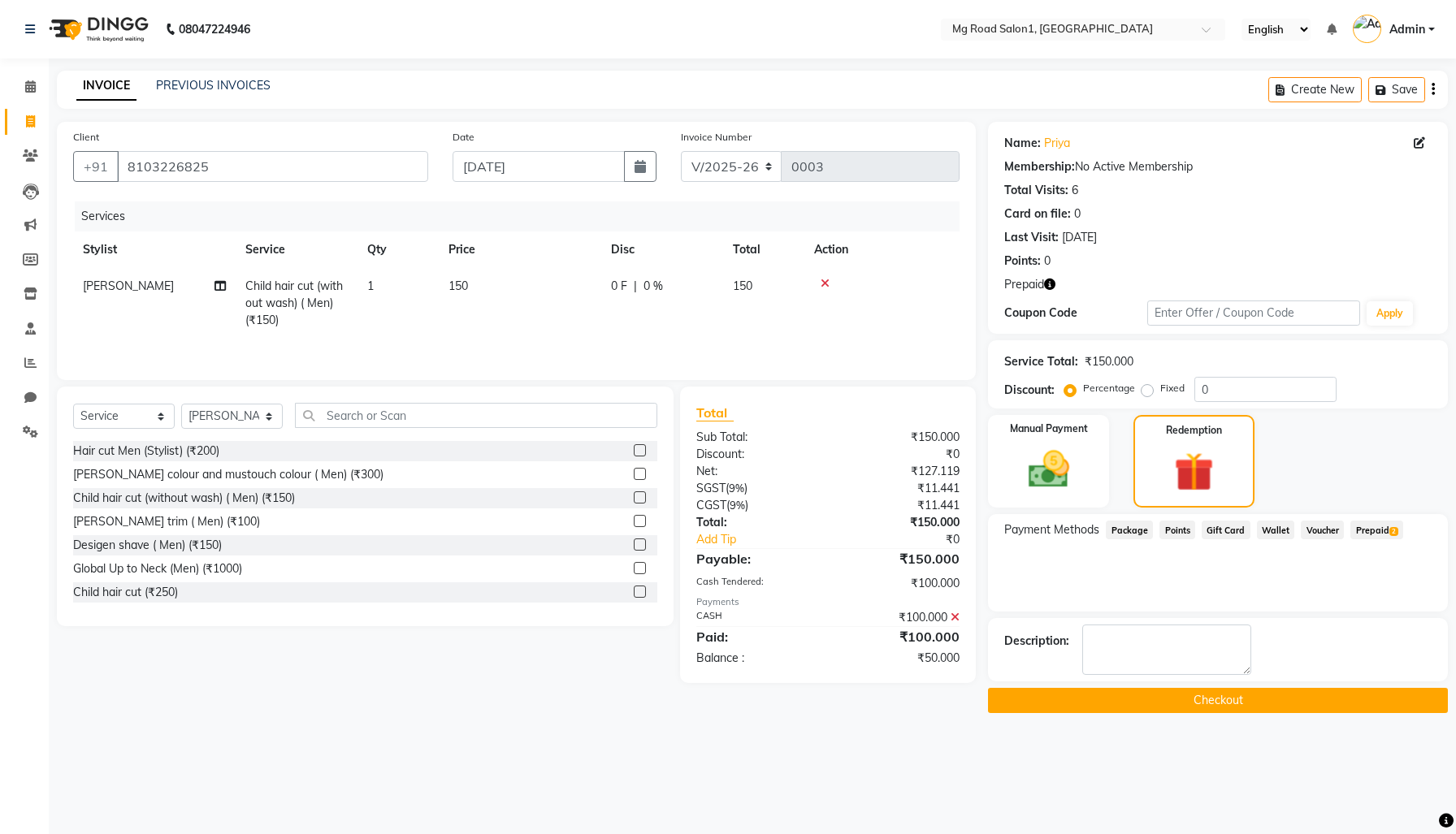
click at [1350, 539] on span "Prepaid 2" at bounding box center [1376, 530] width 53 height 18
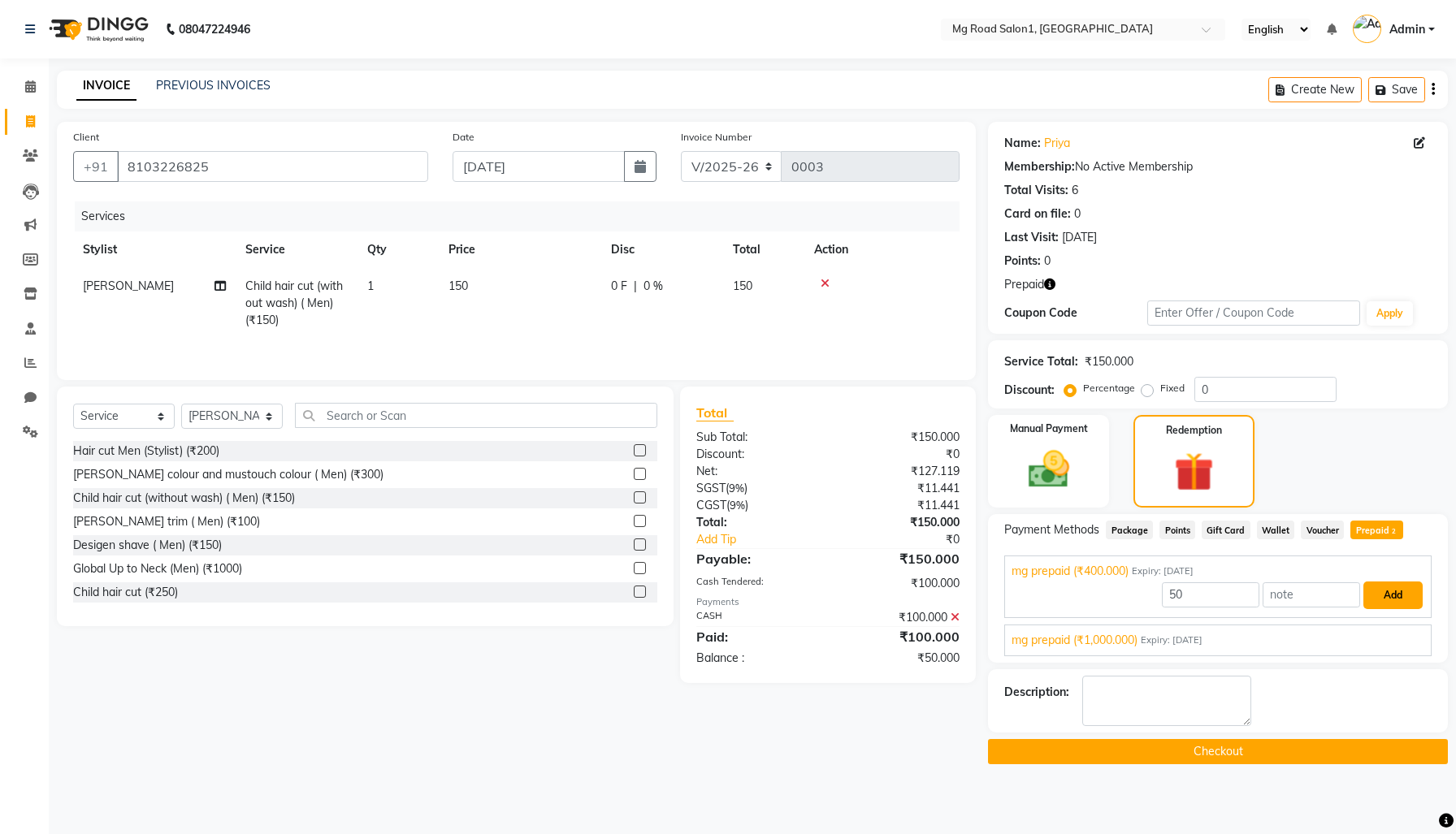
click at [1370, 609] on button "Add" at bounding box center [1393, 595] width 60 height 28
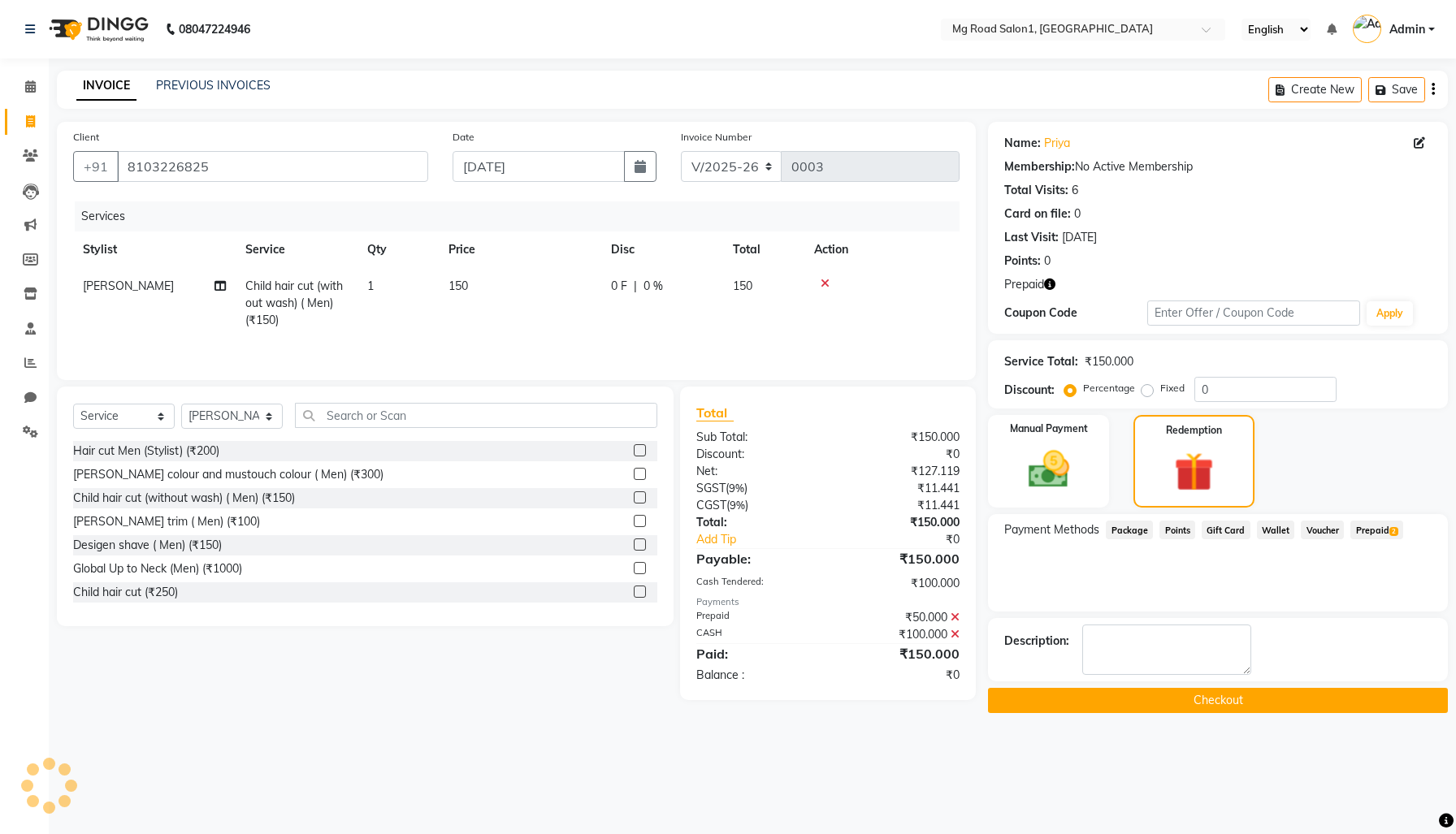
click at [953, 640] on icon at bounding box center [955, 634] width 9 height 12
click at [1056, 494] on img at bounding box center [1048, 470] width 69 height 49
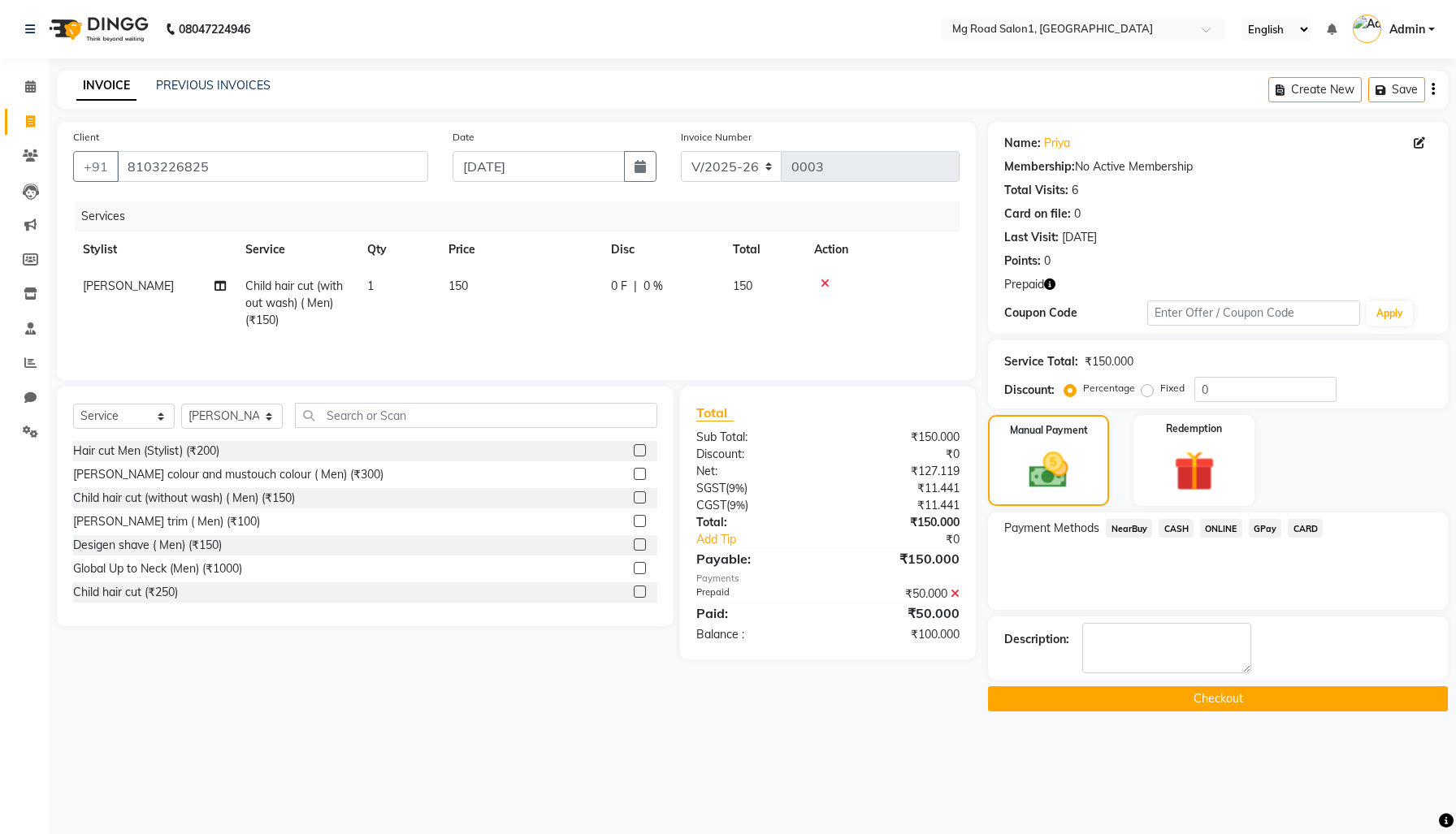
click at [1193, 538] on span "CASH" at bounding box center [1177, 529] width 35 height 18
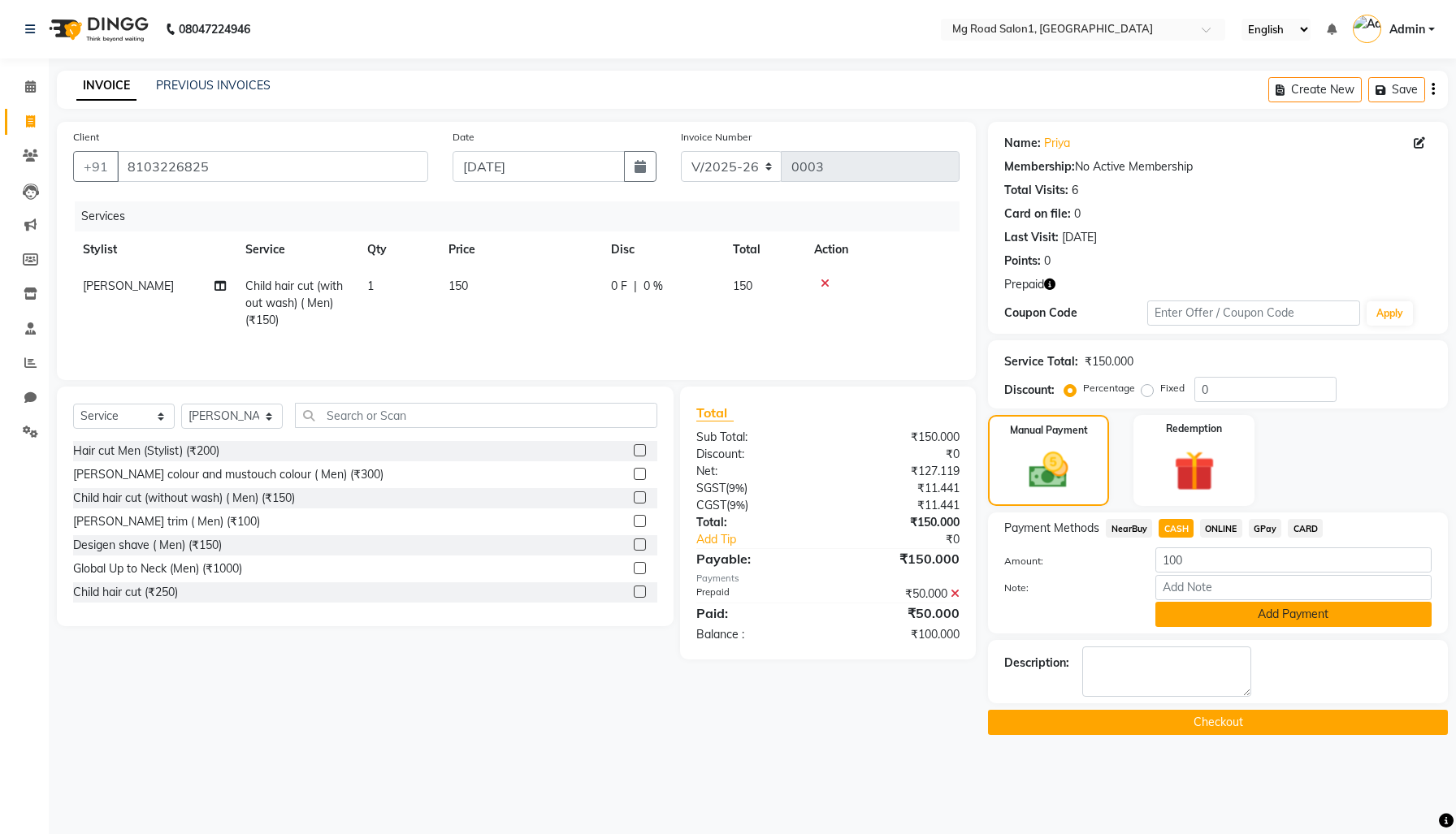
click at [1222, 627] on button "Add Payment" at bounding box center [1293, 614] width 276 height 25
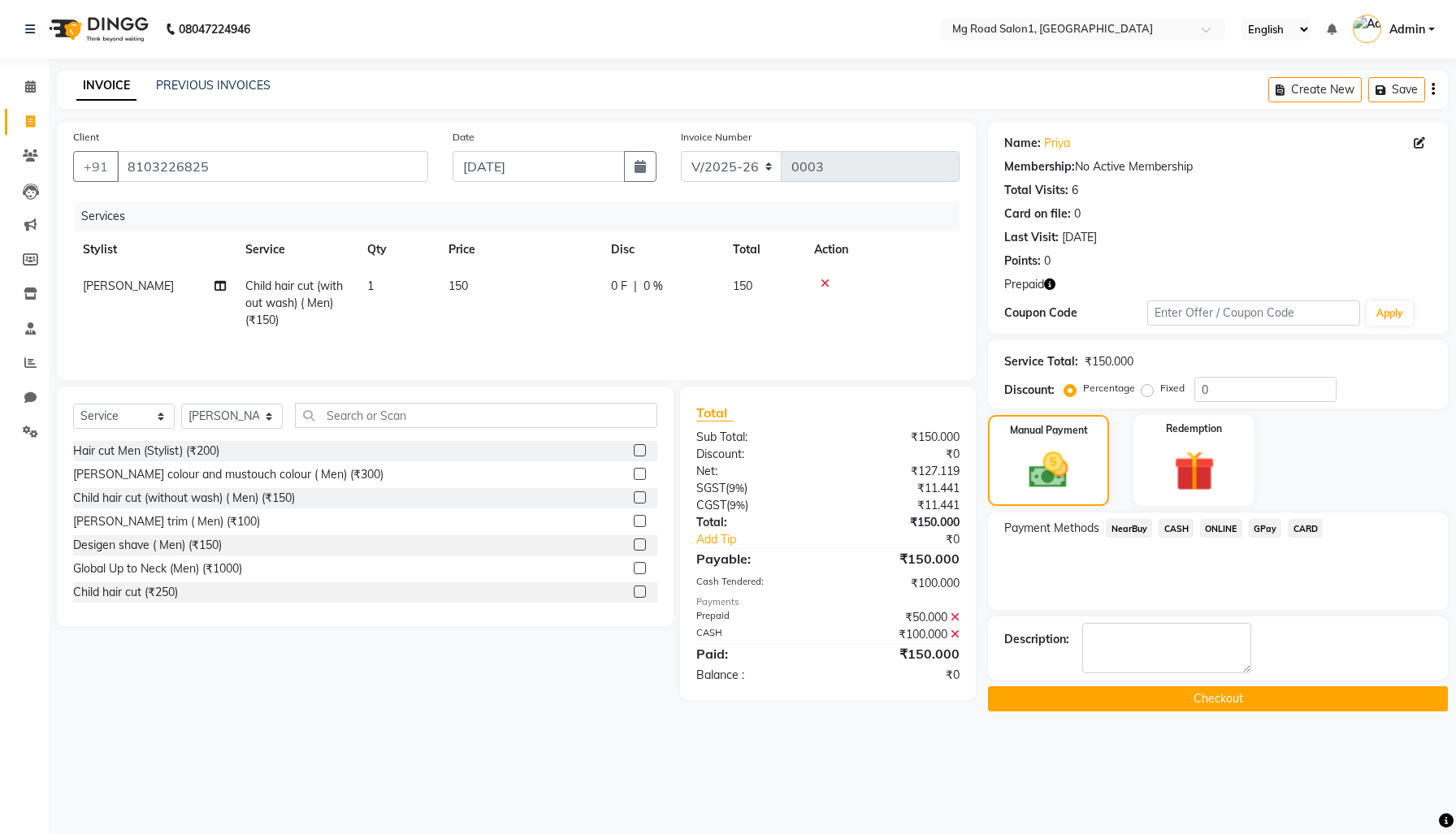
click at [1207, 712] on button "Checkout" at bounding box center [1218, 699] width 460 height 25
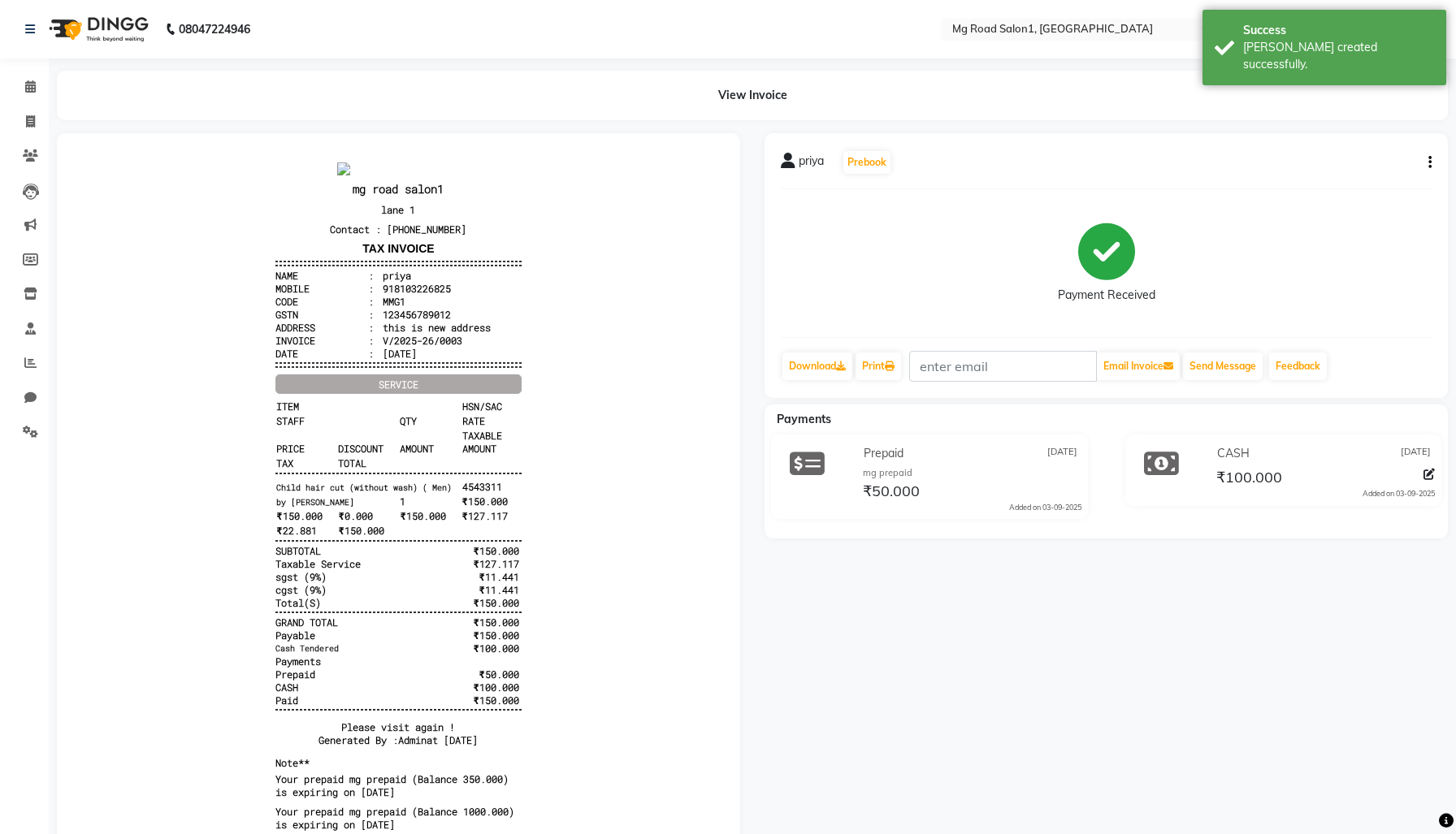
scroll to position [85, 0]
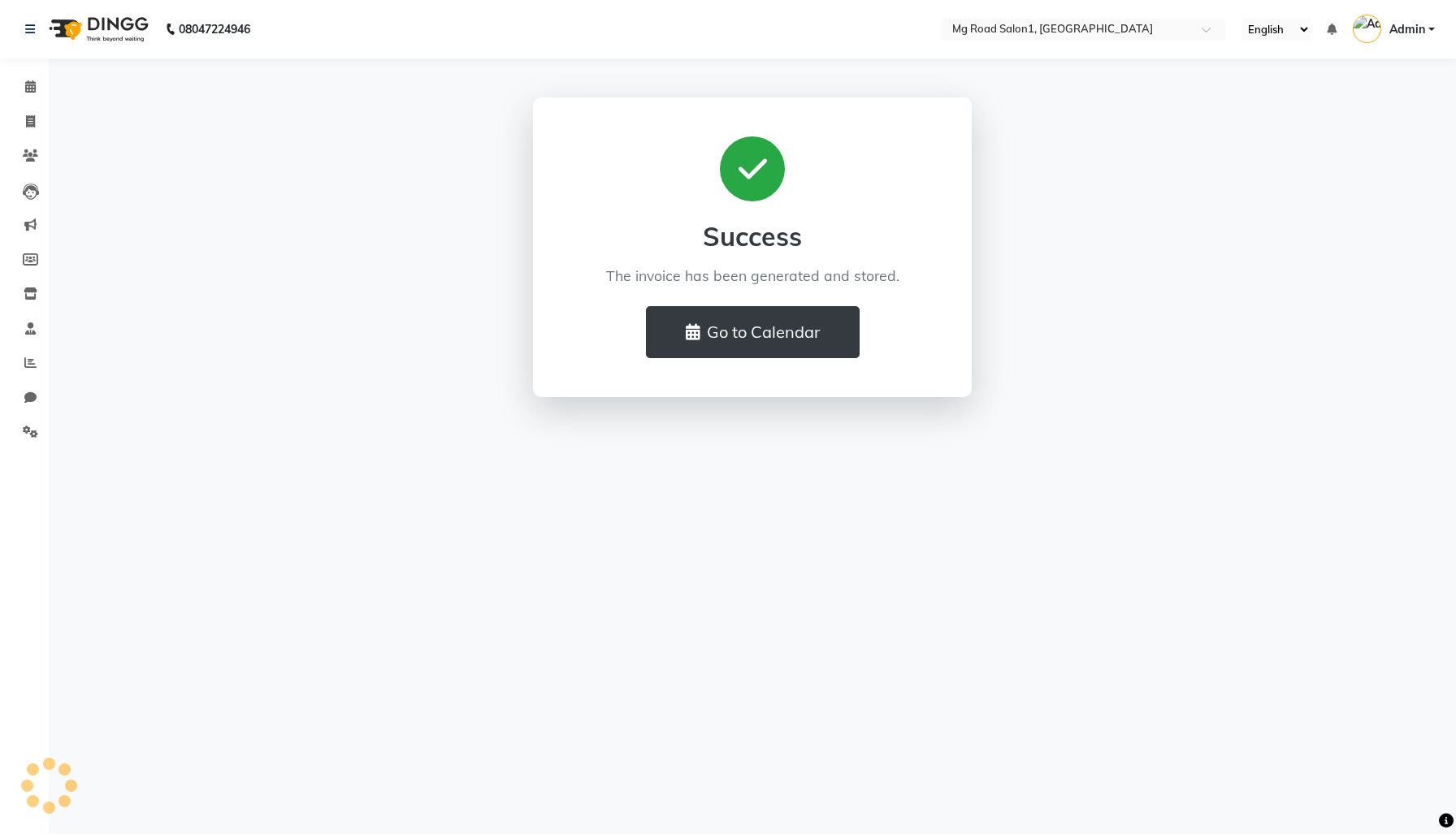
select select "en"
